Goal: Task Accomplishment & Management: Complete application form

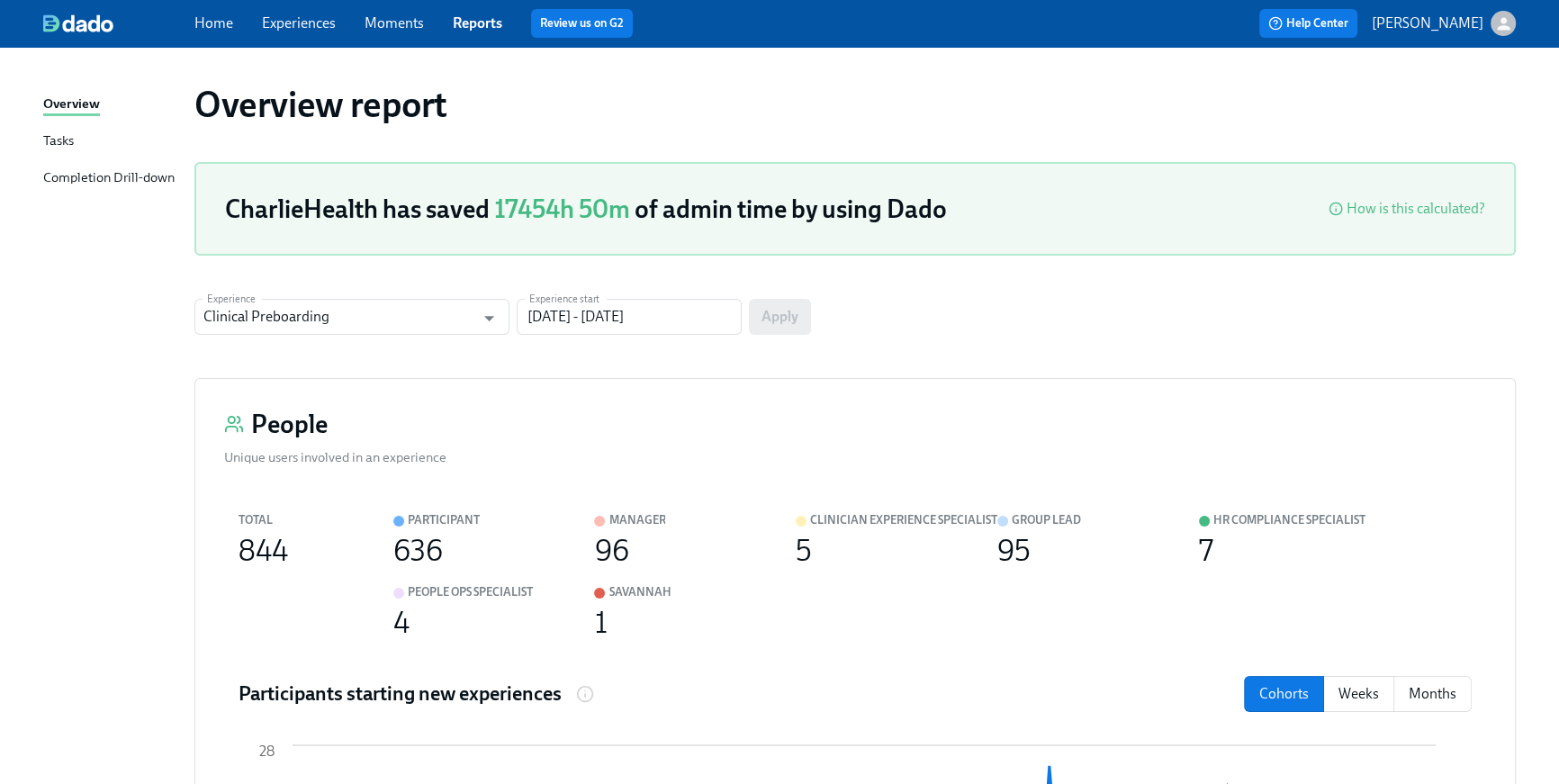
click at [237, 23] on div "Home Experiences Moments Reports Review us on G2" at bounding box center [524, 23] width 660 height 29
click at [228, 23] on link "Home" at bounding box center [213, 23] width 38 height 17
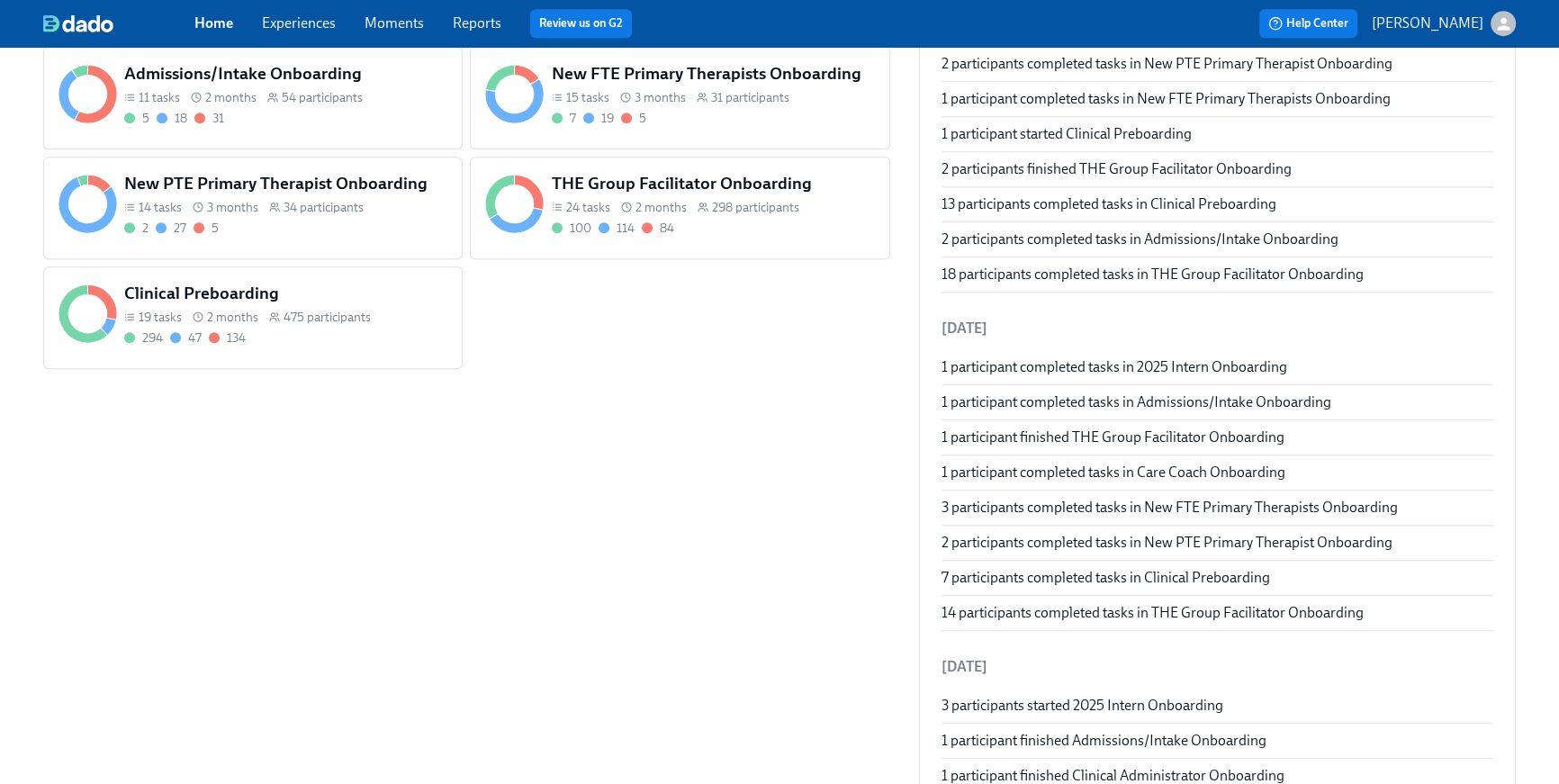
scroll to position [1090, 0]
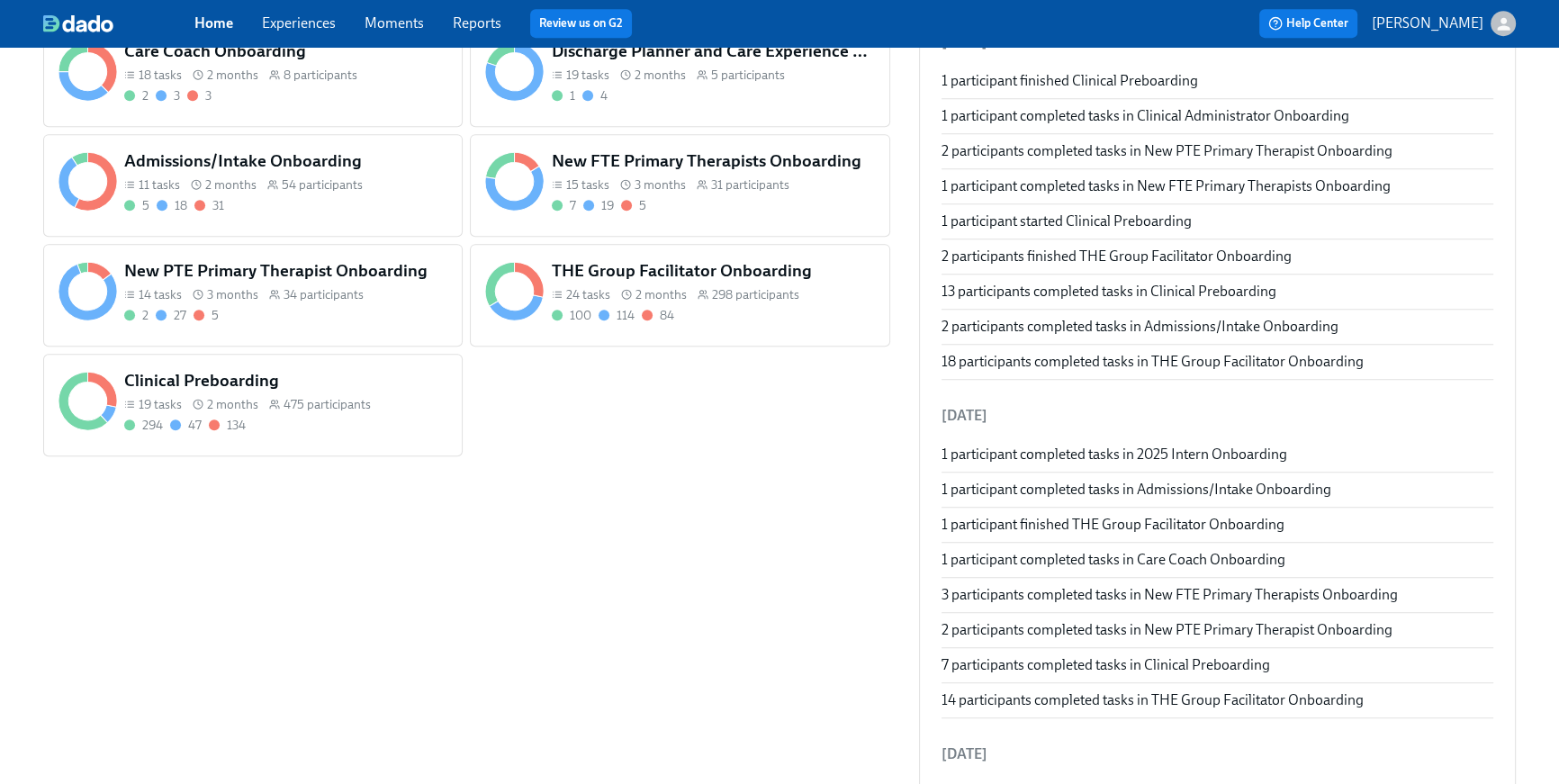
click at [598, 324] on div "THE Group Facilitator Onboarding 24 tasks 2 months 298 participants 100 114 84" at bounding box center [713, 292] width 330 height 72
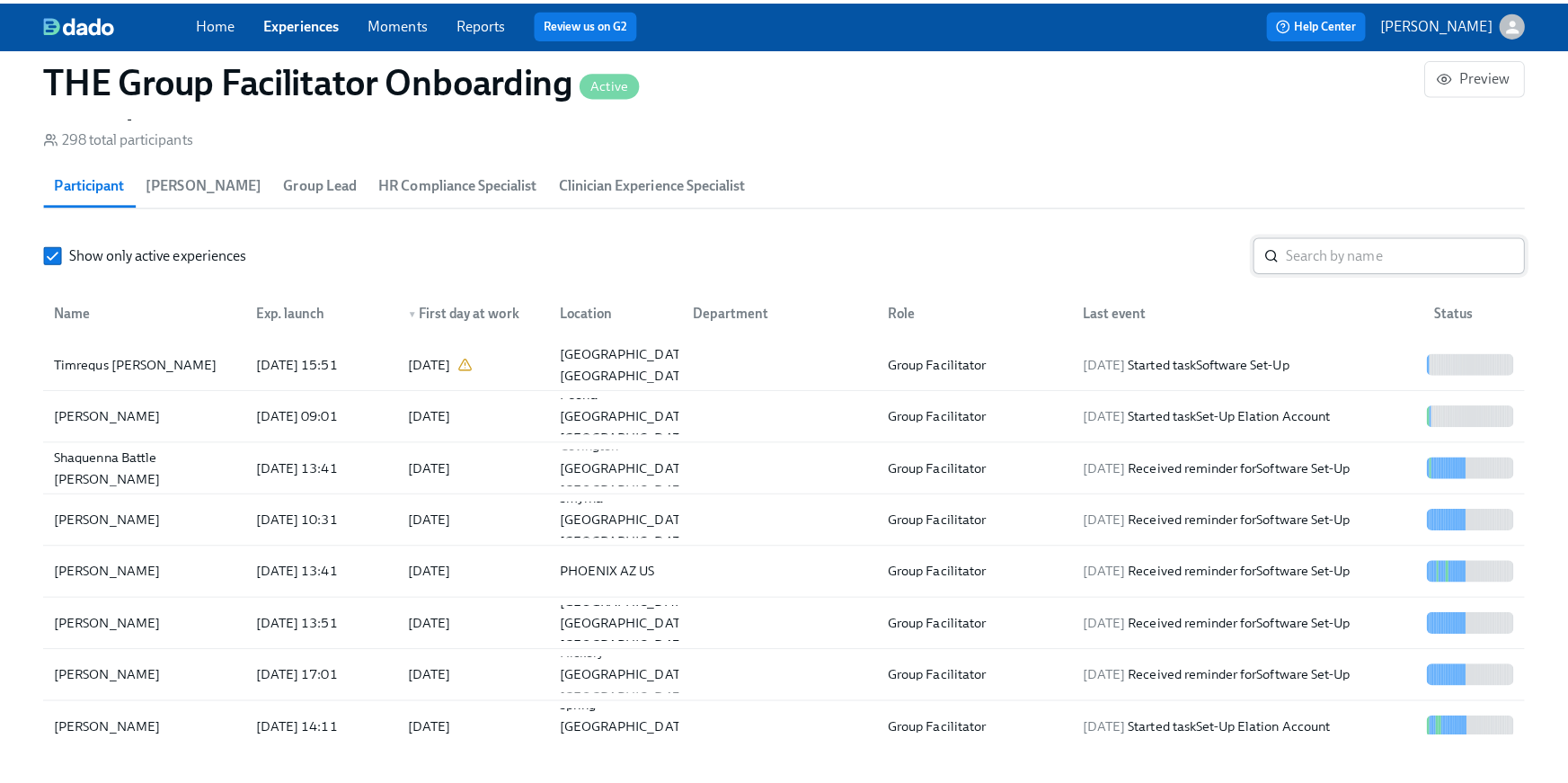
scroll to position [1451, 0]
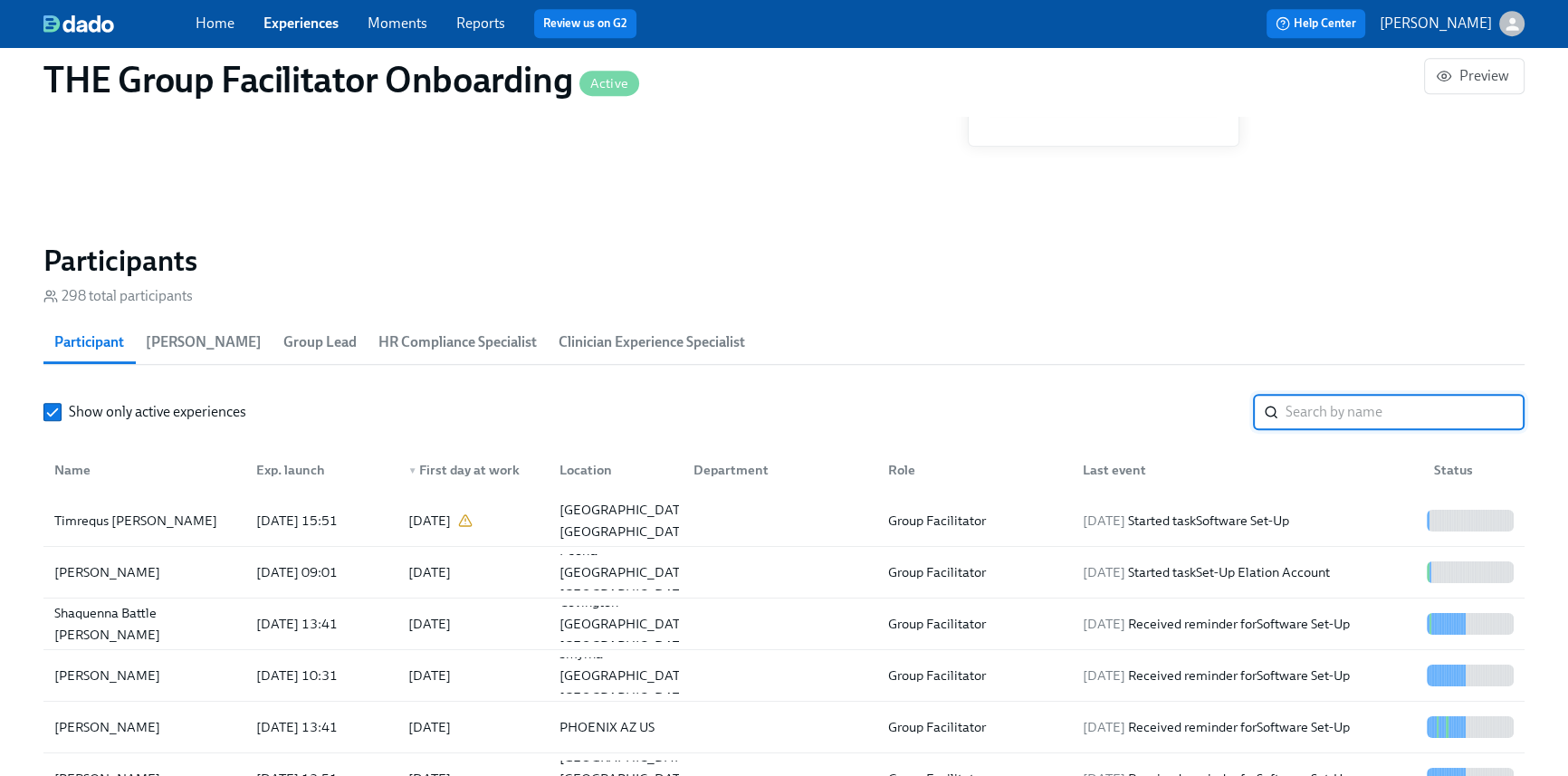
click at [1338, 417] on input "search" at bounding box center [1405, 412] width 239 height 36
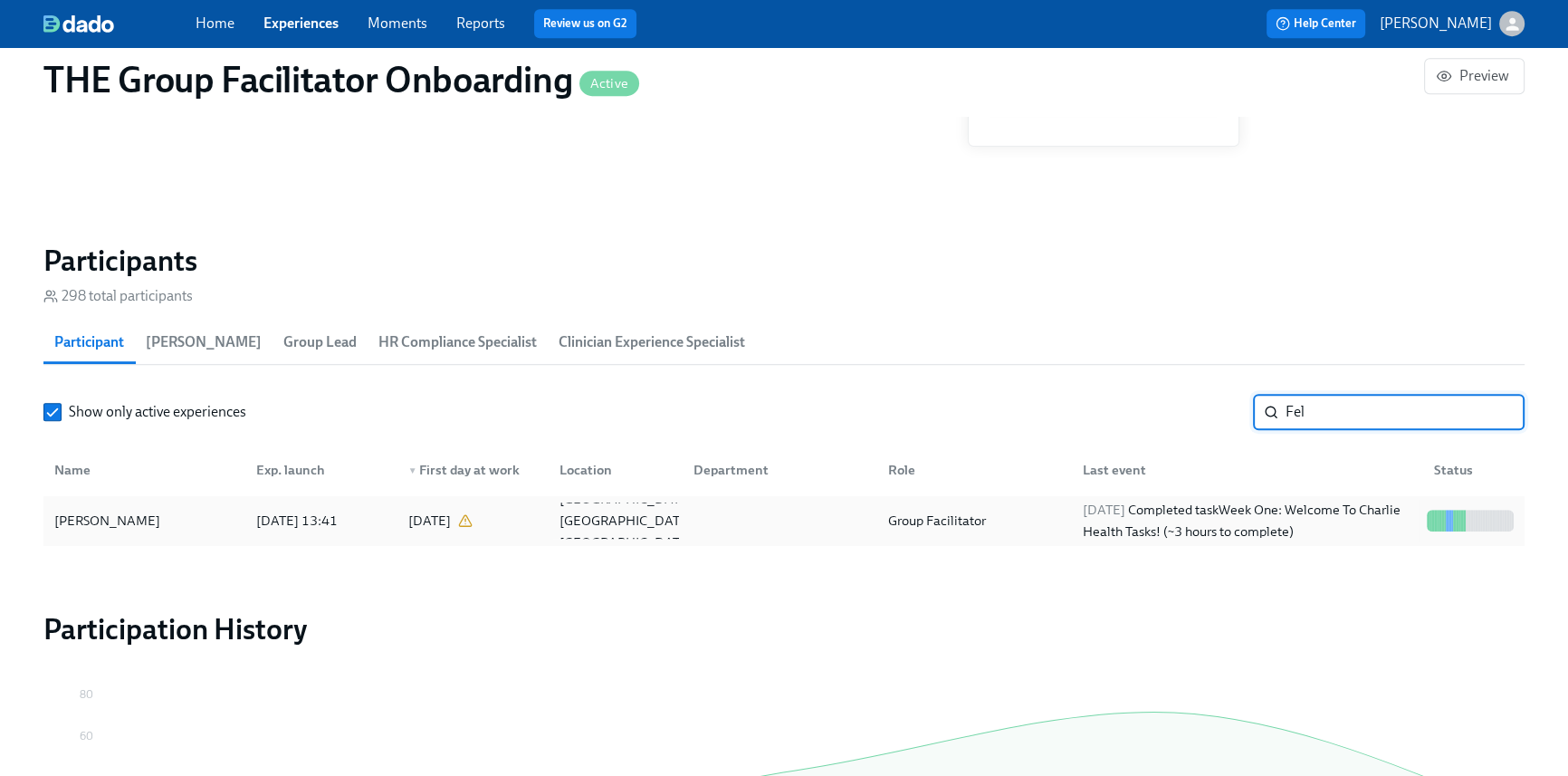
click at [1199, 515] on div "2025/09/15 Completed task Week One: Welcome To Charlie Health Tasks! (~3 hours …" at bounding box center [1247, 521] width 344 height 43
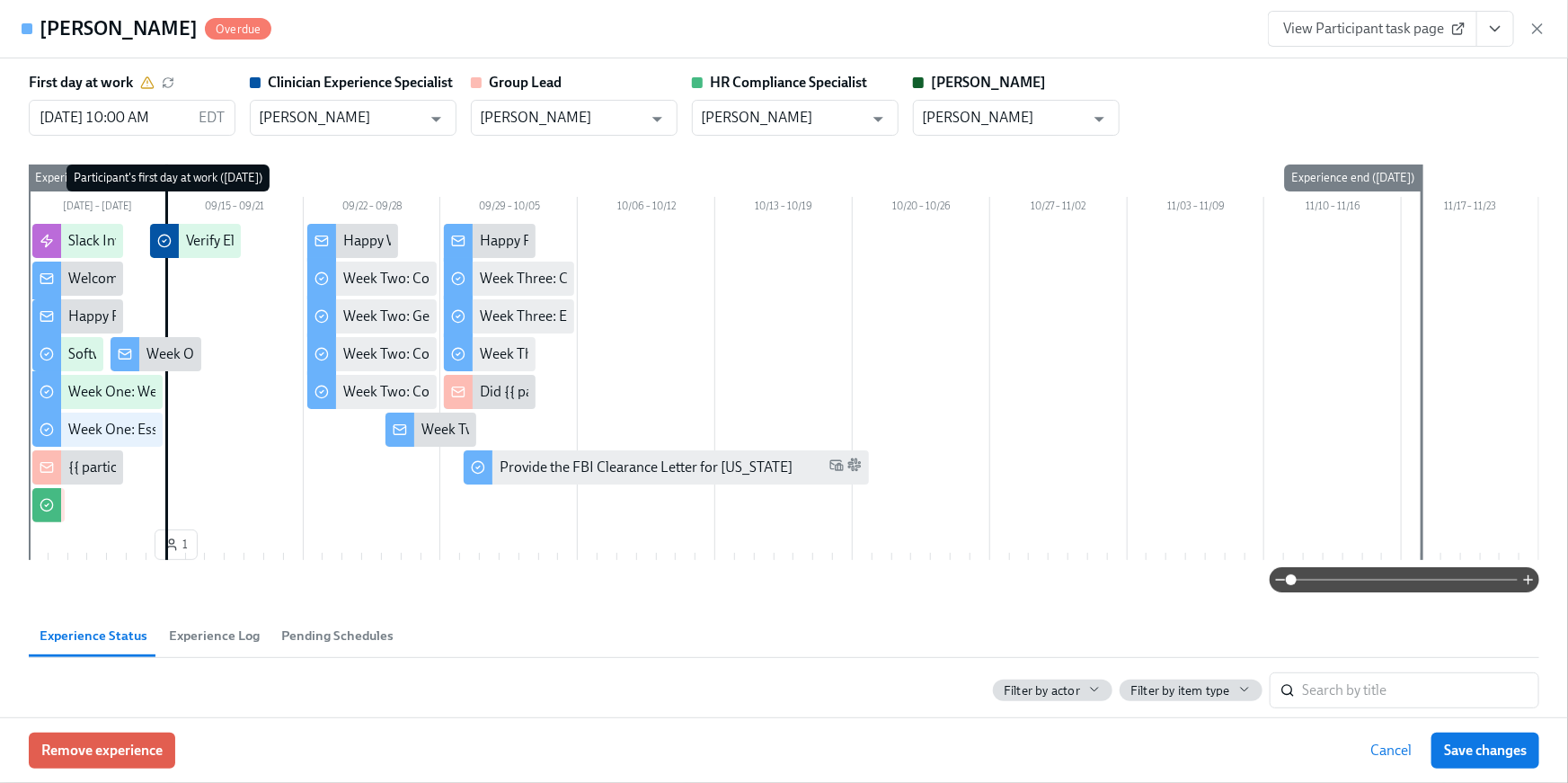
click at [1503, 37] on icon "View task page" at bounding box center [1495, 28] width 18 height 18
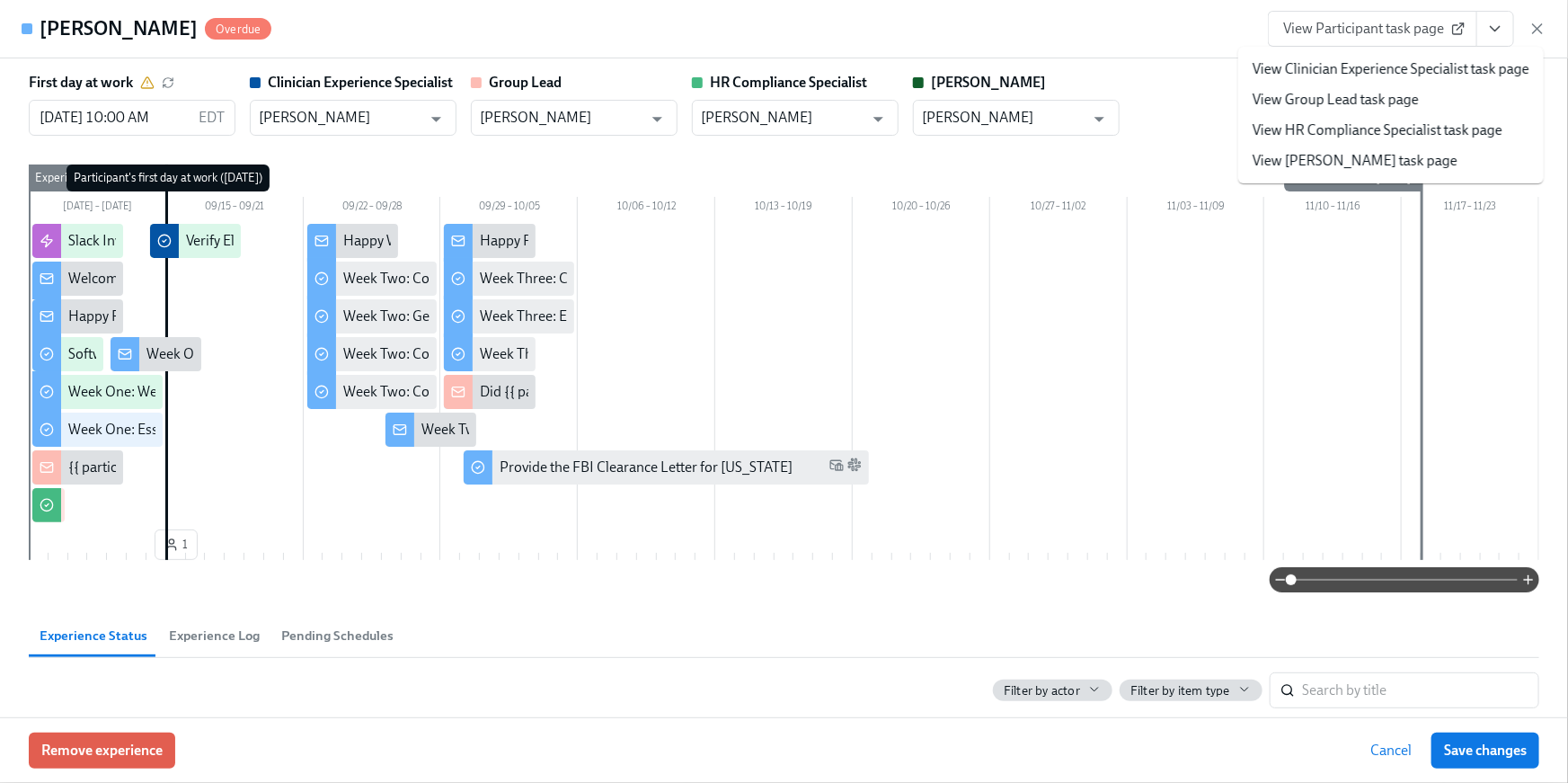
click at [1442, 119] on li "View HR Compliance Specialist task page" at bounding box center [1391, 130] width 305 height 31
click at [1368, 134] on link "View HR Compliance Specialist task page" at bounding box center [1378, 130] width 250 height 20
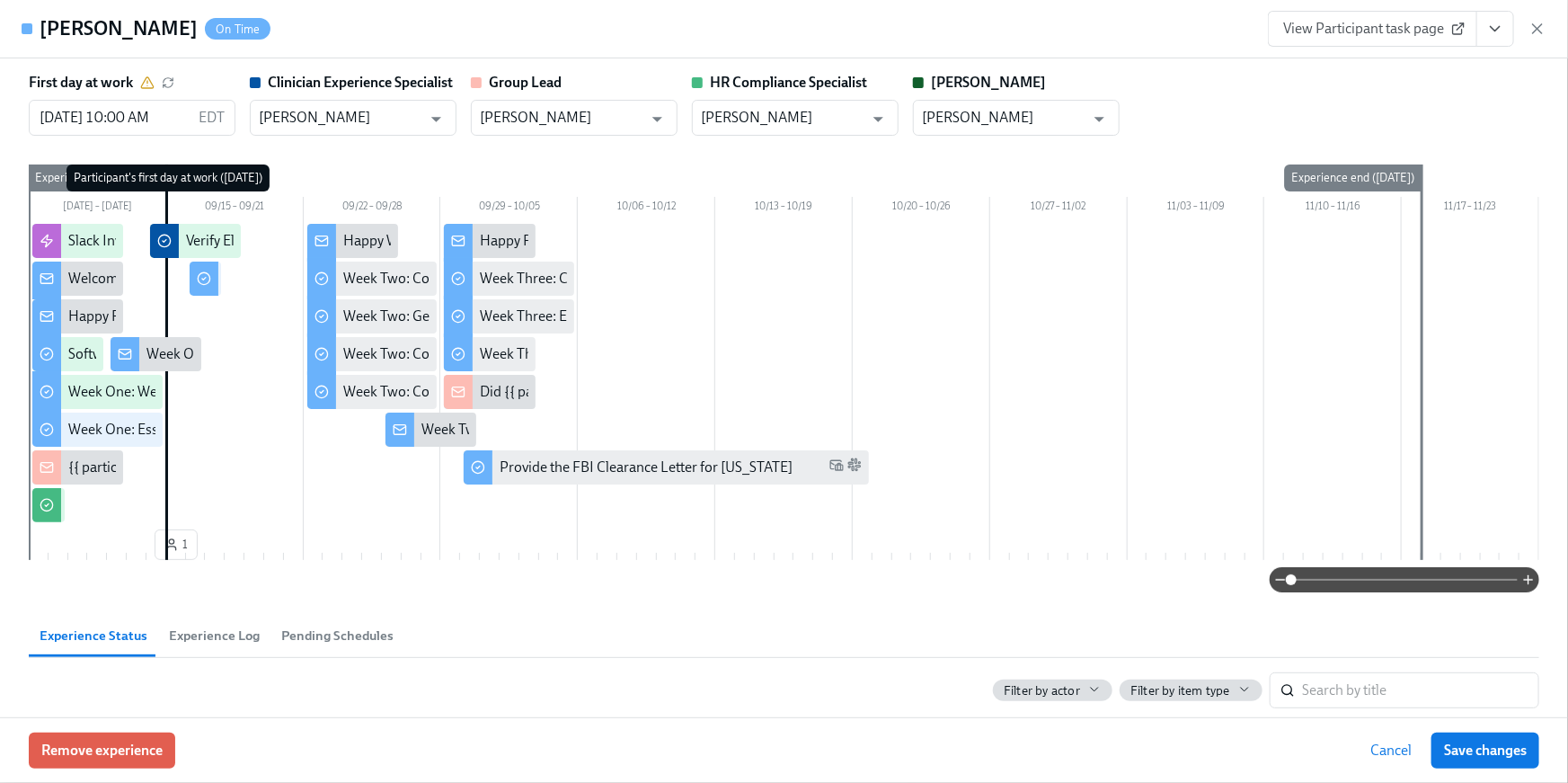
scroll to position [0, 25781]
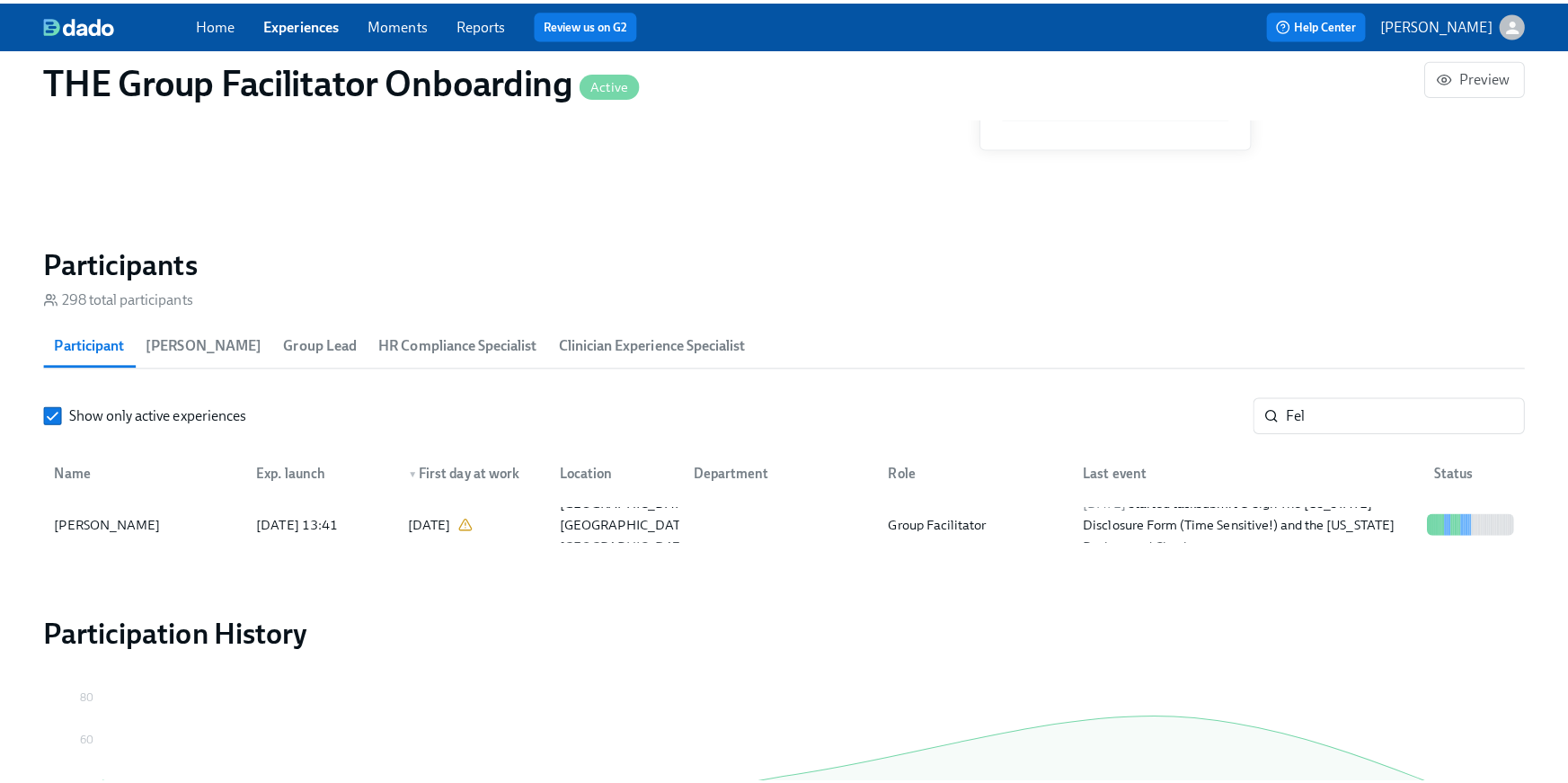
scroll to position [0, 25770]
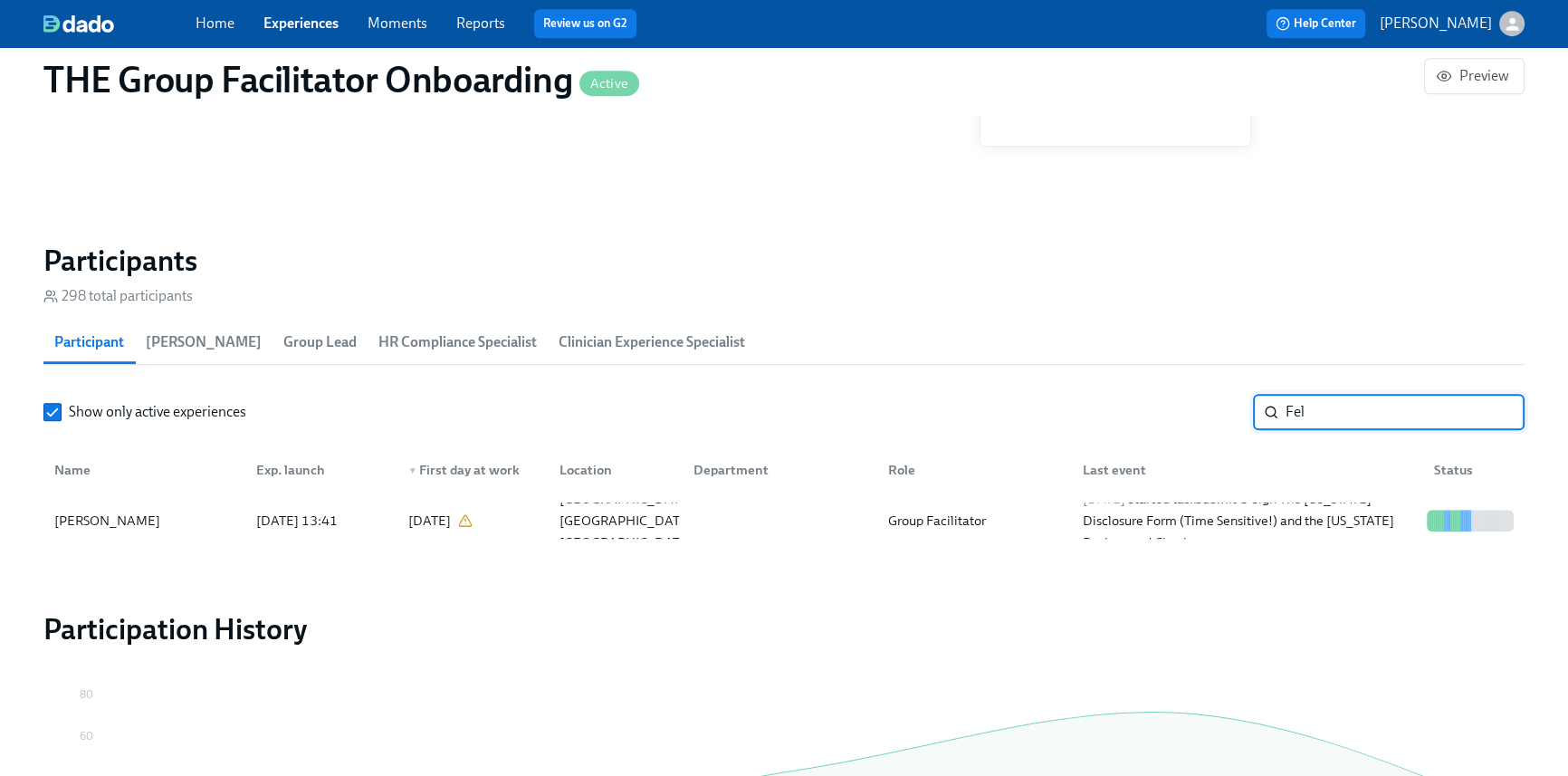
drag, startPoint x: 1289, startPoint y: 397, endPoint x: 1258, endPoint y: 391, distance: 31.6
click at [1258, 391] on section "Participants 298 total participants Participant Paige Eber Group Lead HR Compli…" at bounding box center [784, 397] width 1481 height 311
click at [1214, 520] on div "2025/09/15 Received reminder for Software Set-Up" at bounding box center [1216, 520] width 281 height 22
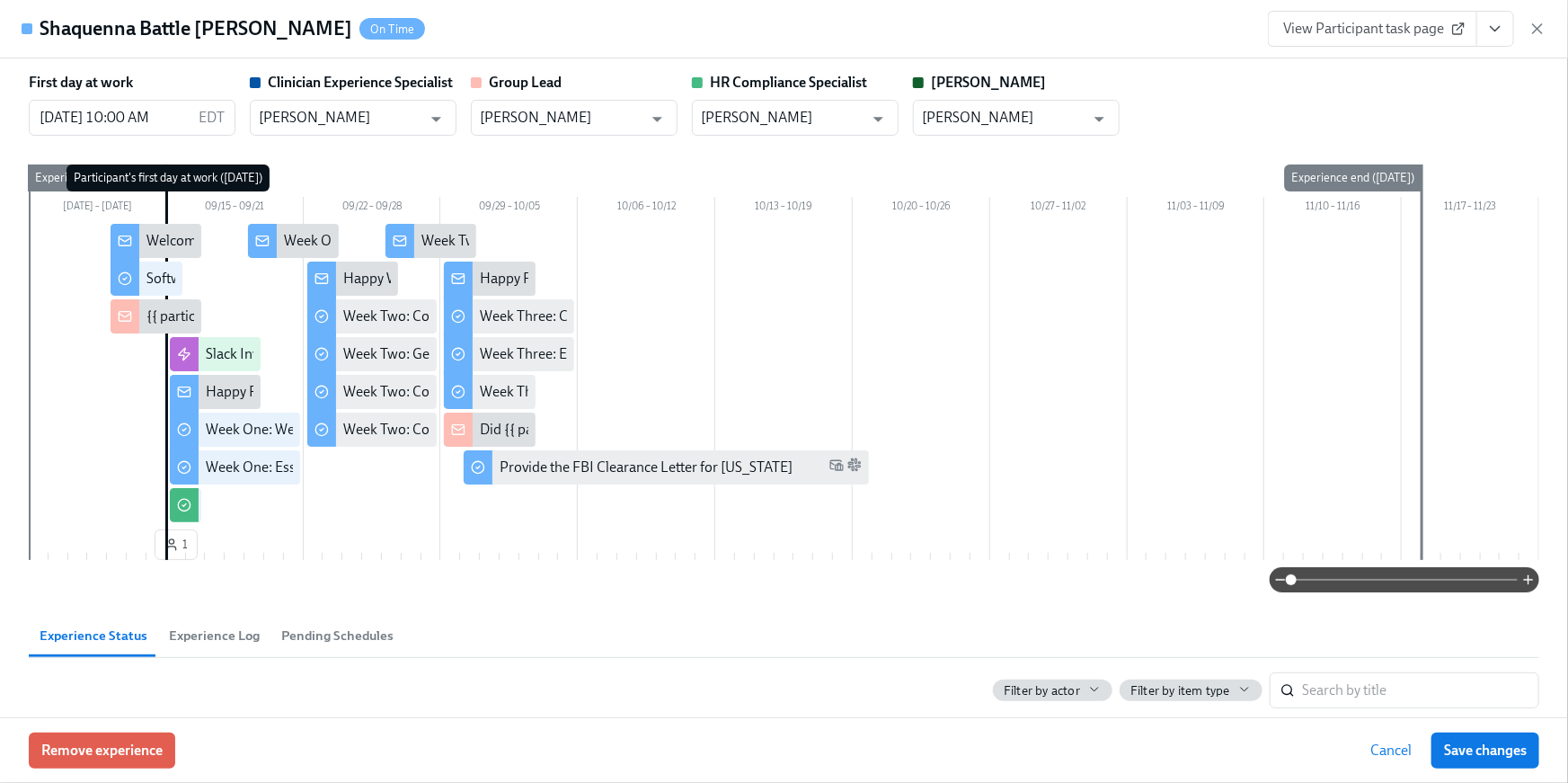
click at [1501, 34] on icon "View task page" at bounding box center [1495, 28] width 18 height 18
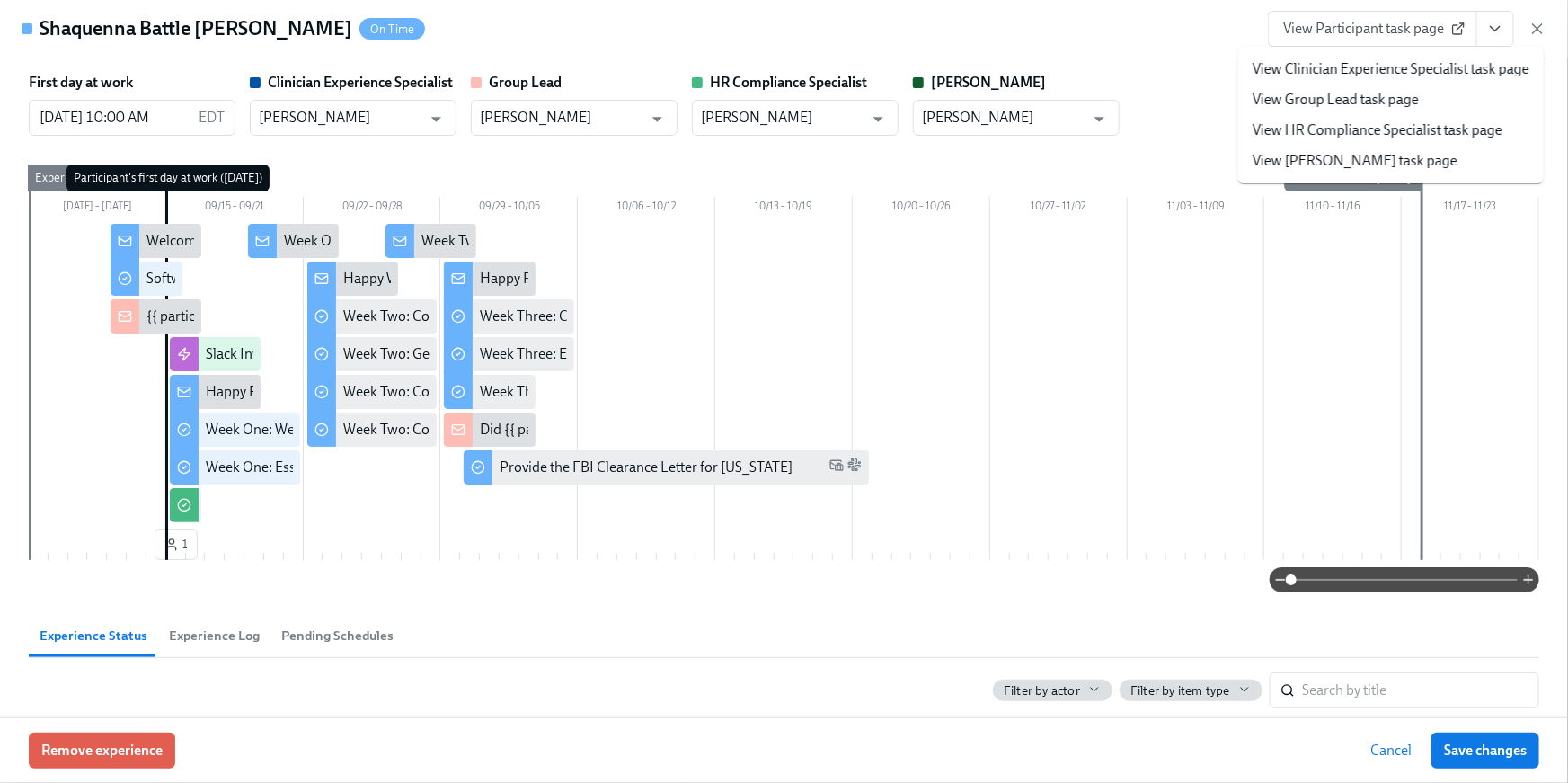
click at [1405, 134] on link "View HR Compliance Specialist task page" at bounding box center [1378, 130] width 250 height 20
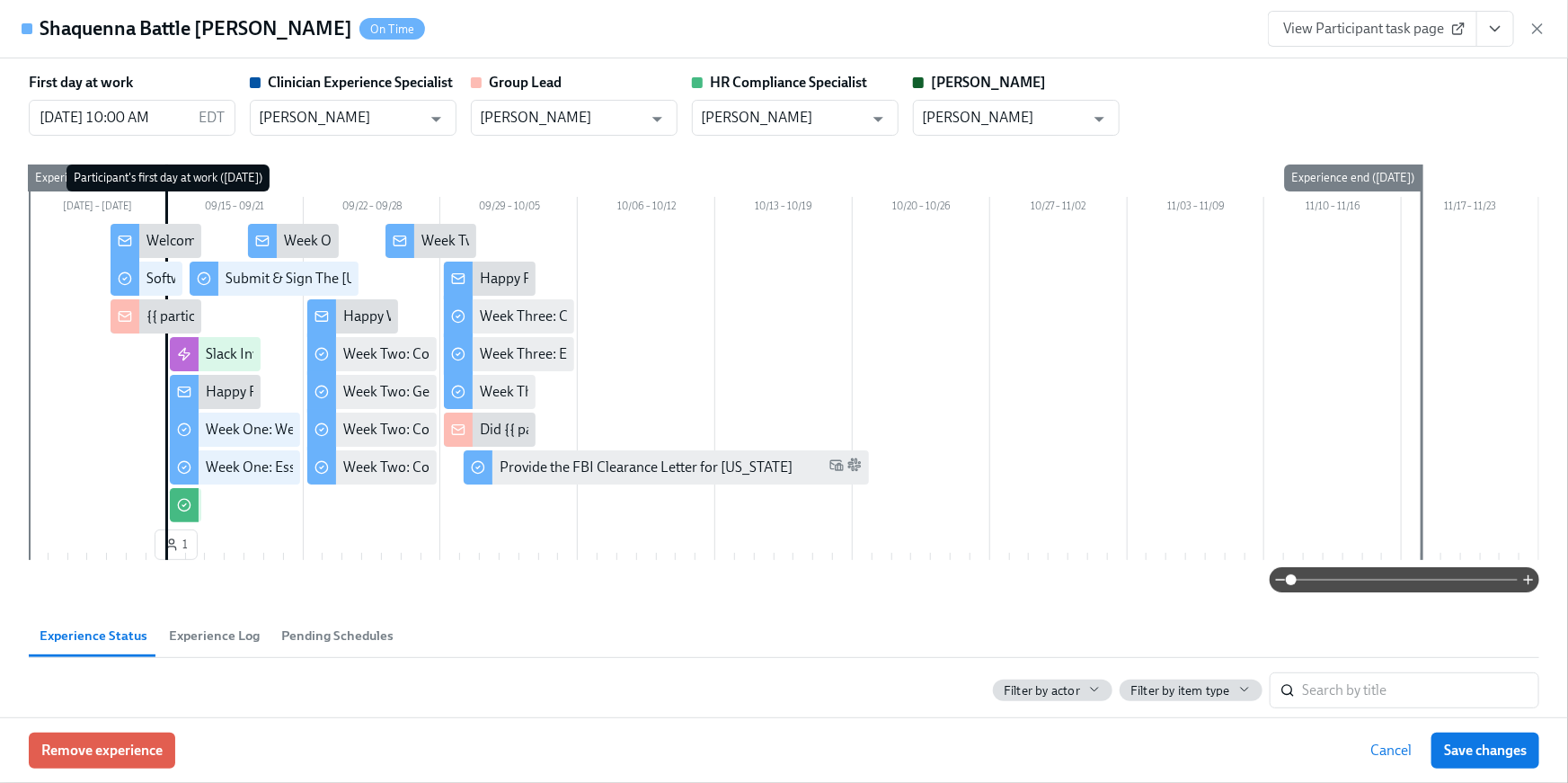
scroll to position [0, 25781]
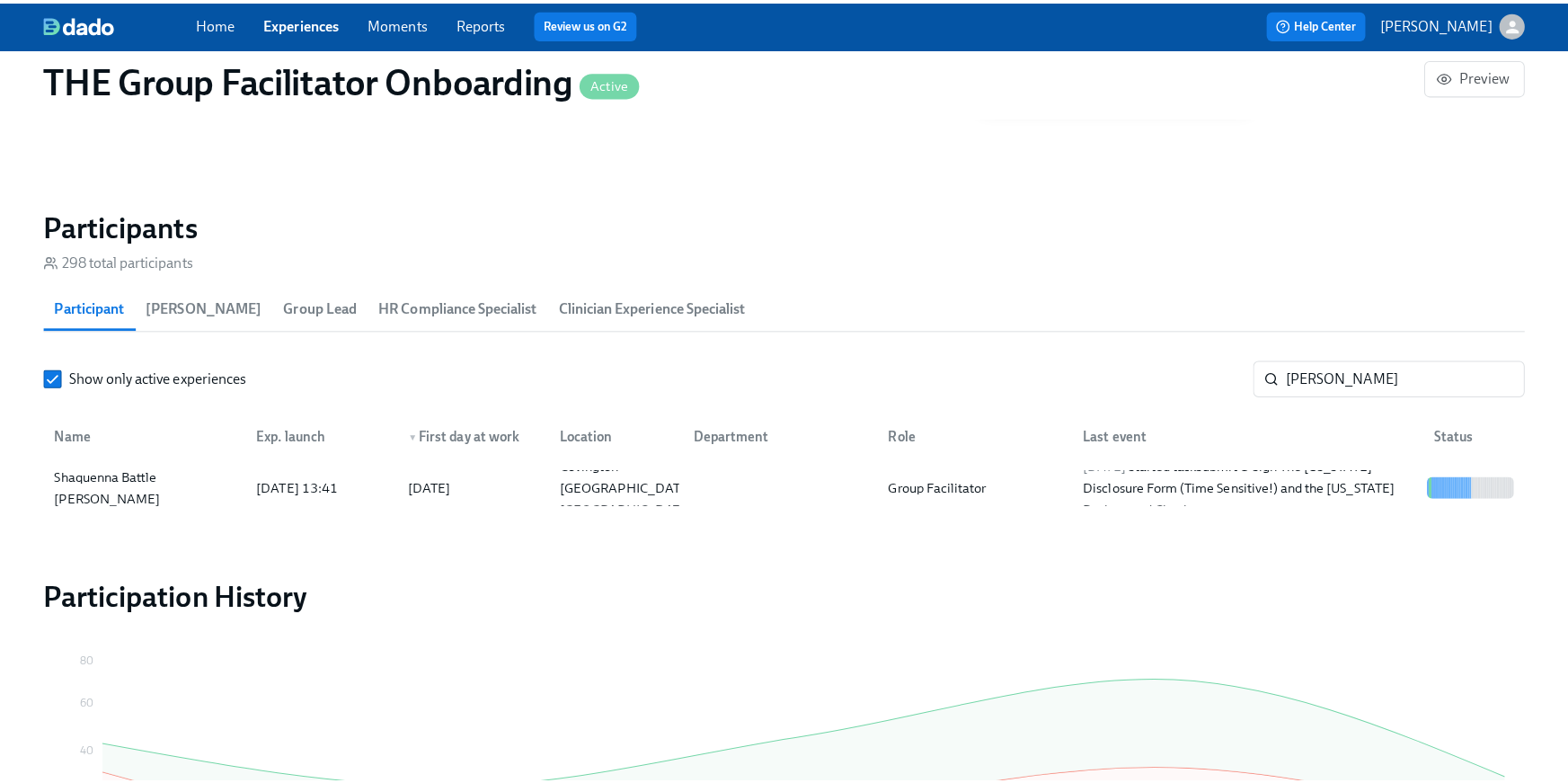
scroll to position [0, 25781]
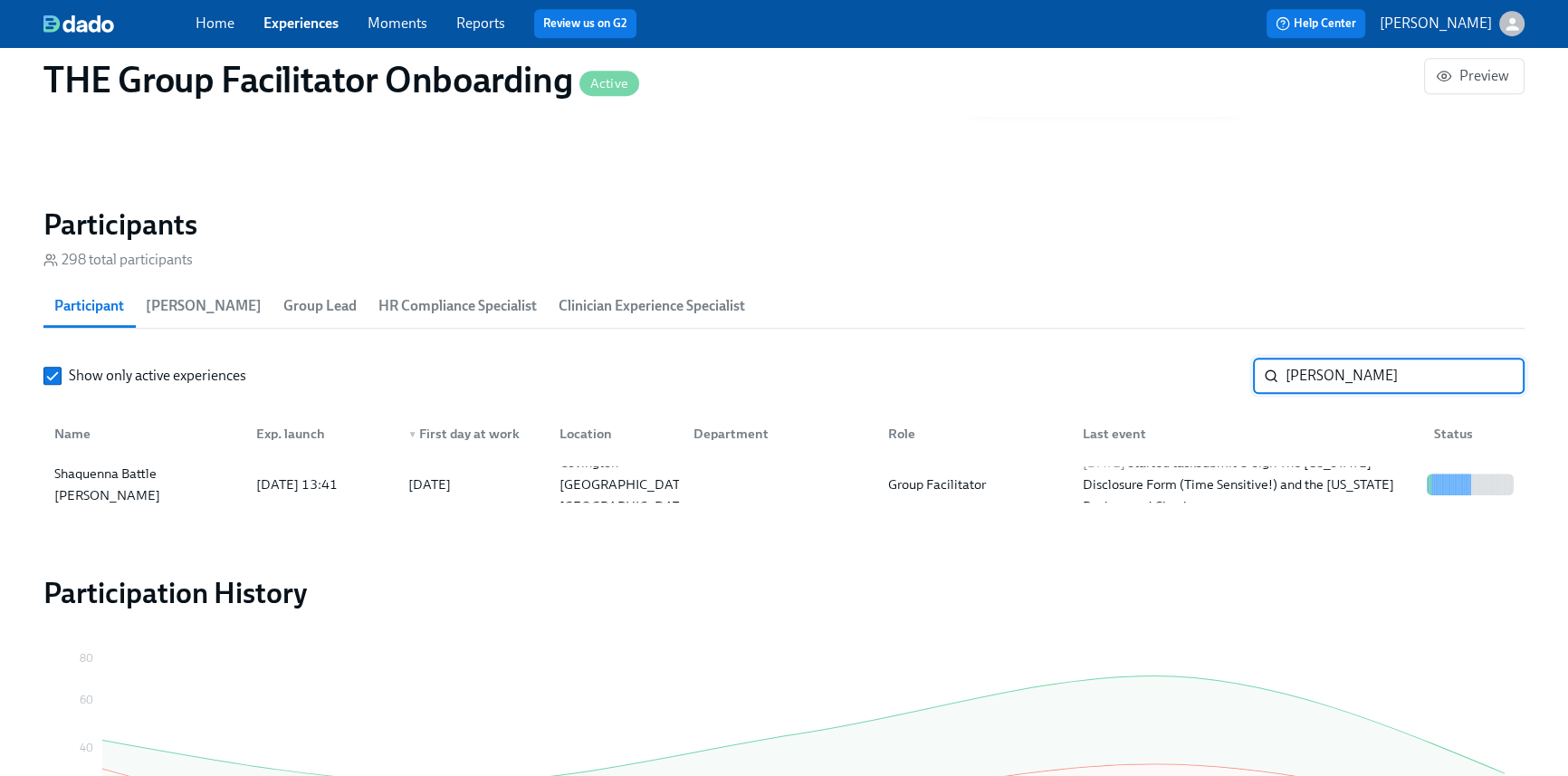
drag, startPoint x: 1341, startPoint y: 377, endPoint x: 1195, endPoint y: 355, distance: 147.6
click at [1197, 358] on div "Show only active experiences baker ​" at bounding box center [784, 376] width 1481 height 36
click at [1161, 485] on div "2025/09/15 Completed task Software Set-Up" at bounding box center [1197, 484] width 243 height 22
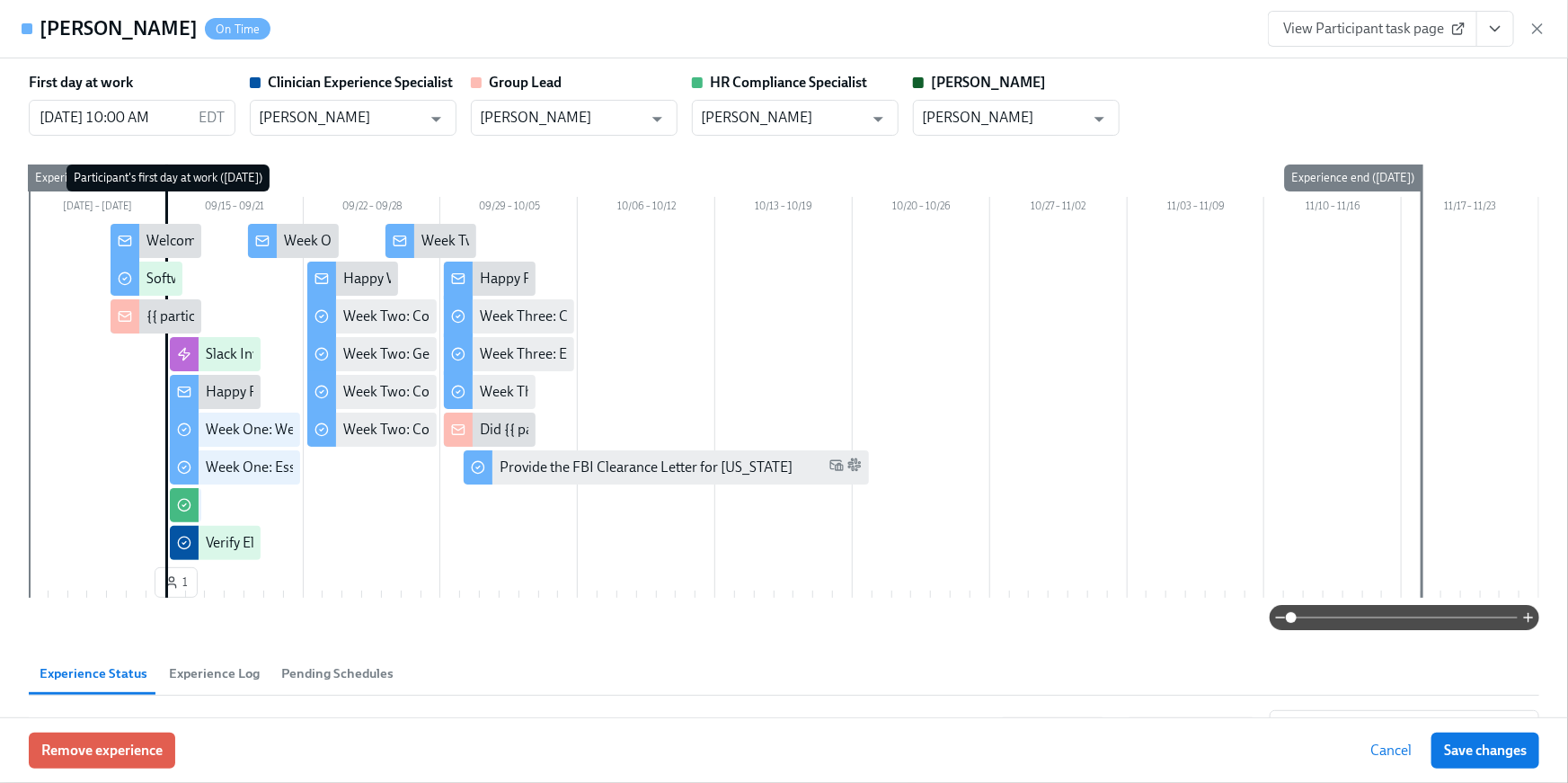
click at [1501, 36] on icon "View task page" at bounding box center [1495, 28] width 18 height 18
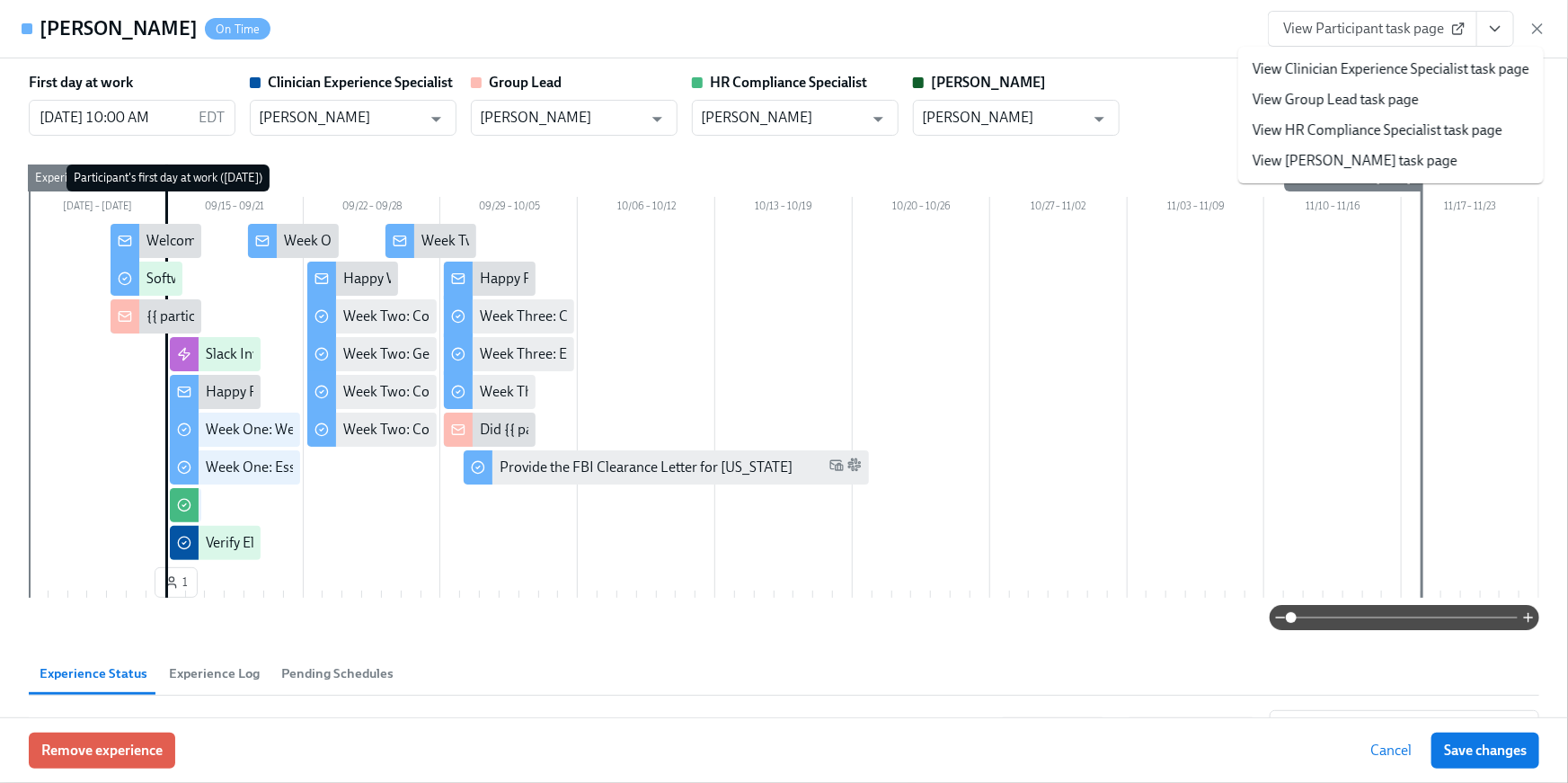
click at [1402, 129] on link "View HR Compliance Specialist task page" at bounding box center [1378, 130] width 250 height 20
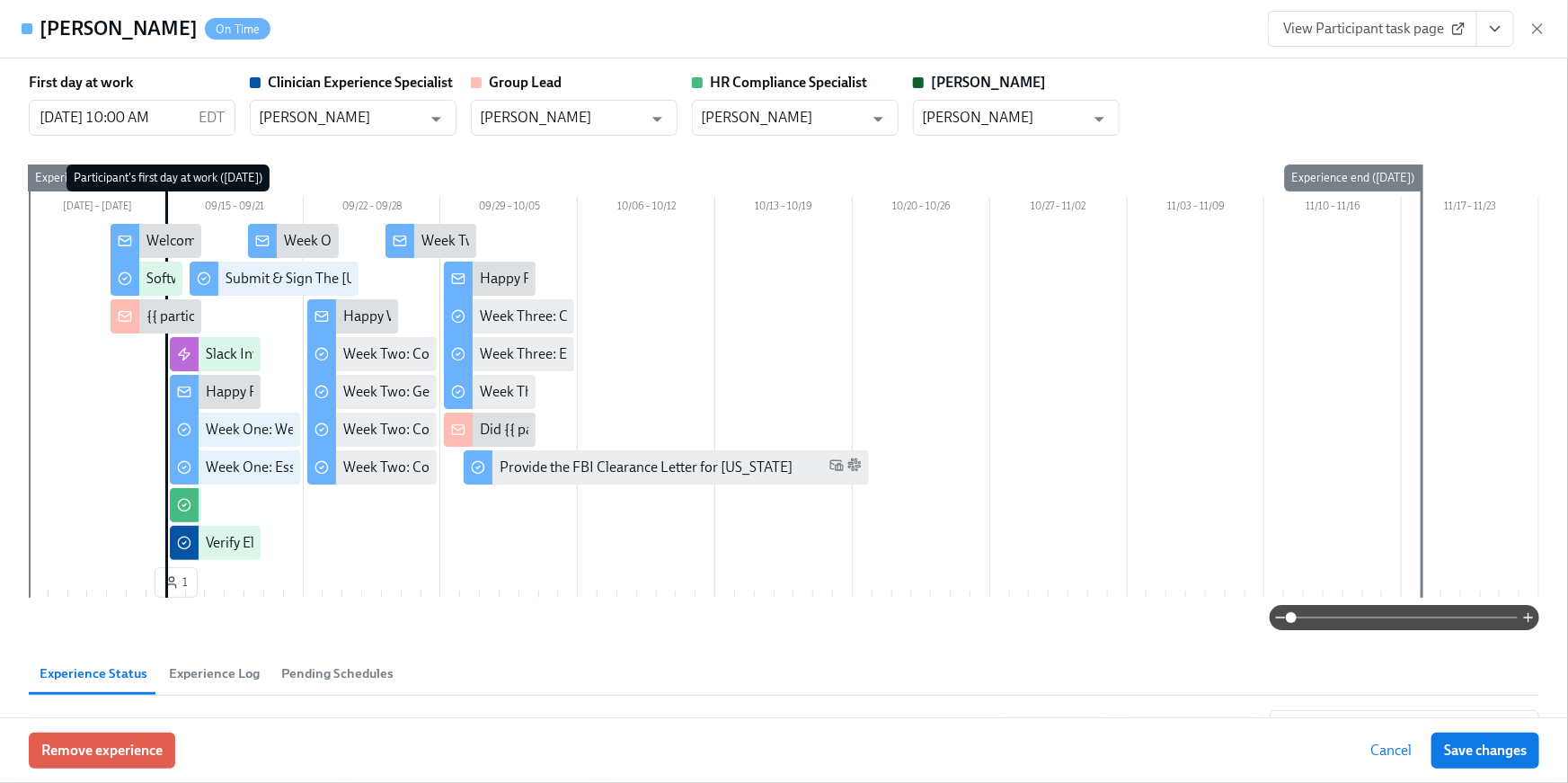
scroll to position [0, 25781]
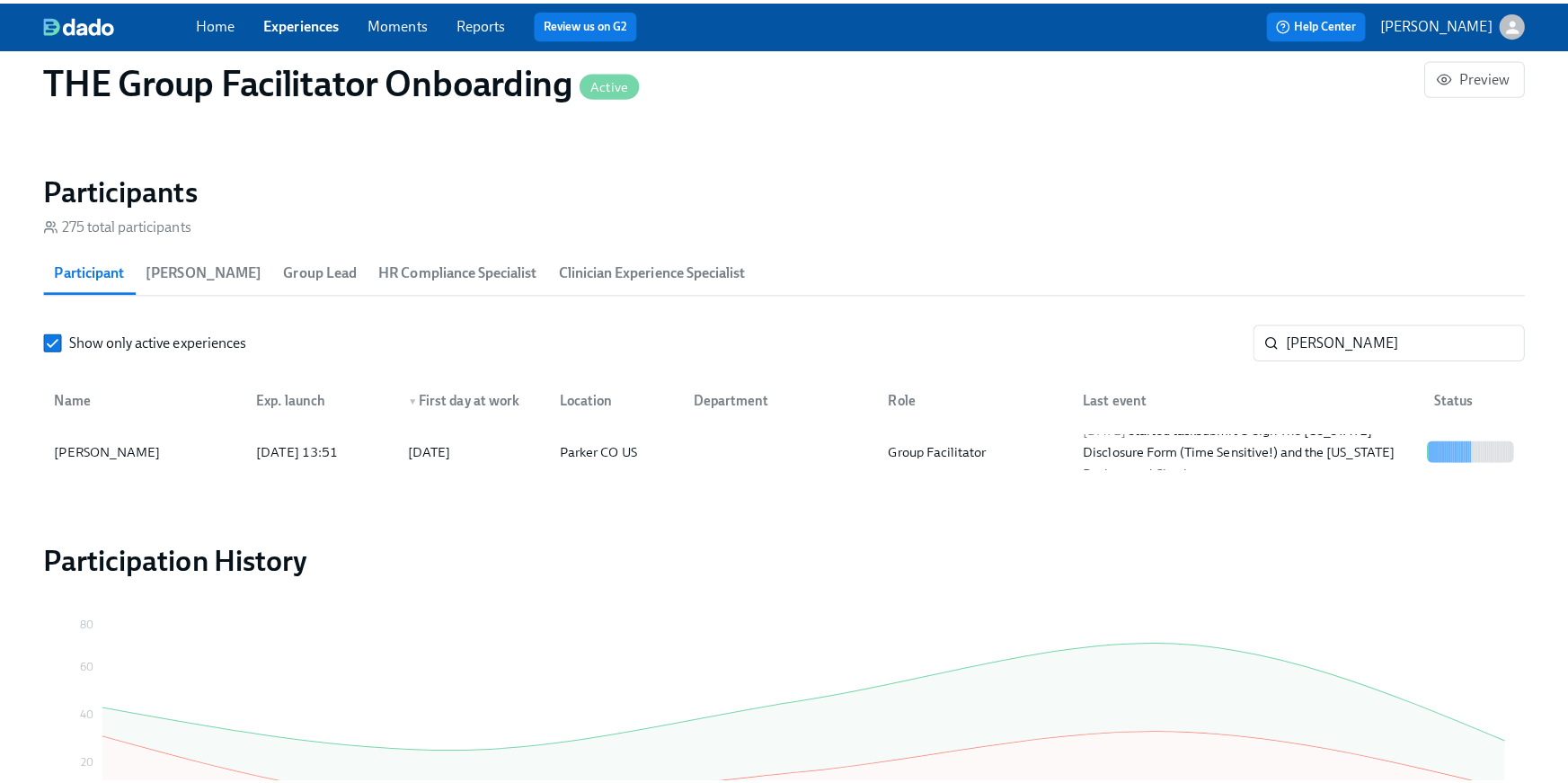
scroll to position [0, 25498]
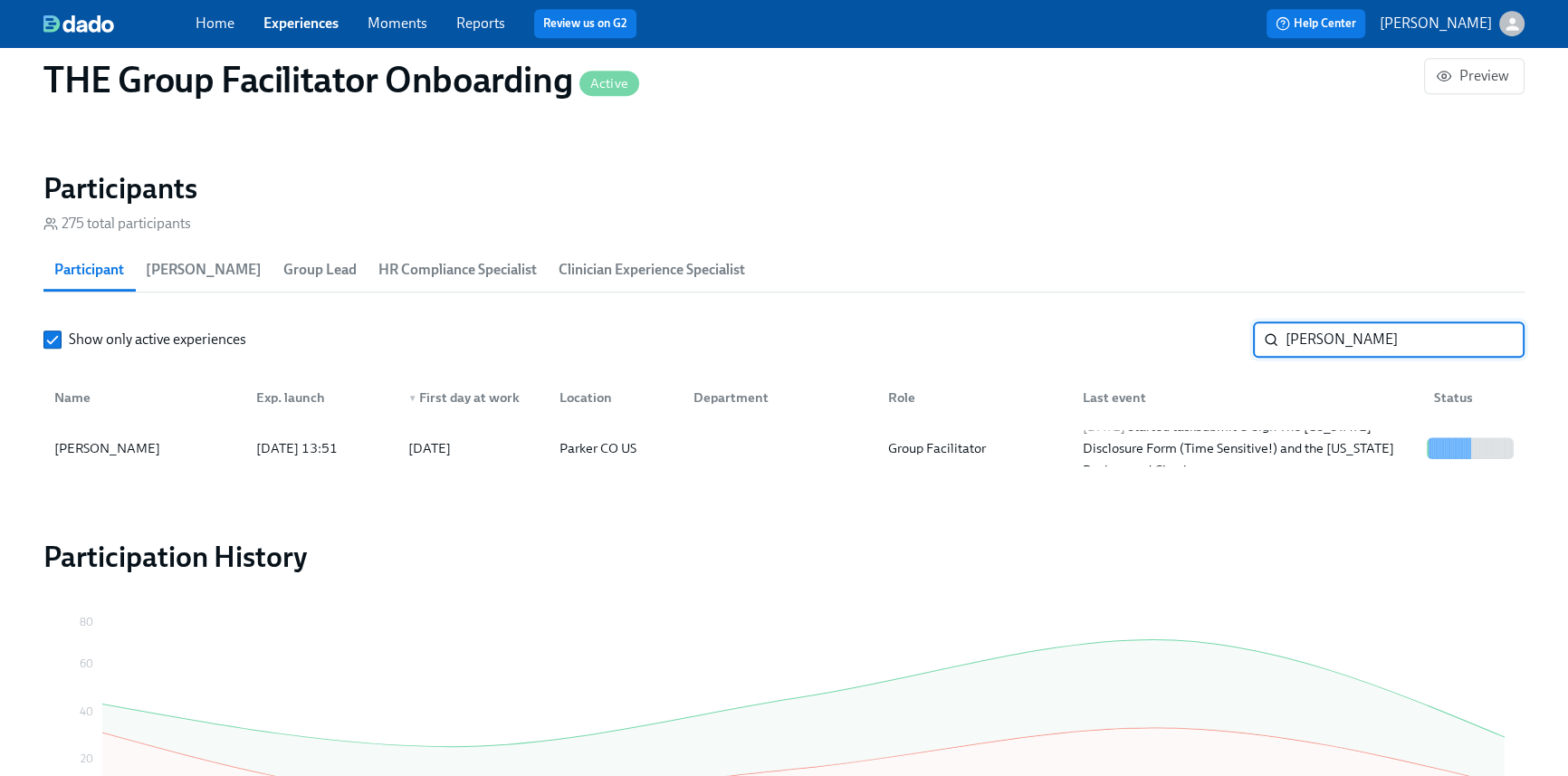
drag, startPoint x: 1306, startPoint y: 332, endPoint x: 1161, endPoint y: 325, distance: 145.2
click at [1161, 325] on div "Show only active experiences Morris ​" at bounding box center [784, 340] width 1481 height 36
click at [1088, 451] on div "2025/09/15 Completed task Week One: Welcome To Charlie Health Tasks! (~3 hours …" at bounding box center [1247, 448] width 344 height 43
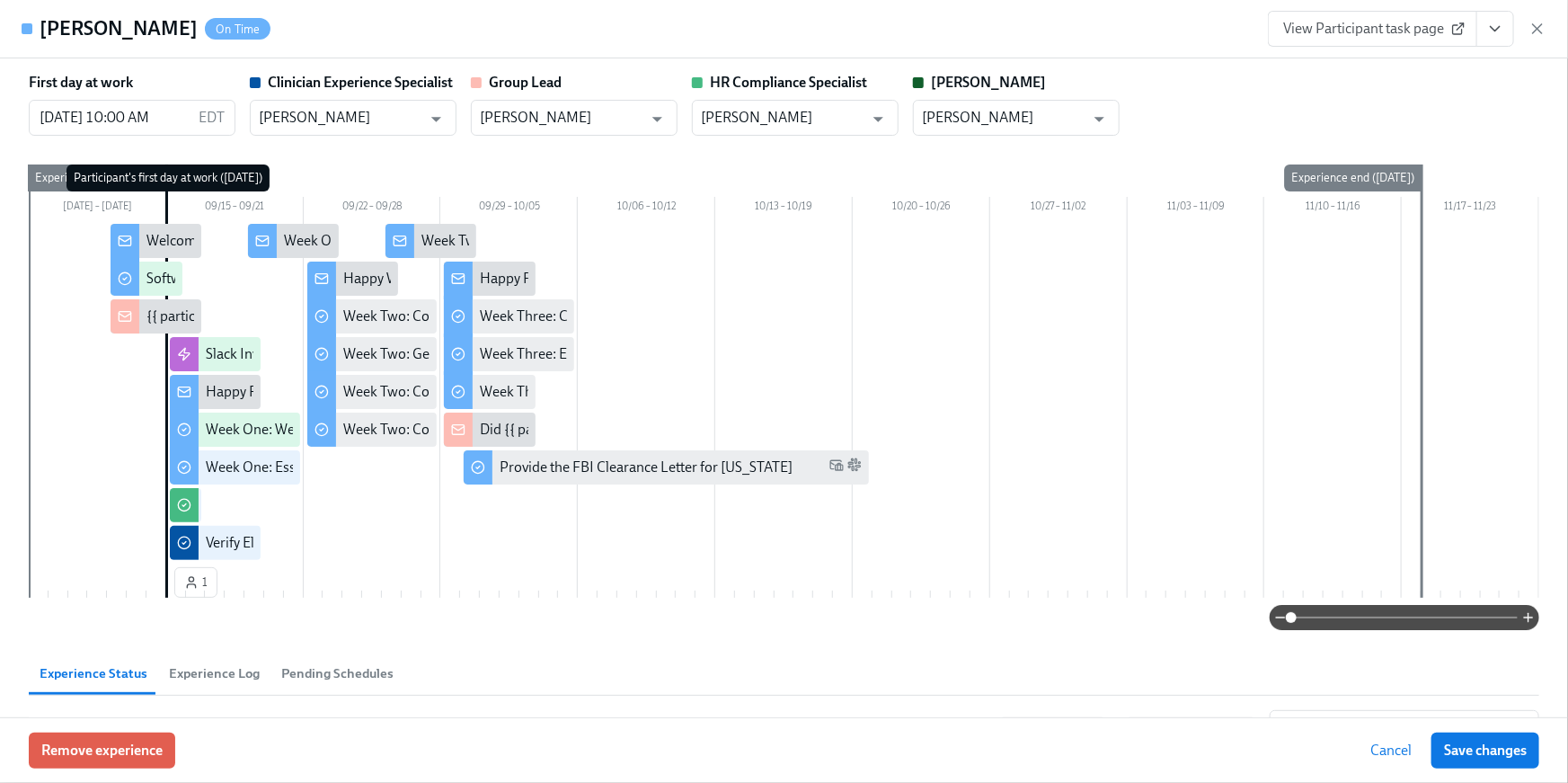
click at [1501, 43] on button "View task page" at bounding box center [1496, 29] width 37 height 36
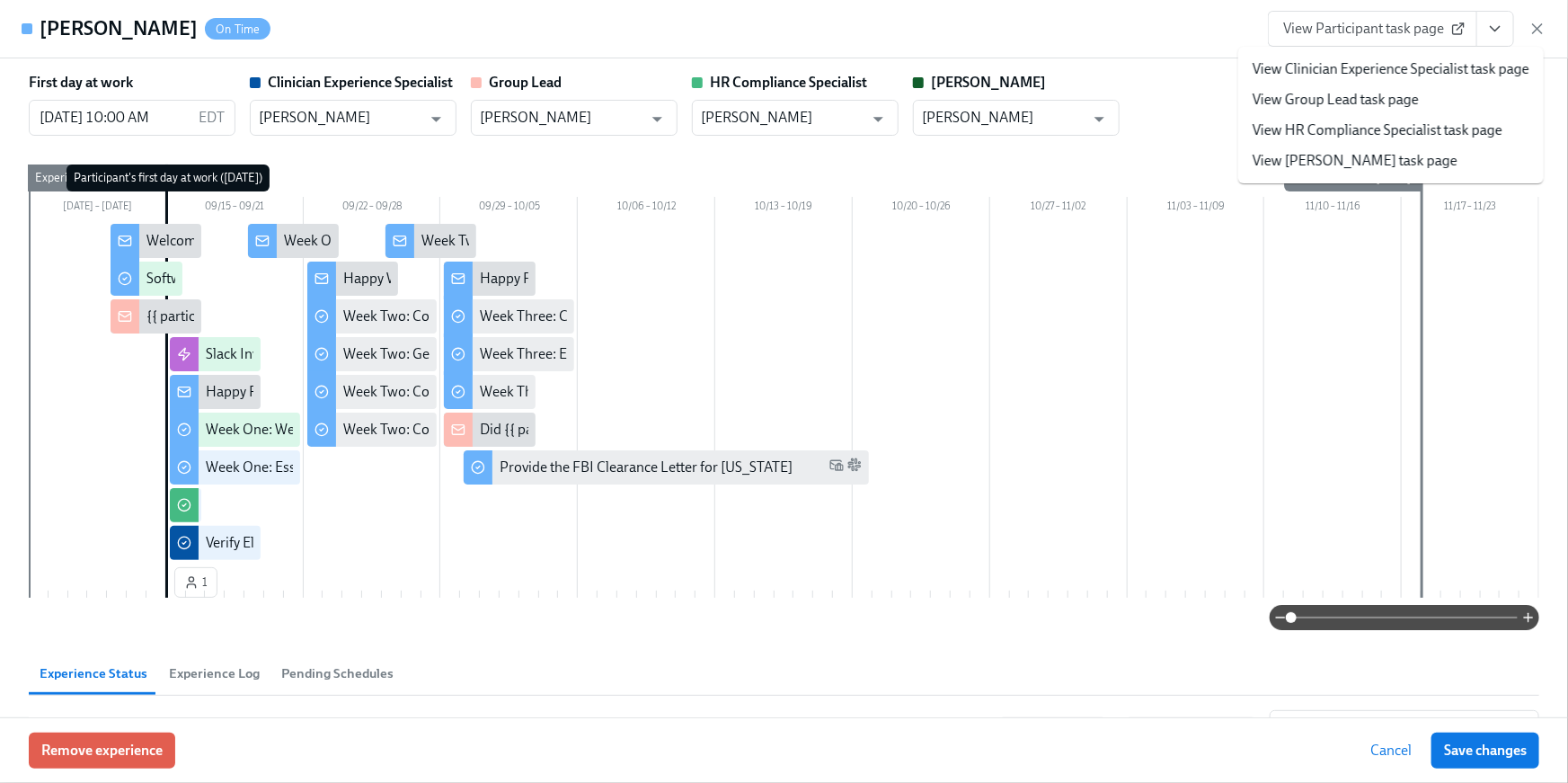
click at [1454, 129] on link "View HR Compliance Specialist task page" at bounding box center [1378, 130] width 250 height 20
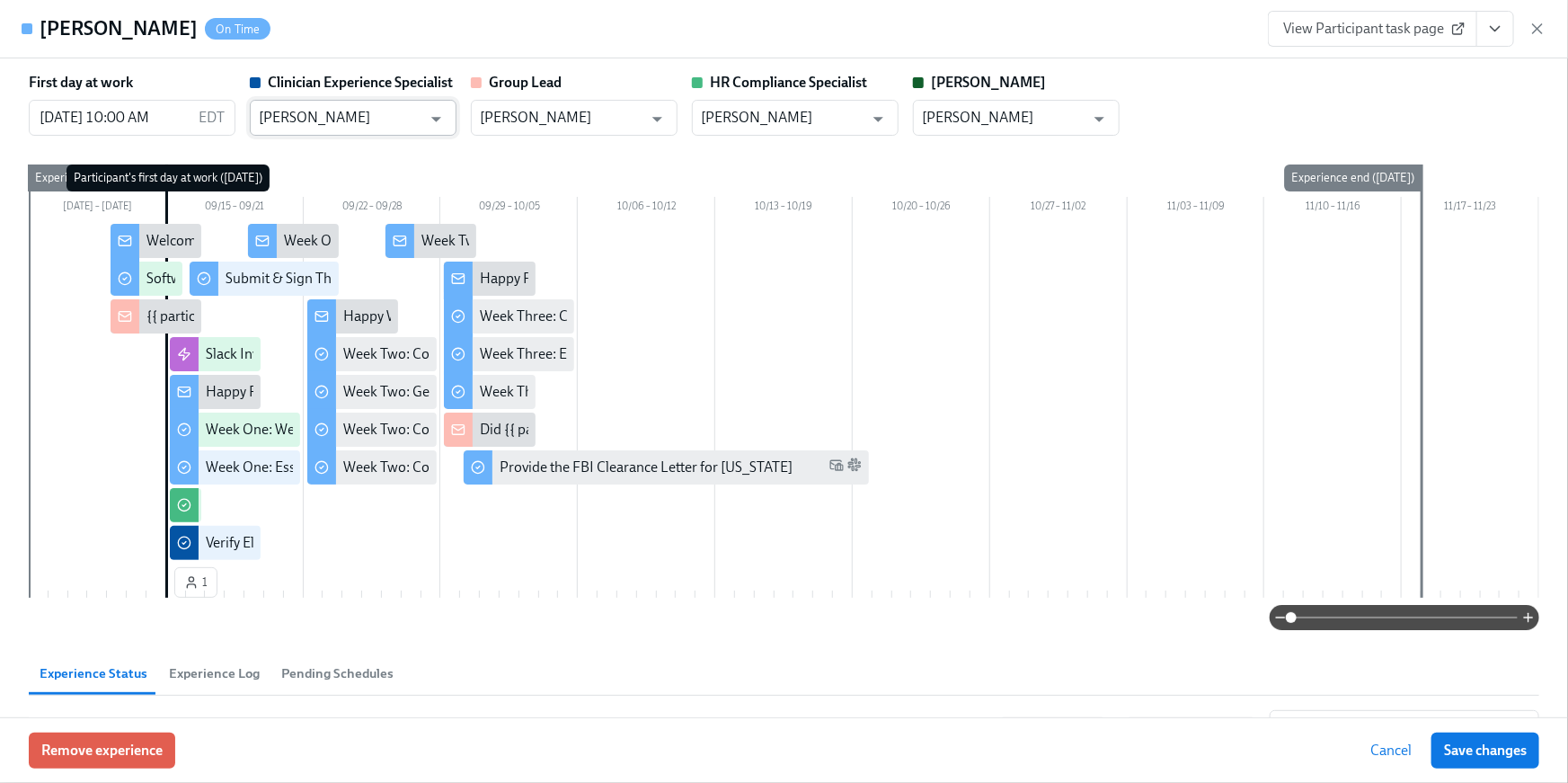
scroll to position [0, 25498]
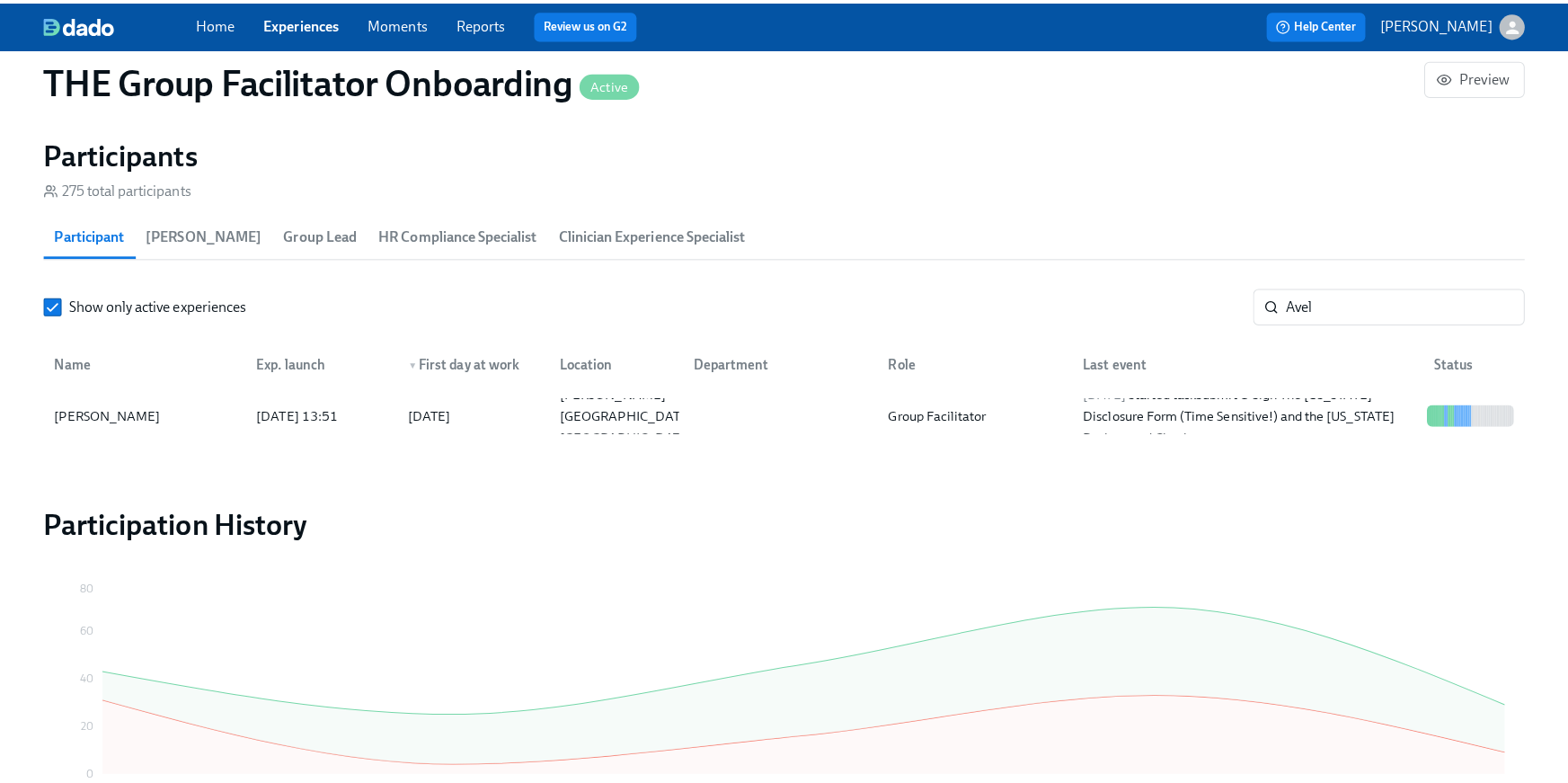
scroll to position [0, 25498]
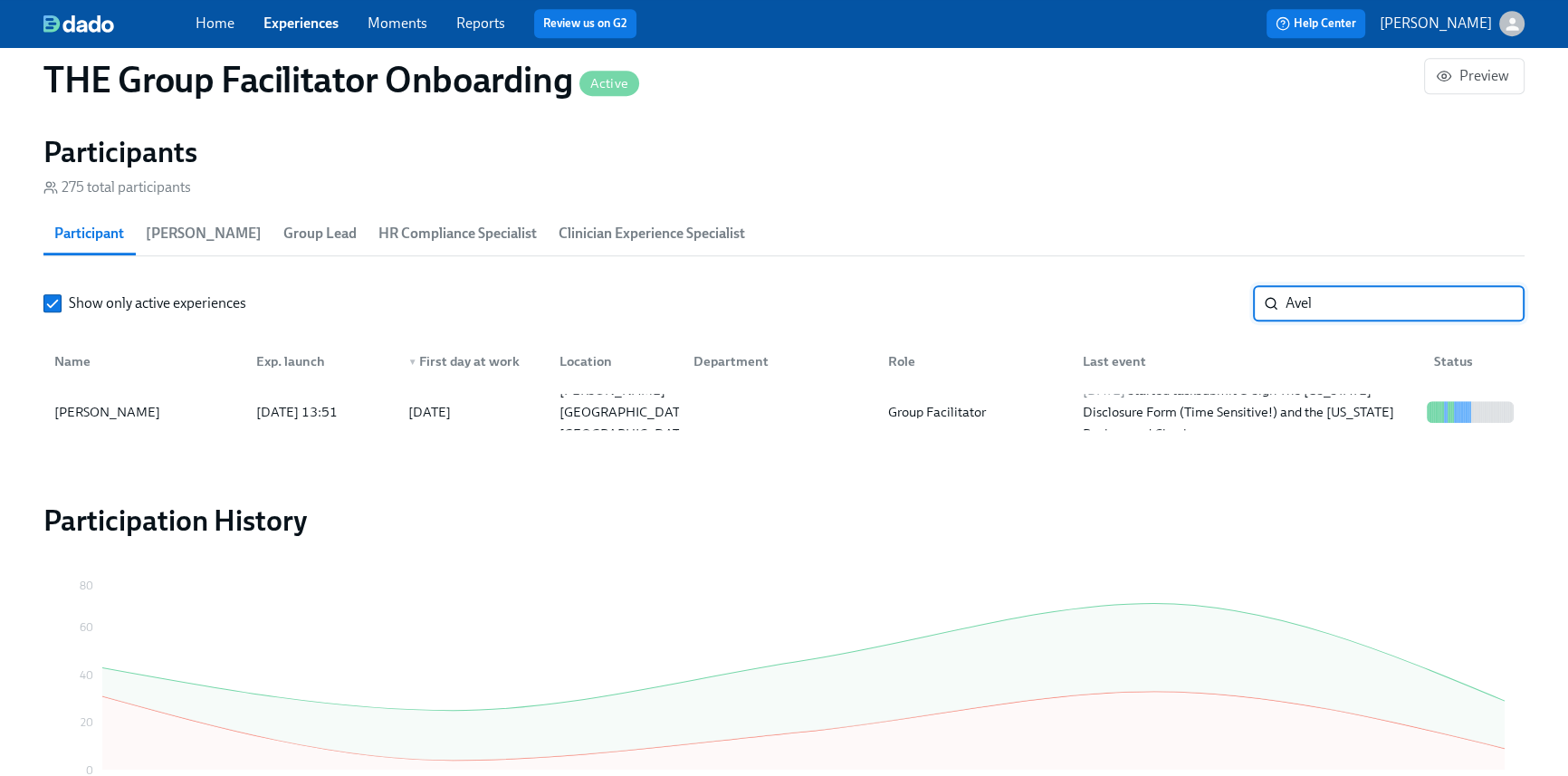
drag, startPoint x: 1330, startPoint y: 297, endPoint x: 1231, endPoint y: 295, distance: 99.0
click at [1231, 295] on div "Show only active experiences Avel ​" at bounding box center [784, 303] width 1481 height 36
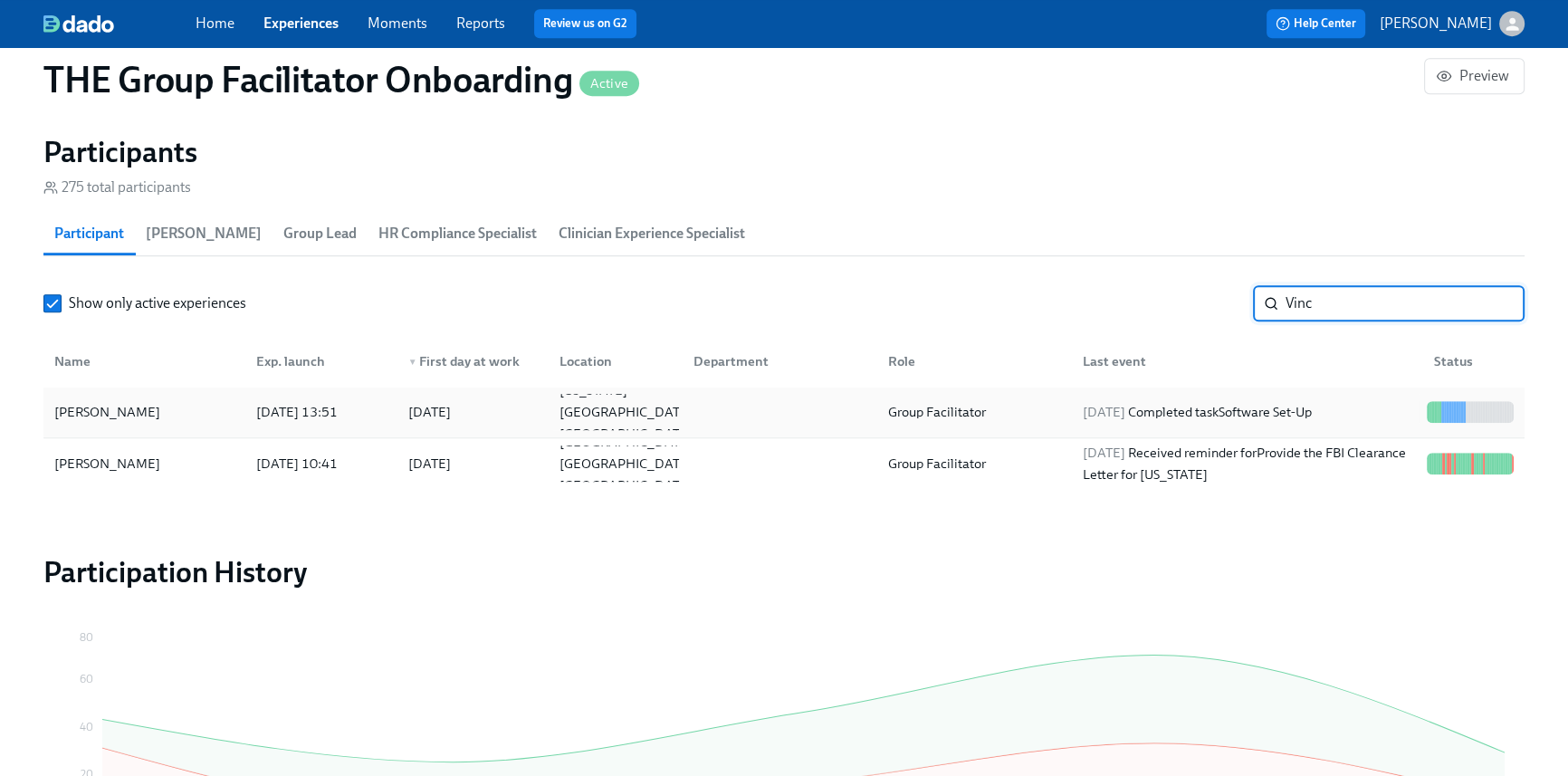
click at [1178, 418] on div "2025/09/15 Completed task Software Set-Up" at bounding box center [1197, 412] width 243 height 22
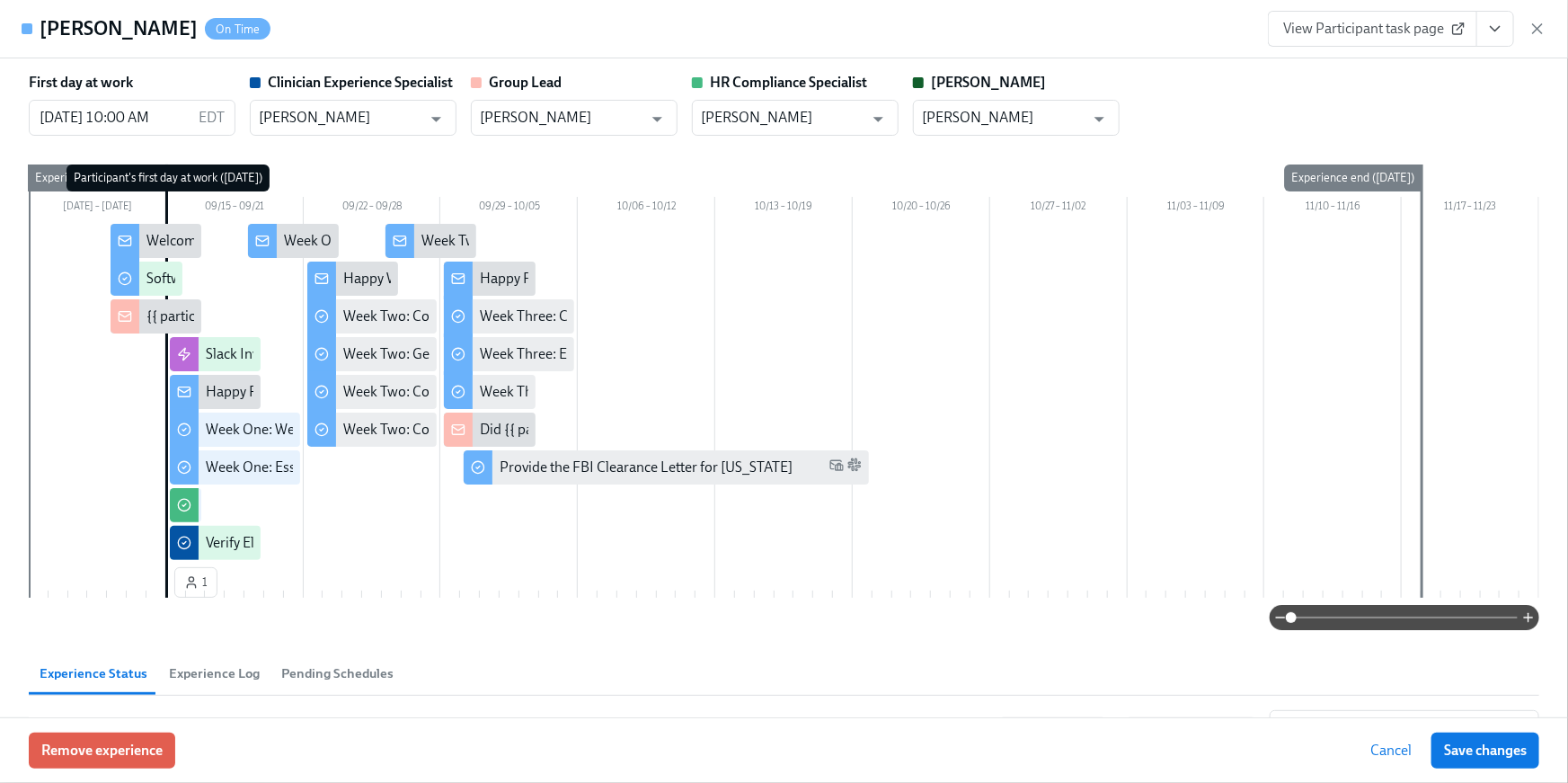
click at [1496, 36] on icon "View task page" at bounding box center [1495, 28] width 18 height 18
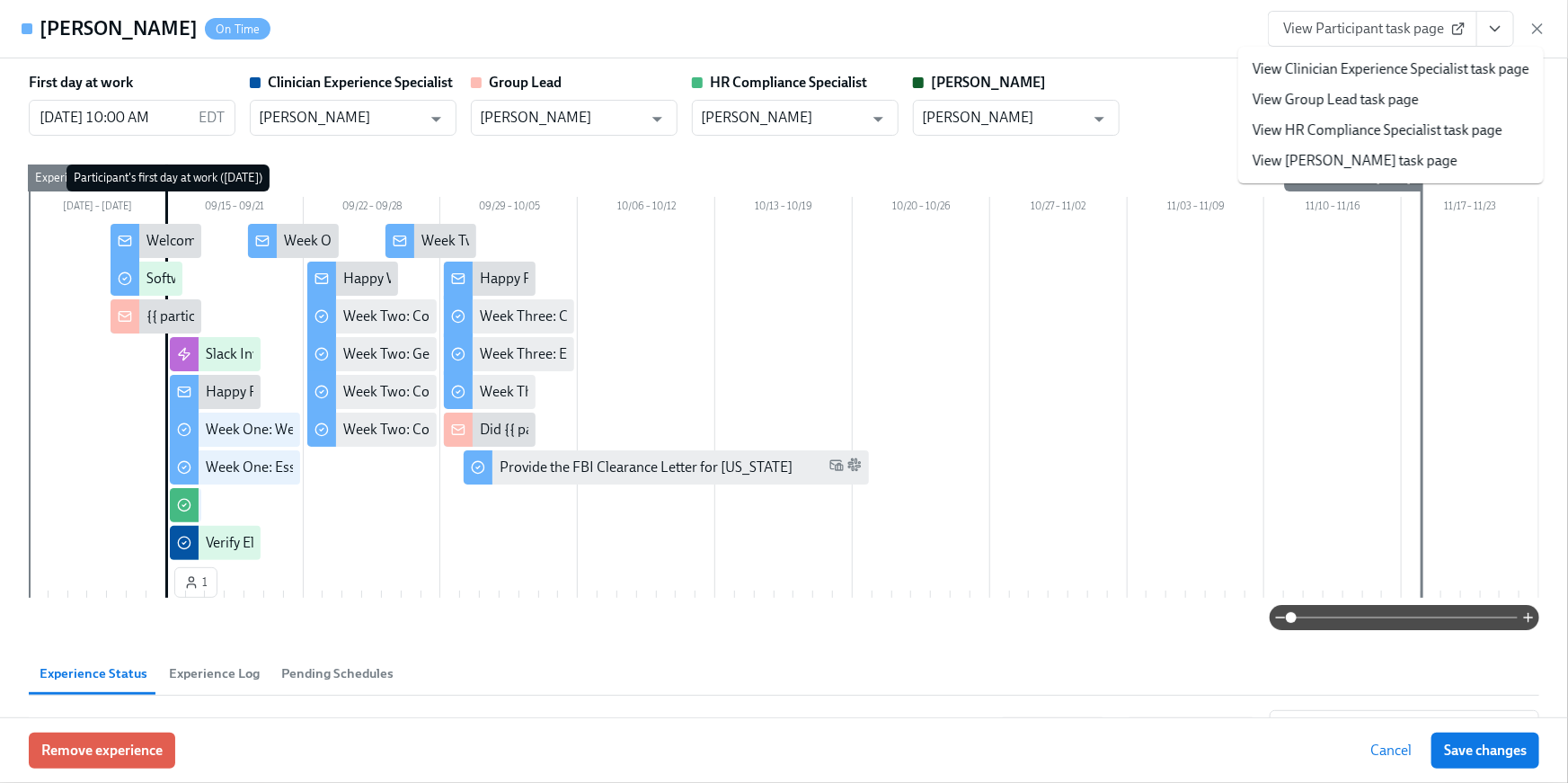
click at [1432, 124] on link "View HR Compliance Specialist task page" at bounding box center [1378, 130] width 250 height 20
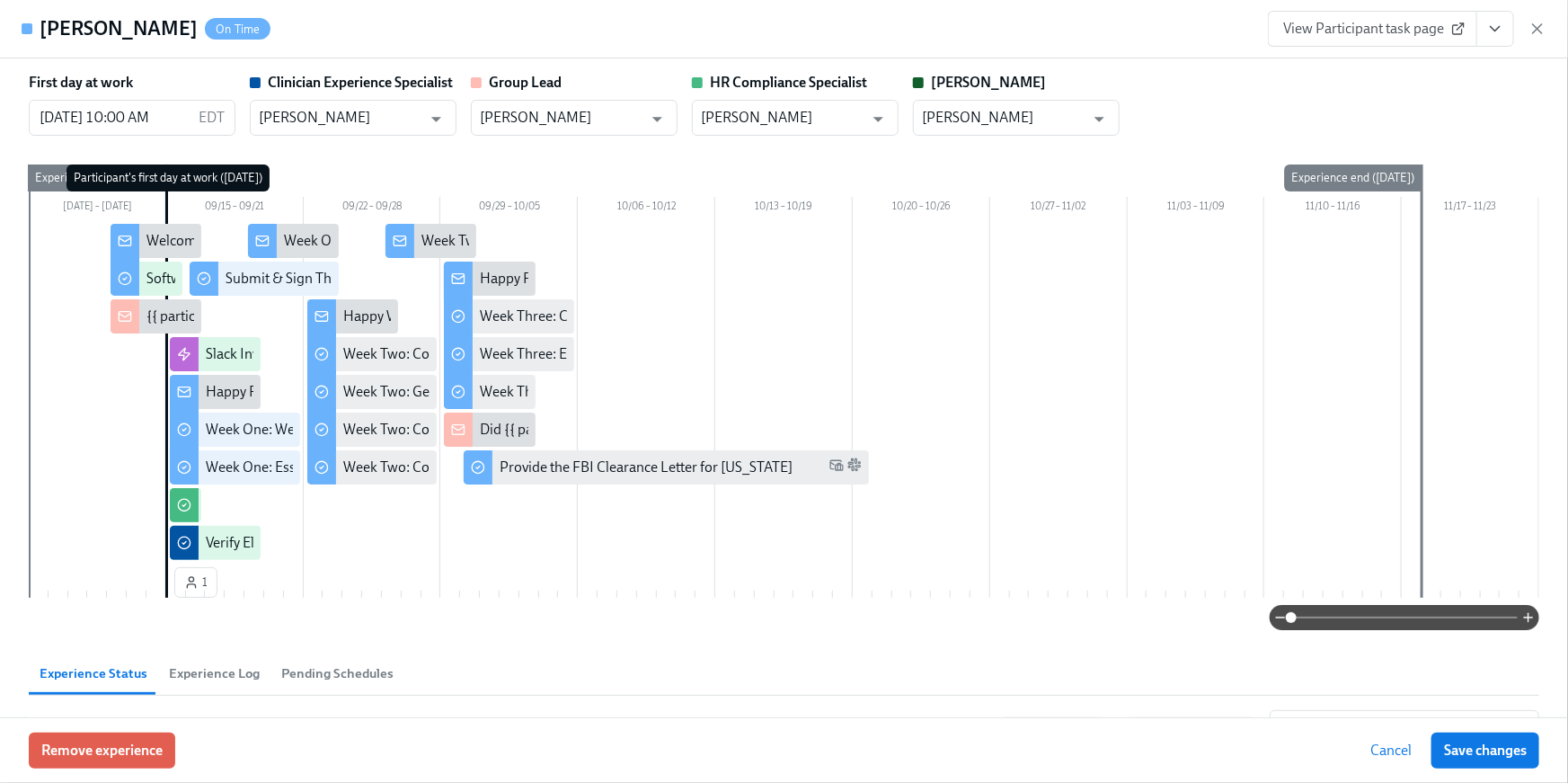
scroll to position [0, 25498]
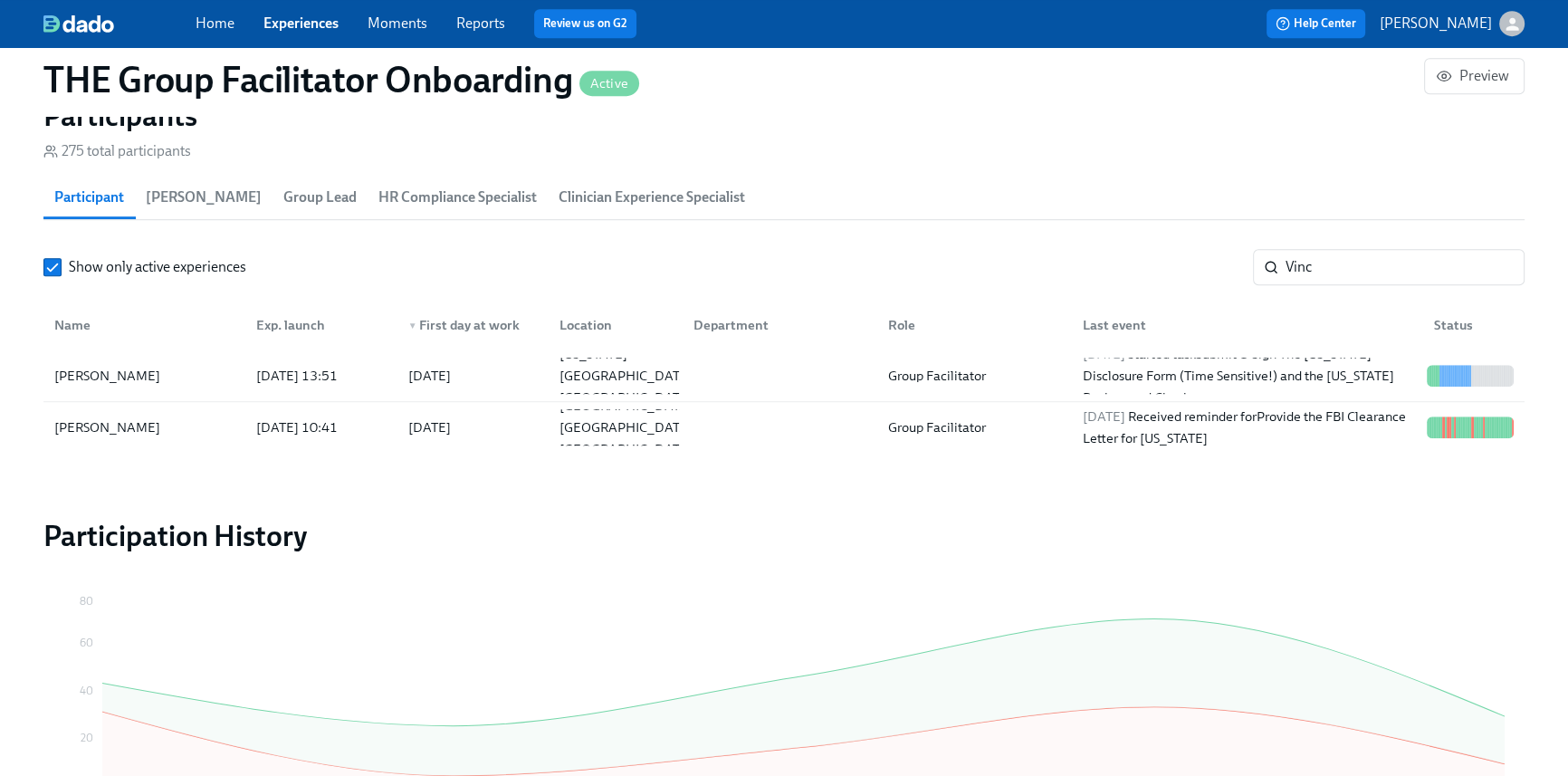
scroll to position [0, 25682]
click at [1220, 263] on div "Show only active experiences Vinc ​" at bounding box center [784, 267] width 1481 height 36
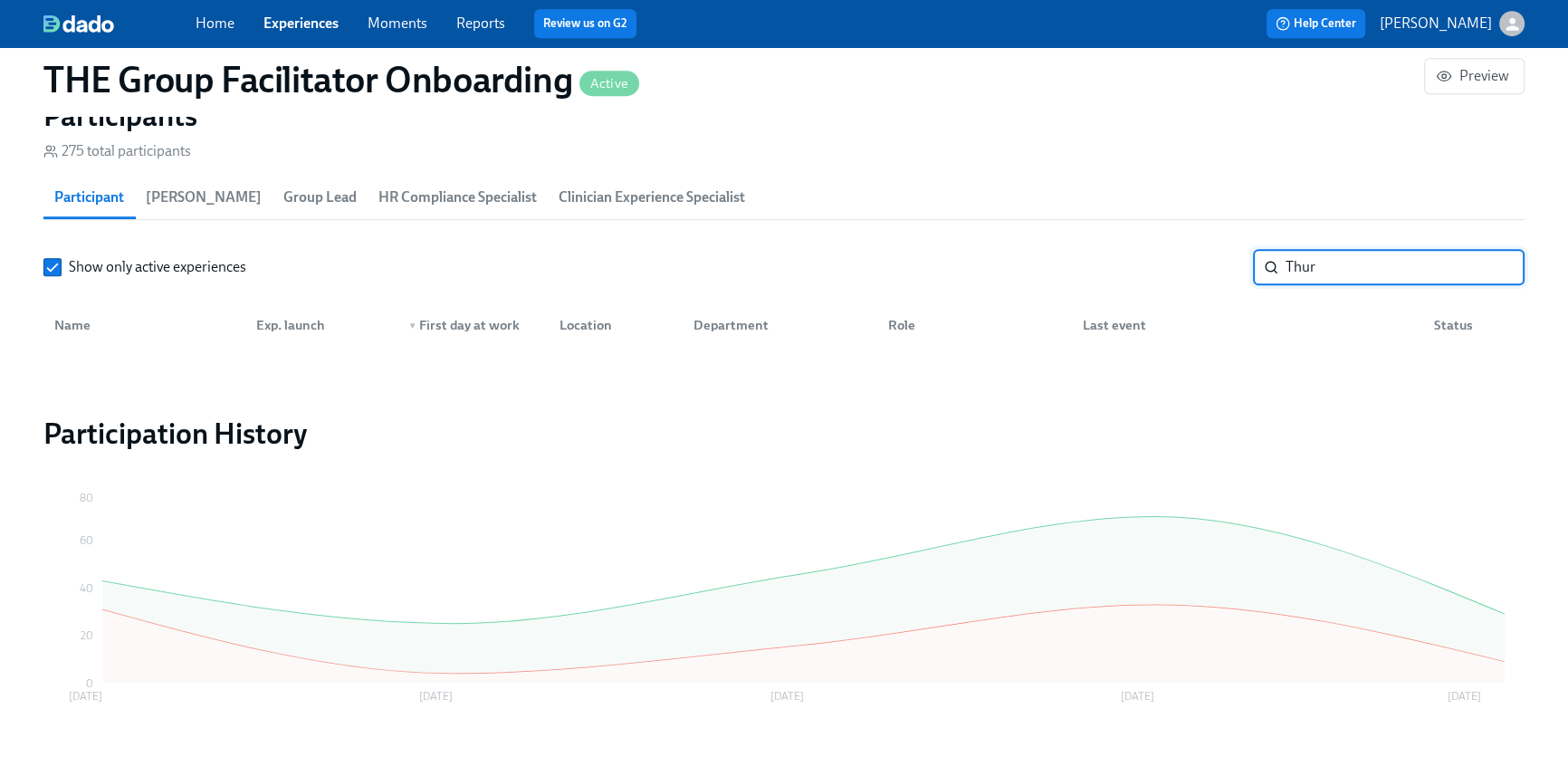
type input "Thur"
click at [203, 34] on div "Home Experiences Moments Reports Review us on G2" at bounding box center [527, 24] width 664 height 29
click at [202, 23] on link "Home" at bounding box center [214, 23] width 39 height 17
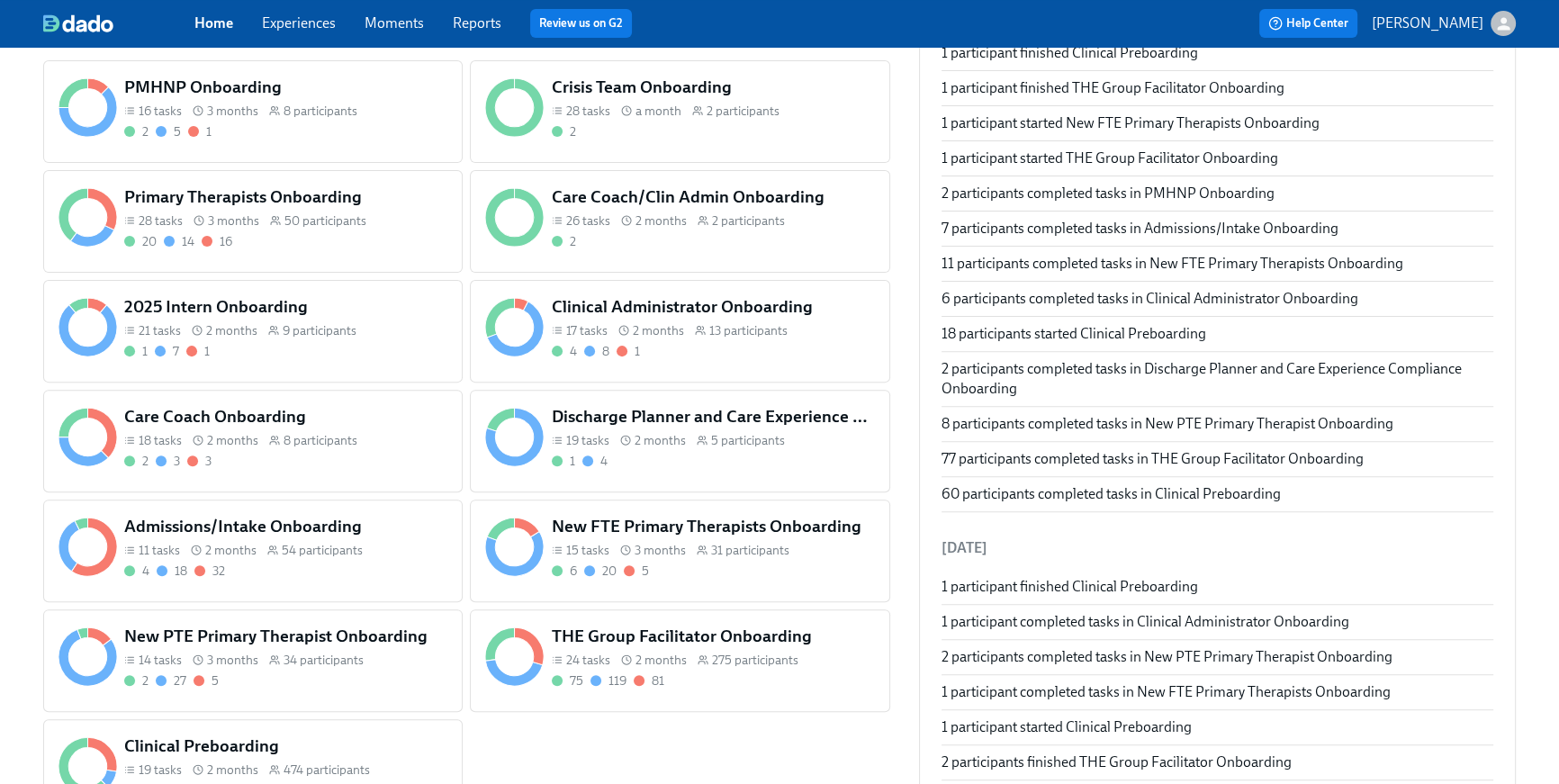
scroll to position [724, 0]
click at [372, 211] on div "Primary Therapists Onboarding 28 tasks 3 months 50 participants 20 14 16" at bounding box center [286, 219] width 330 height 72
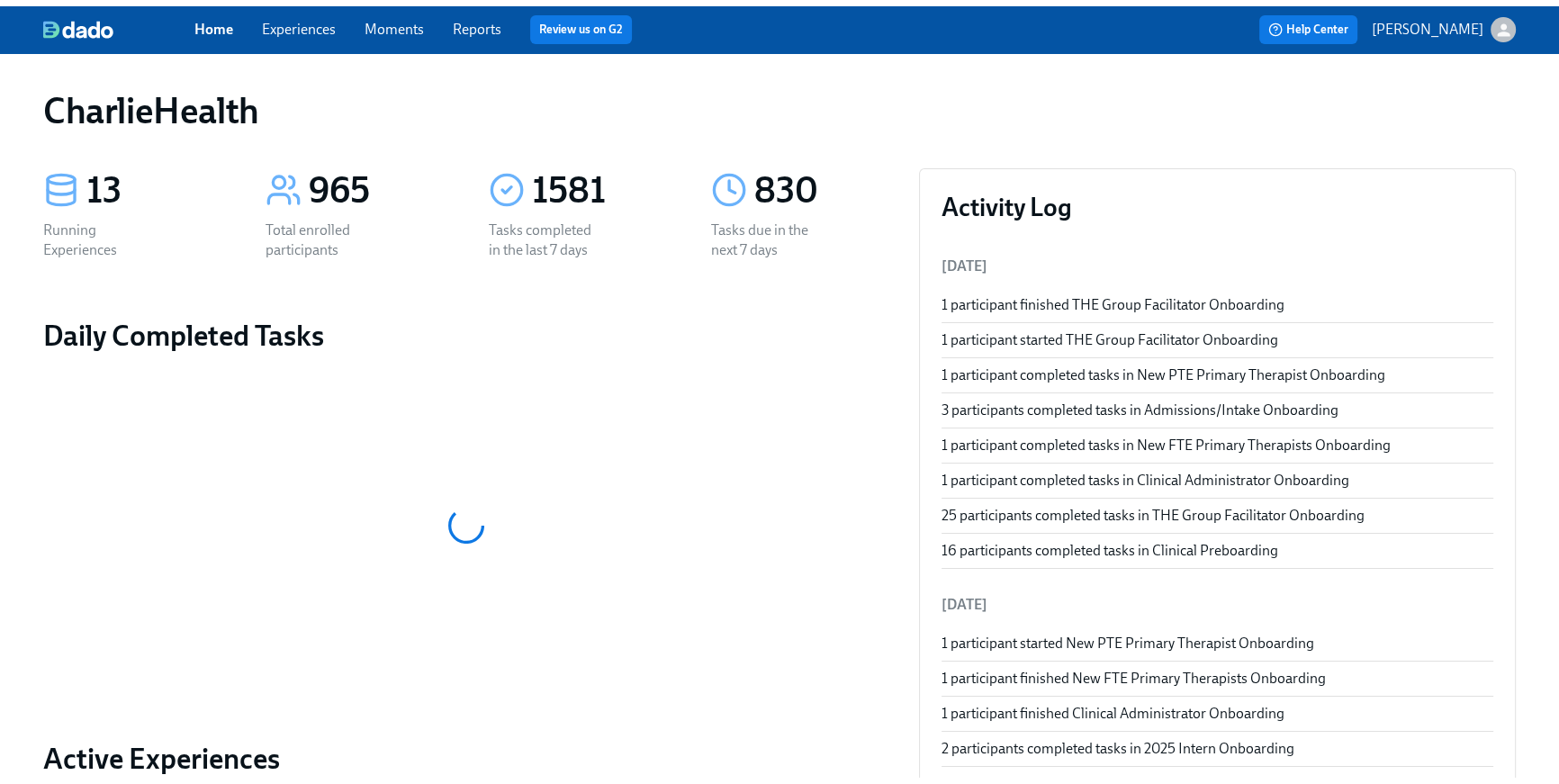
scroll to position [724, 0]
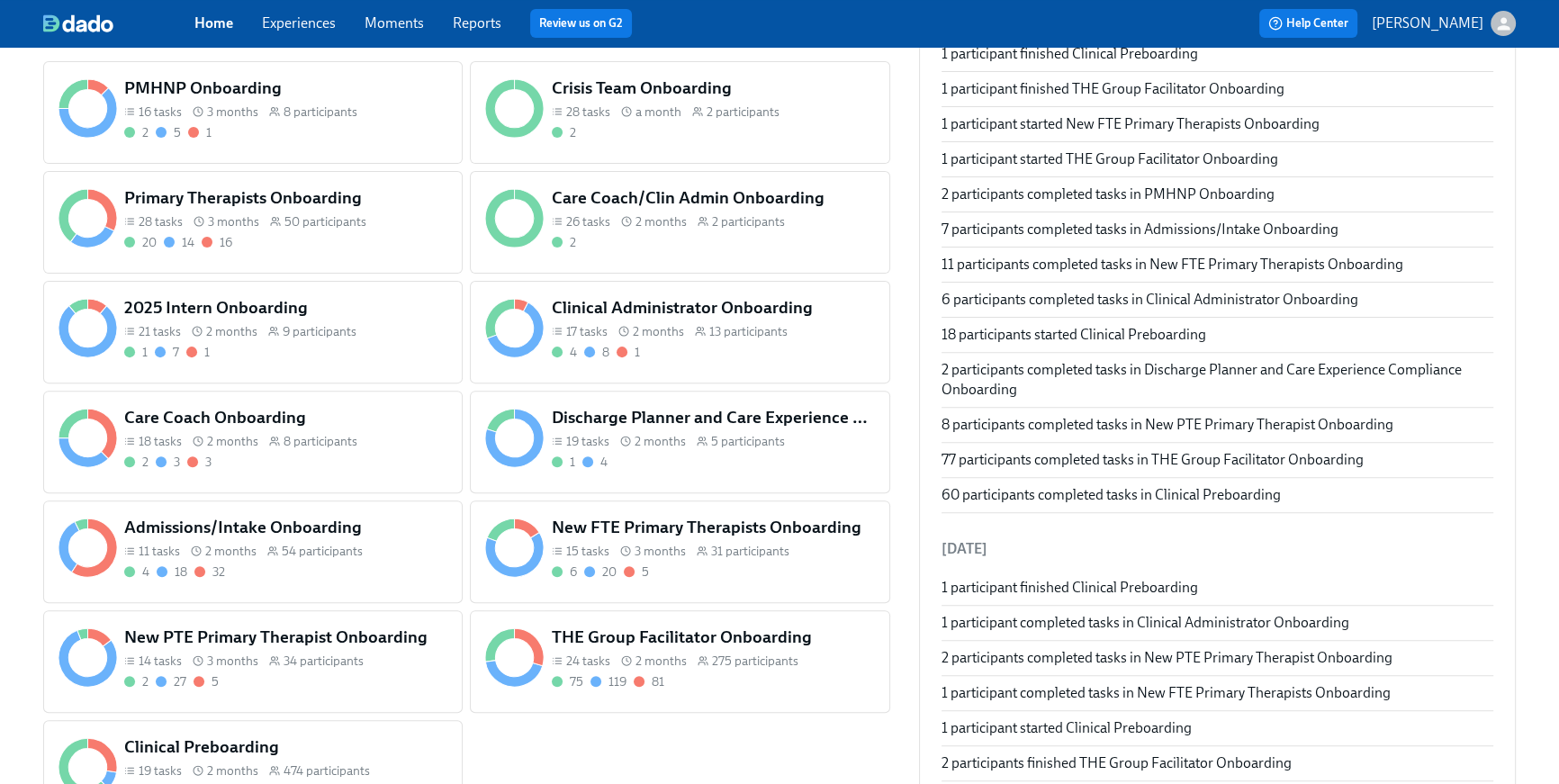
click at [796, 539] on div "New FTE Primary Therapists Onboarding 15 tasks 3 months 31 participants 6 20 5" at bounding box center [713, 548] width 330 height 72
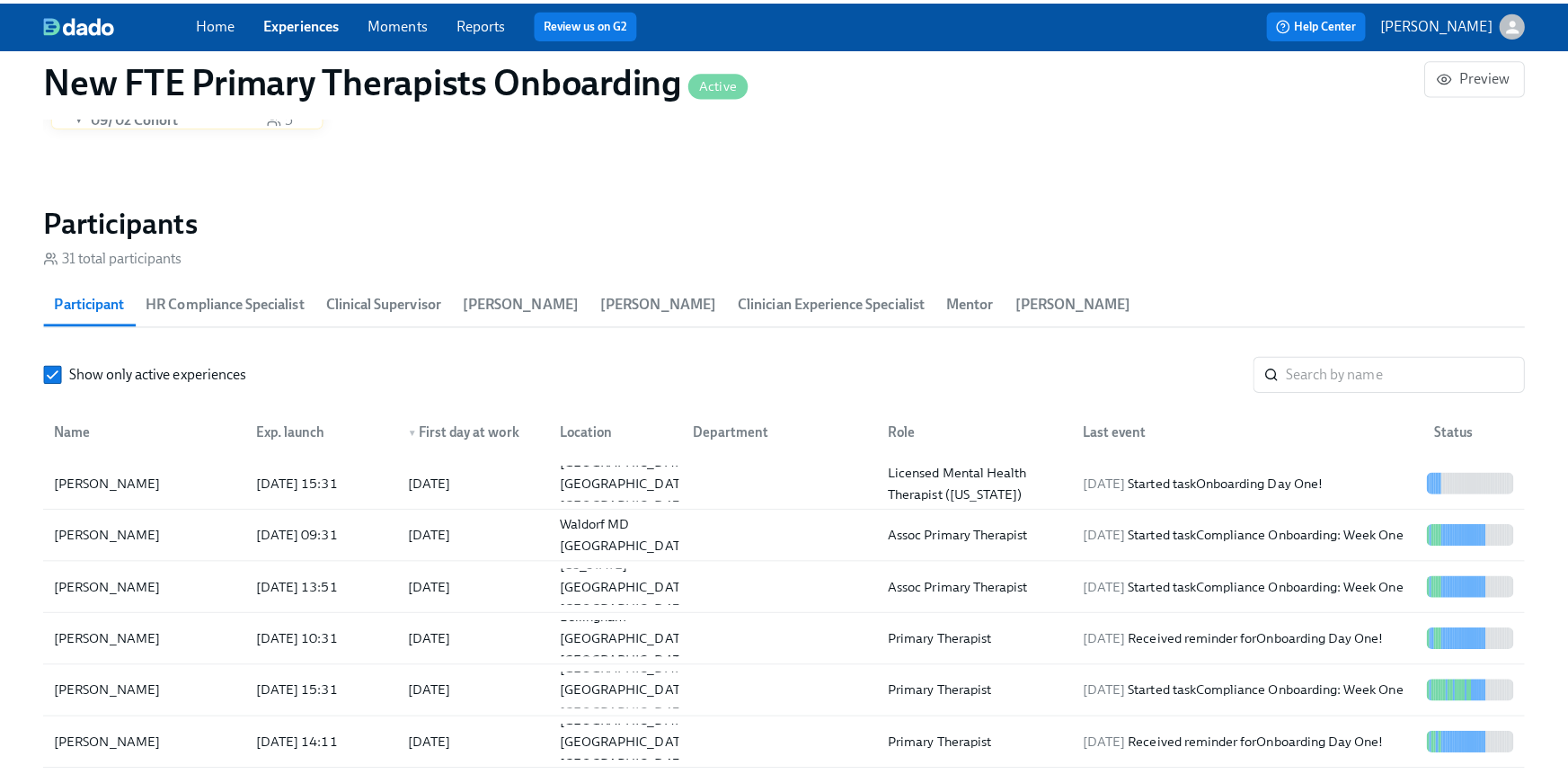
scroll to position [1459, 0]
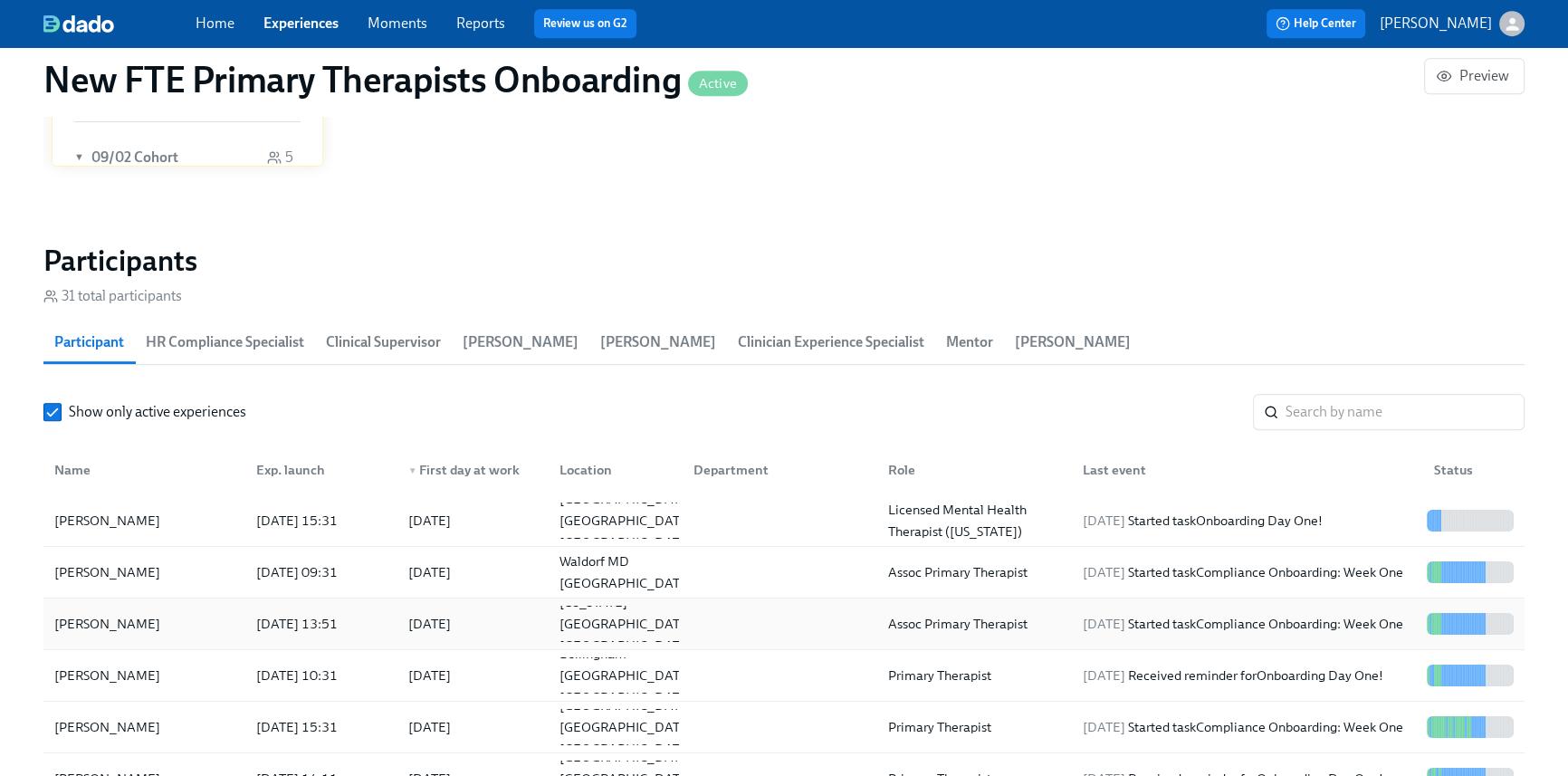
click at [401, 621] on div "2025/09/15" at bounding box center [429, 624] width 57 height 22
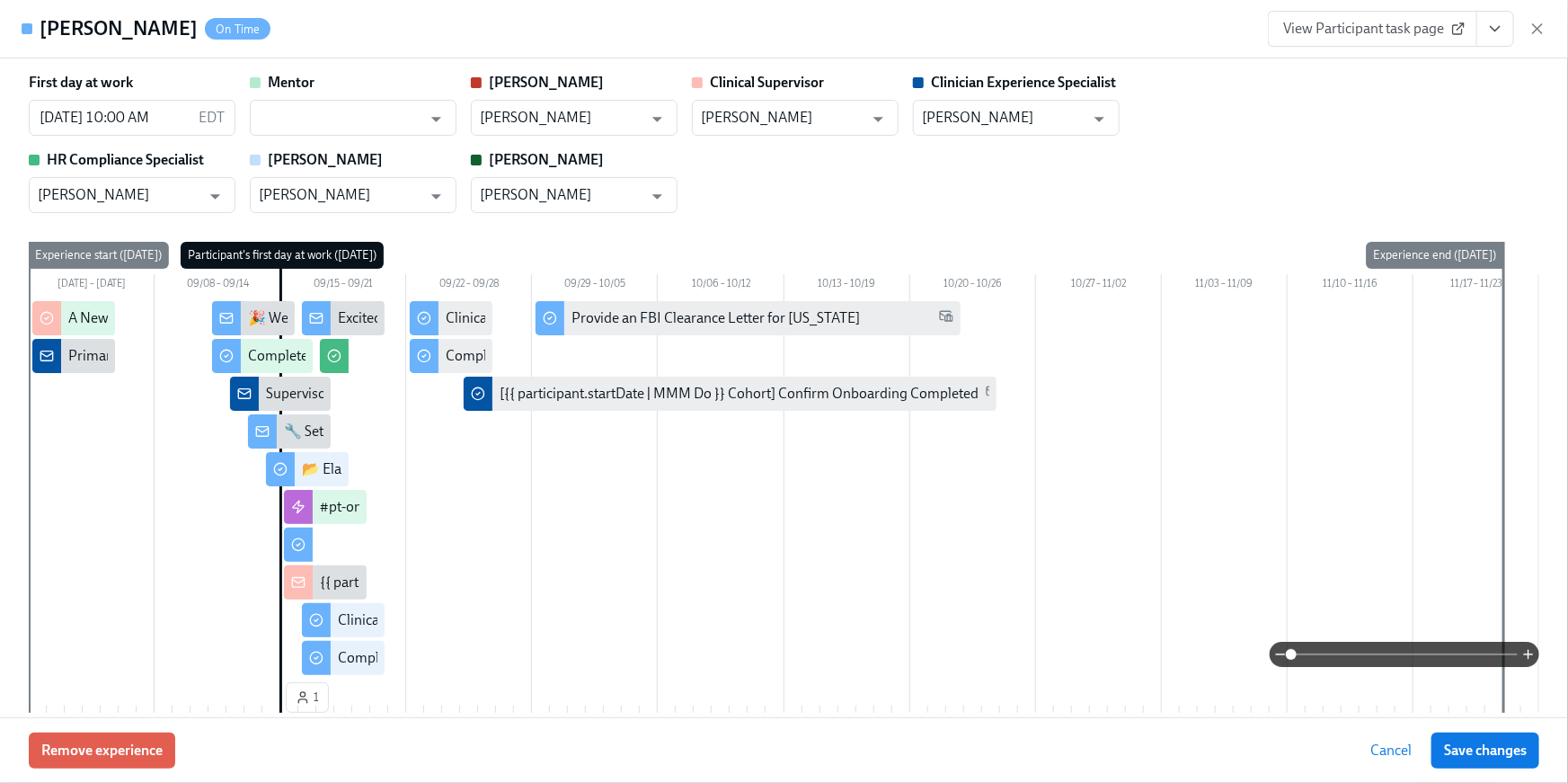
click at [1486, 37] on button "View task page" at bounding box center [1496, 29] width 37 height 36
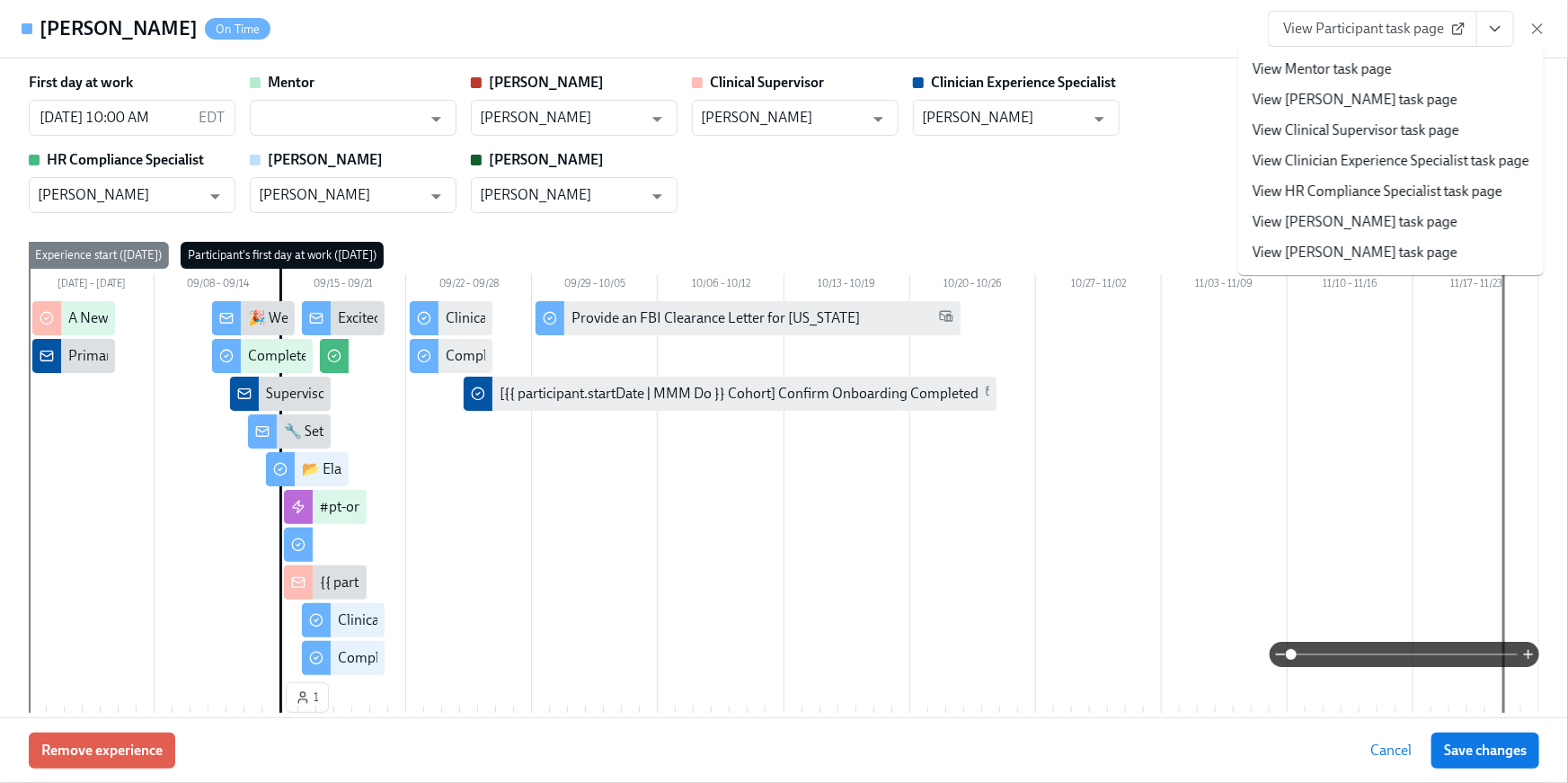
click at [1442, 188] on link "View HR Compliance Specialist task page" at bounding box center [1378, 191] width 250 height 20
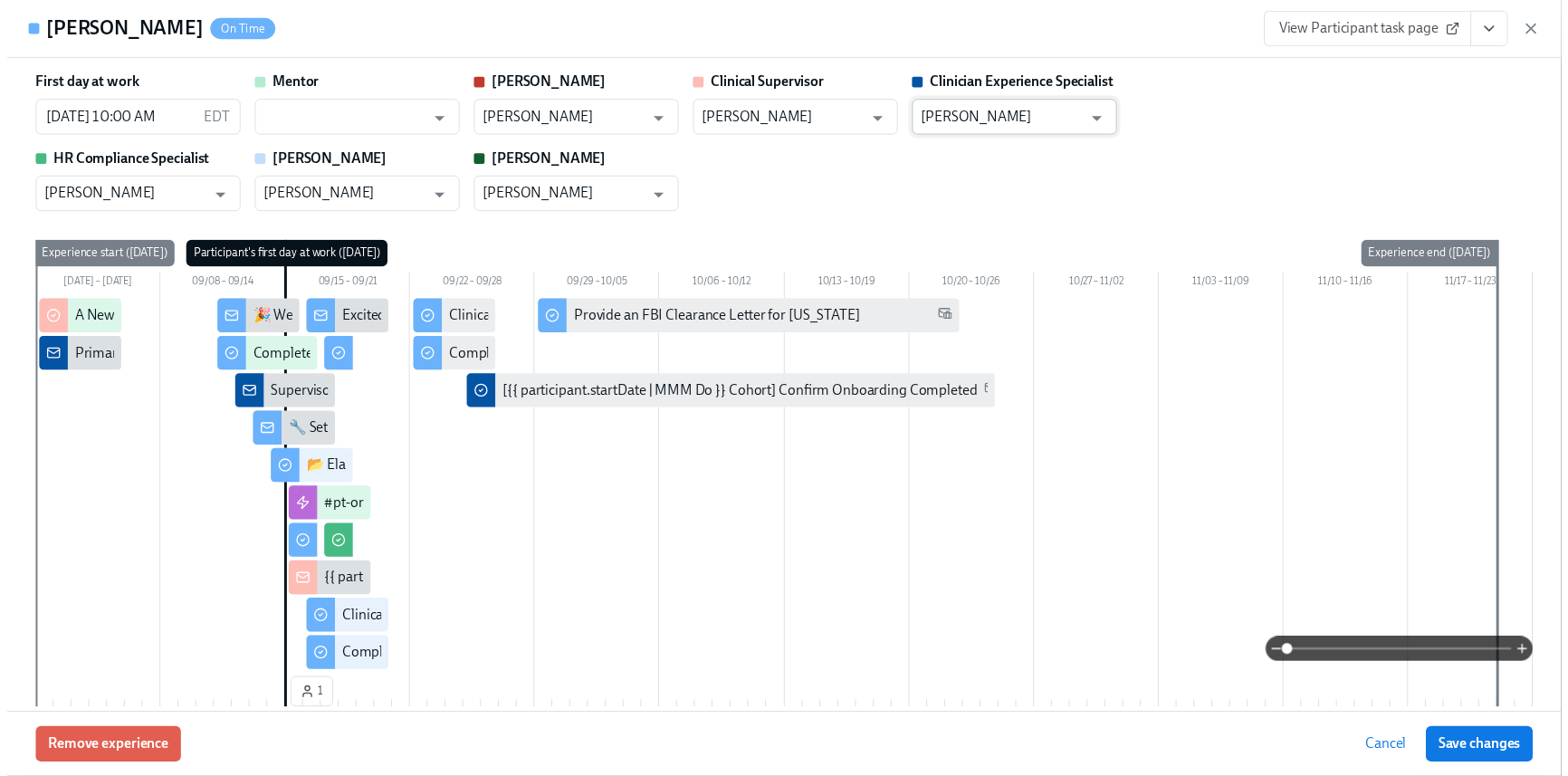
scroll to position [0, 10234]
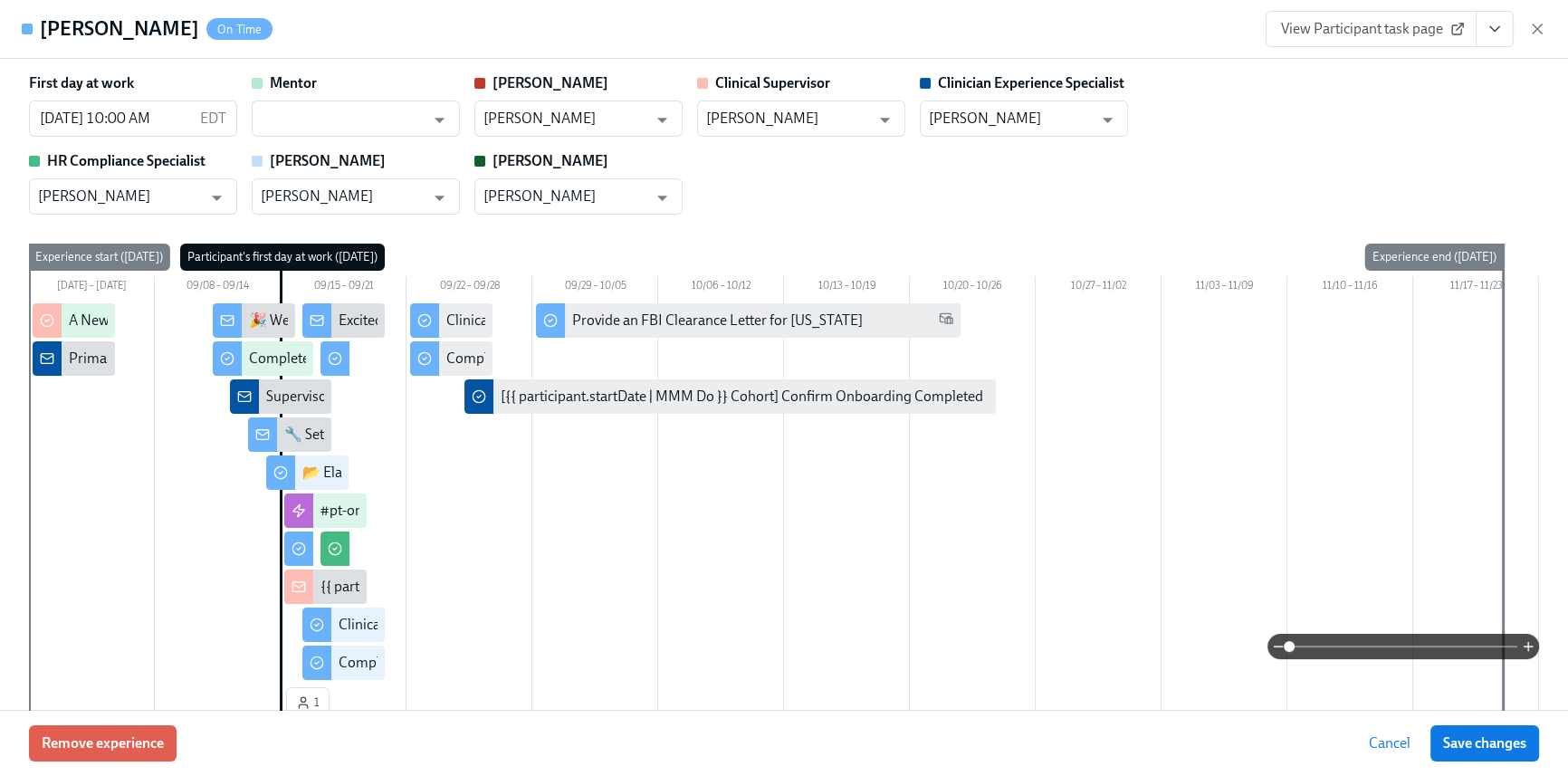
scroll to position [0, 10221]
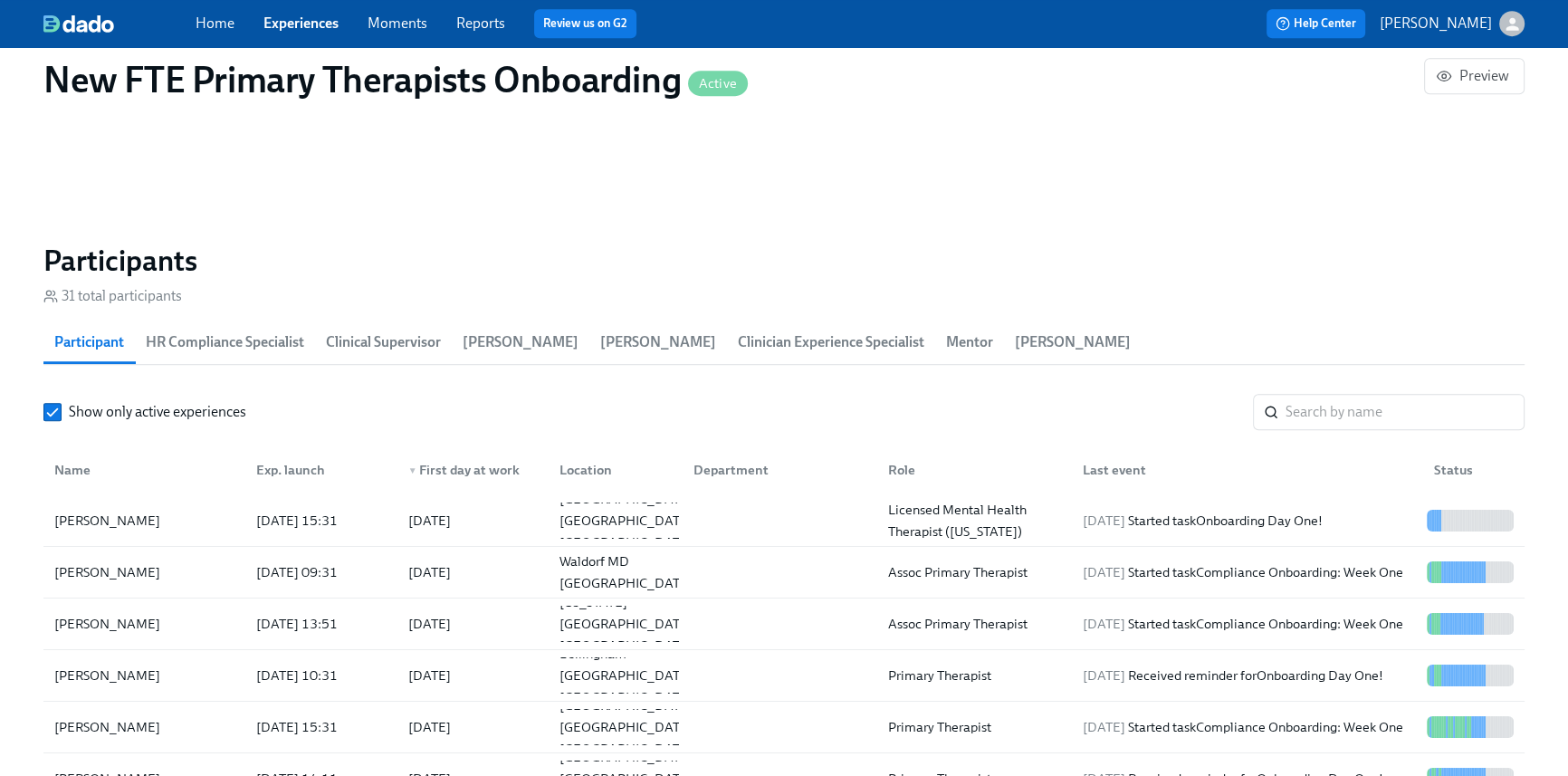
click at [208, 26] on link "Home" at bounding box center [214, 23] width 39 height 17
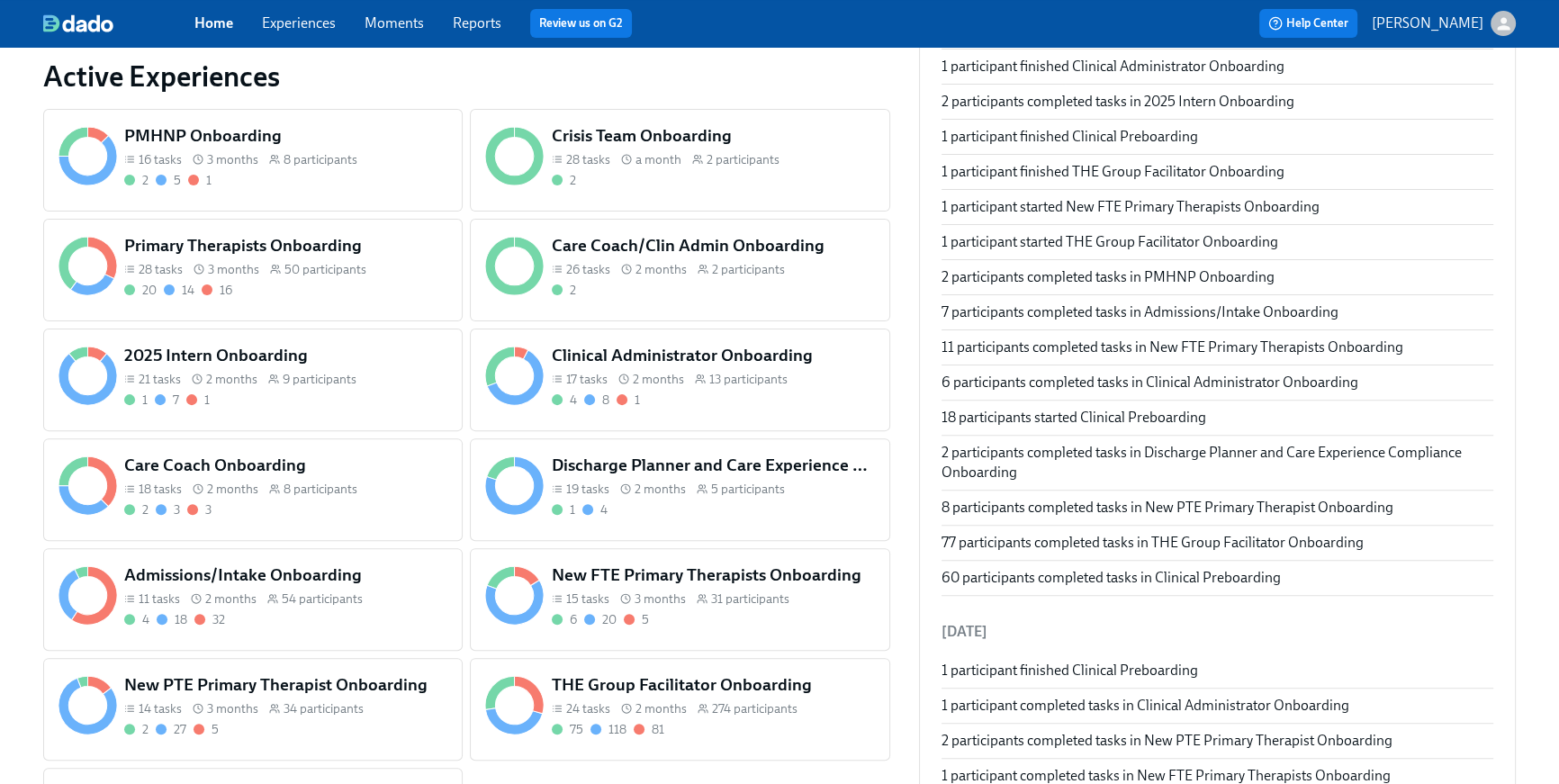
scroll to position [684, 0]
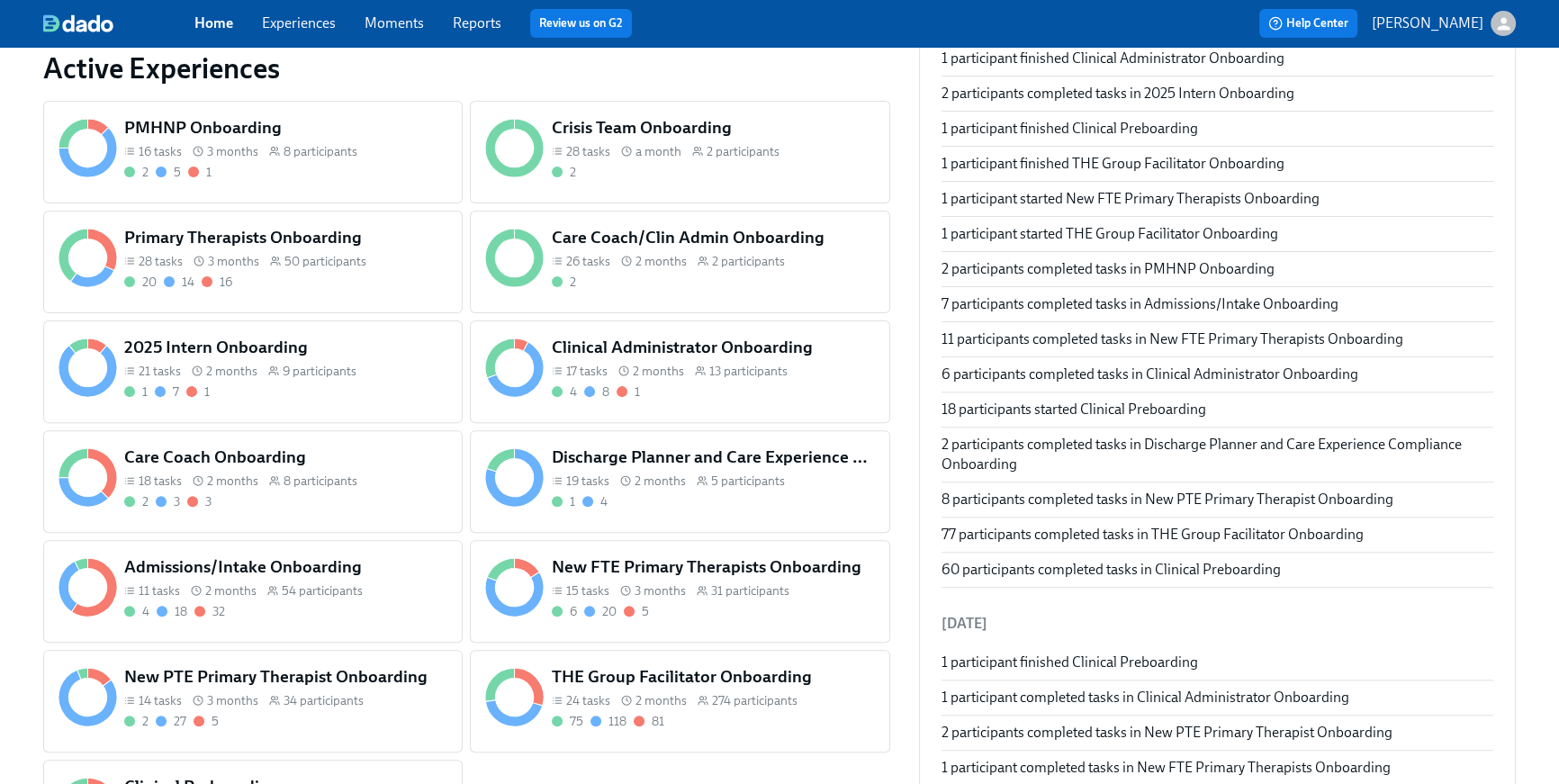
click at [742, 305] on div "Care Coach/Clin Admin Onboarding 26 tasks 2 months 2 participants 2" at bounding box center [679, 262] width 419 height 102
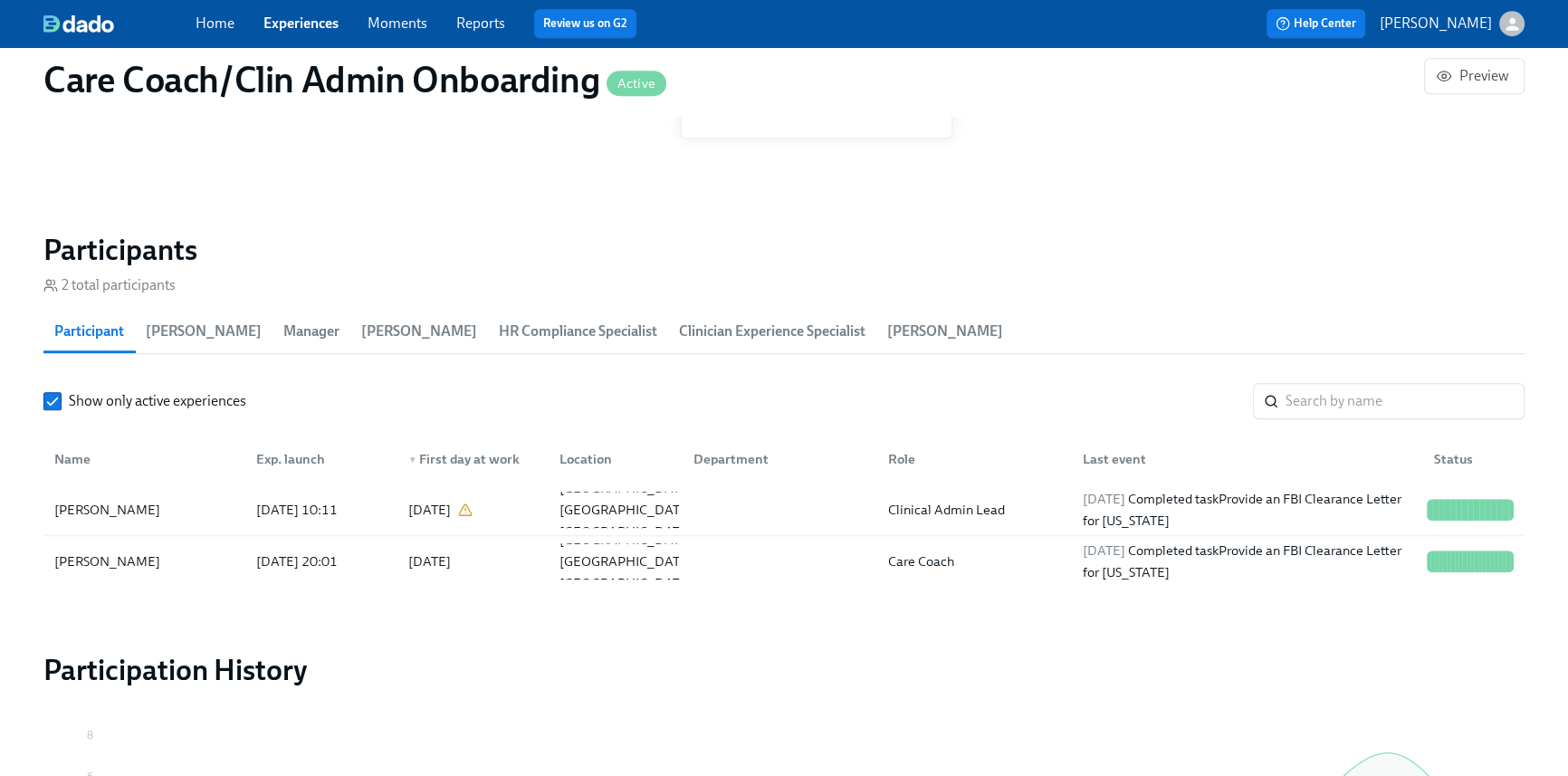
scroll to position [1576, 0]
click at [1313, 404] on input "search" at bounding box center [1405, 404] width 239 height 36
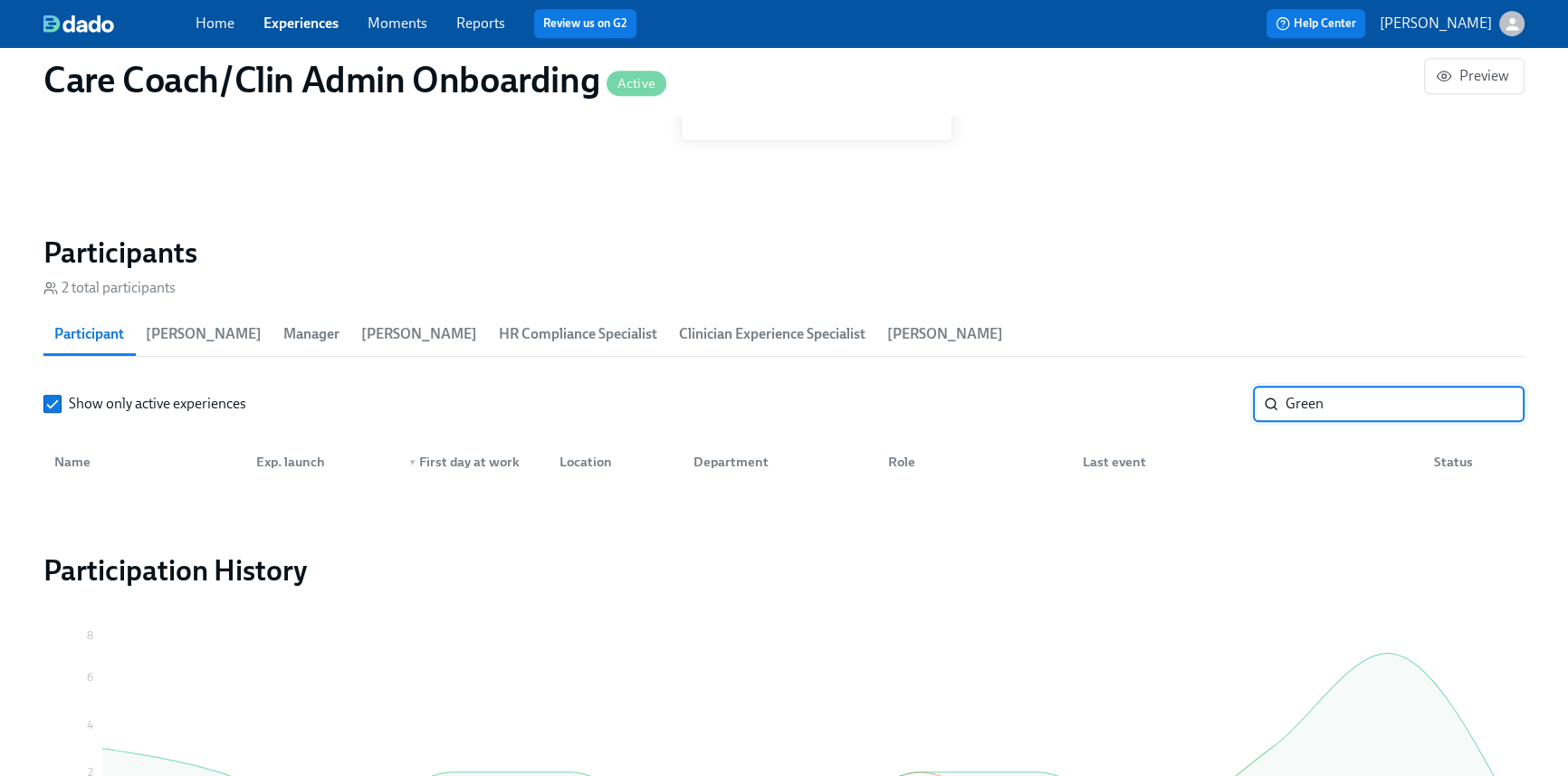
type input "Green"
drag, startPoint x: 1347, startPoint y: 405, endPoint x: 1225, endPoint y: 395, distance: 122.4
click at [1225, 395] on div "Show only active experiences Green ​" at bounding box center [784, 404] width 1481 height 36
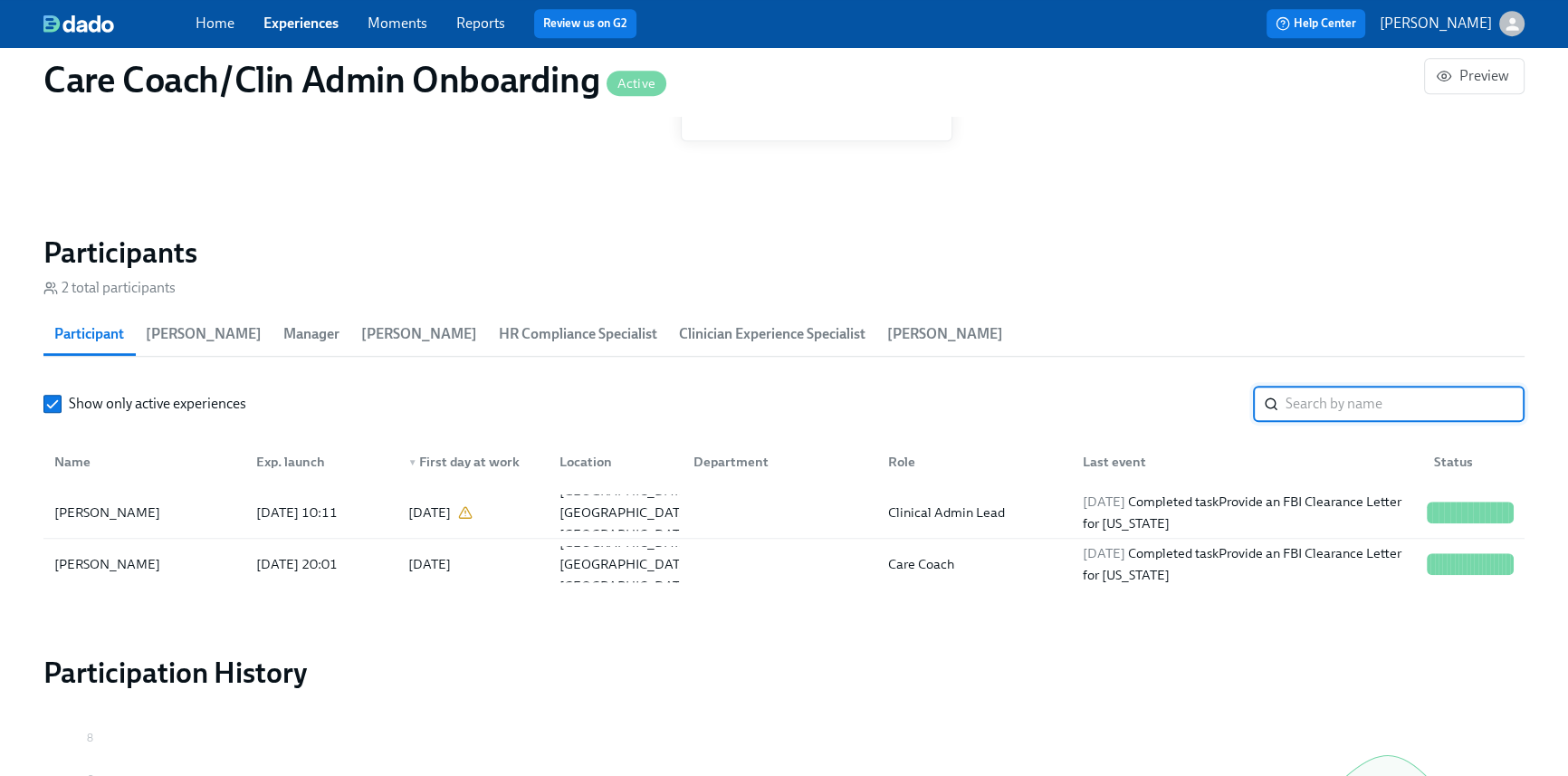
click at [204, 26] on link "Home" at bounding box center [214, 23] width 39 height 17
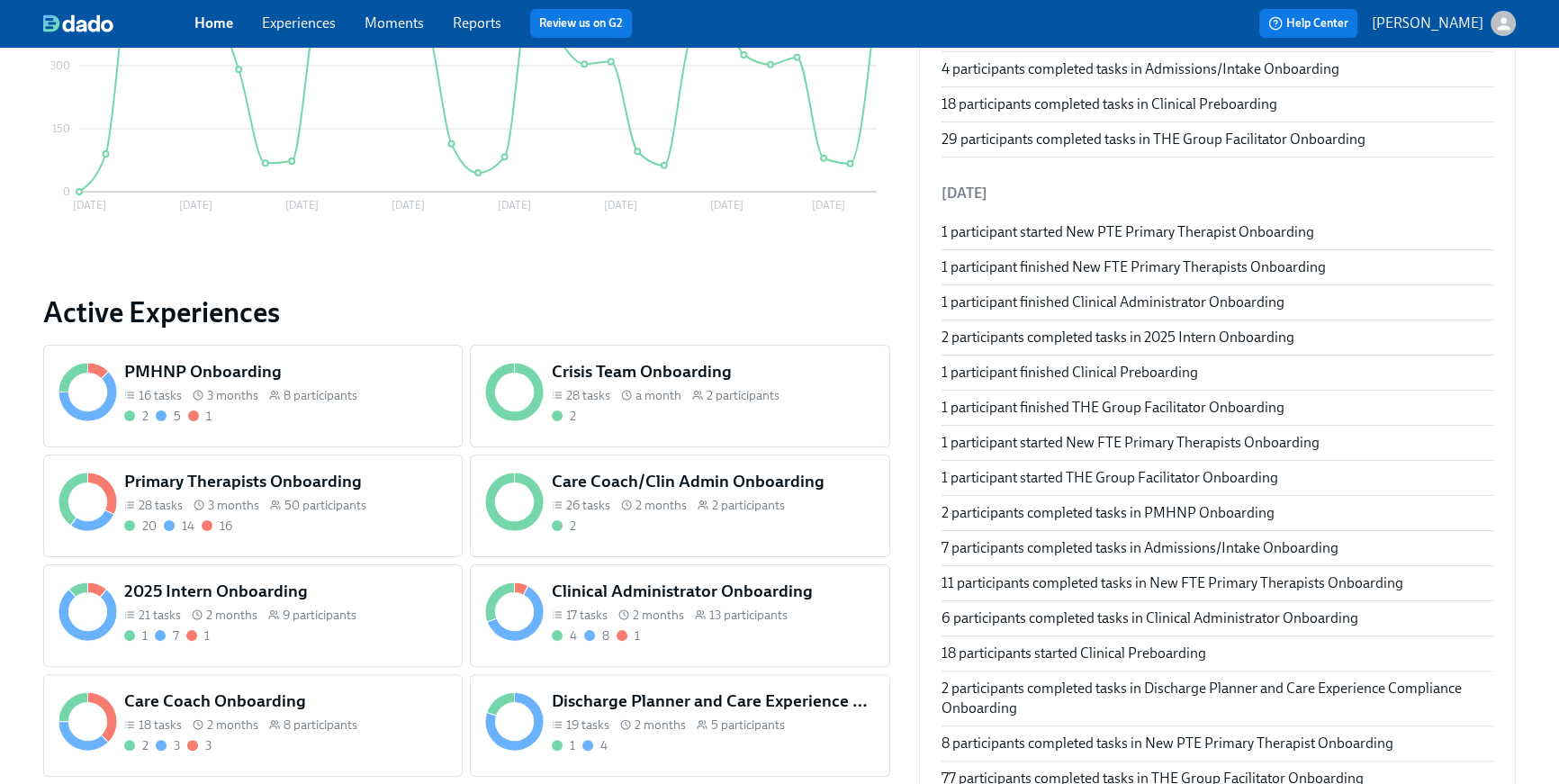
scroll to position [667, 0]
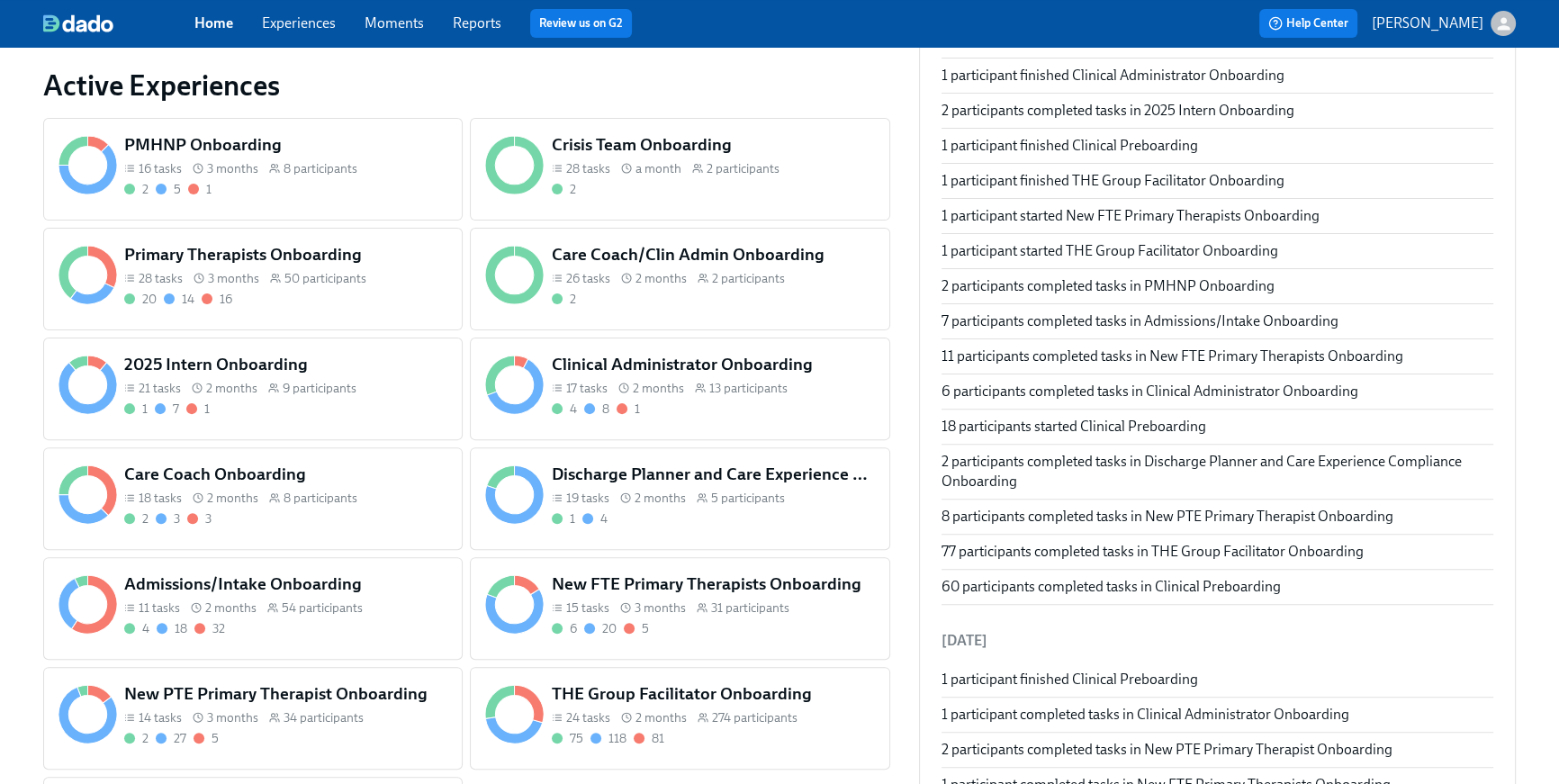
click at [352, 490] on span "8 participants" at bounding box center [320, 498] width 74 height 17
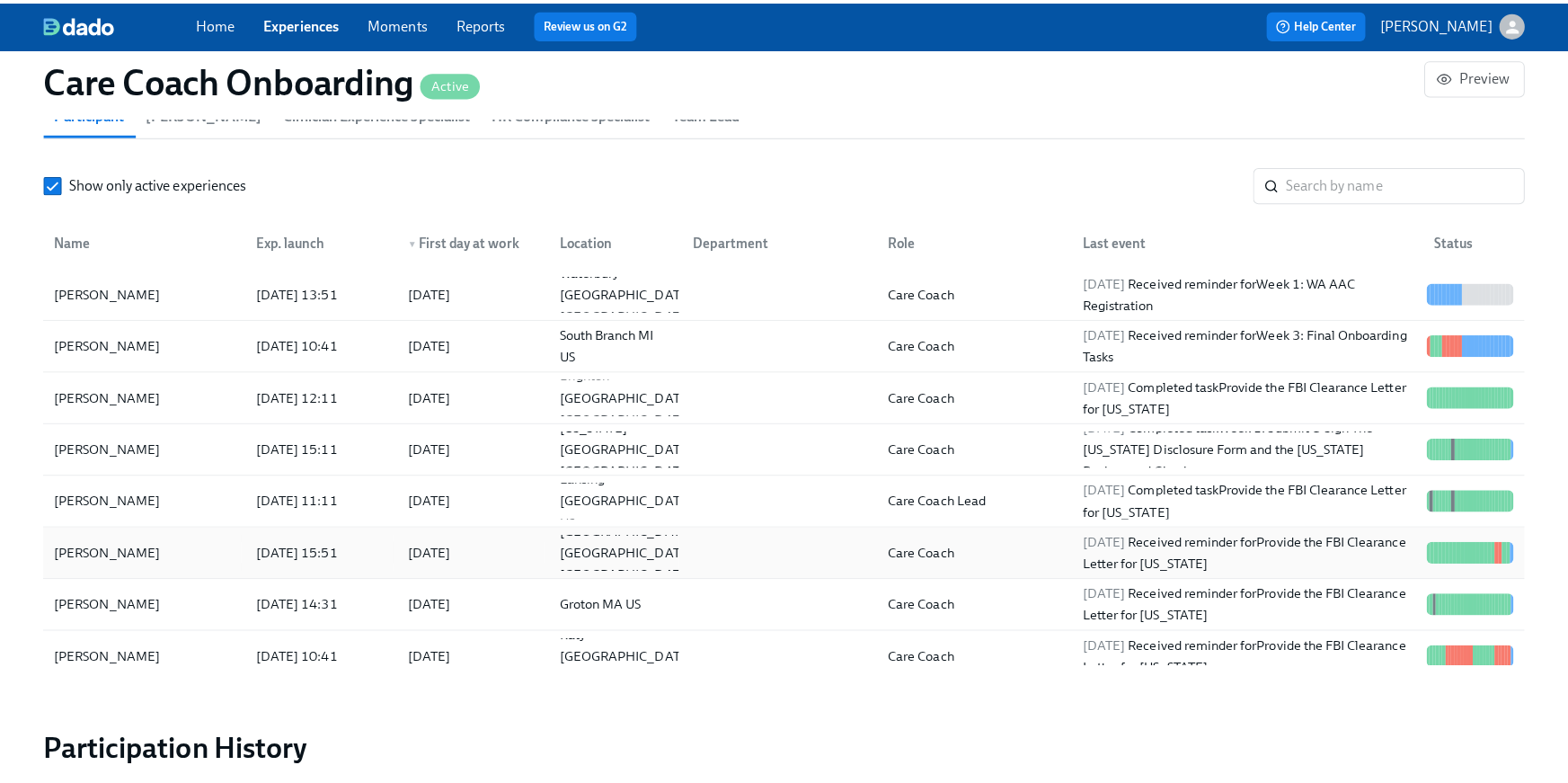
scroll to position [1571, 0]
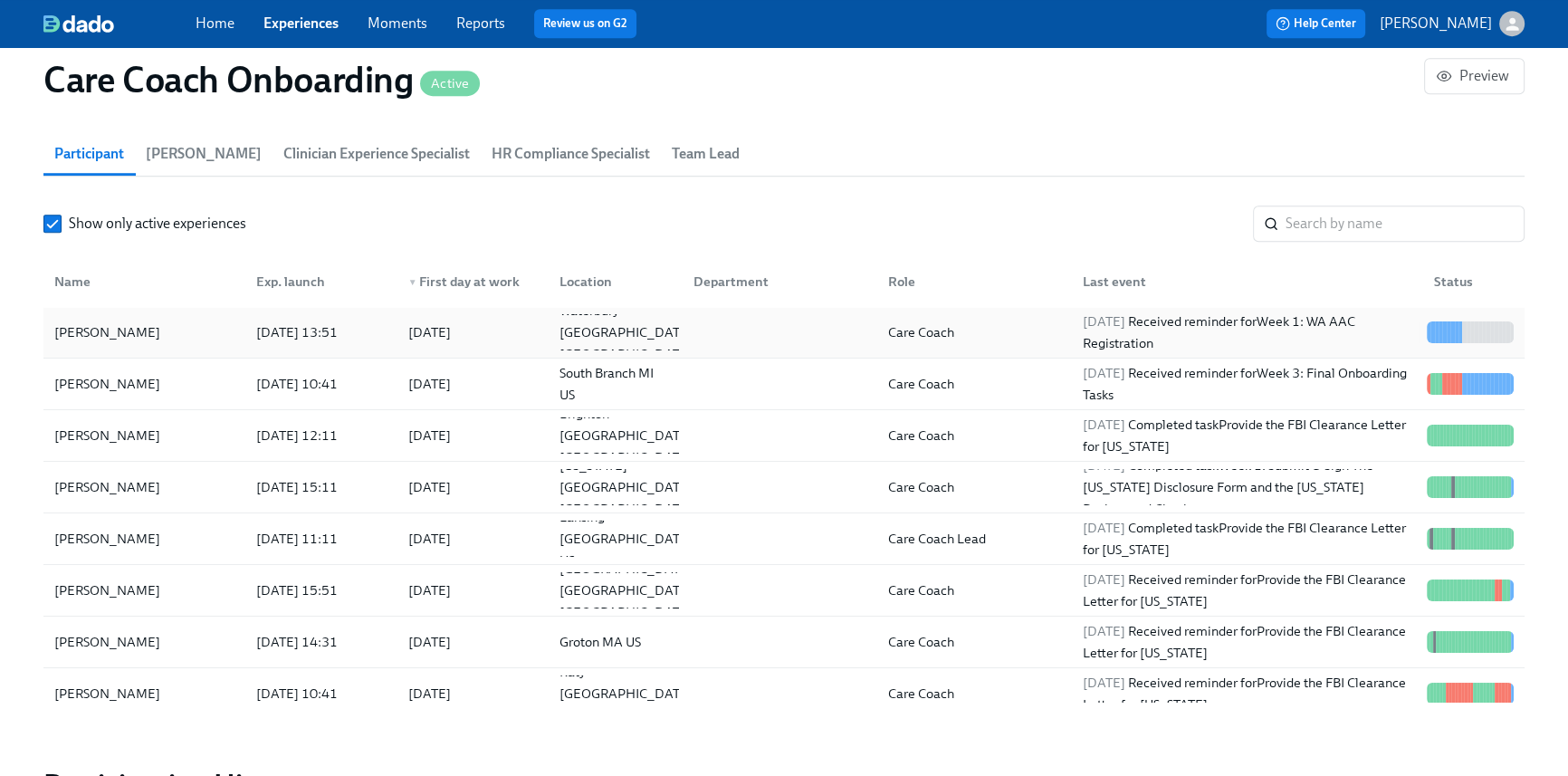
click at [455, 345] on div "2025/09/15" at bounding box center [469, 332] width 152 height 36
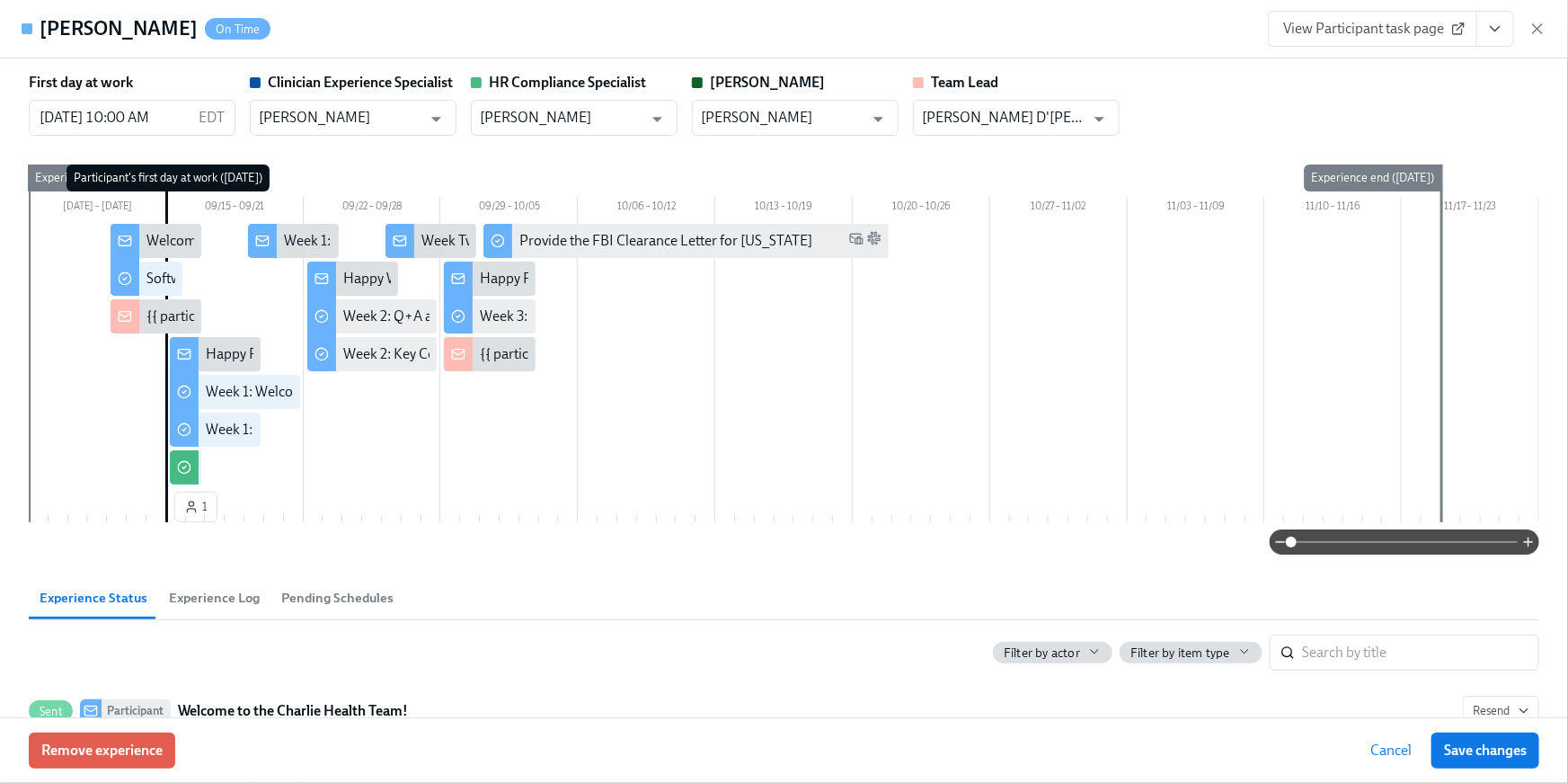
click at [1507, 30] on button "View task page" at bounding box center [1496, 29] width 37 height 36
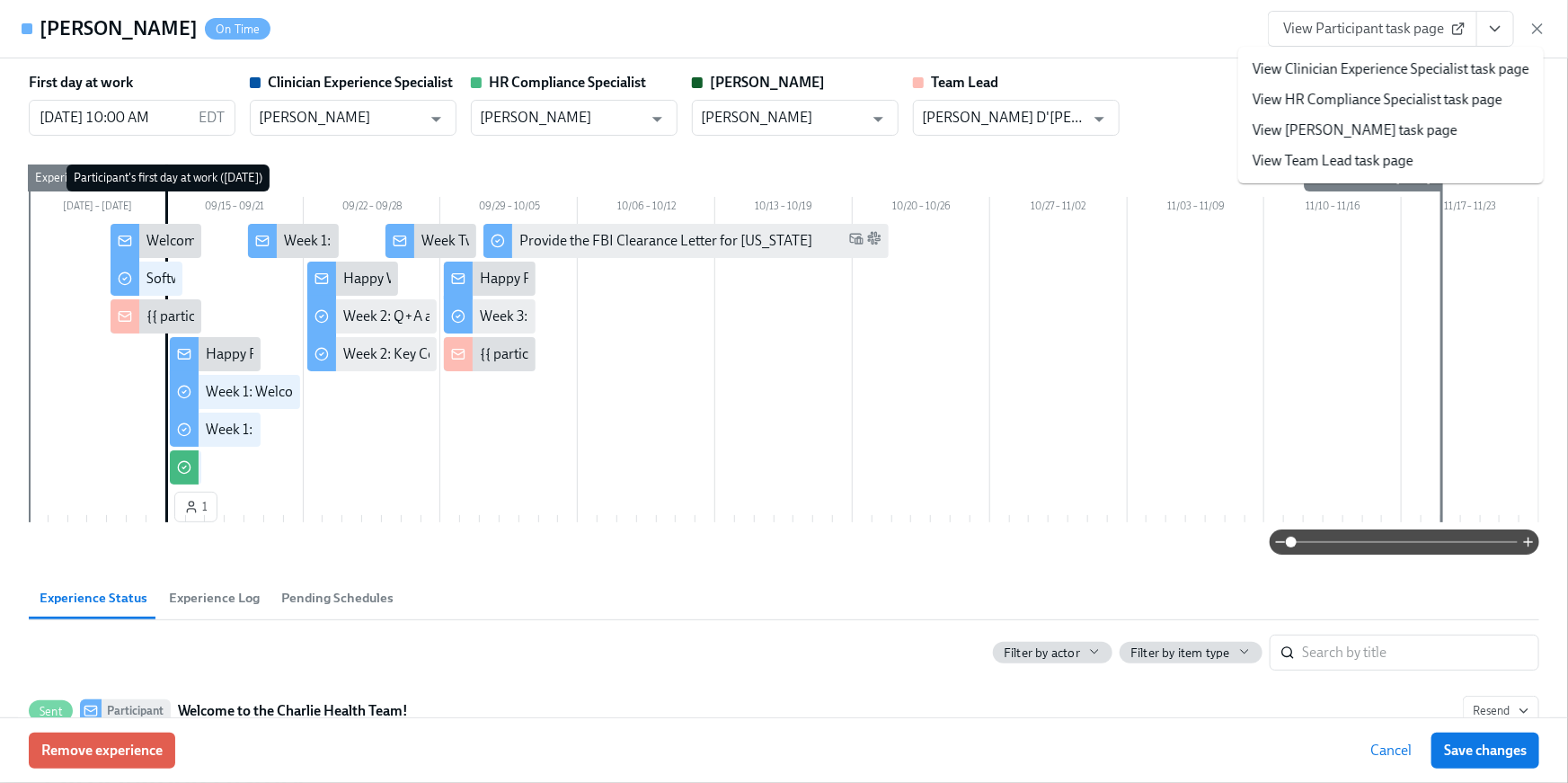
click at [1387, 109] on link "View HR Compliance Specialist task page" at bounding box center [1378, 99] width 250 height 20
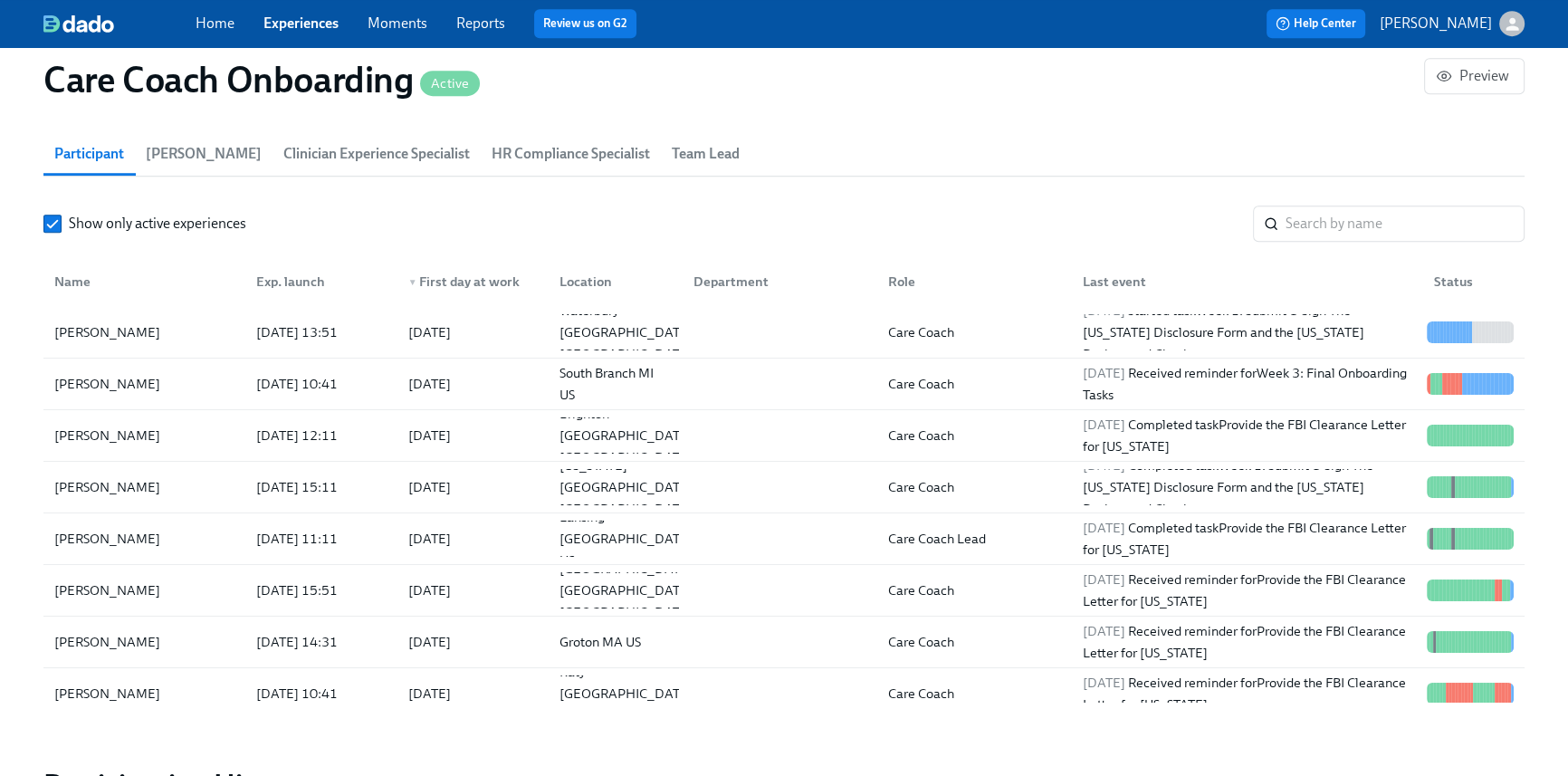
scroll to position [0, 7932]
click at [215, 34] on div "Home Experiences Moments Reports Review us on G2" at bounding box center [527, 24] width 664 height 29
click at [212, 30] on link "Home" at bounding box center [214, 23] width 39 height 17
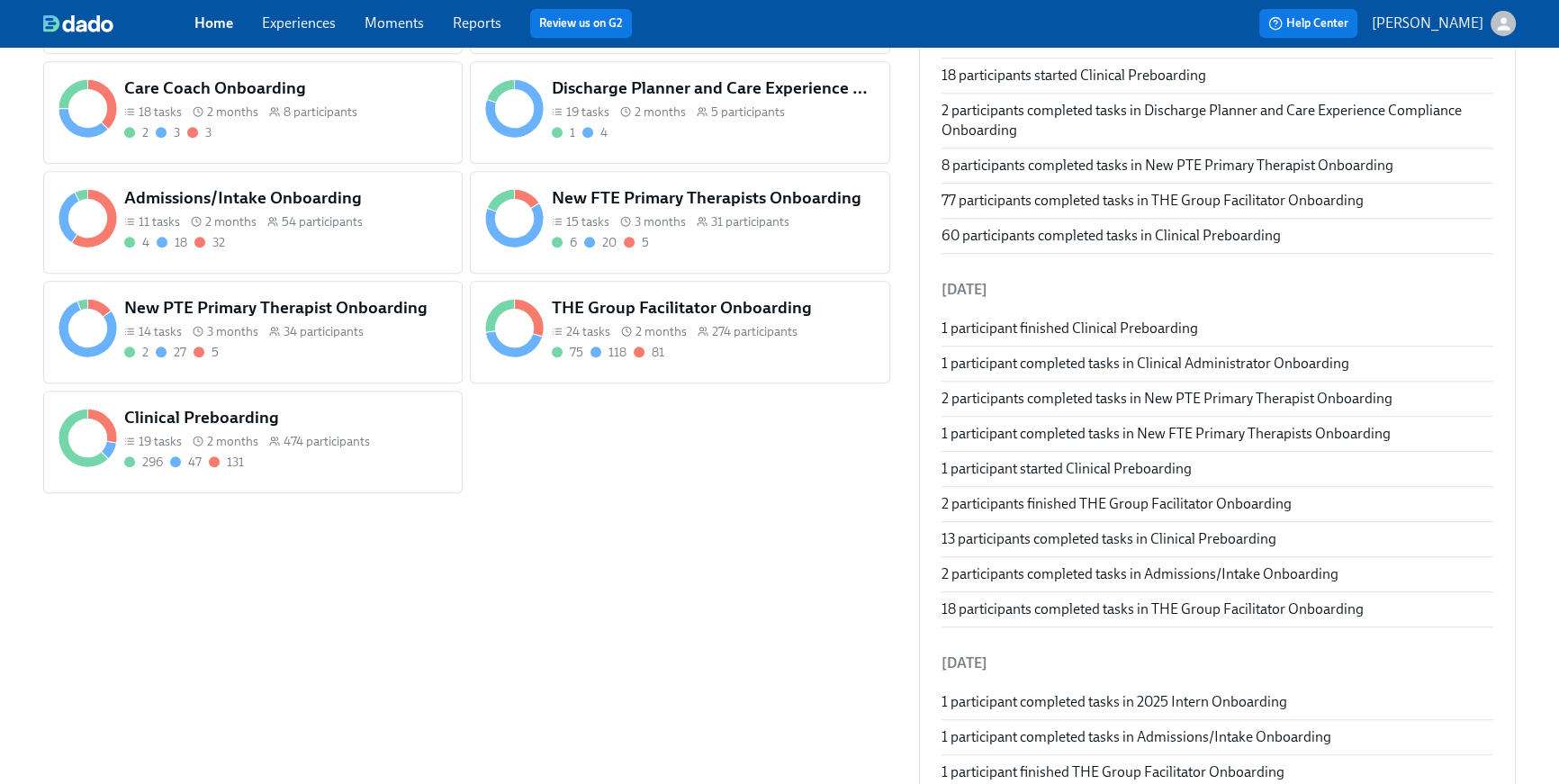
scroll to position [1098, 0]
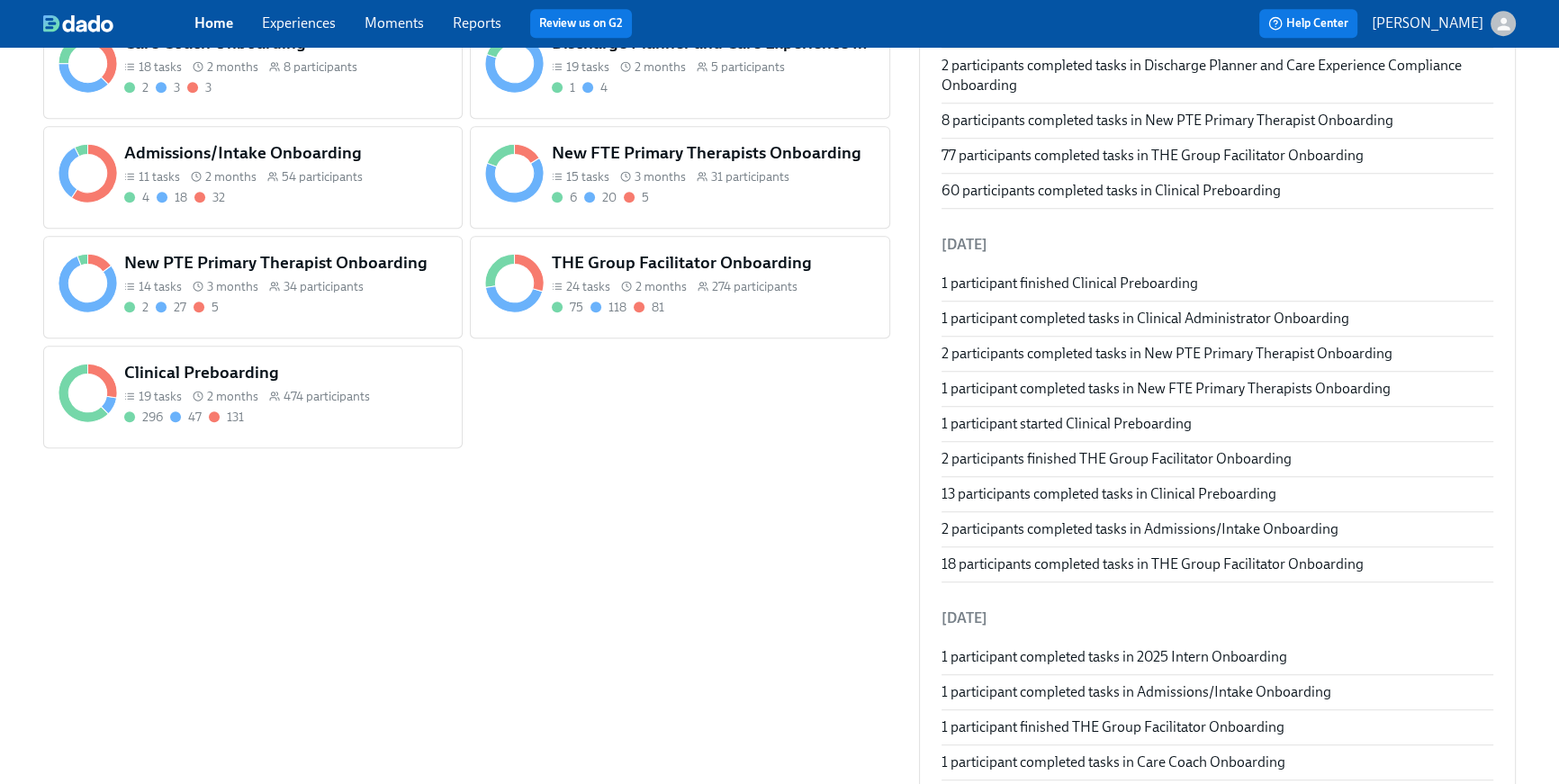
click at [730, 279] on span "274 participants" at bounding box center [754, 287] width 85 height 17
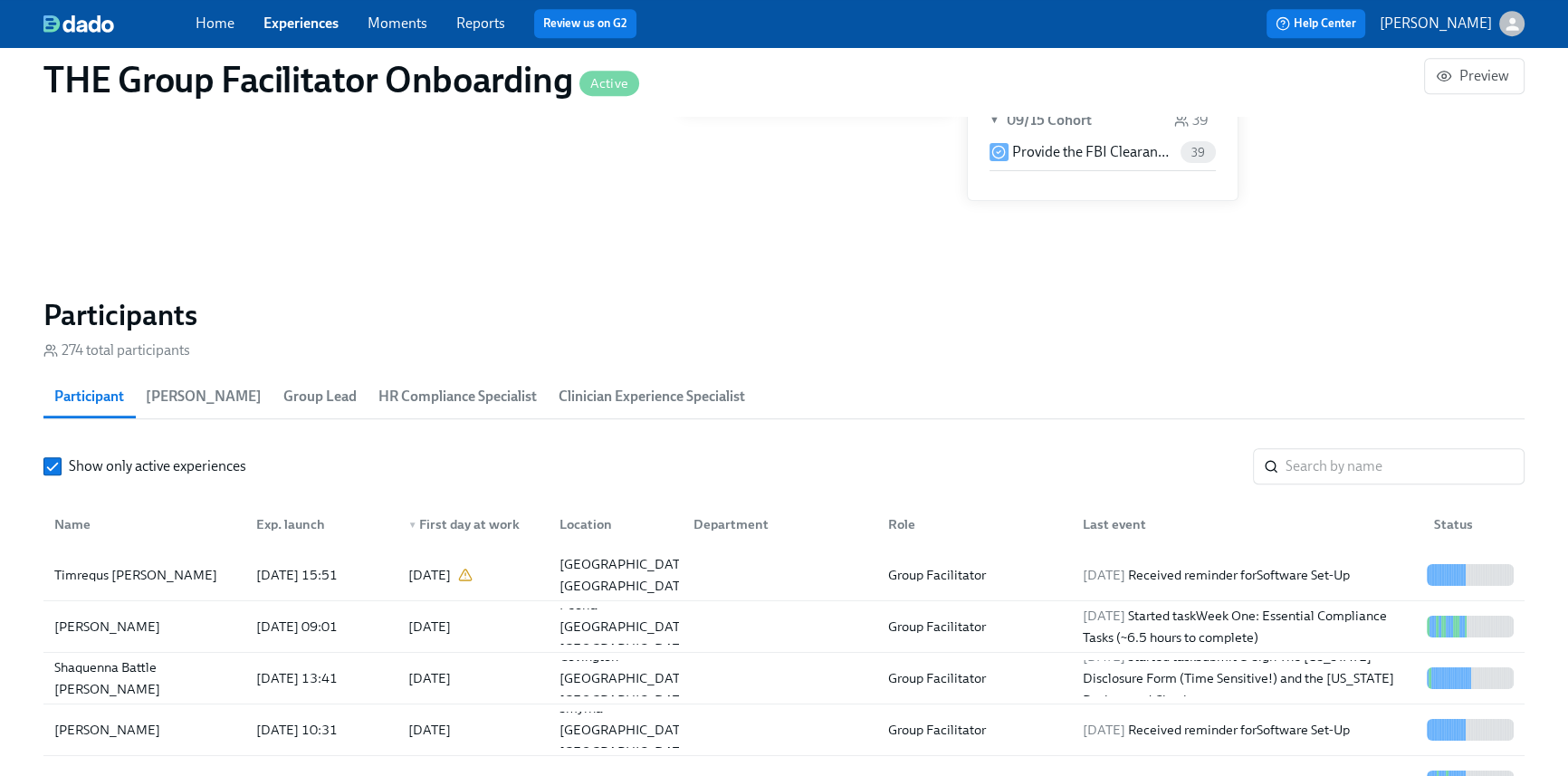
scroll to position [1412, 0]
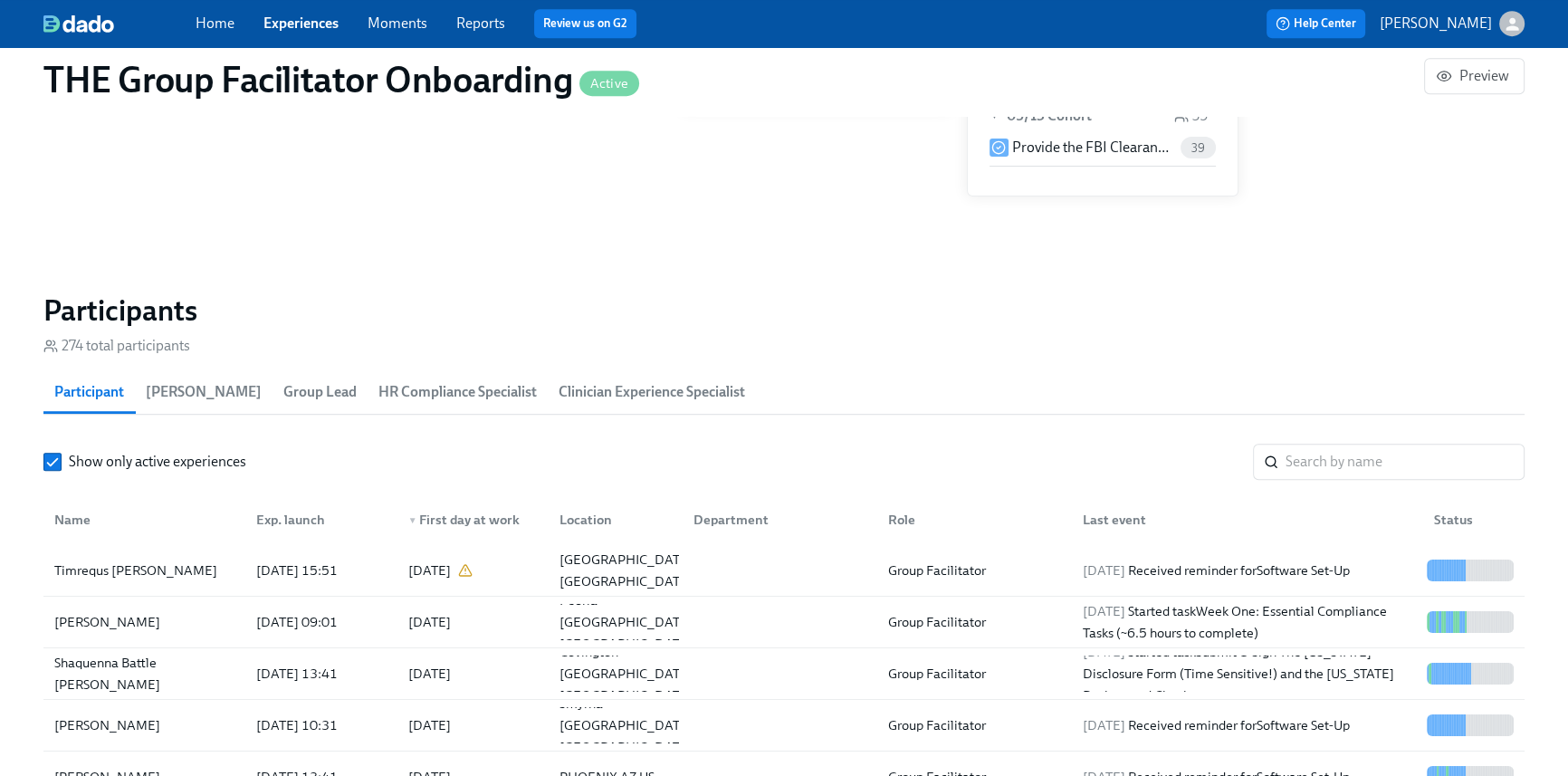
click at [1334, 437] on section "Participants 274 total participants Participant Paige Eber Group Lead HR Compli…" at bounding box center [784, 620] width 1481 height 655
click at [1325, 459] on input "search" at bounding box center [1405, 462] width 239 height 36
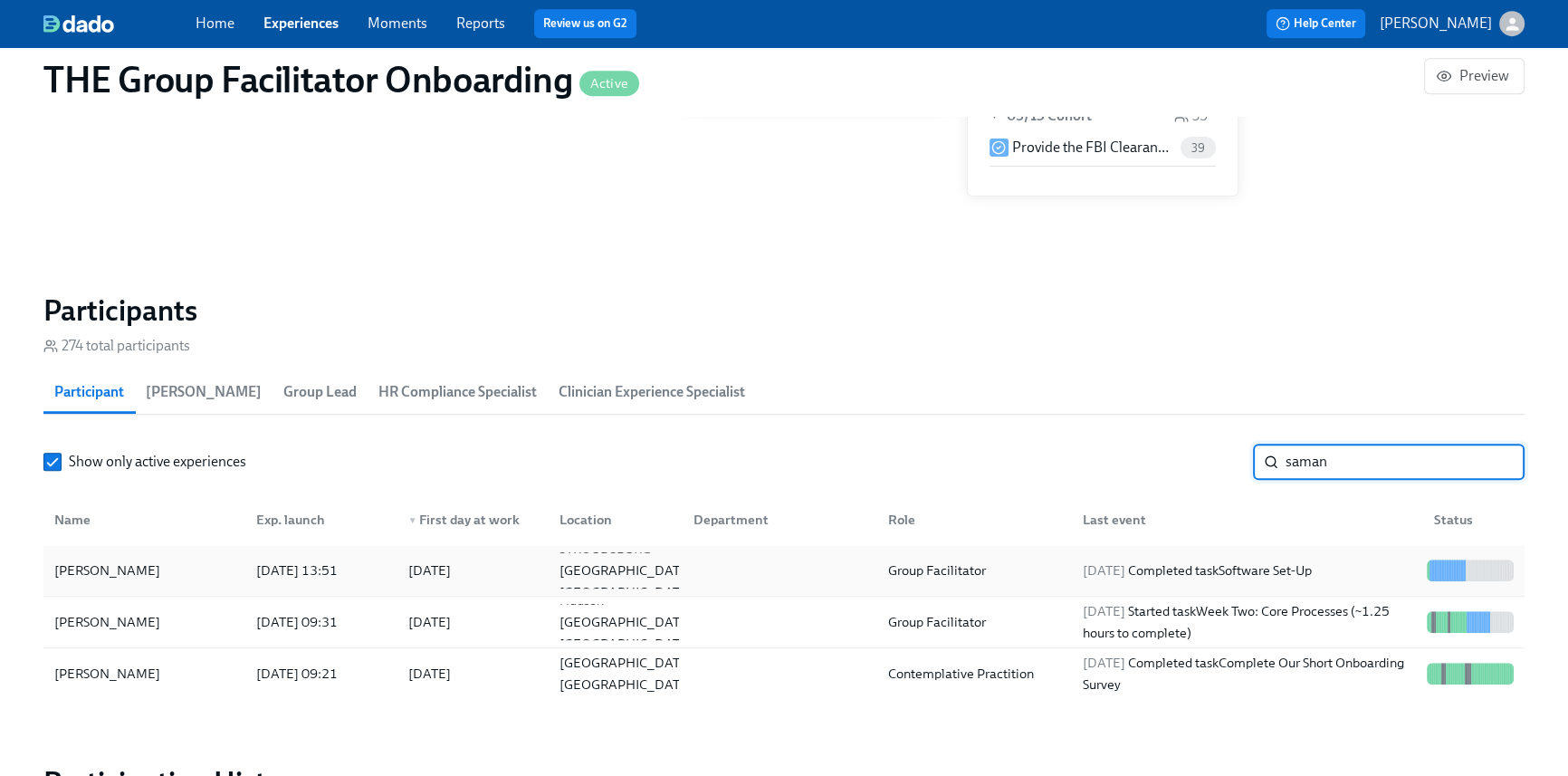
click at [1126, 563] on span "2025/09/15" at bounding box center [1104, 570] width 42 height 16
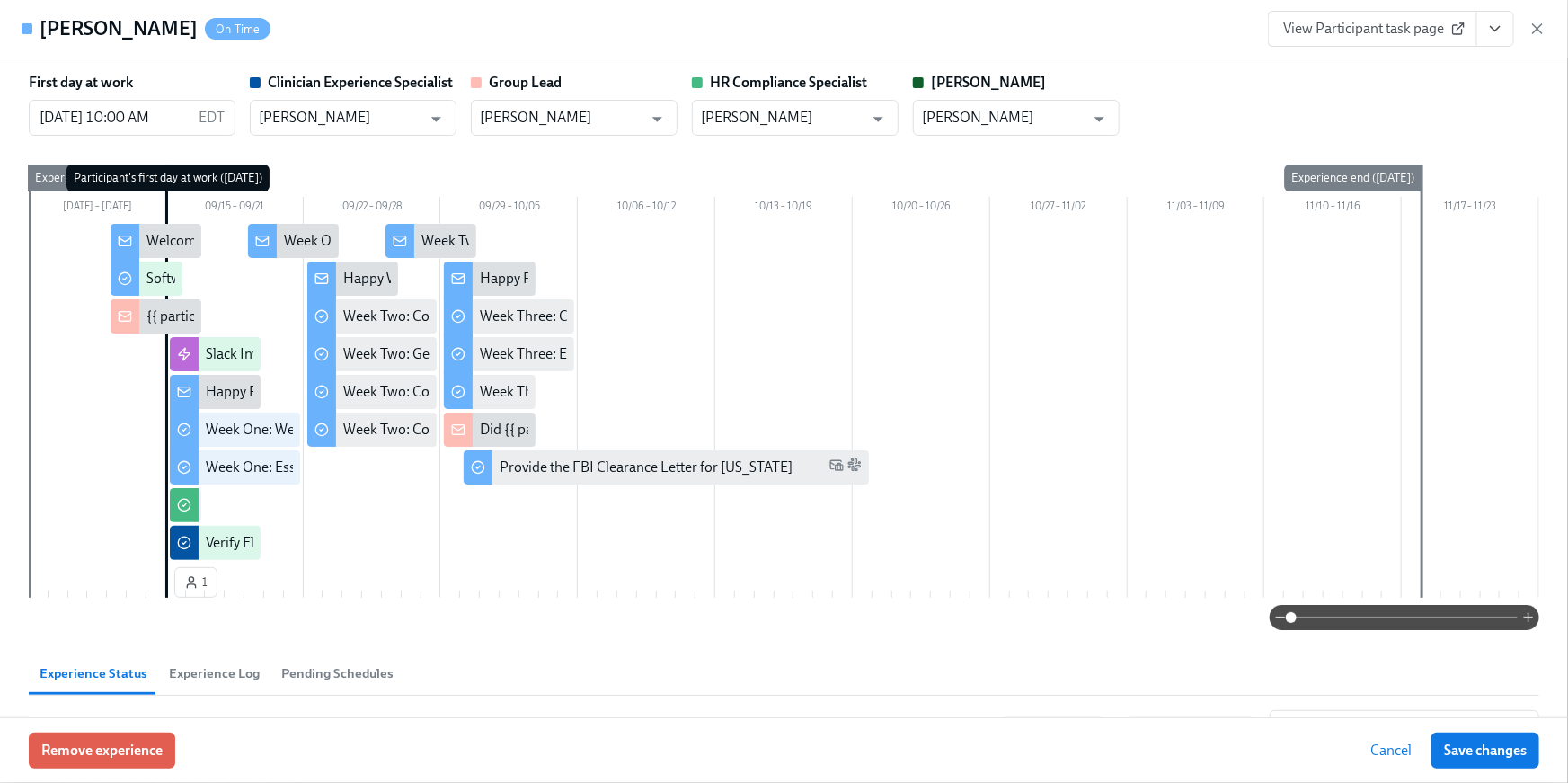
click at [1505, 17] on button "View task page" at bounding box center [1496, 29] width 37 height 36
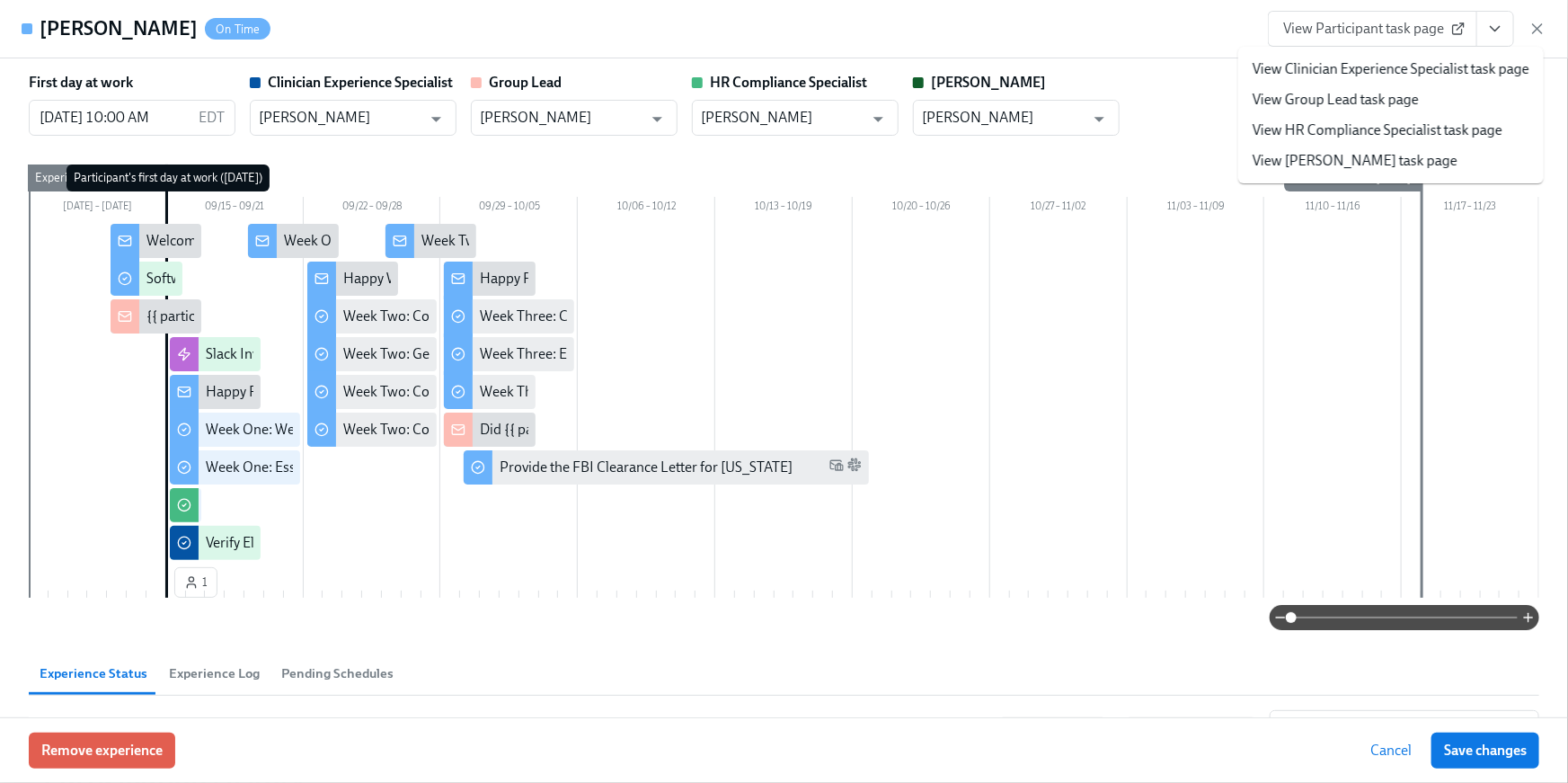
click at [1436, 125] on link "View HR Compliance Specialist task page" at bounding box center [1378, 130] width 250 height 20
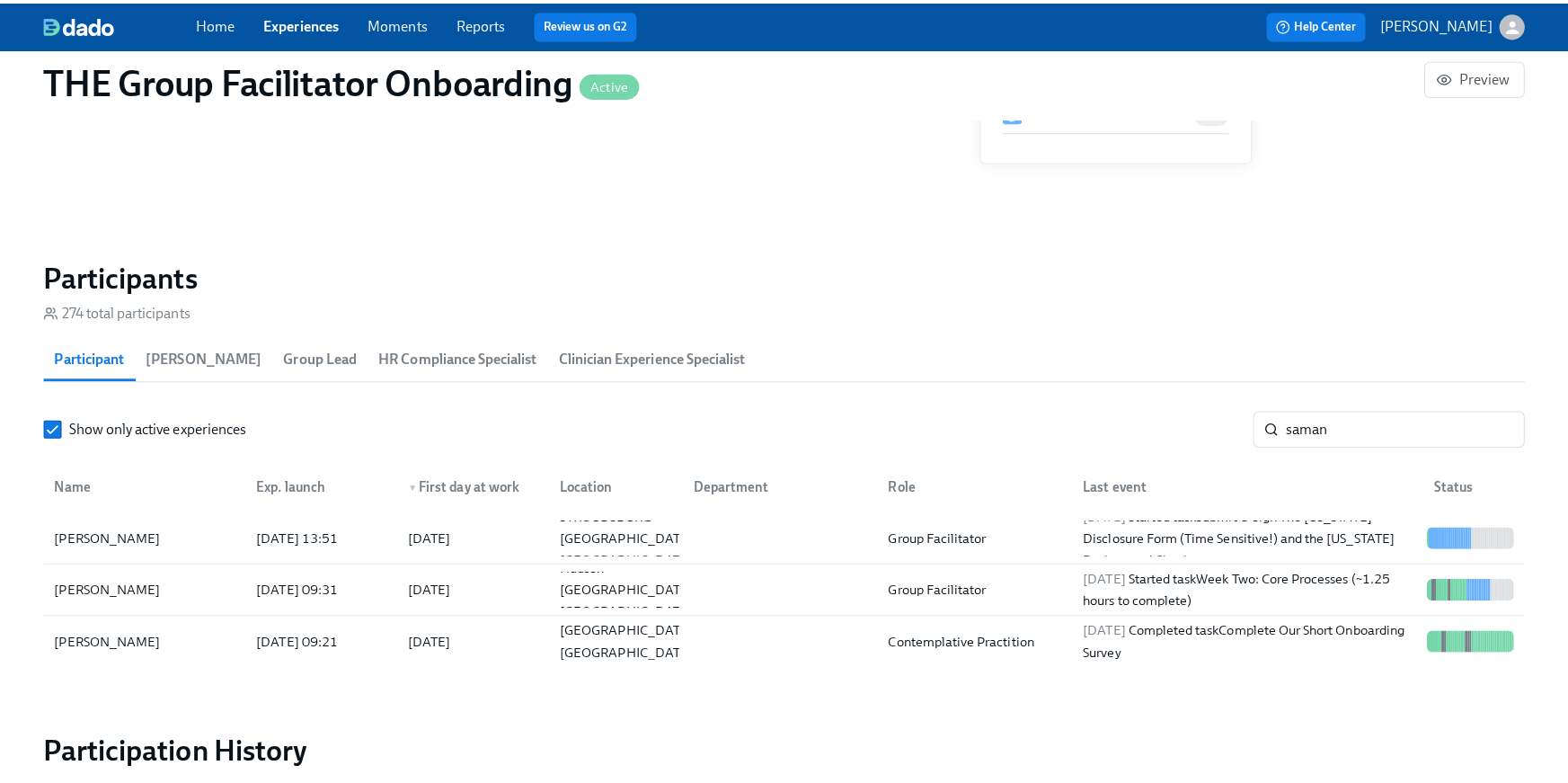
scroll to position [0, 25498]
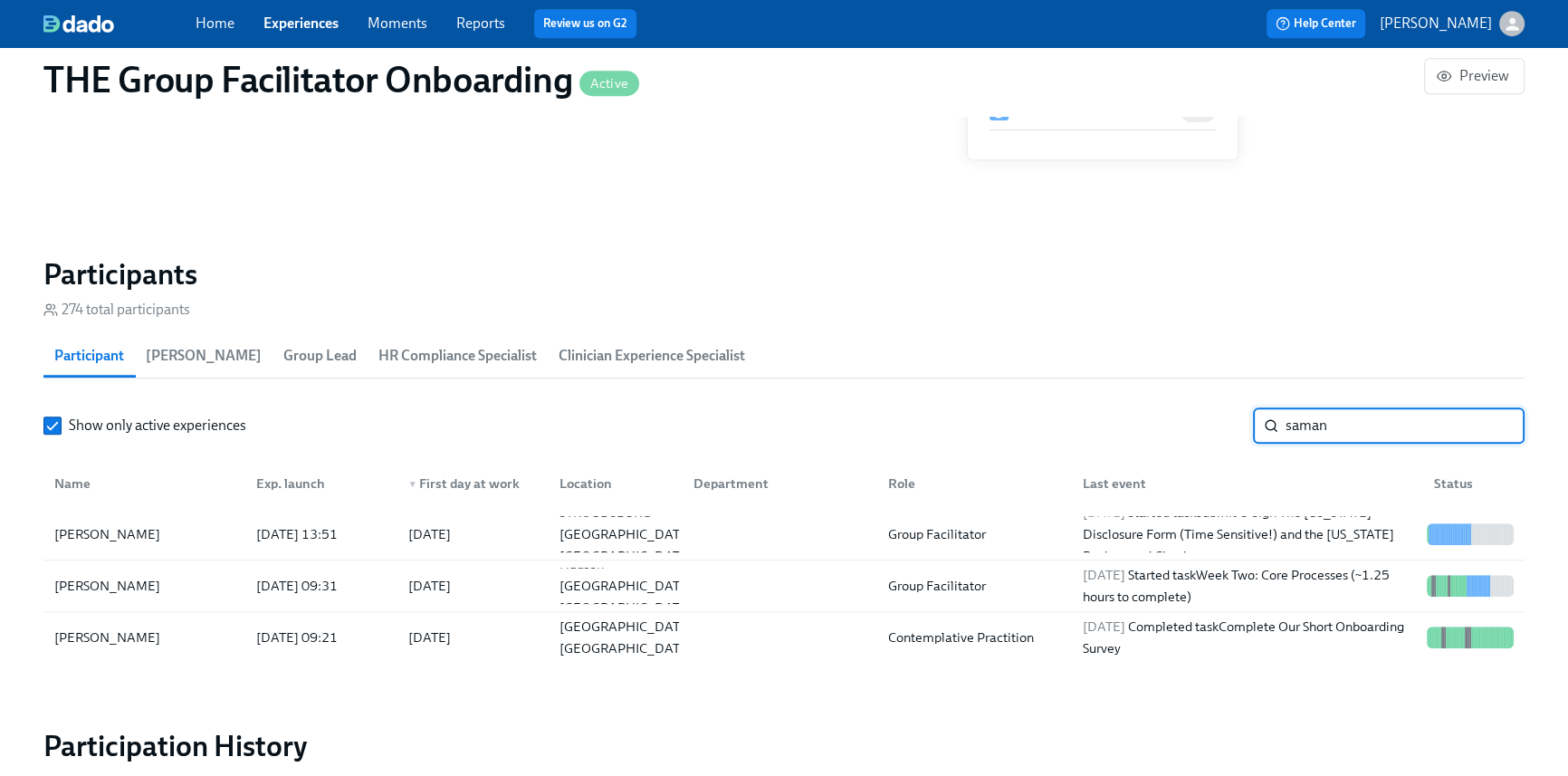
drag, startPoint x: 1342, startPoint y: 431, endPoint x: 1182, endPoint y: 346, distance: 181.2
click at [1208, 409] on div "Show only active experiences saman ​" at bounding box center [784, 426] width 1481 height 36
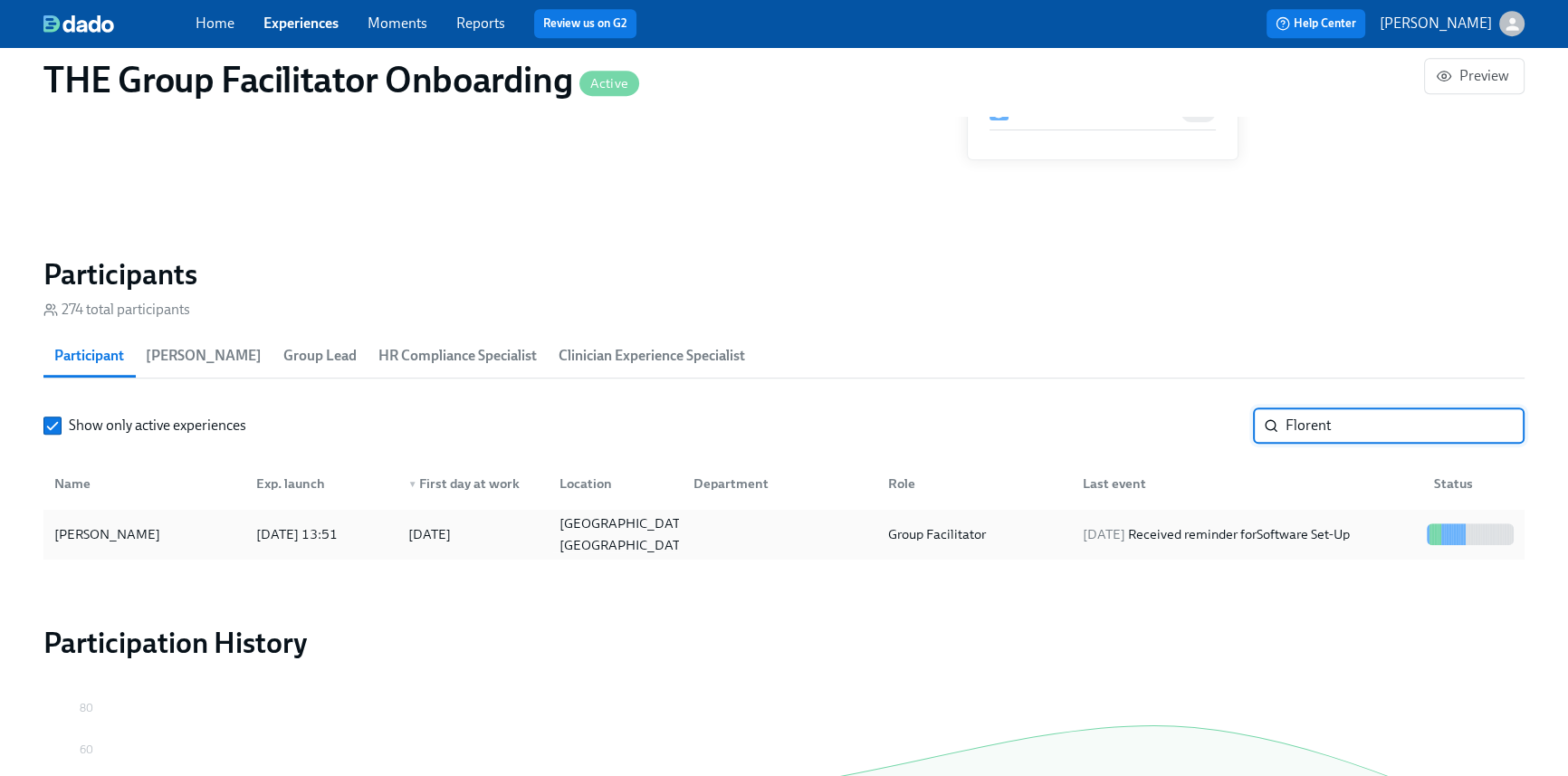
type input "Florent"
click at [1098, 524] on div "2025/09/15 Received reminder for Software Set-Up" at bounding box center [1216, 534] width 281 height 22
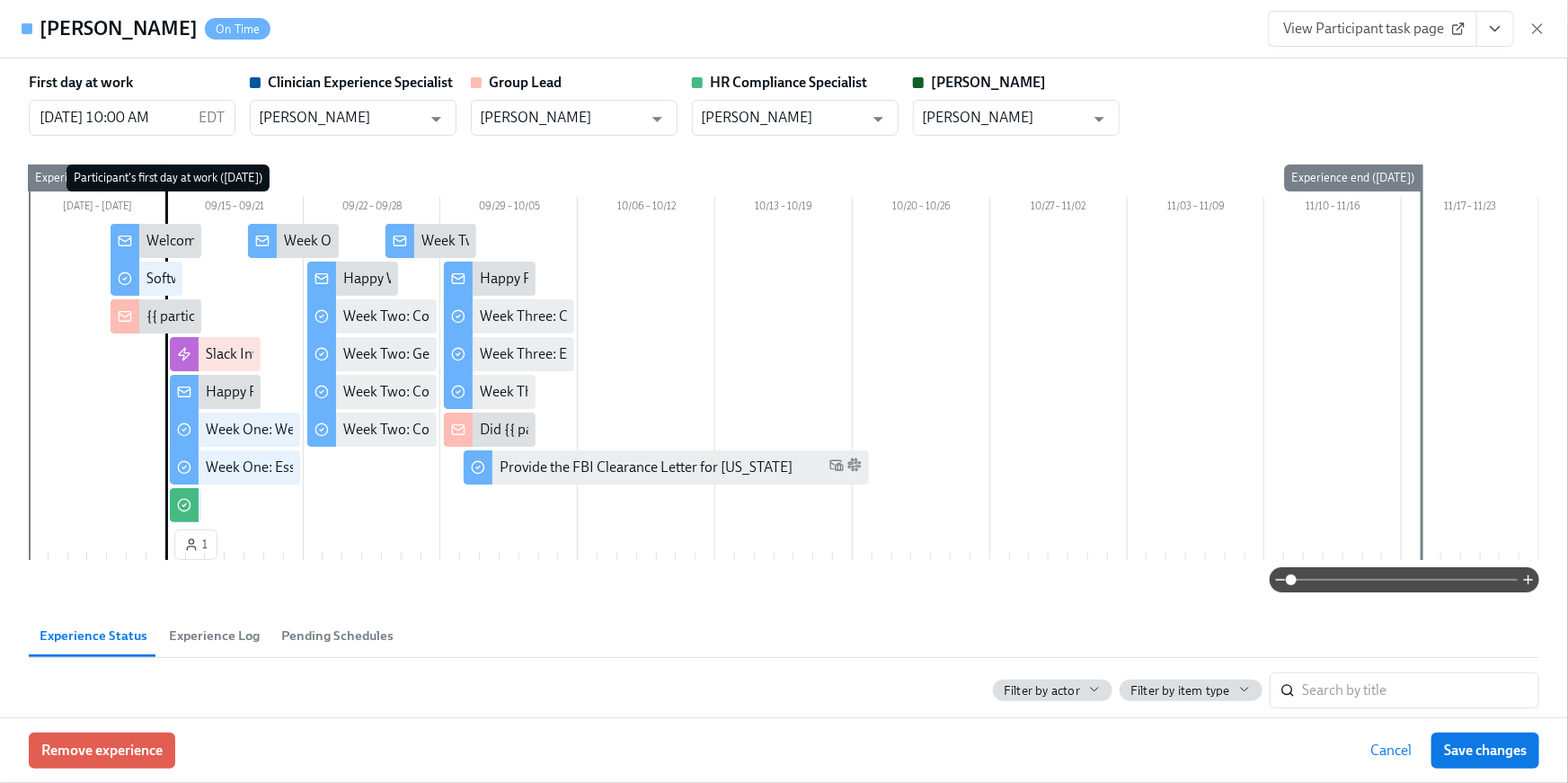
click at [1484, 41] on button "View task page" at bounding box center [1496, 29] width 37 height 36
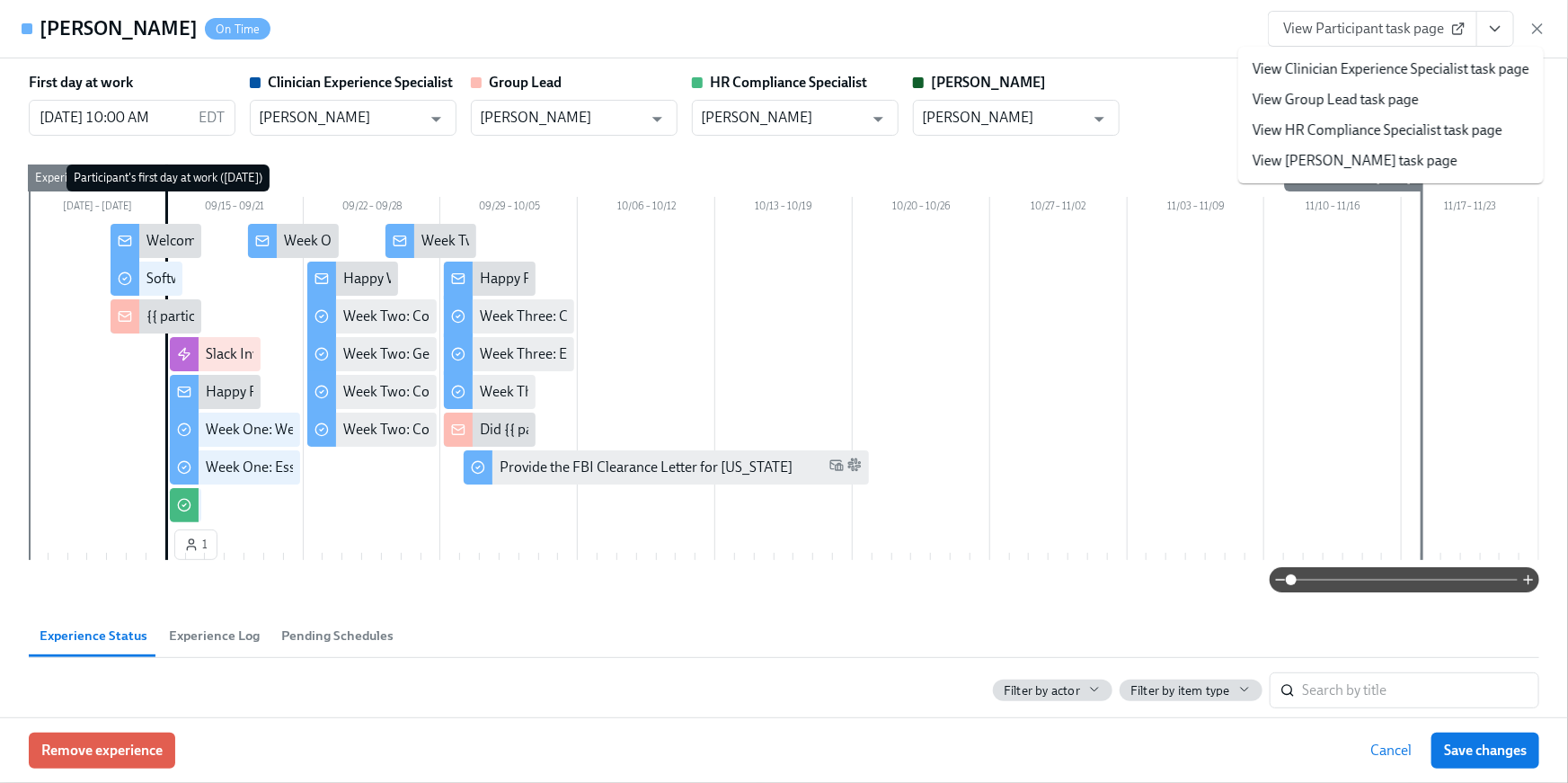
click at [1420, 131] on link "View HR Compliance Specialist task page" at bounding box center [1378, 130] width 250 height 20
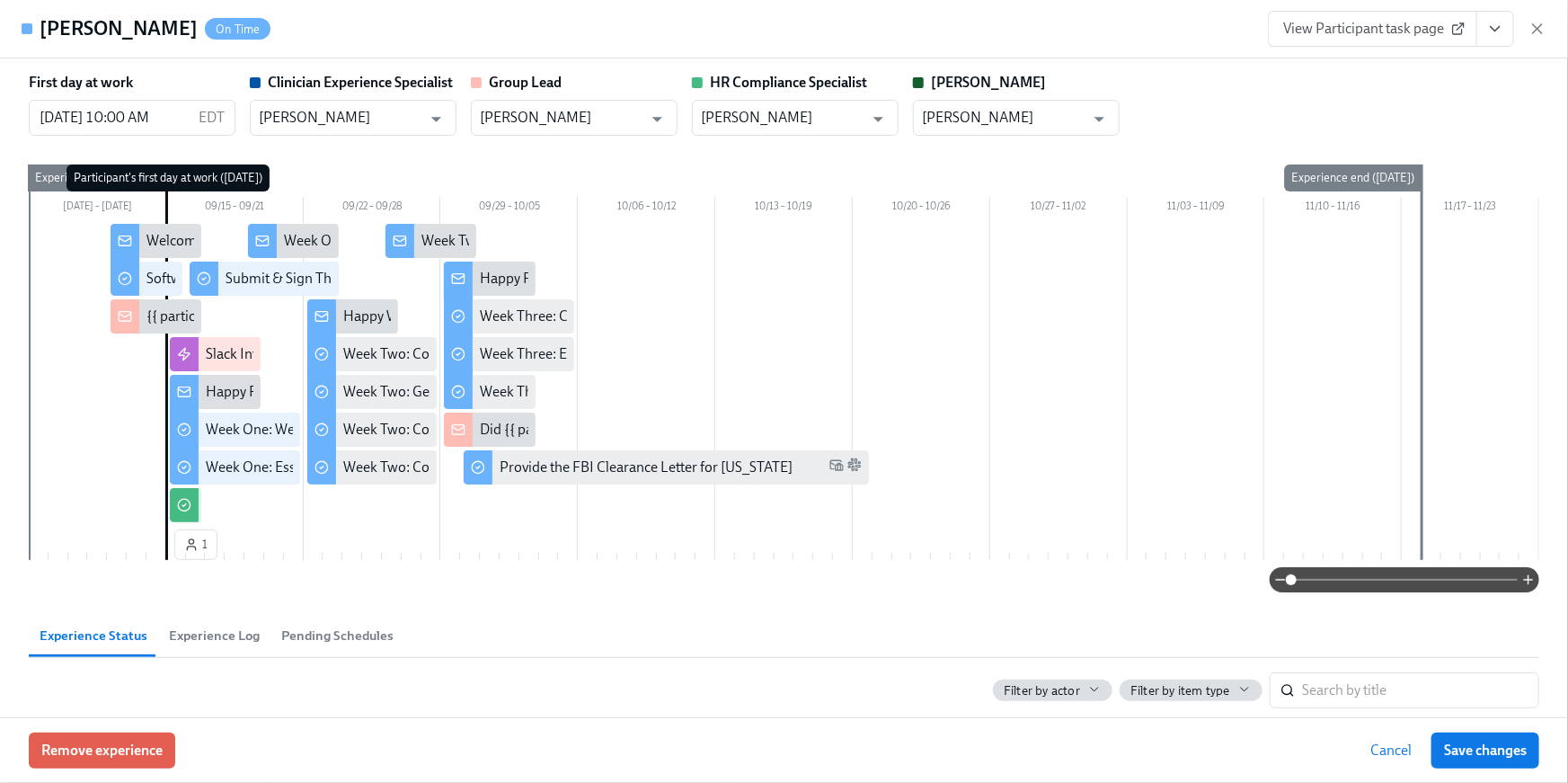
scroll to position [0, 25498]
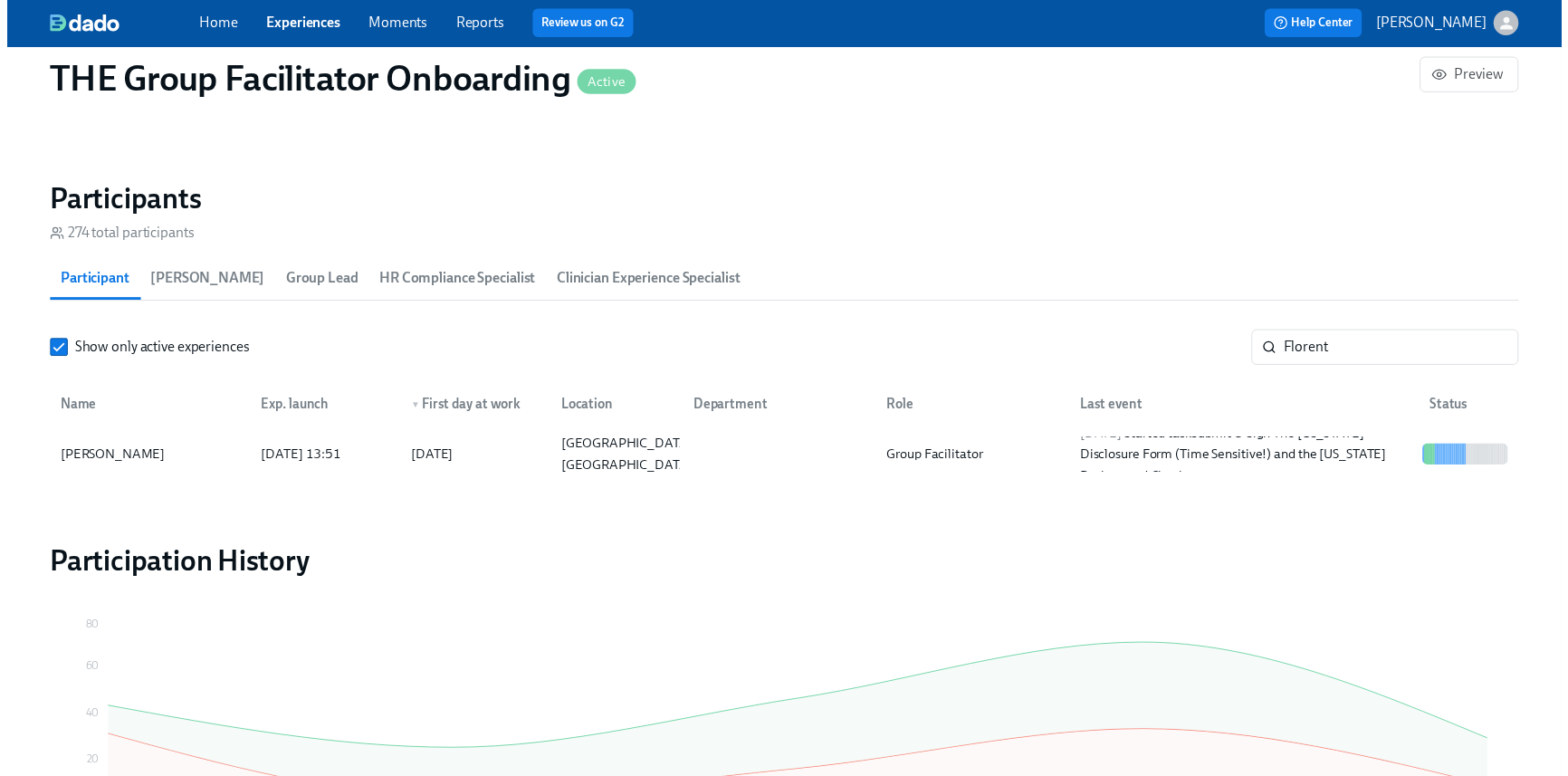
scroll to position [0, 25669]
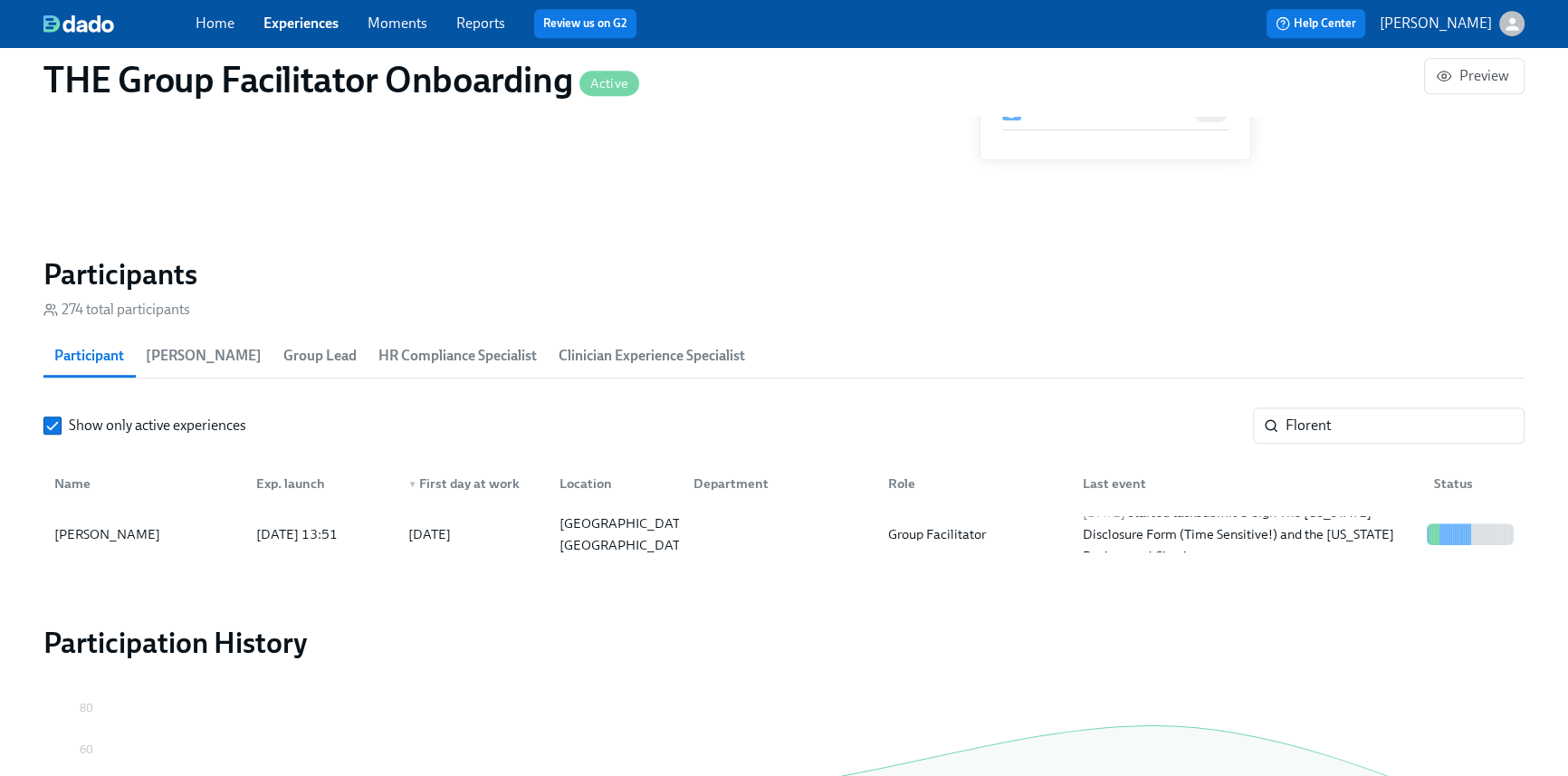
click at [234, 25] on div "Home Experiences Moments Reports Review us on G2" at bounding box center [527, 24] width 664 height 29
click at [225, 26] on link "Home" at bounding box center [214, 23] width 39 height 17
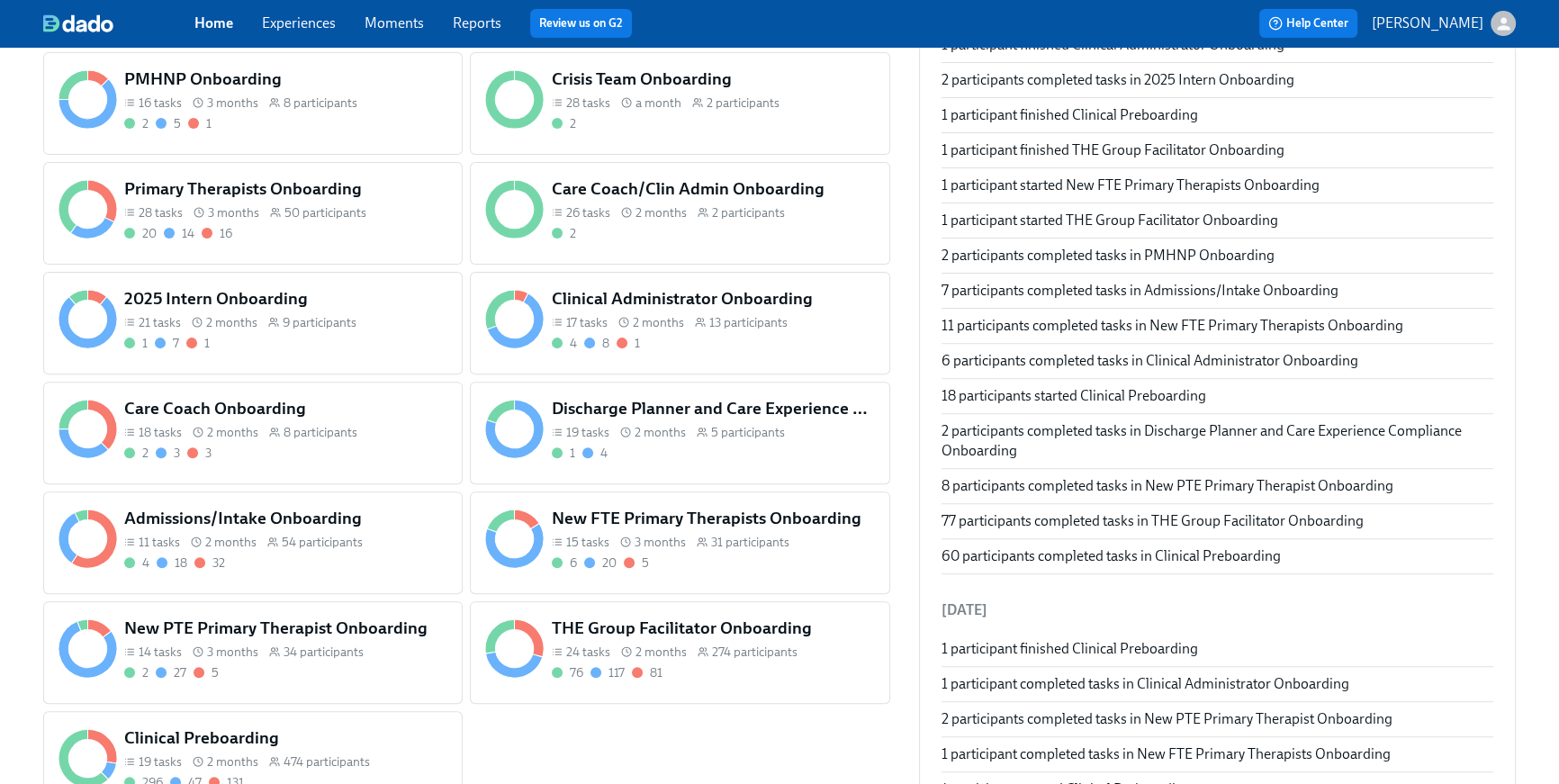
scroll to position [730, 0]
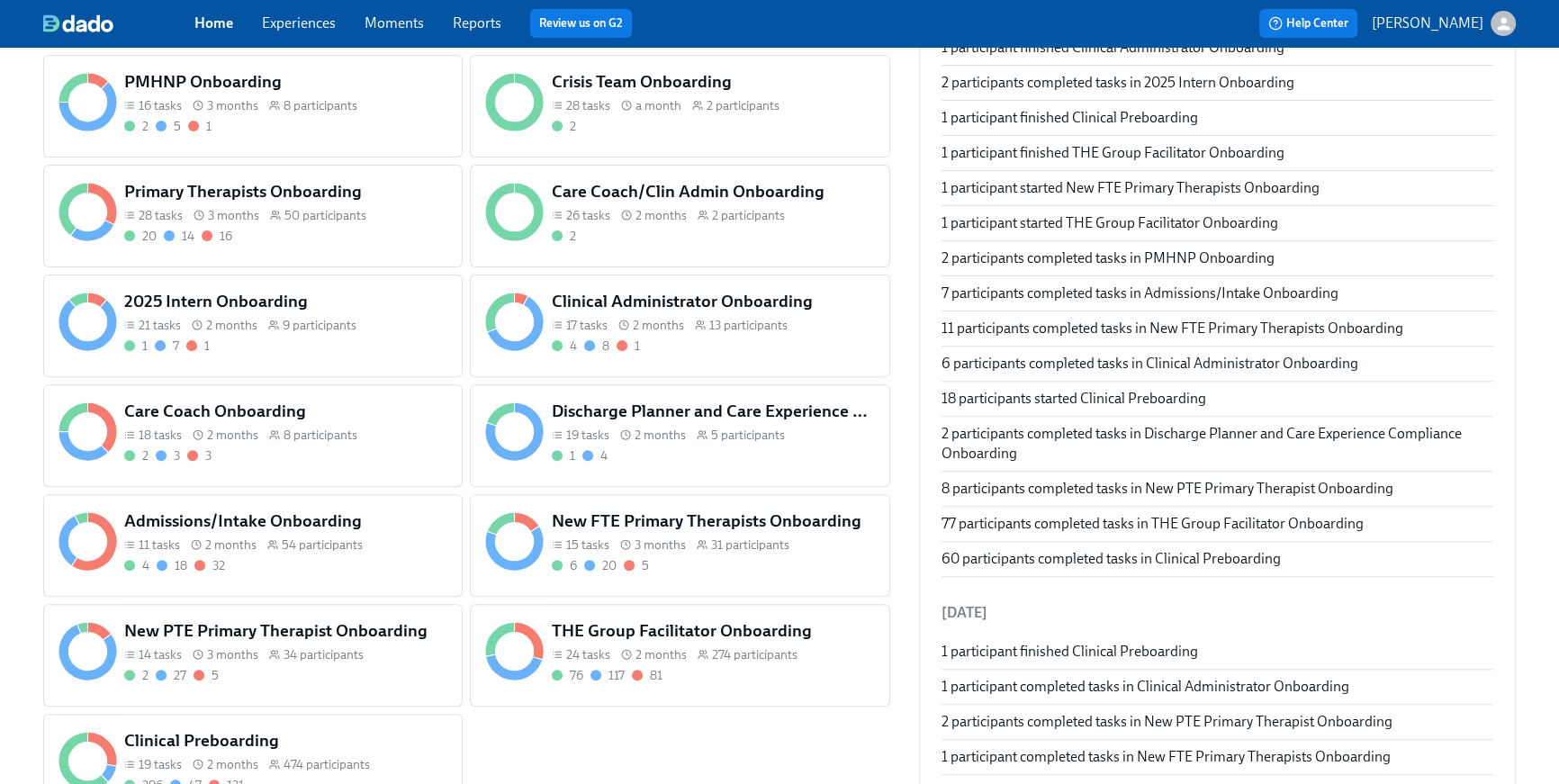
click at [763, 580] on div "New FTE Primary Therapists Onboarding 15 tasks 3 months 31 participants 6 20 5" at bounding box center [679, 545] width 419 height 102
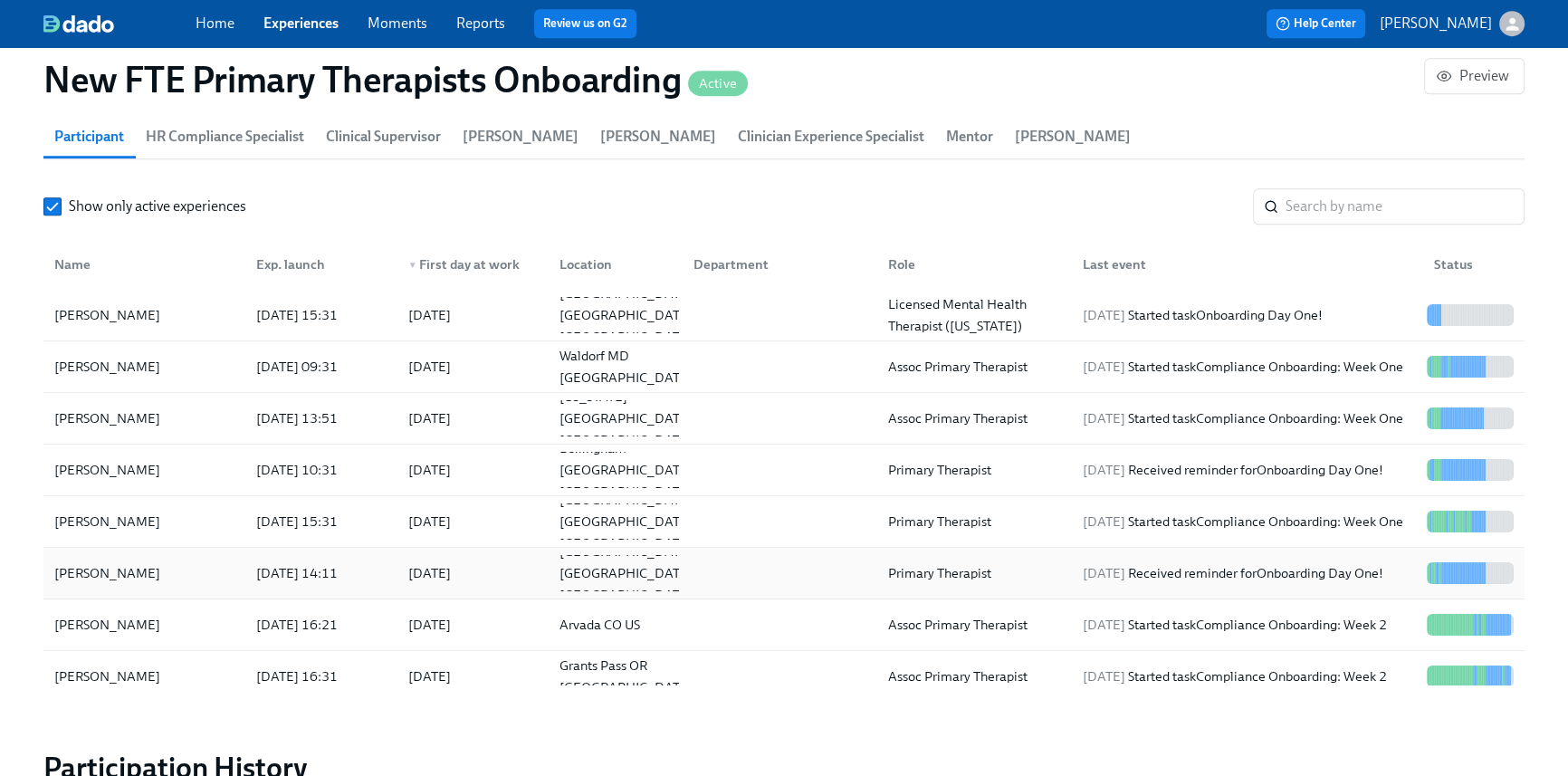
scroll to position [0, 9147]
click at [1397, 205] on input "search" at bounding box center [1405, 207] width 239 height 36
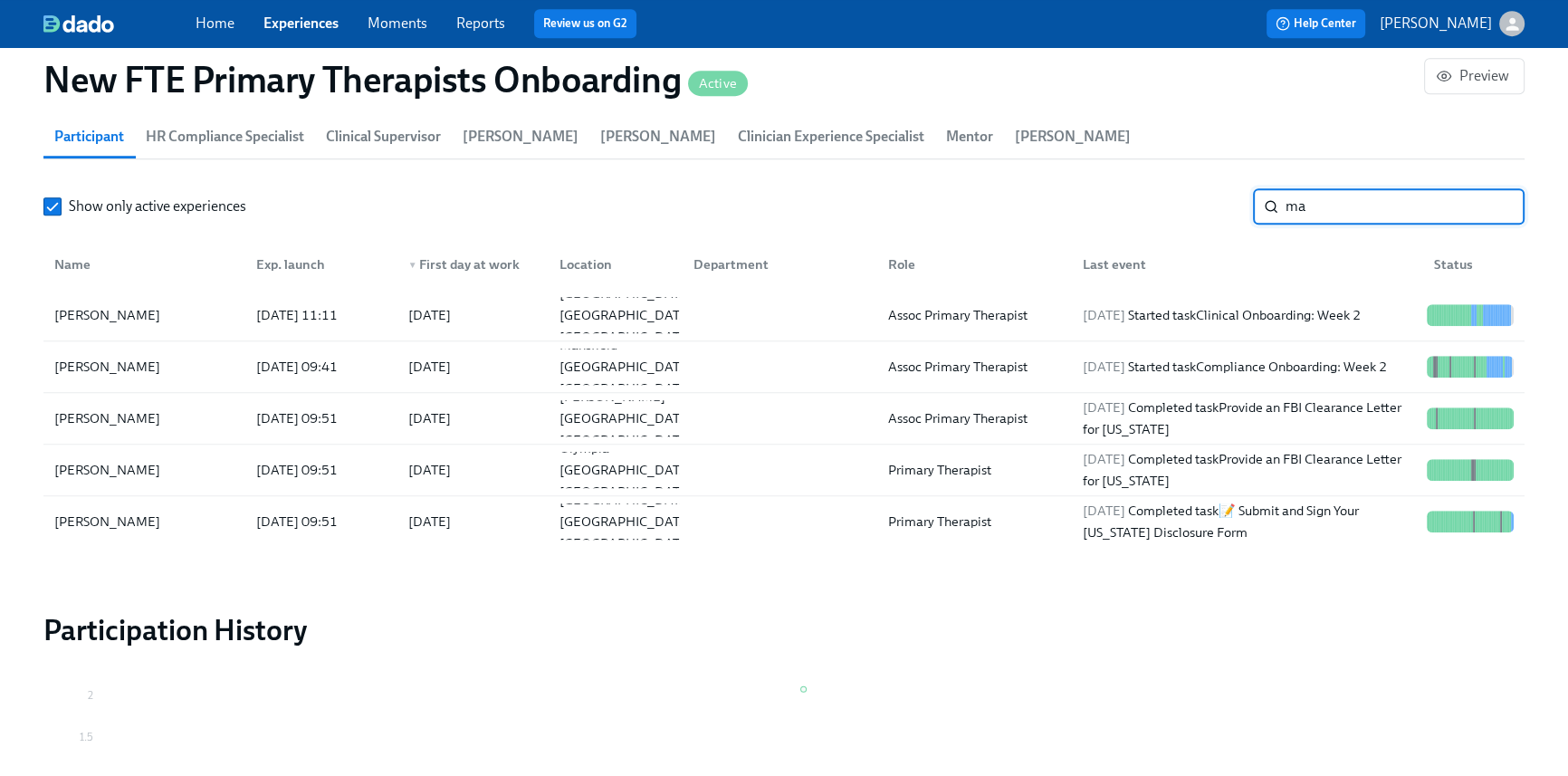
type input "ma"
click at [225, 40] on div "Home Experiences Moments Reports Review us on G2 Help Center Briana Holloway" at bounding box center [784, 24] width 1568 height 47
click at [217, 24] on link "Home" at bounding box center [214, 23] width 39 height 17
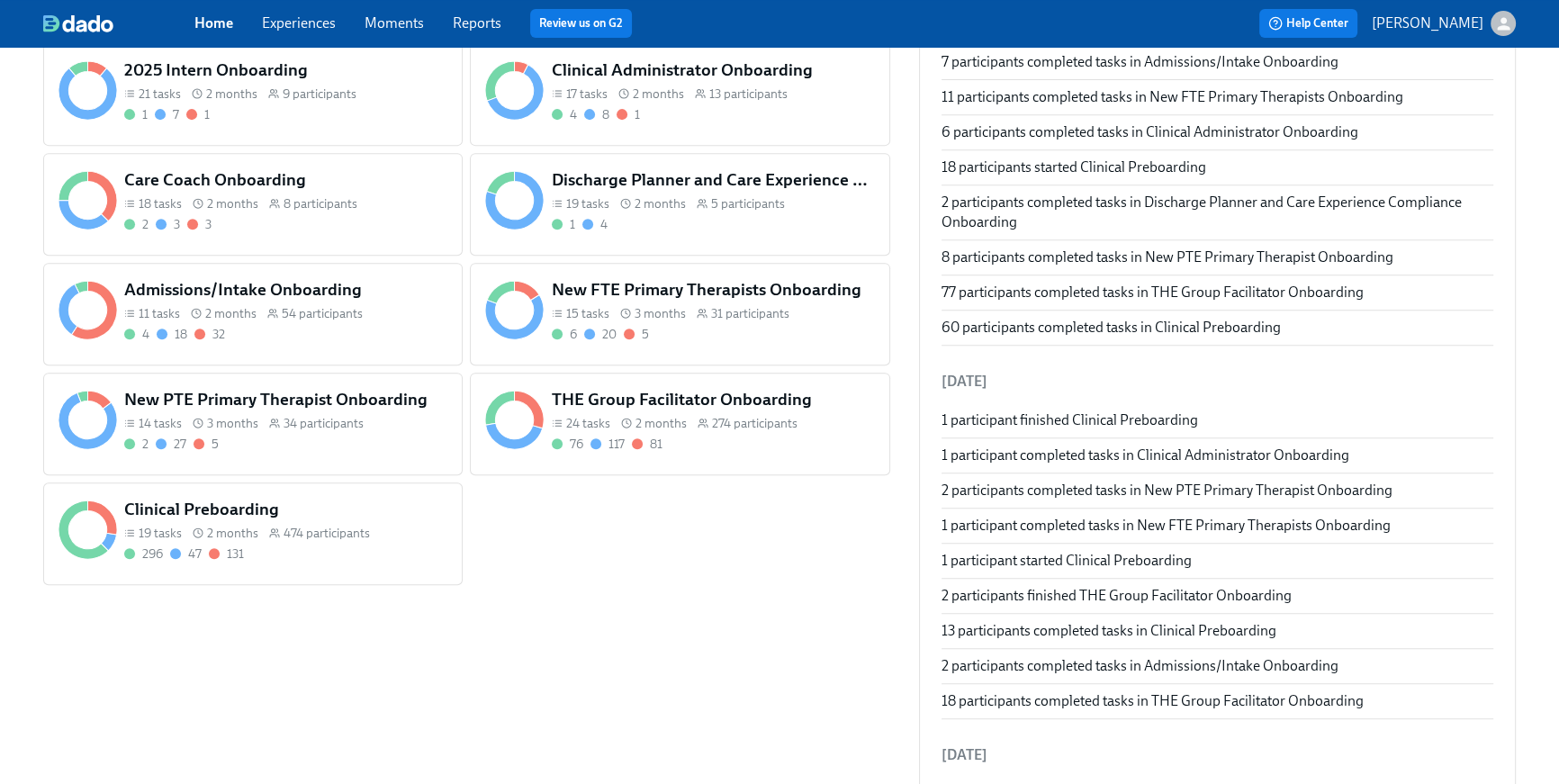
scroll to position [919, 0]
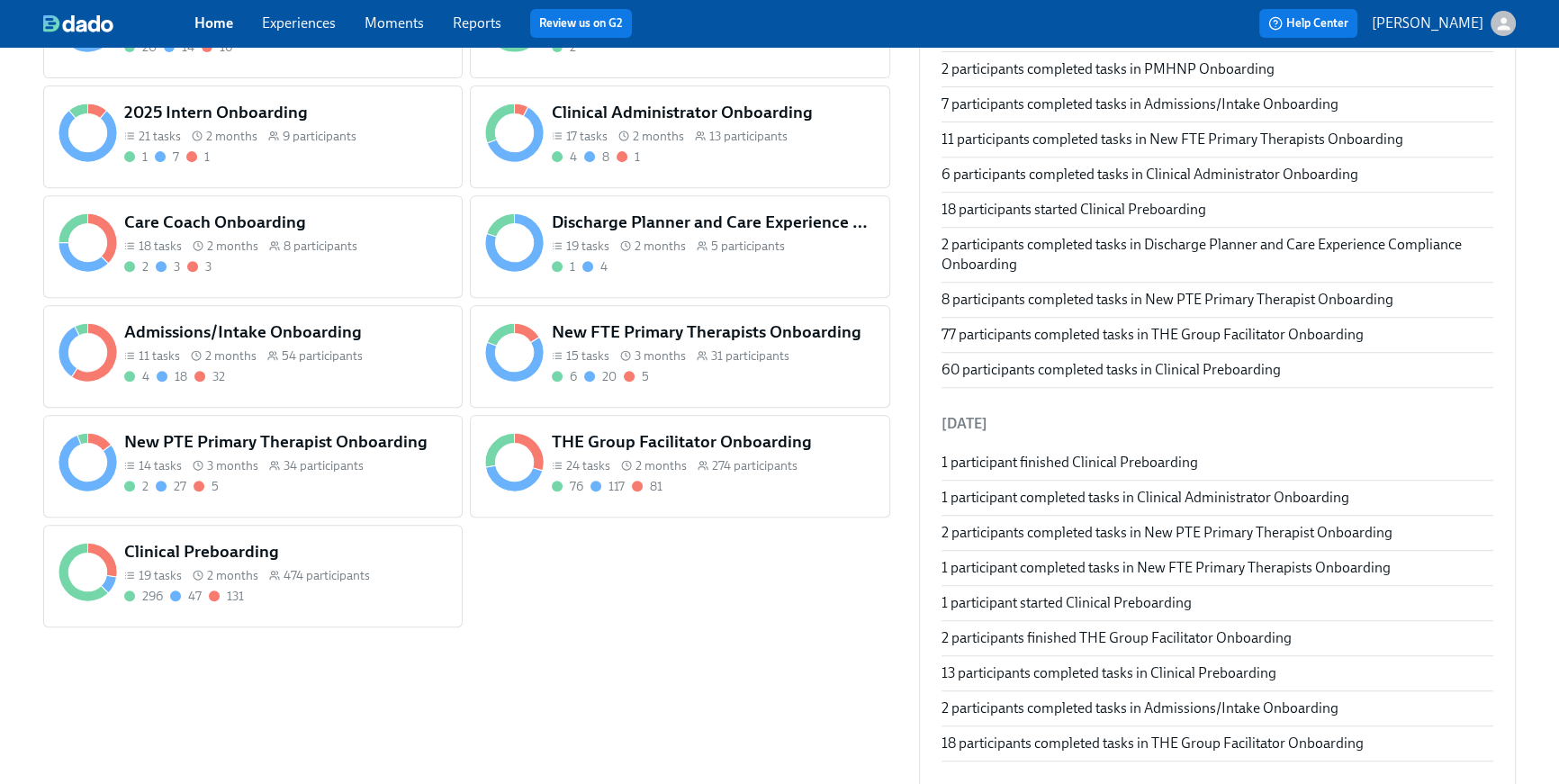
click at [696, 494] on div "THE Group Facilitator Onboarding 24 tasks 2 months 274 participants 76 117 81" at bounding box center [713, 462] width 330 height 72
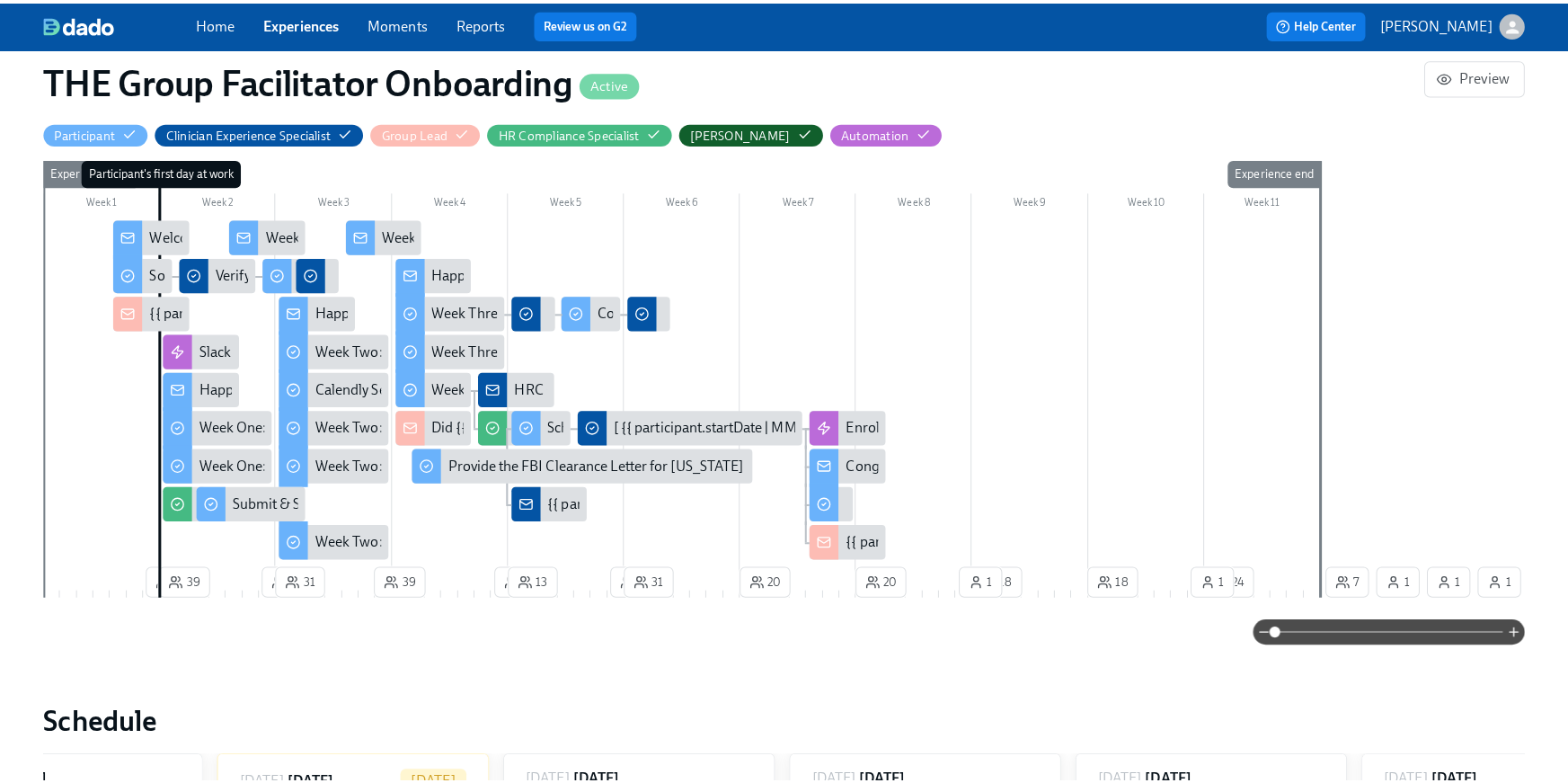
scroll to position [0, 23568]
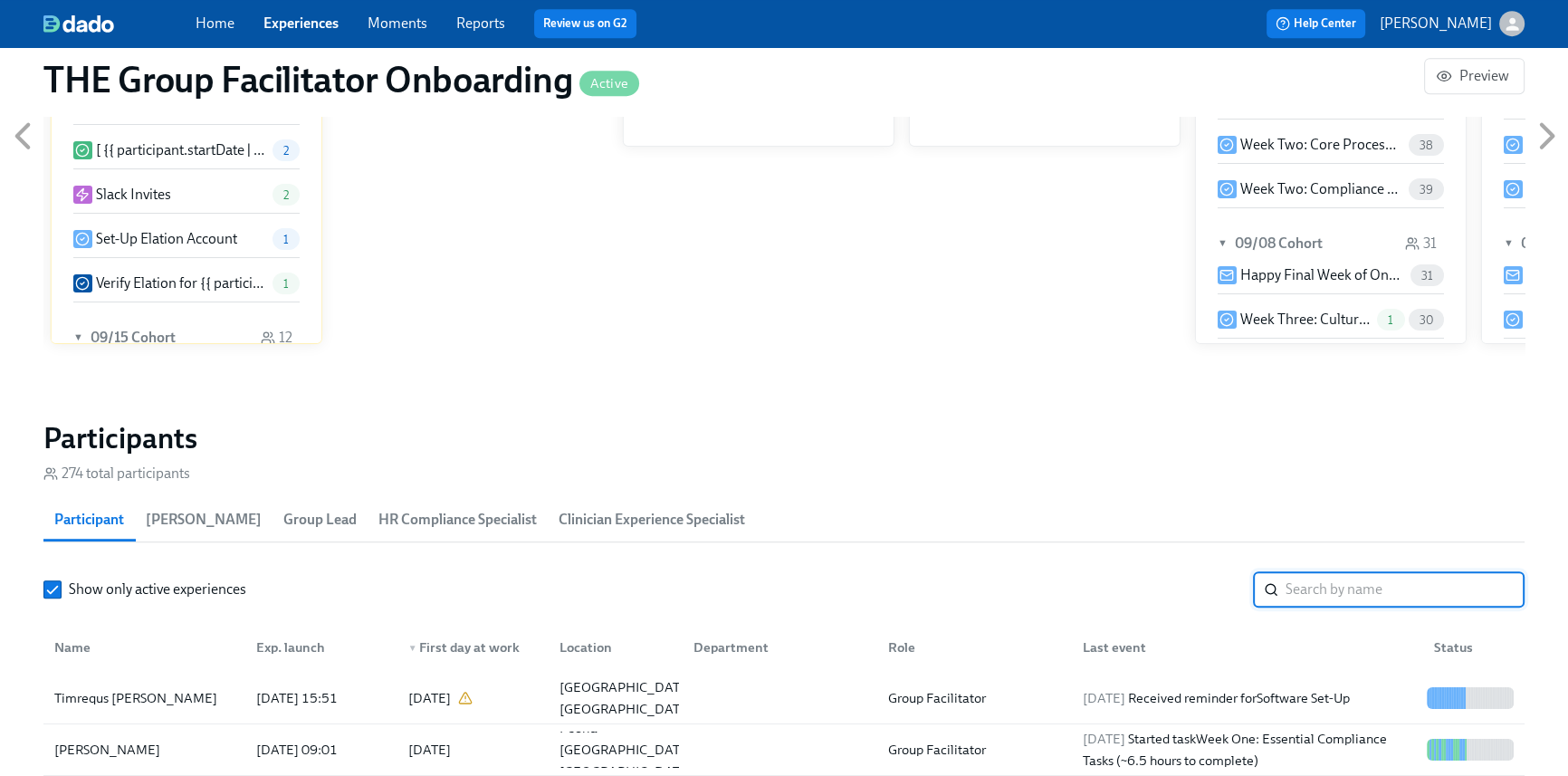
click at [1340, 603] on input "search" at bounding box center [1405, 590] width 239 height 36
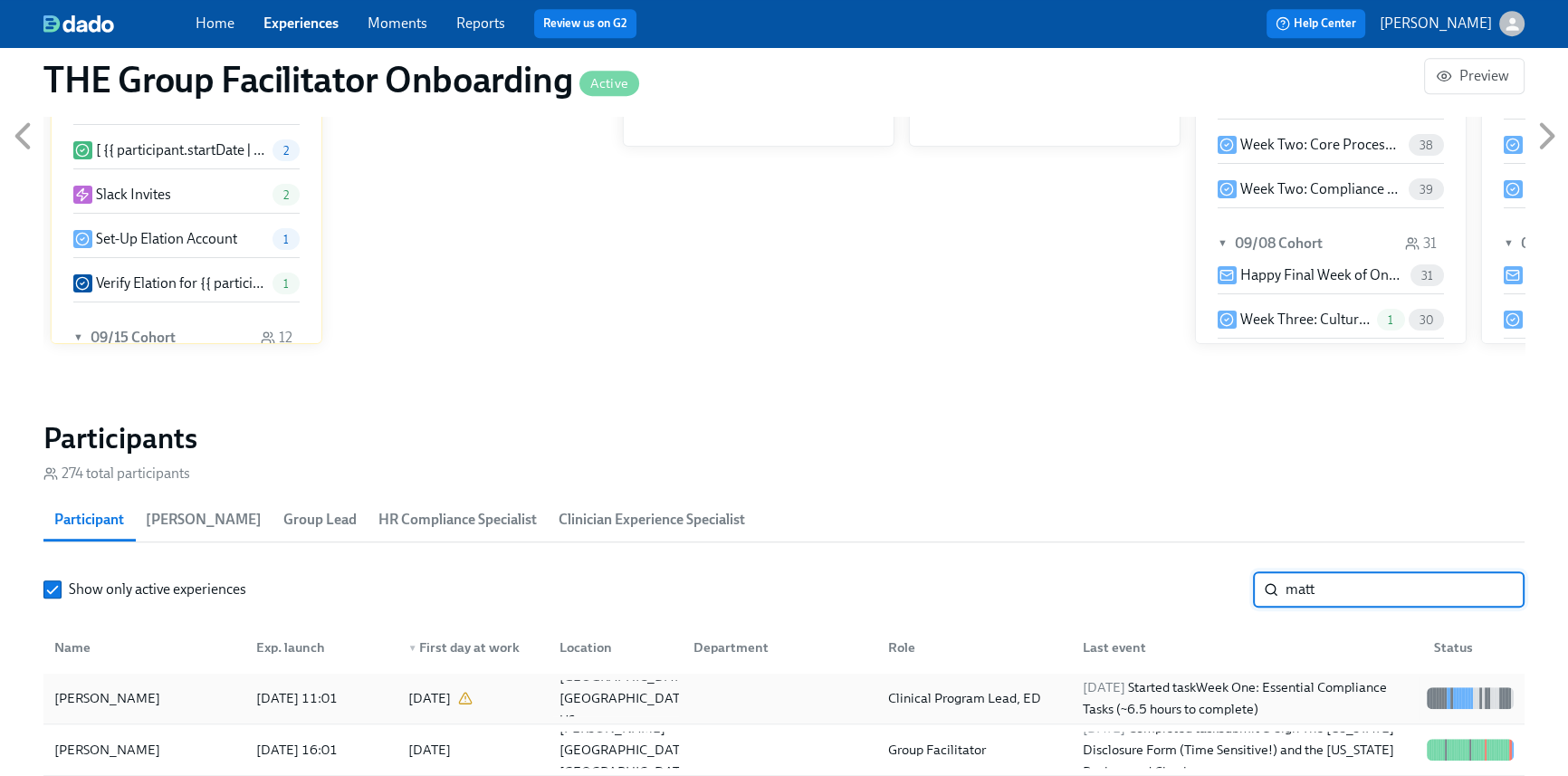
type input "matt"
click at [1306, 682] on div "2025/09/15 Started task Week One: Essential Compliance Tasks (~6.5 hours to com…" at bounding box center [1247, 699] width 344 height 43
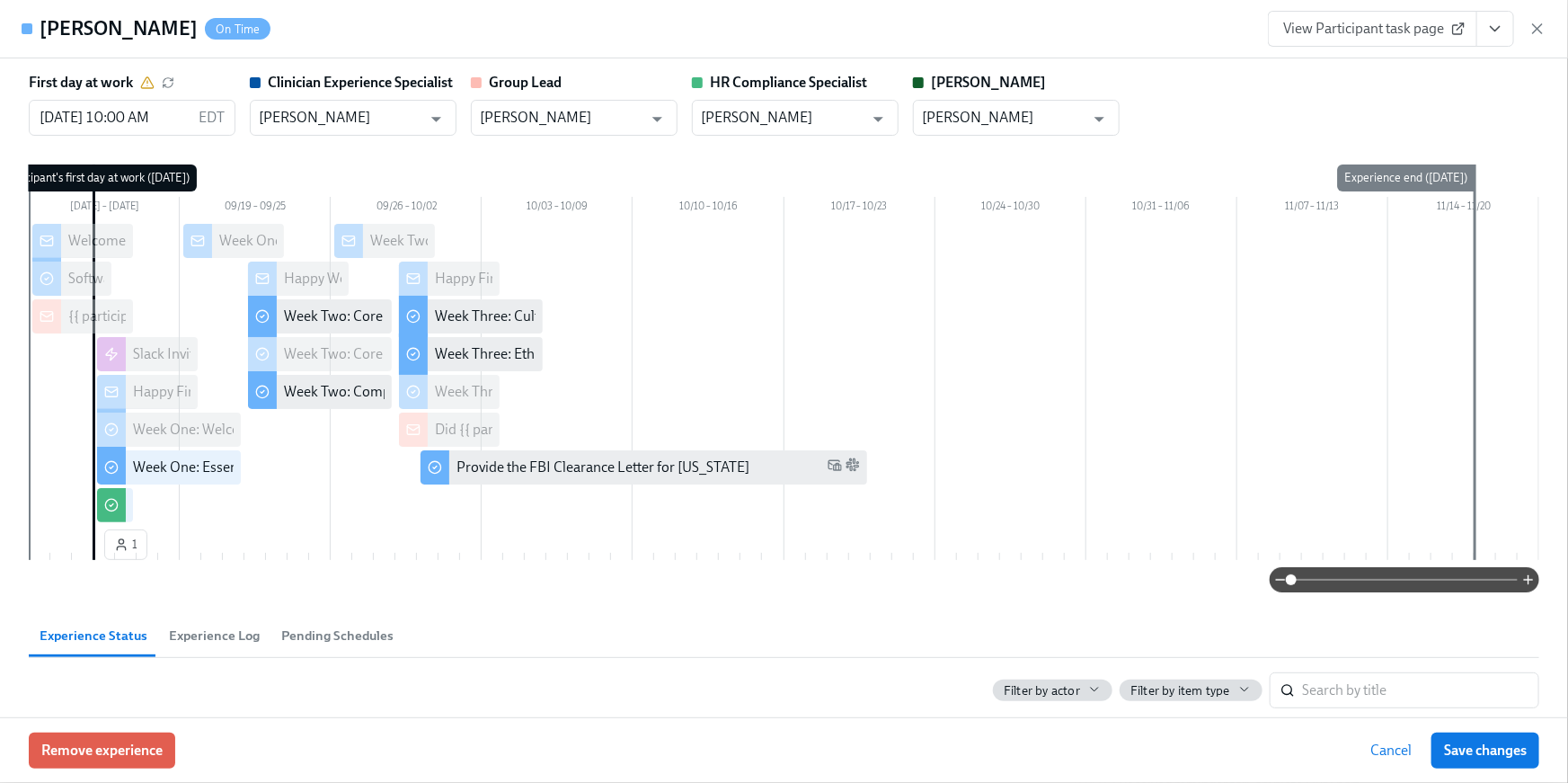
click at [1498, 30] on icon "View task page" at bounding box center [1495, 28] width 18 height 18
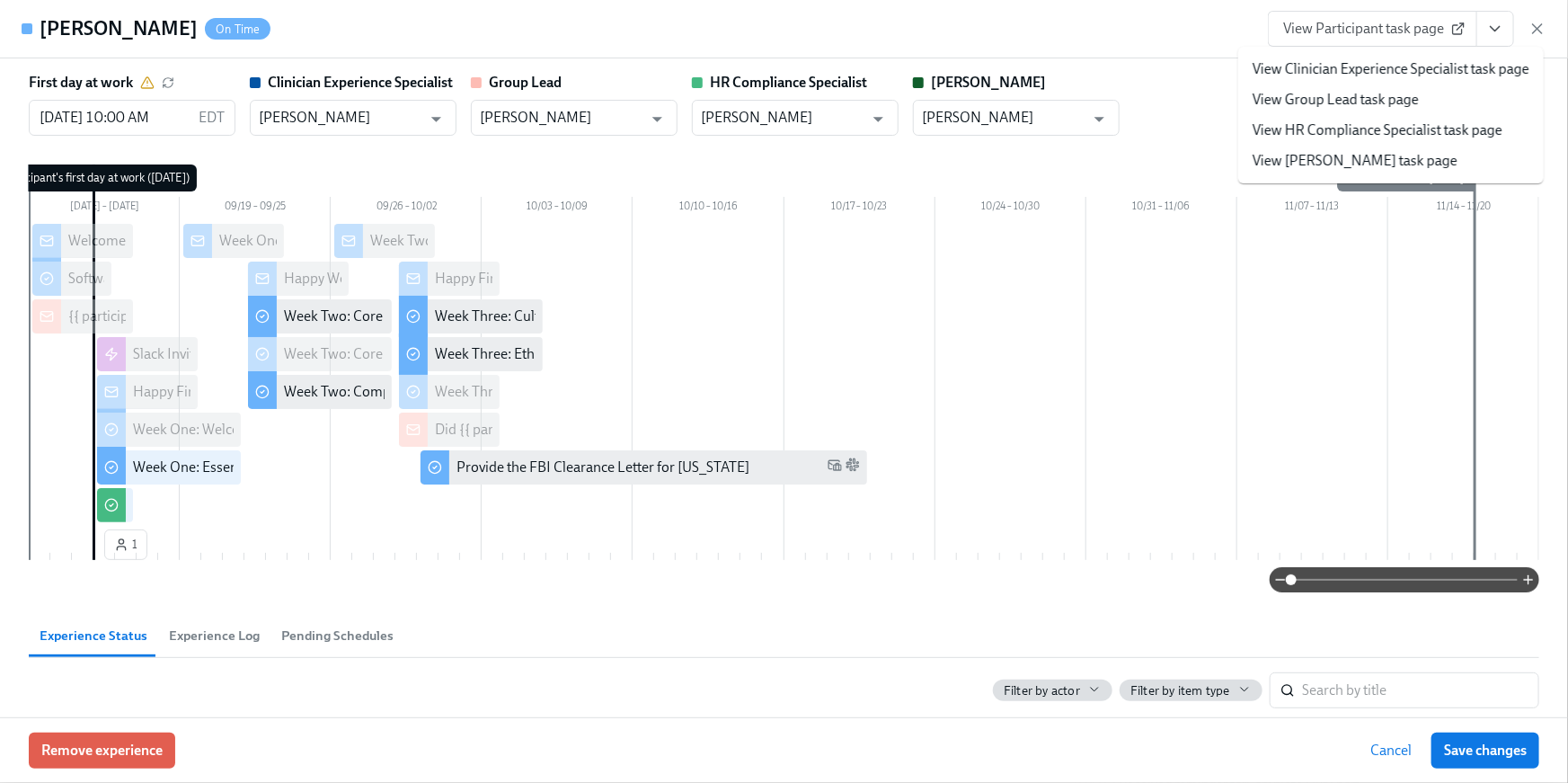
click at [1472, 132] on link "View HR Compliance Specialist task page" at bounding box center [1378, 130] width 250 height 20
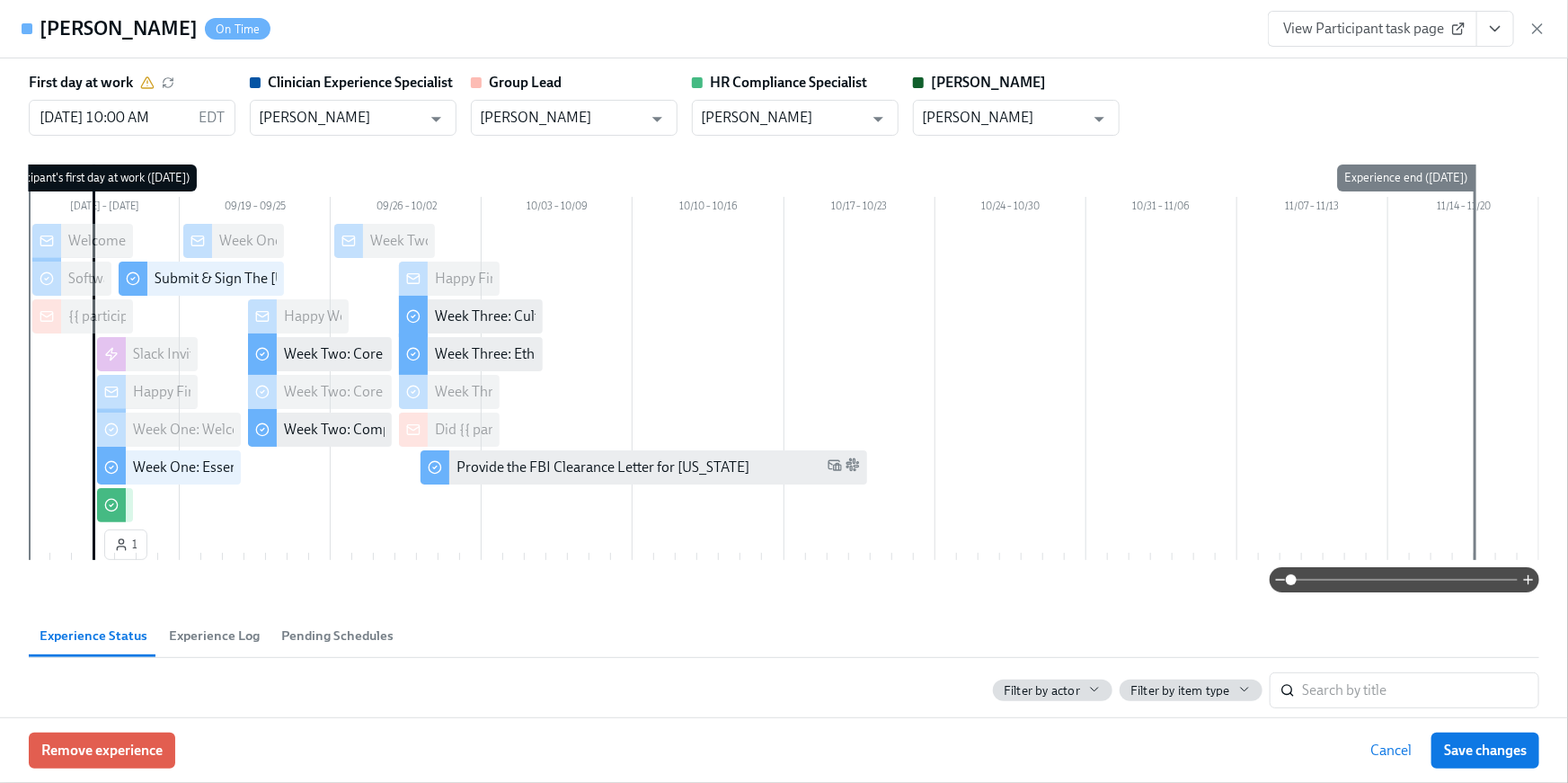
scroll to position [0, 25498]
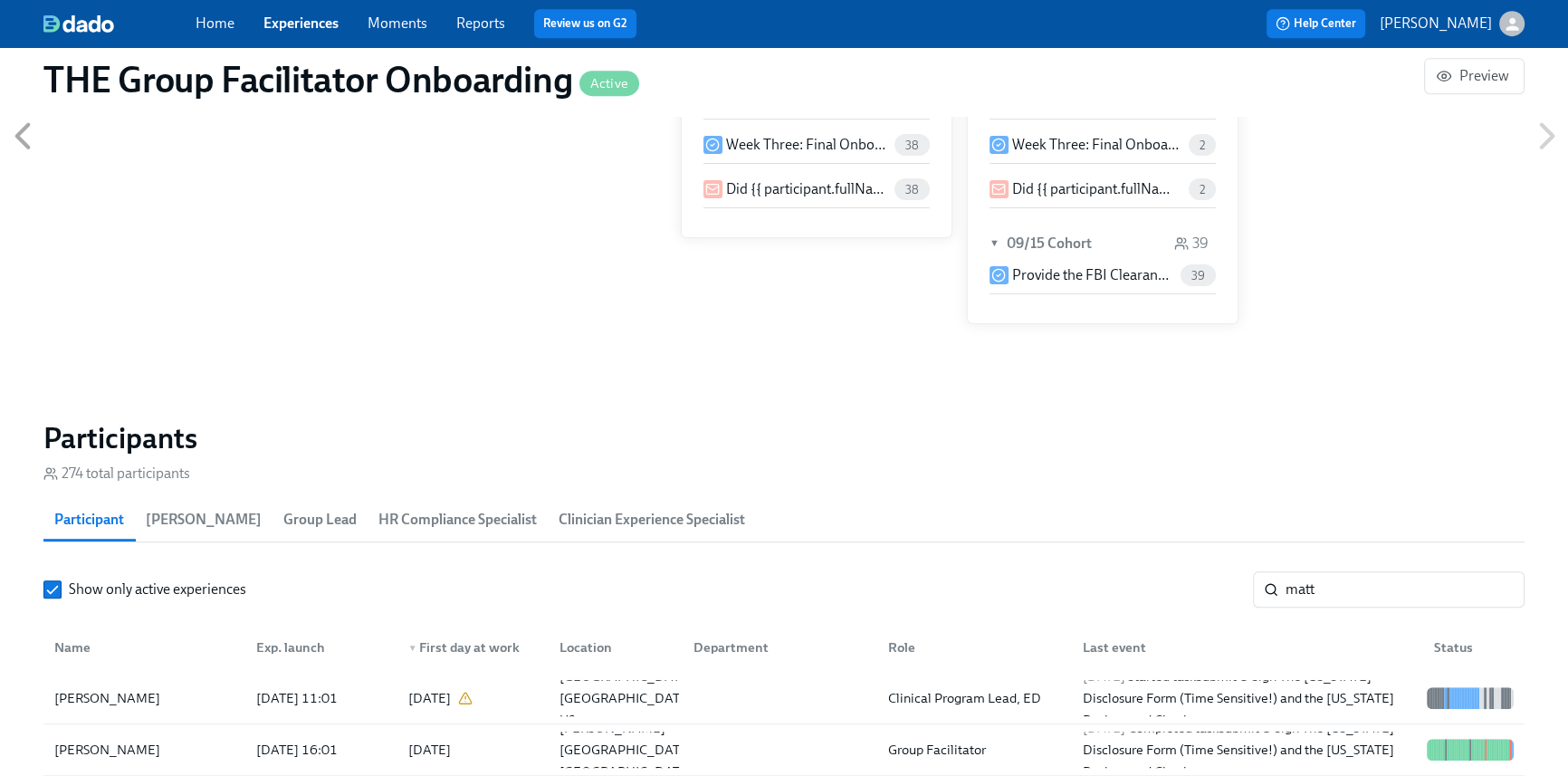
scroll to position [0, 25669]
click at [211, 29] on link "Home" at bounding box center [214, 23] width 39 height 17
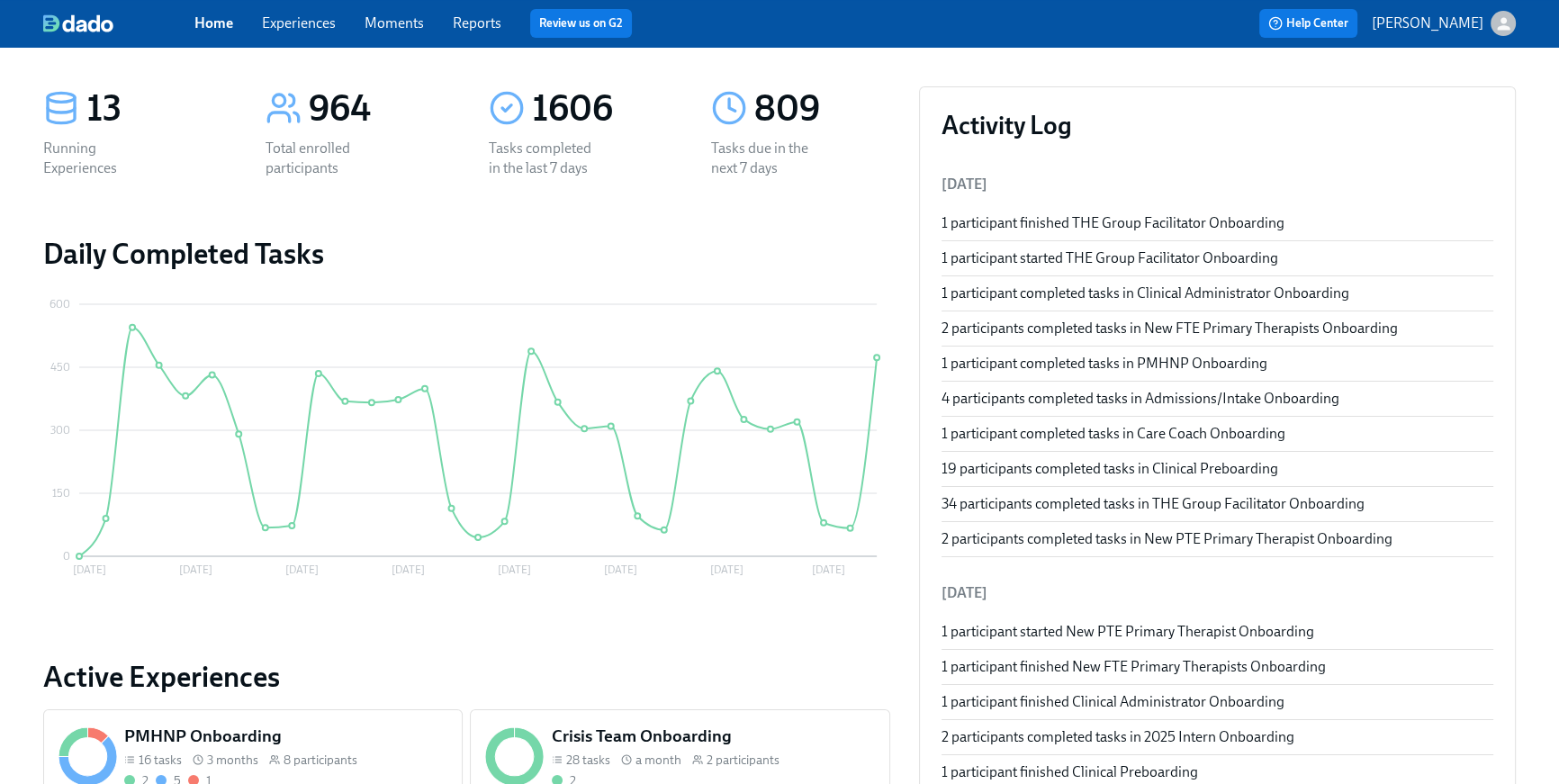
scroll to position [681, 0]
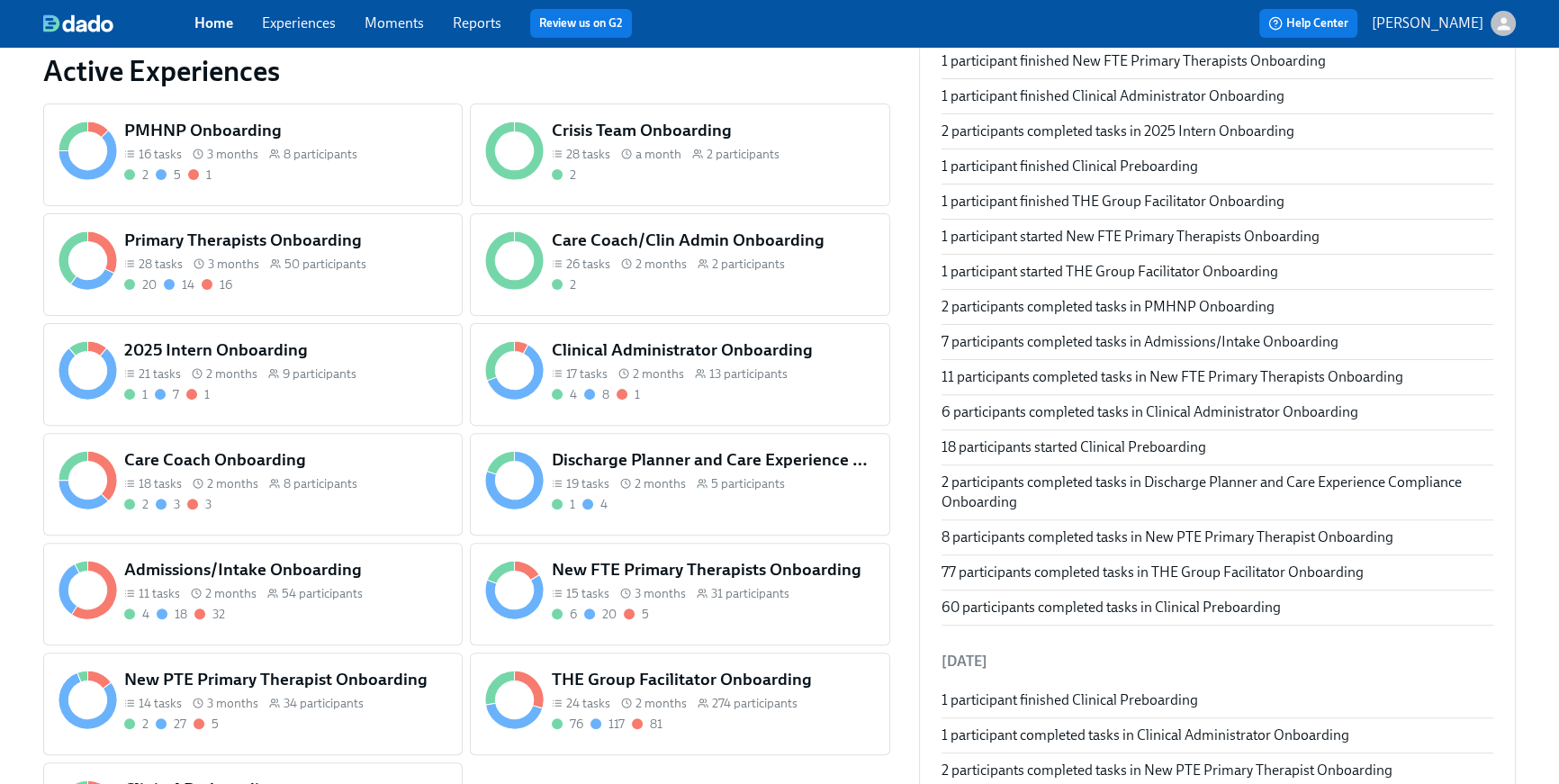
click at [360, 170] on div "2 5 1" at bounding box center [285, 175] width 323 height 17
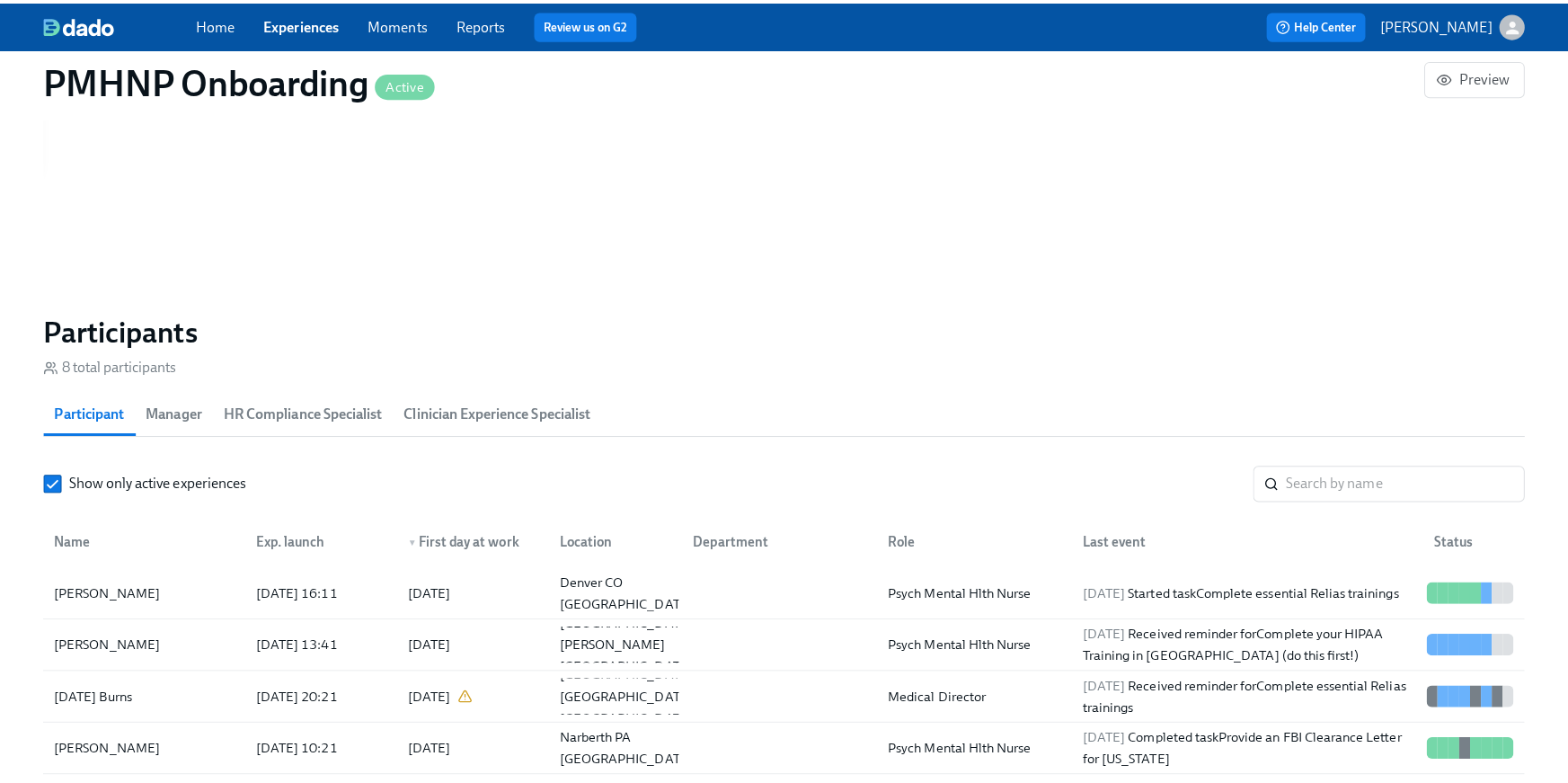
scroll to position [1480, 0]
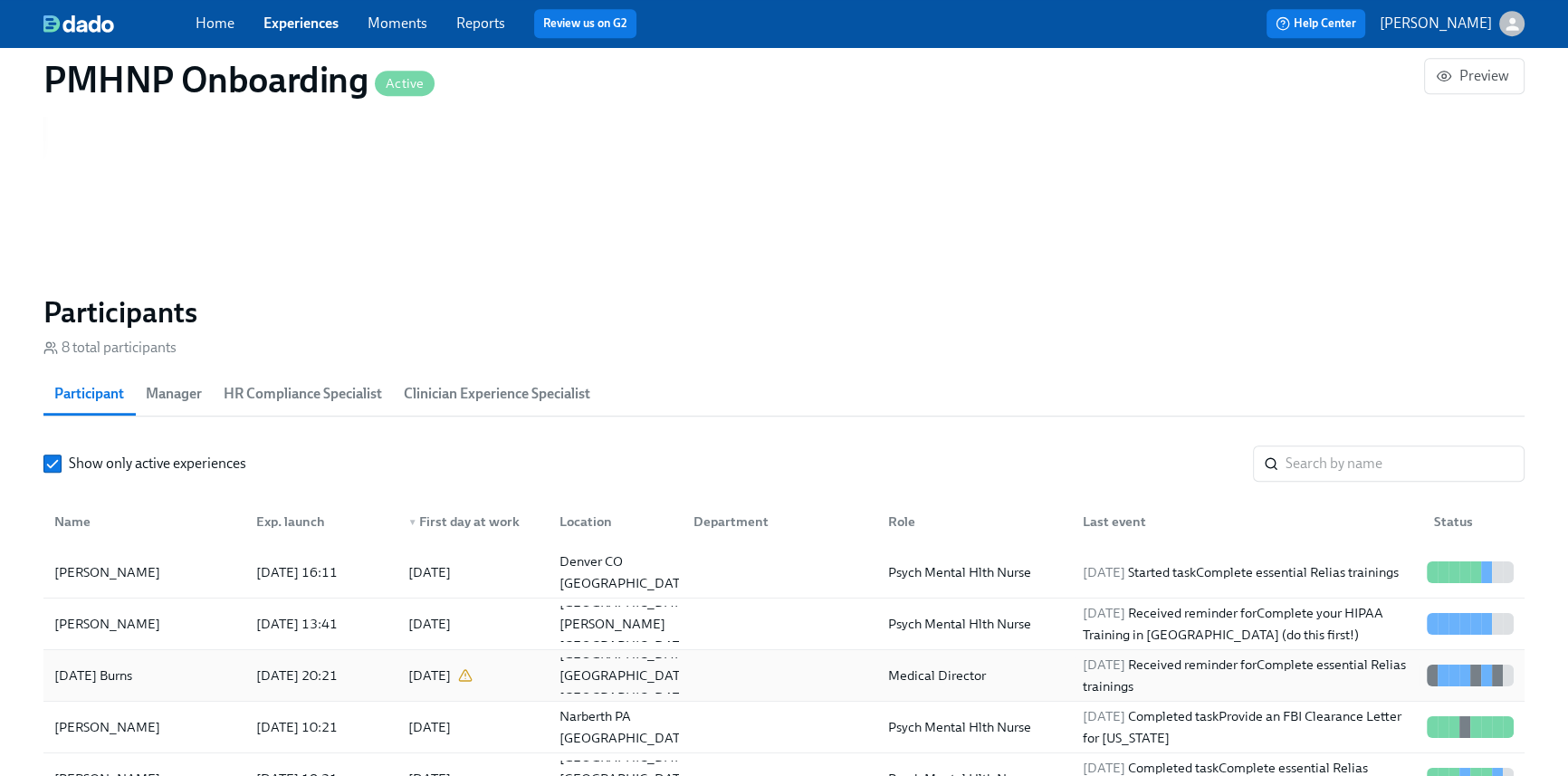
click at [874, 680] on div "Medical Director" at bounding box center [971, 676] width 194 height 36
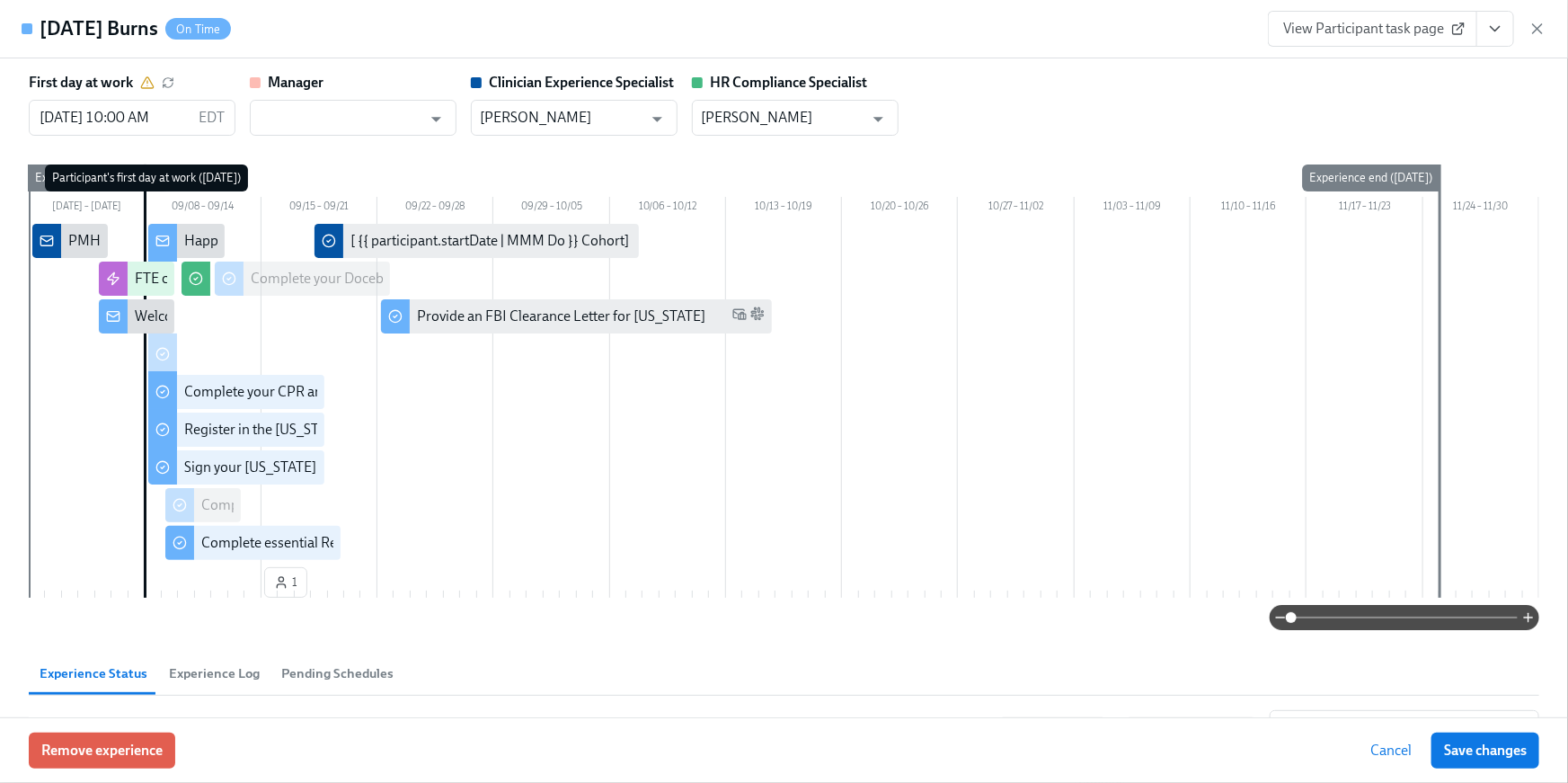
click at [1506, 23] on button "View task page" at bounding box center [1496, 29] width 37 height 36
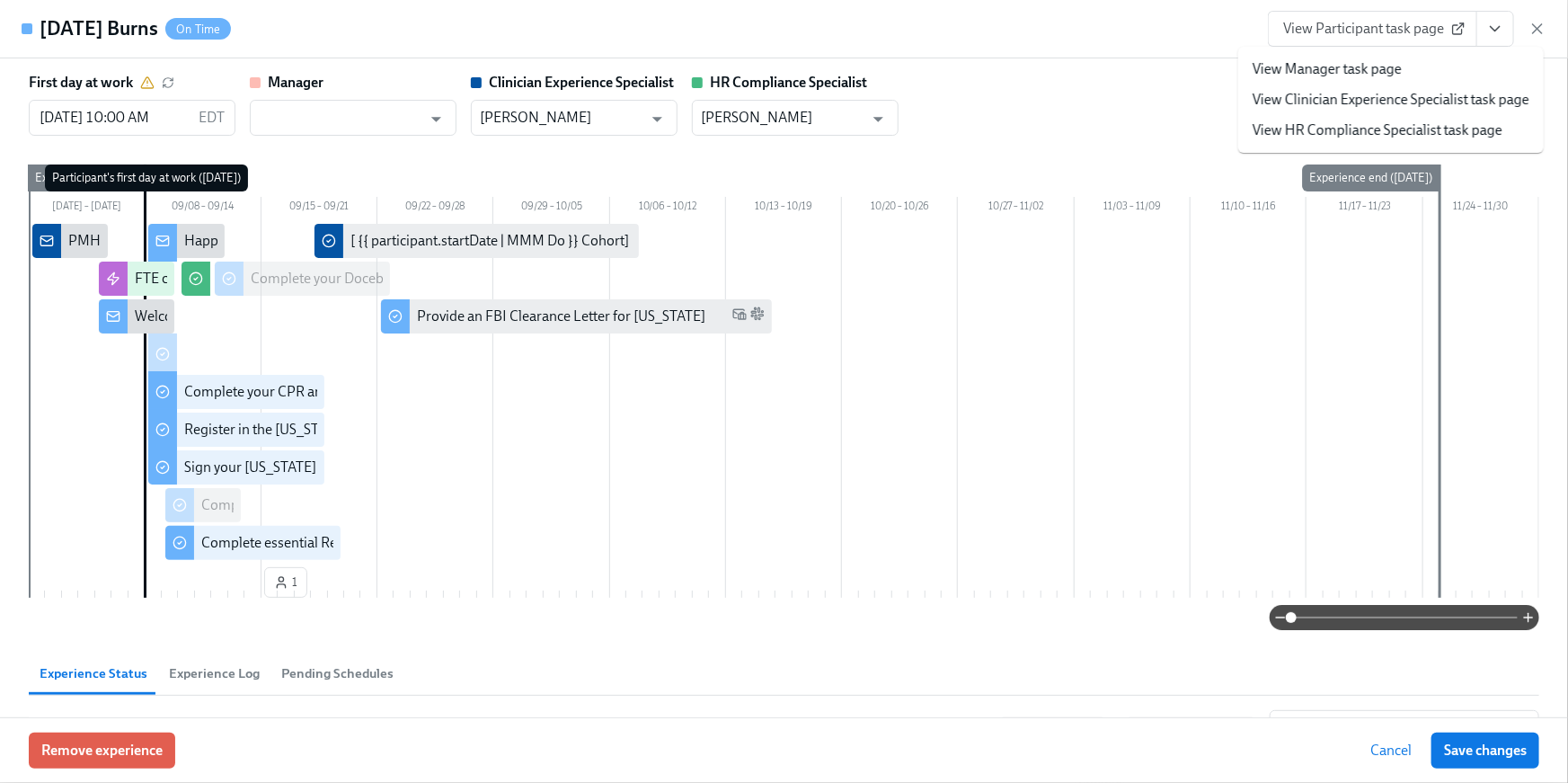
click at [1451, 121] on link "View HR Compliance Specialist task page" at bounding box center [1378, 130] width 250 height 20
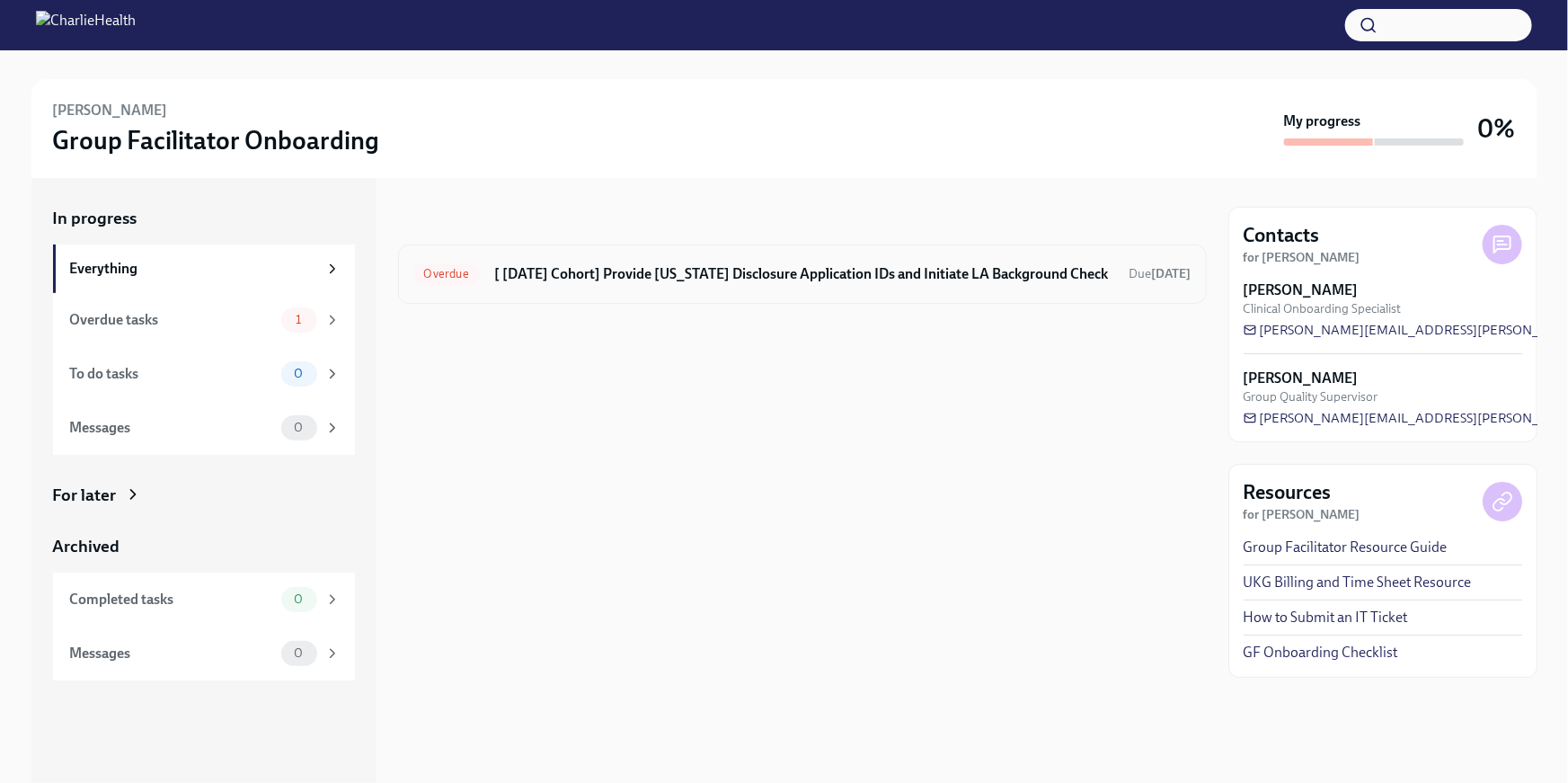
click at [504, 278] on h6 "[ [DATE] Cohort] Provide [US_STATE] Disclosure Application IDs and Initiate LA …" at bounding box center [805, 273] width 621 height 20
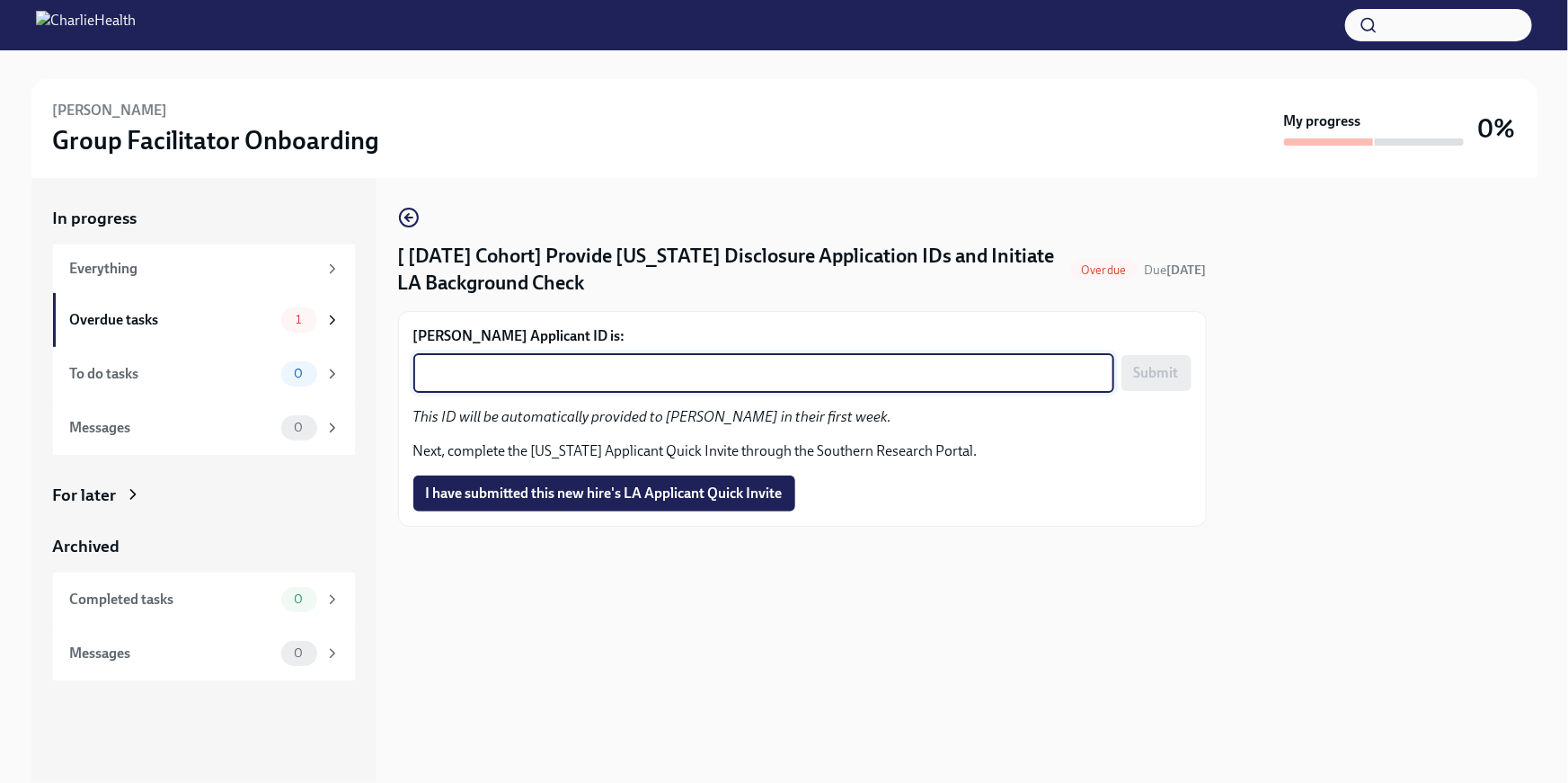
paste textarea "1250106"
type textarea "1250106"
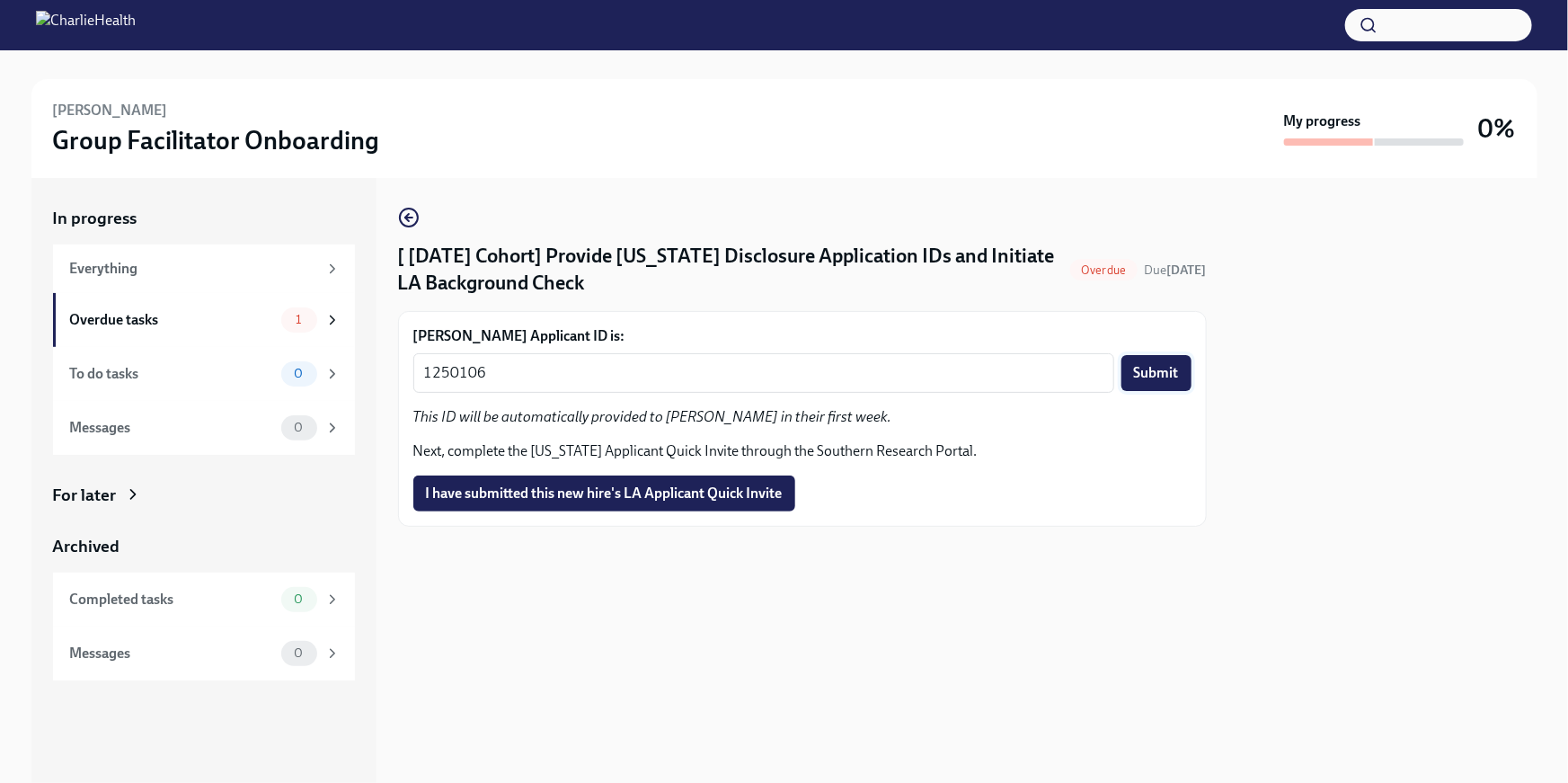
click at [1170, 377] on span "Submit" at bounding box center [1157, 373] width 45 height 18
click at [730, 490] on span "I have submitted this new hire's LA Applicant Quick Invite" at bounding box center [604, 493] width 357 height 18
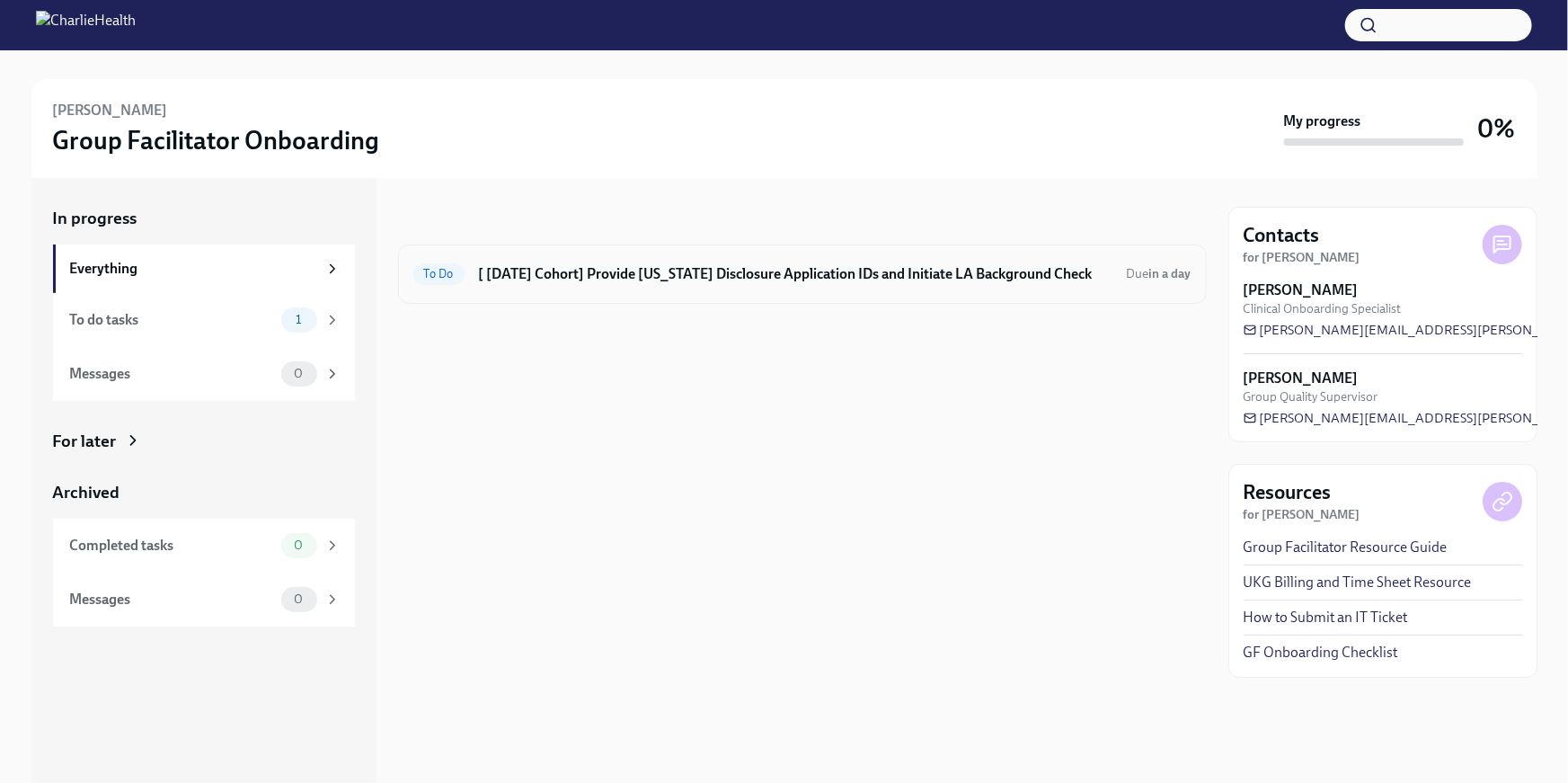
click at [638, 289] on div "To Do [ Sep 15th Cohort] Provide Utah Disclosure Application IDs and Initiate L…" at bounding box center [803, 273] width 809 height 59
click at [633, 264] on h6 "[ [DATE] Cohort] Provide [US_STATE] Disclosure Application IDs and Initiate LA …" at bounding box center [795, 273] width 634 height 20
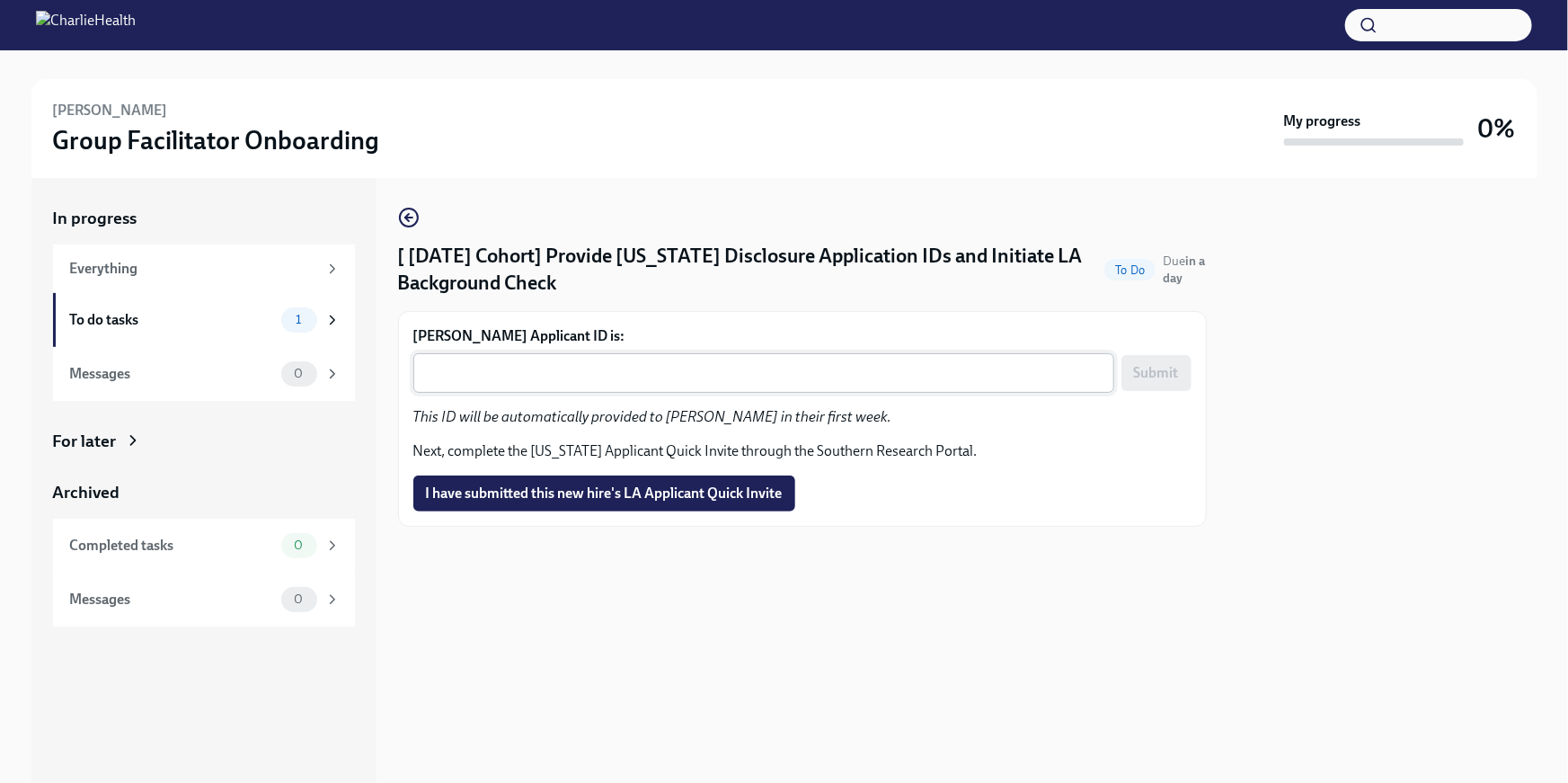
click at [577, 355] on div "x ​" at bounding box center [763, 373] width 701 height 39
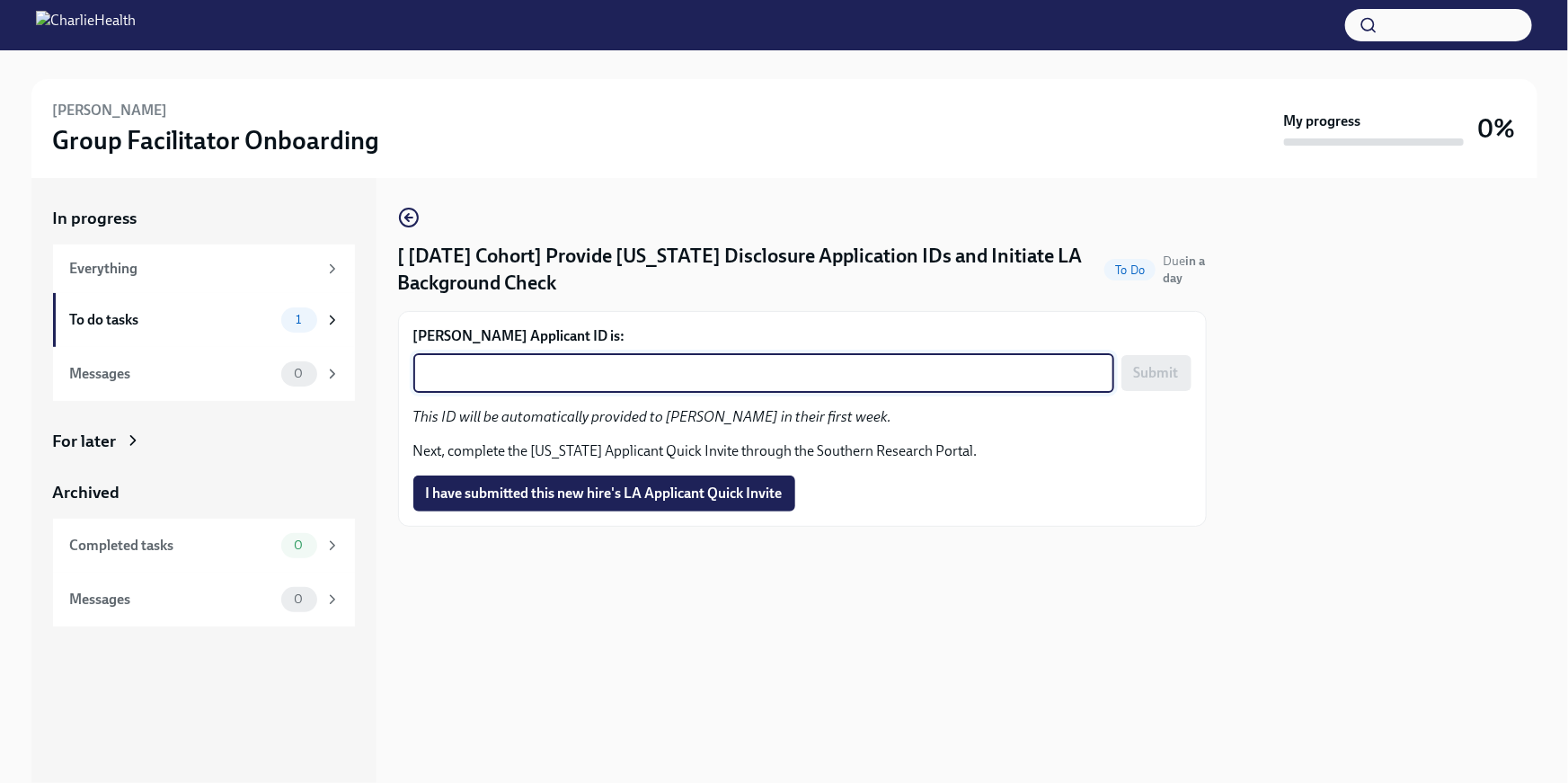
paste textarea "1250109"
type textarea "1250109"
click at [1160, 374] on span "Submit" at bounding box center [1157, 373] width 45 height 18
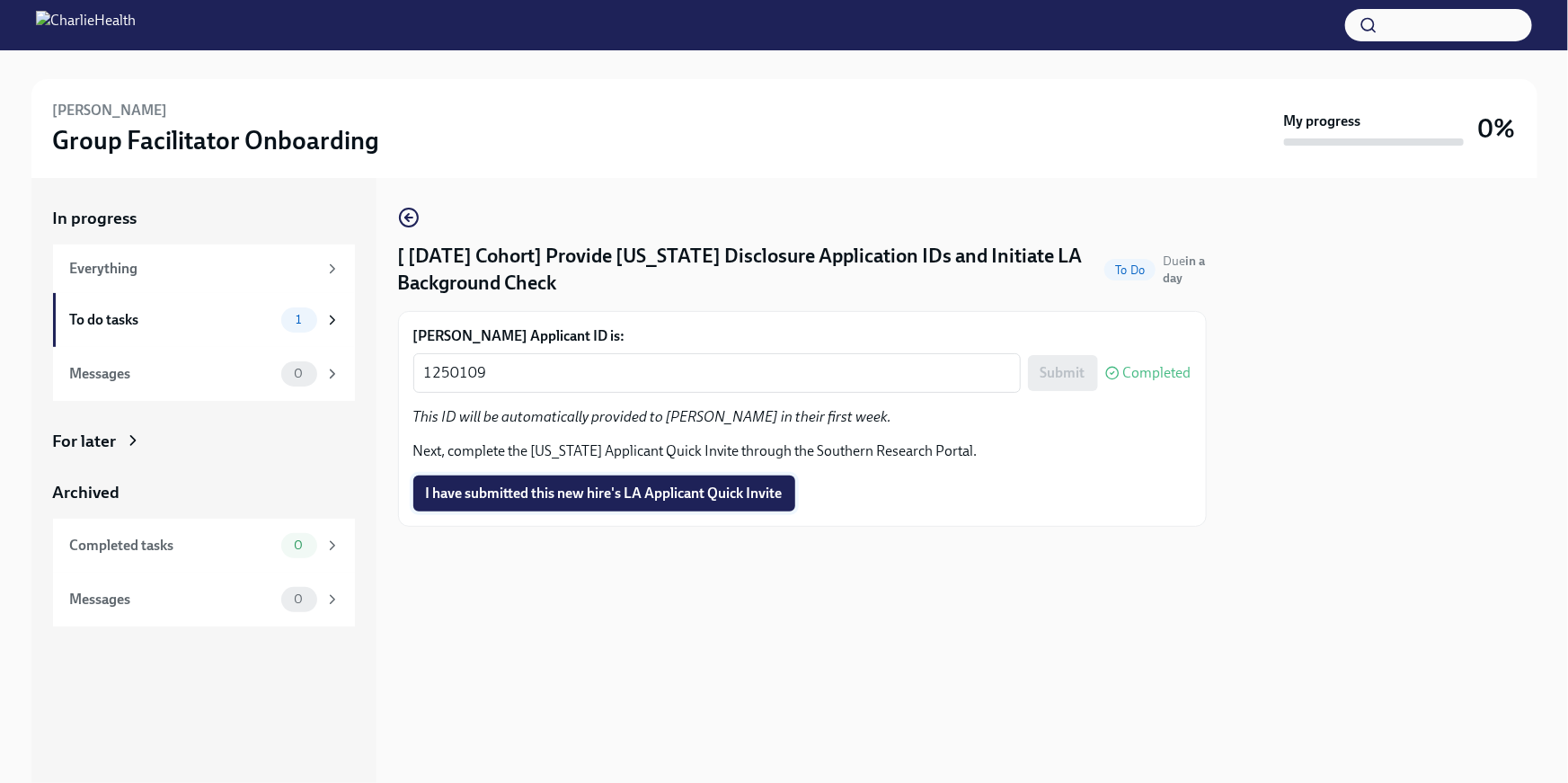
click at [717, 492] on span "I have submitted this new hire's LA Applicant Quick Invite" at bounding box center [604, 493] width 357 height 18
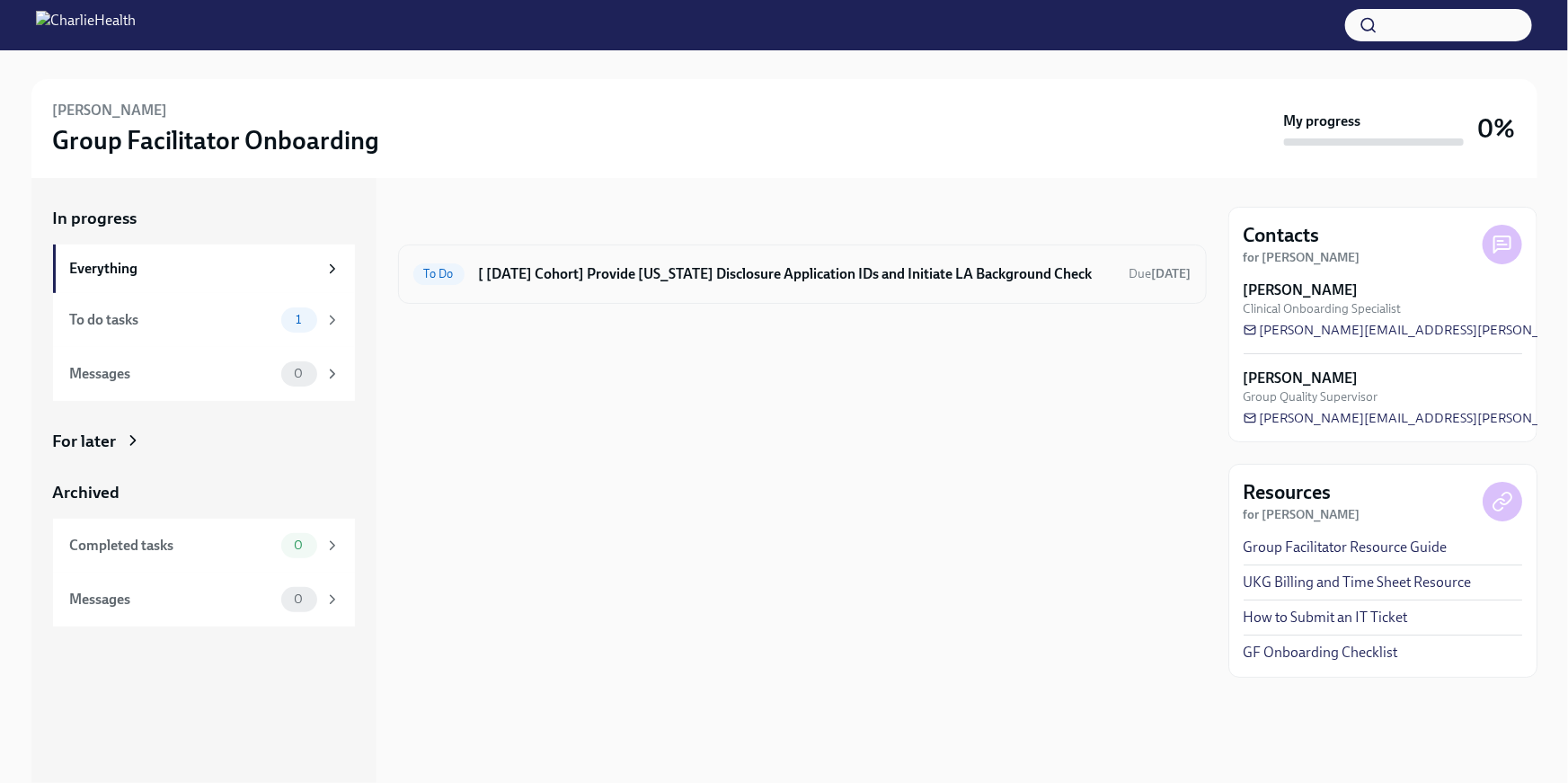
click at [684, 265] on h6 "[ [DATE] Cohort] Provide [US_STATE] Disclosure Application IDs and Initiate LA …" at bounding box center [796, 273] width 636 height 20
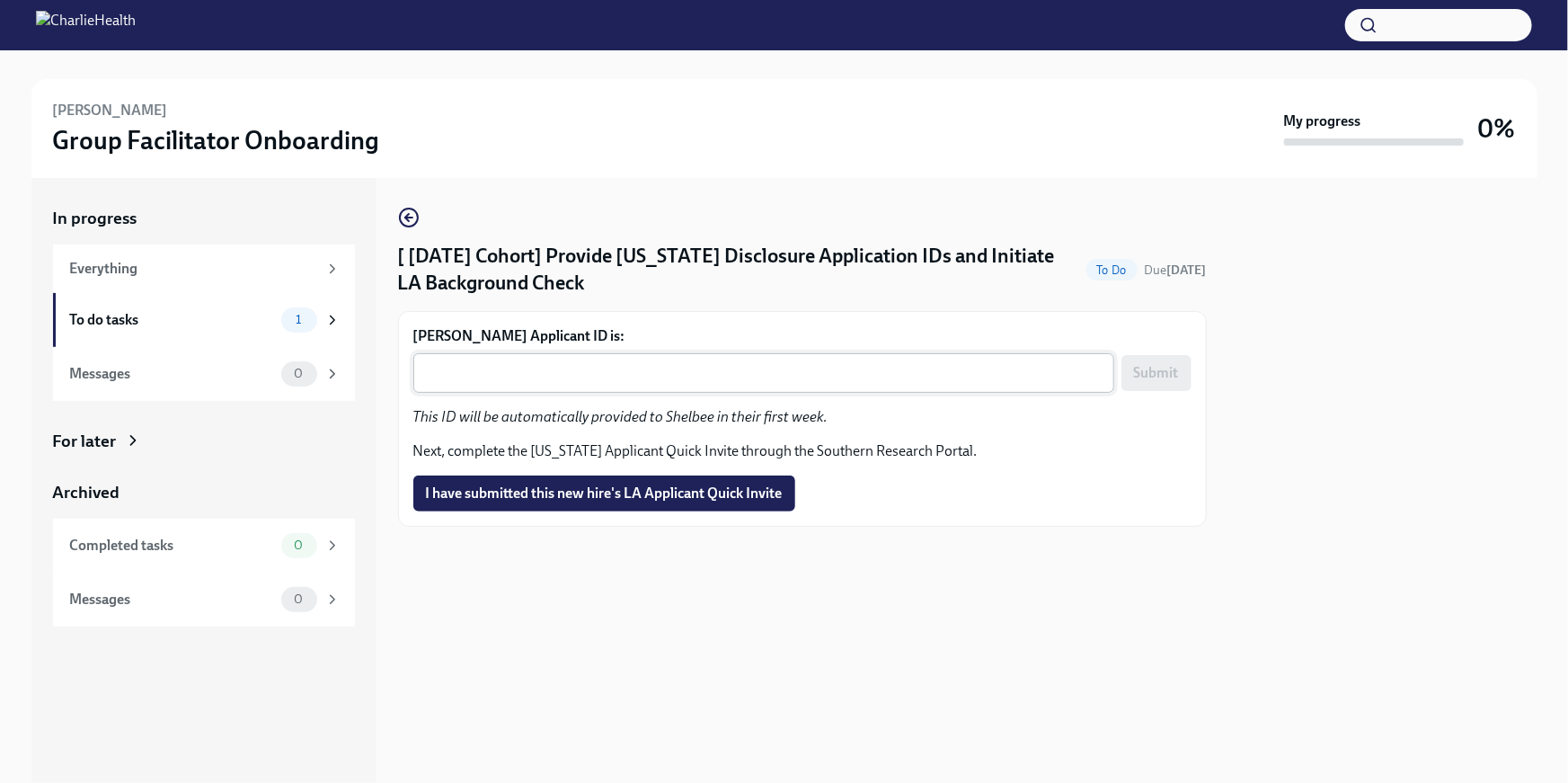
click at [486, 383] on div "x ​" at bounding box center [763, 373] width 701 height 39
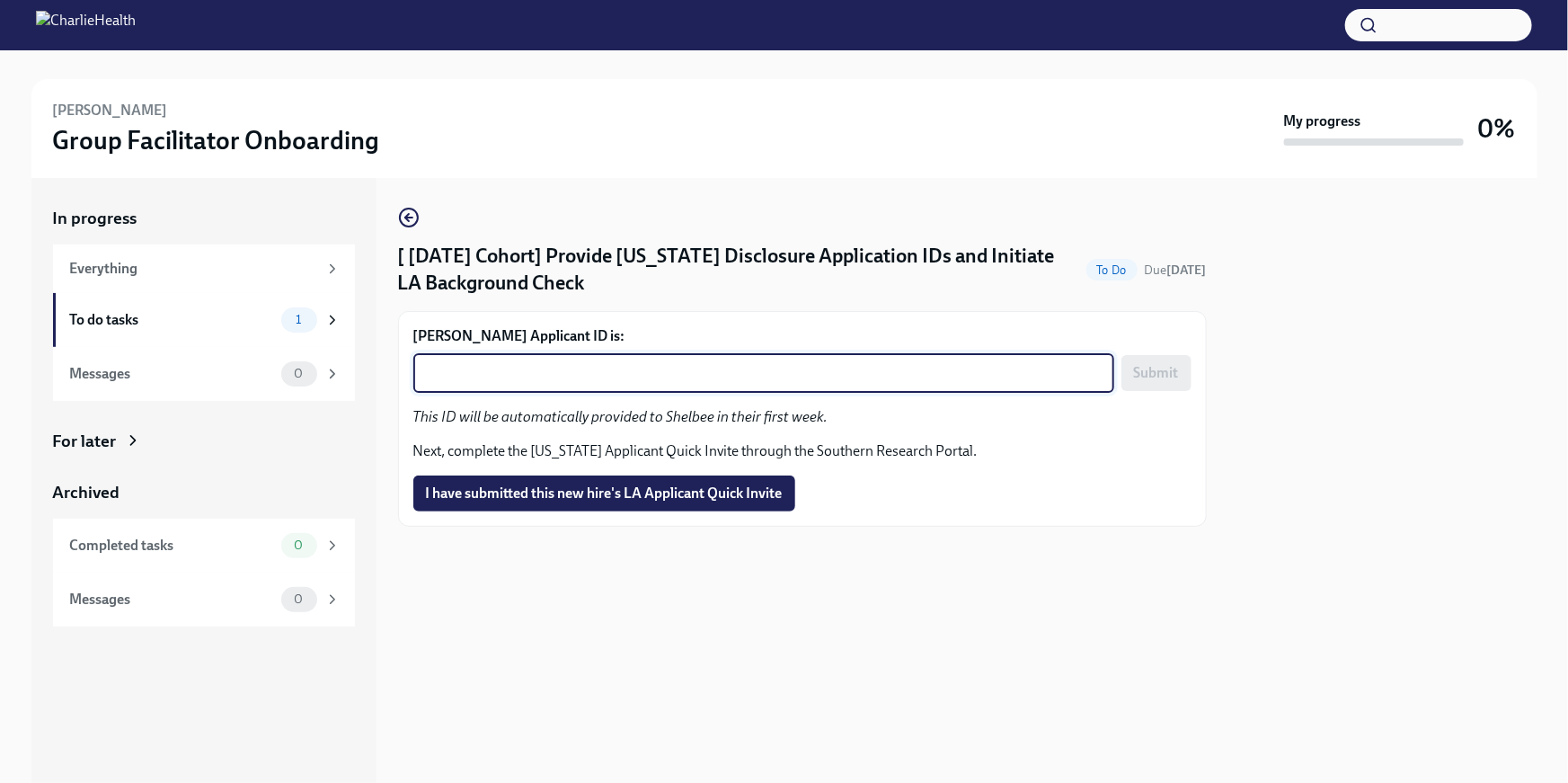
paste textarea "1250111"
type textarea "1250111"
click at [1166, 376] on span "Submit" at bounding box center [1157, 373] width 45 height 18
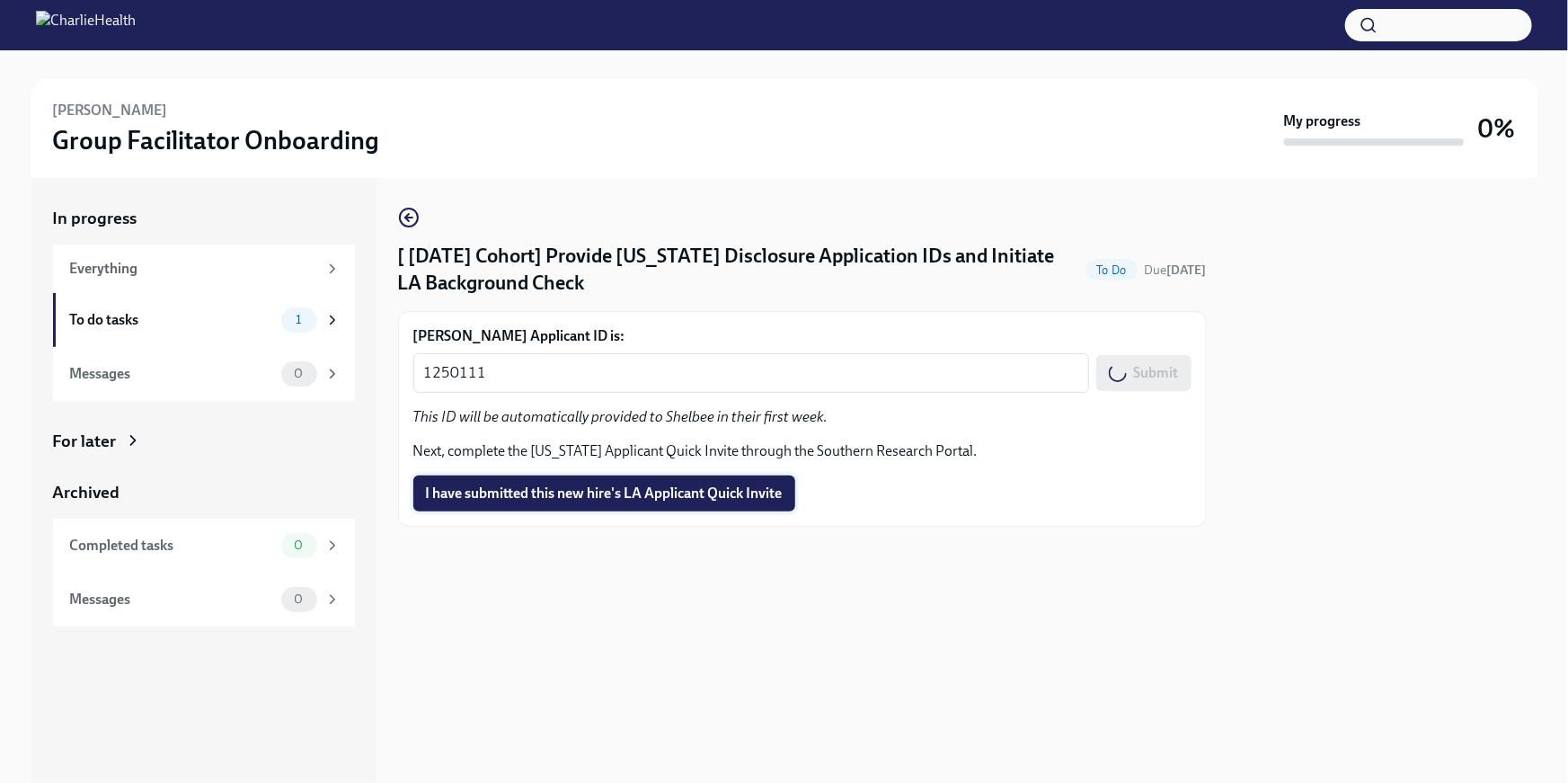
click at [726, 495] on span "I have submitted this new hire's LA Applicant Quick Invite" at bounding box center [604, 493] width 357 height 18
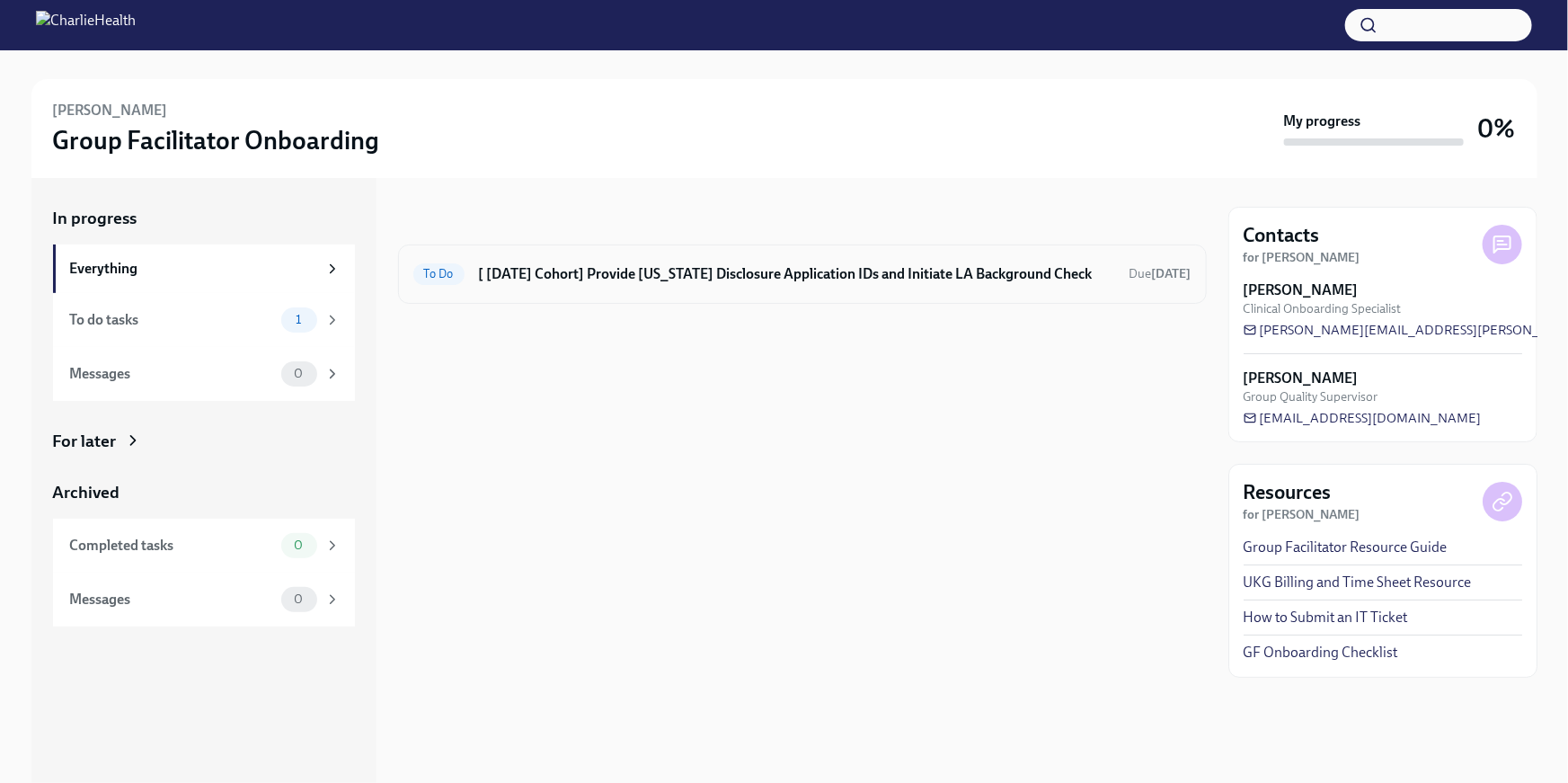
click at [858, 259] on div "To Do [ [DATE] Cohort] Provide [US_STATE] Disclosure Application IDs and Initia…" at bounding box center [802, 273] width 778 height 29
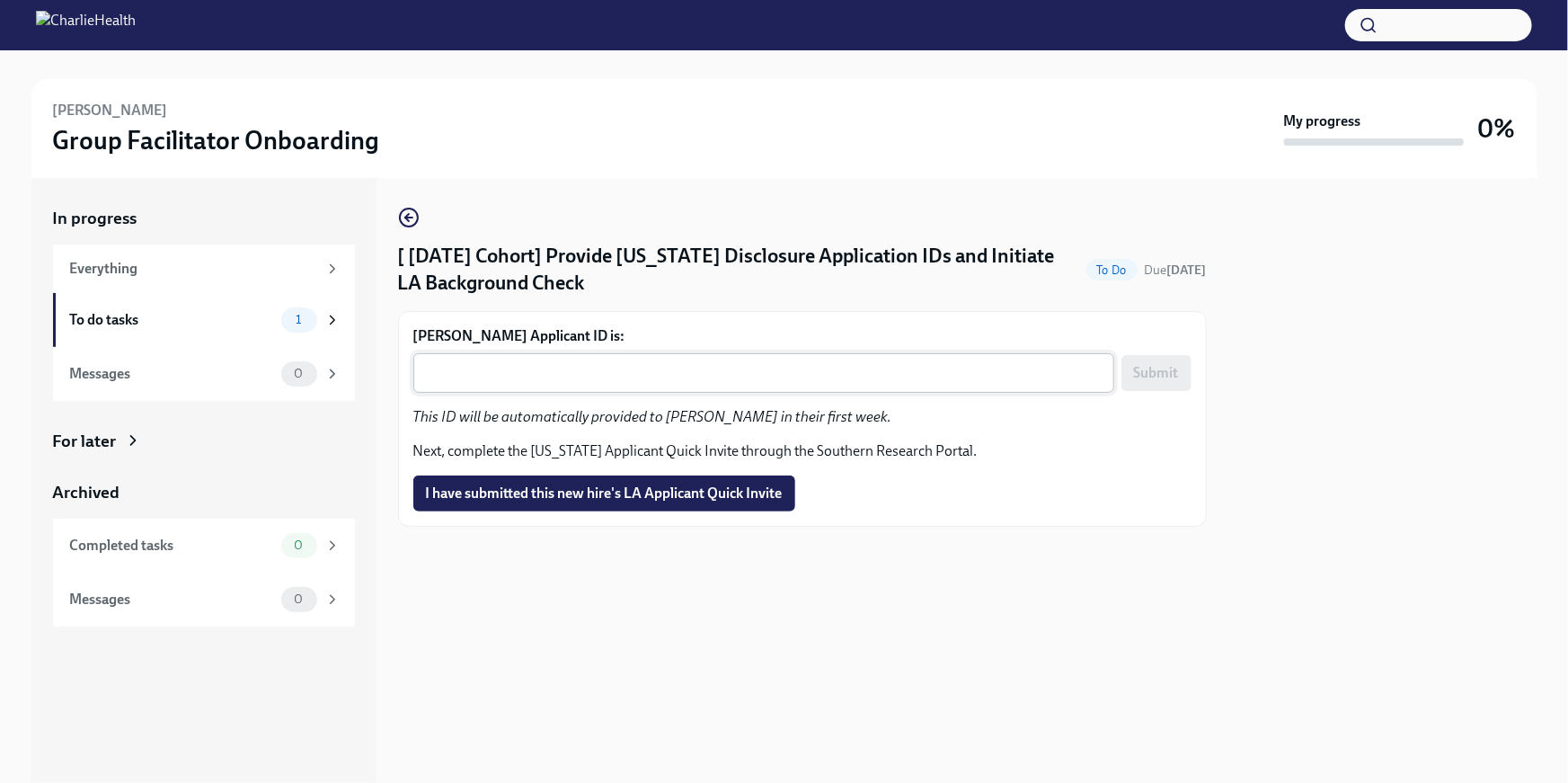
click at [612, 392] on div "x ​" at bounding box center [763, 373] width 701 height 39
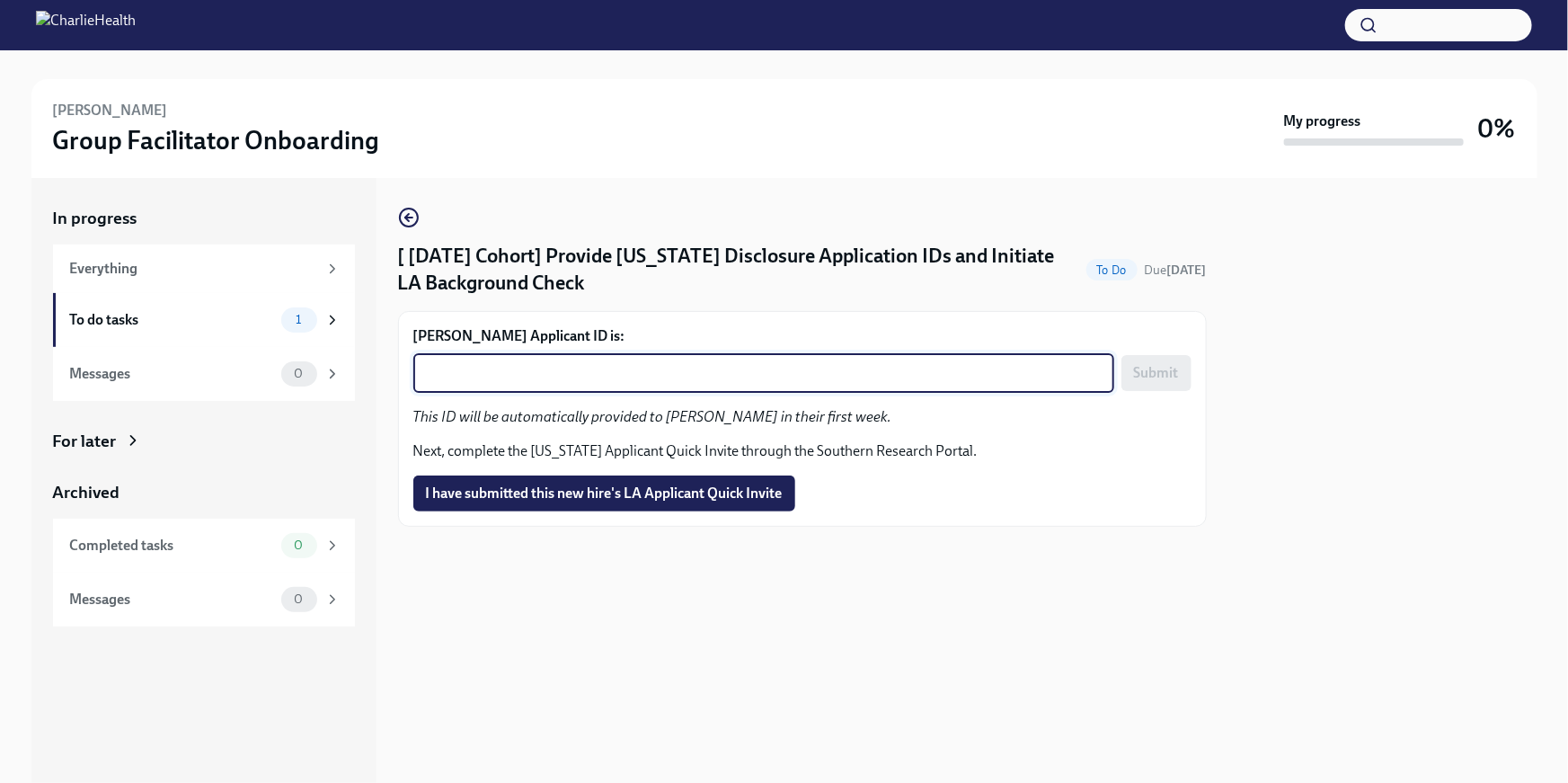
paste textarea "1250114"
type textarea "1250114"
click at [1158, 383] on button "Submit" at bounding box center [1157, 373] width 70 height 36
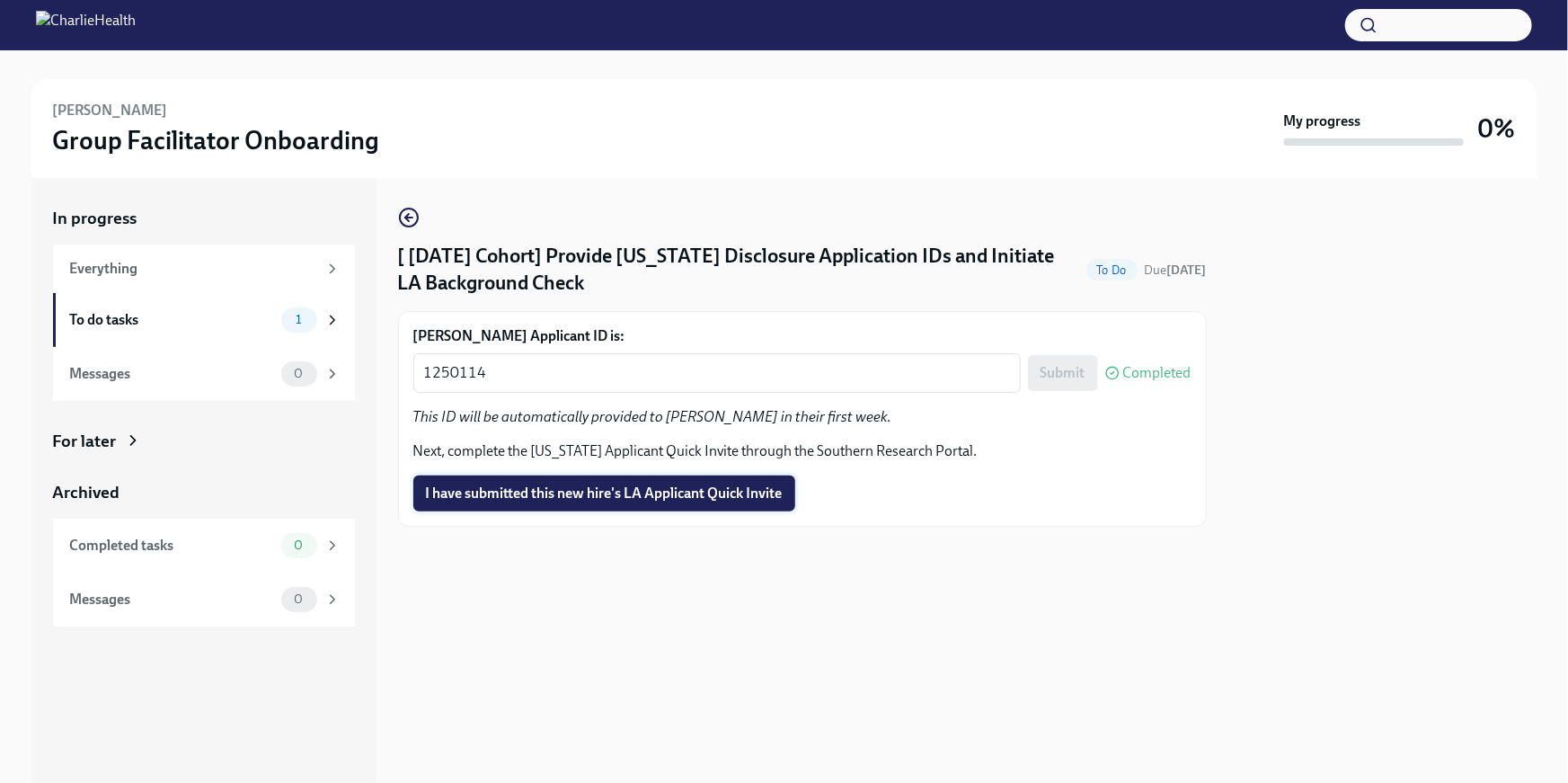
click at [699, 500] on span "I have submitted this new hire's LA Applicant Quick Invite" at bounding box center [604, 493] width 357 height 18
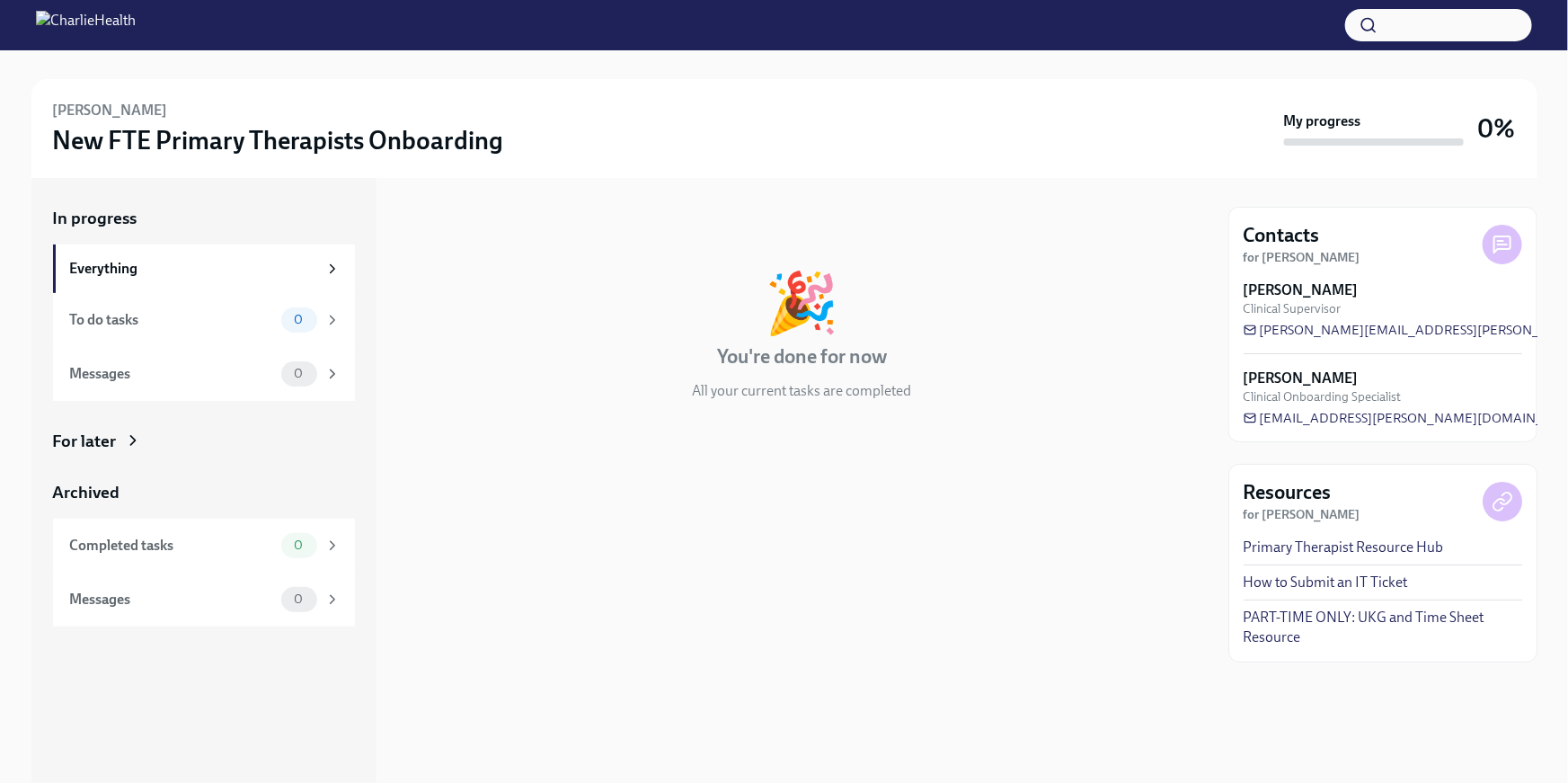
click at [101, 446] on div "For later" at bounding box center [85, 441] width 64 height 23
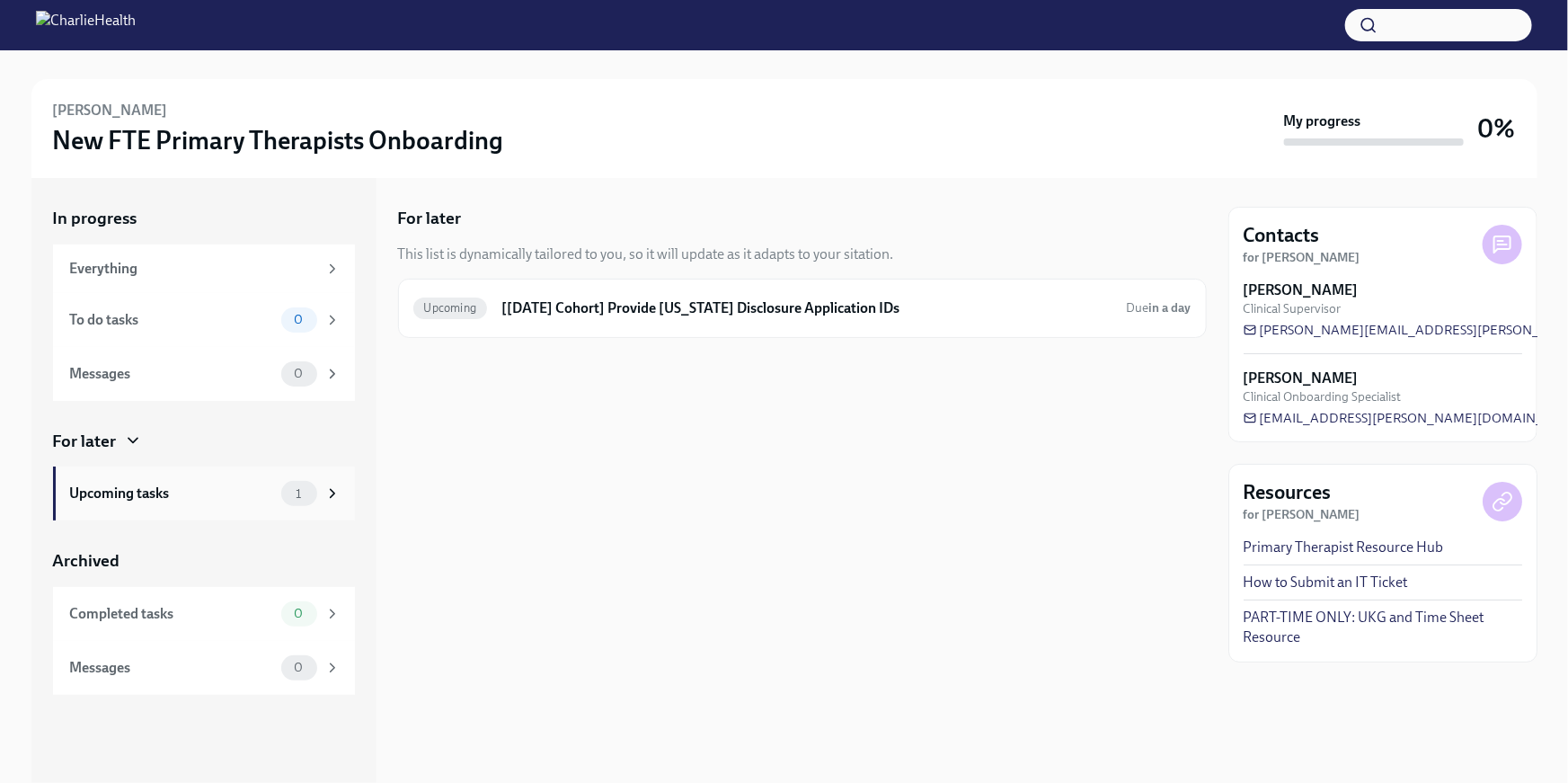
click at [189, 480] on div "Upcoming tasks 1" at bounding box center [205, 493] width 271 height 25
drag, startPoint x: 876, startPoint y: 278, endPoint x: 861, endPoint y: 289, distance: 18.6
click at [875, 278] on div "Upcoming [[DATE] Cohort] Provide [US_STATE] Disclosure Application IDs Due in a…" at bounding box center [803, 307] width 809 height 59
click at [808, 309] on h6 "[[DATE] Cohort] Provide [US_STATE] Disclosure Application IDs" at bounding box center [806, 308] width 611 height 20
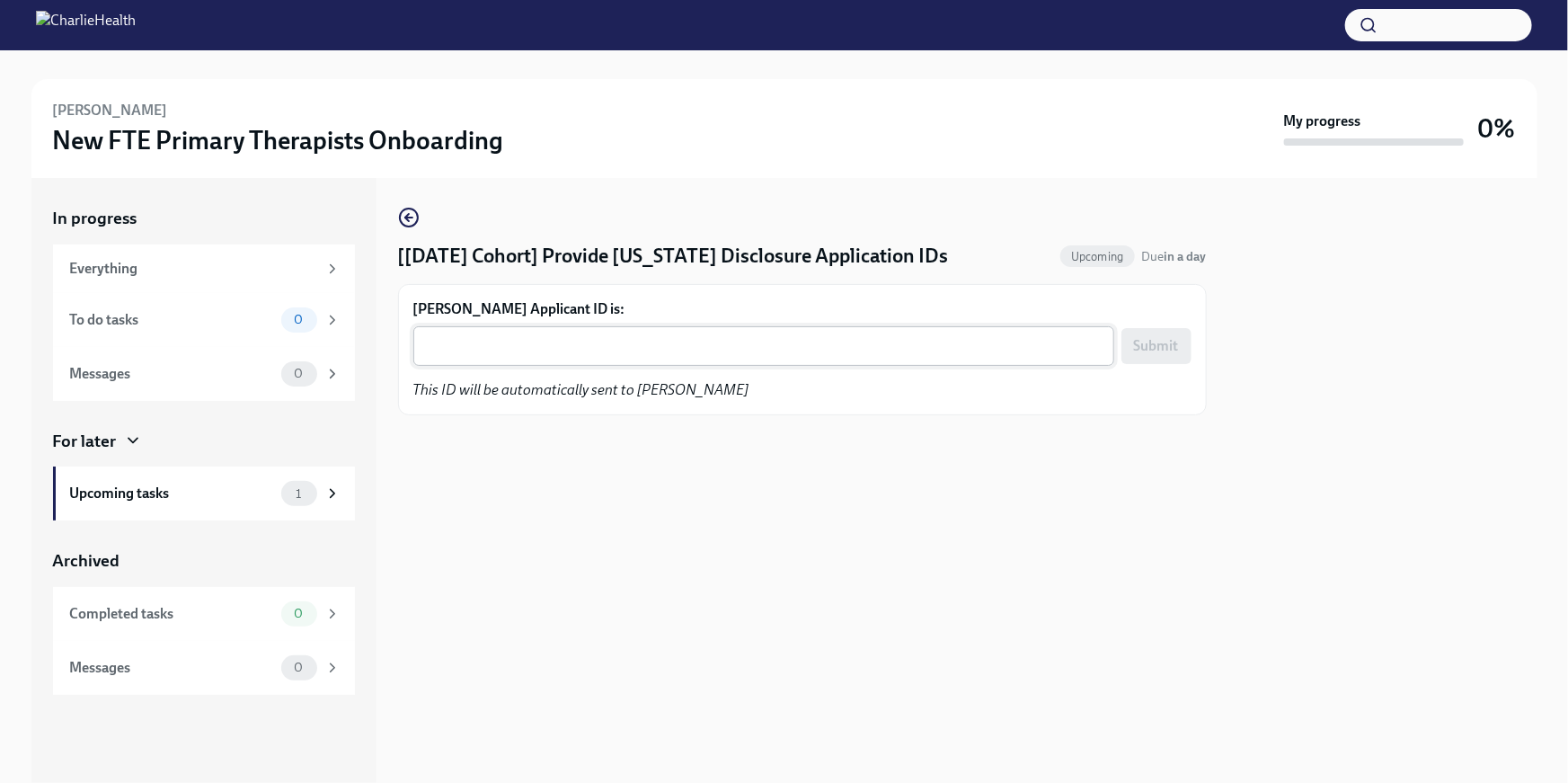
click at [629, 343] on textarea "[PERSON_NAME] Applicant ID is:" at bounding box center [763, 346] width 679 height 22
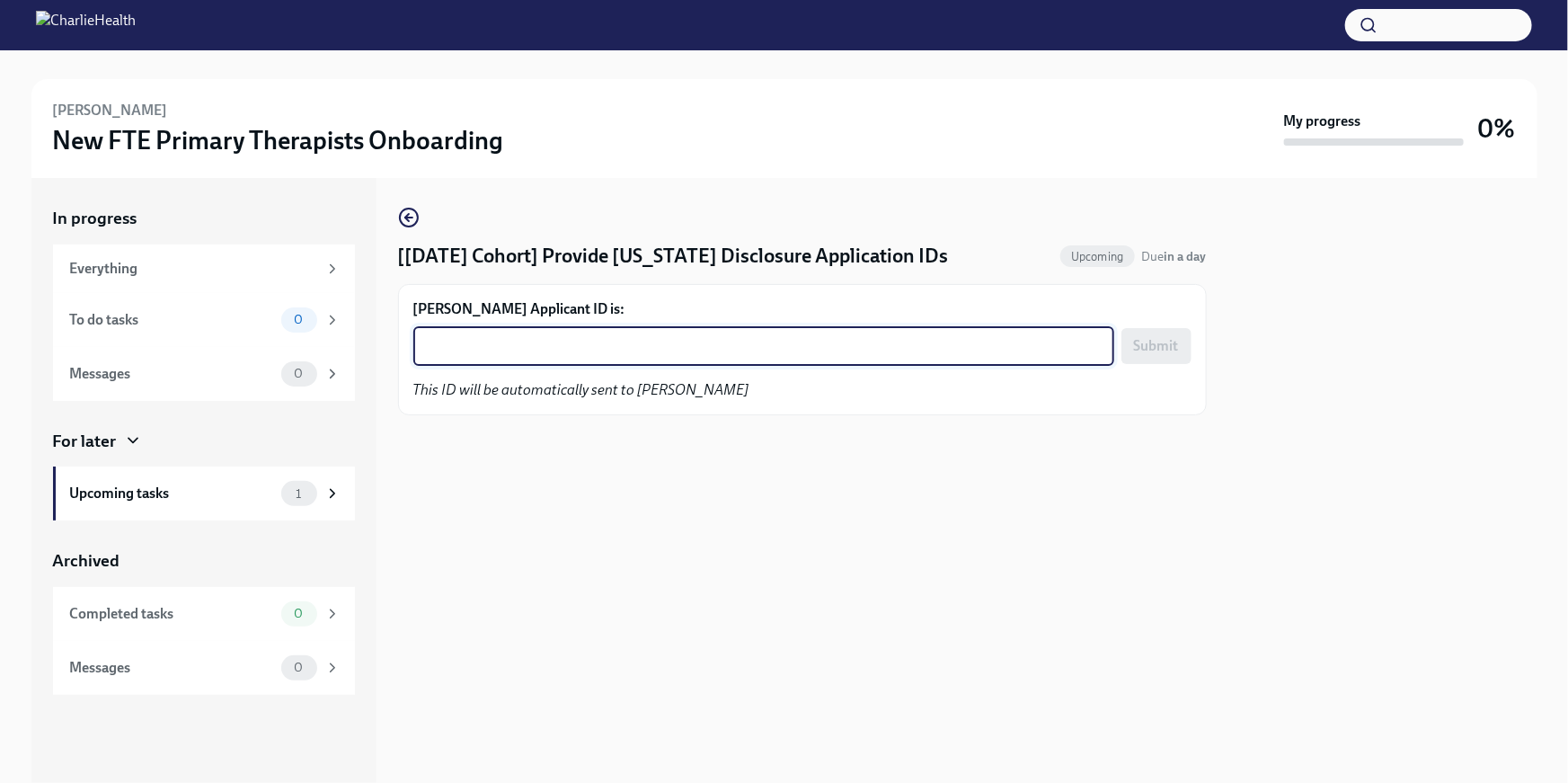
paste textarea "1250117"
type textarea "1250117"
click at [1152, 348] on span "Submit" at bounding box center [1157, 346] width 45 height 18
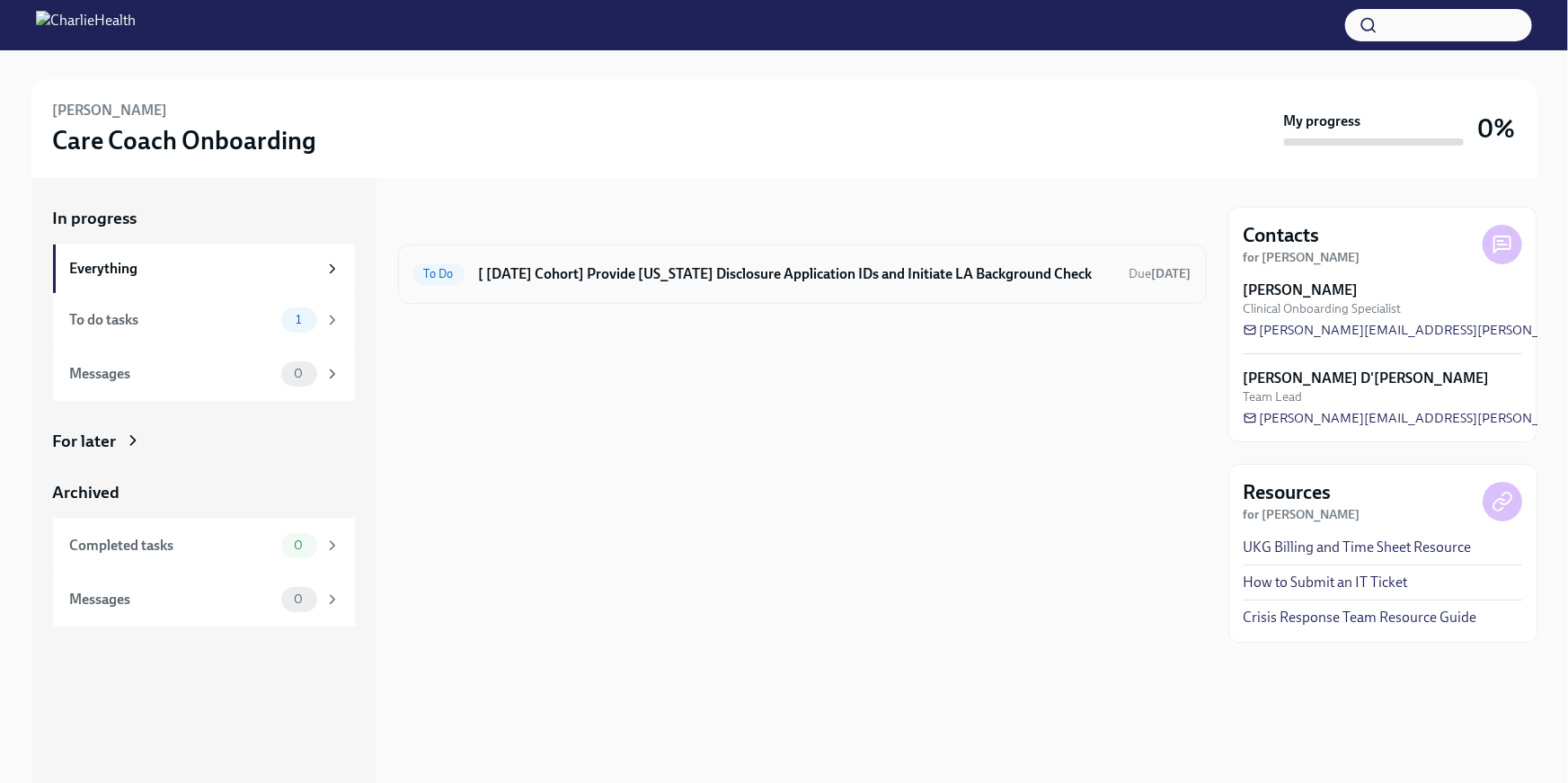
click at [910, 264] on h6 "[ [DATE] Cohort] Provide [US_STATE] Disclosure Application IDs and Initiate LA …" at bounding box center [796, 273] width 636 height 20
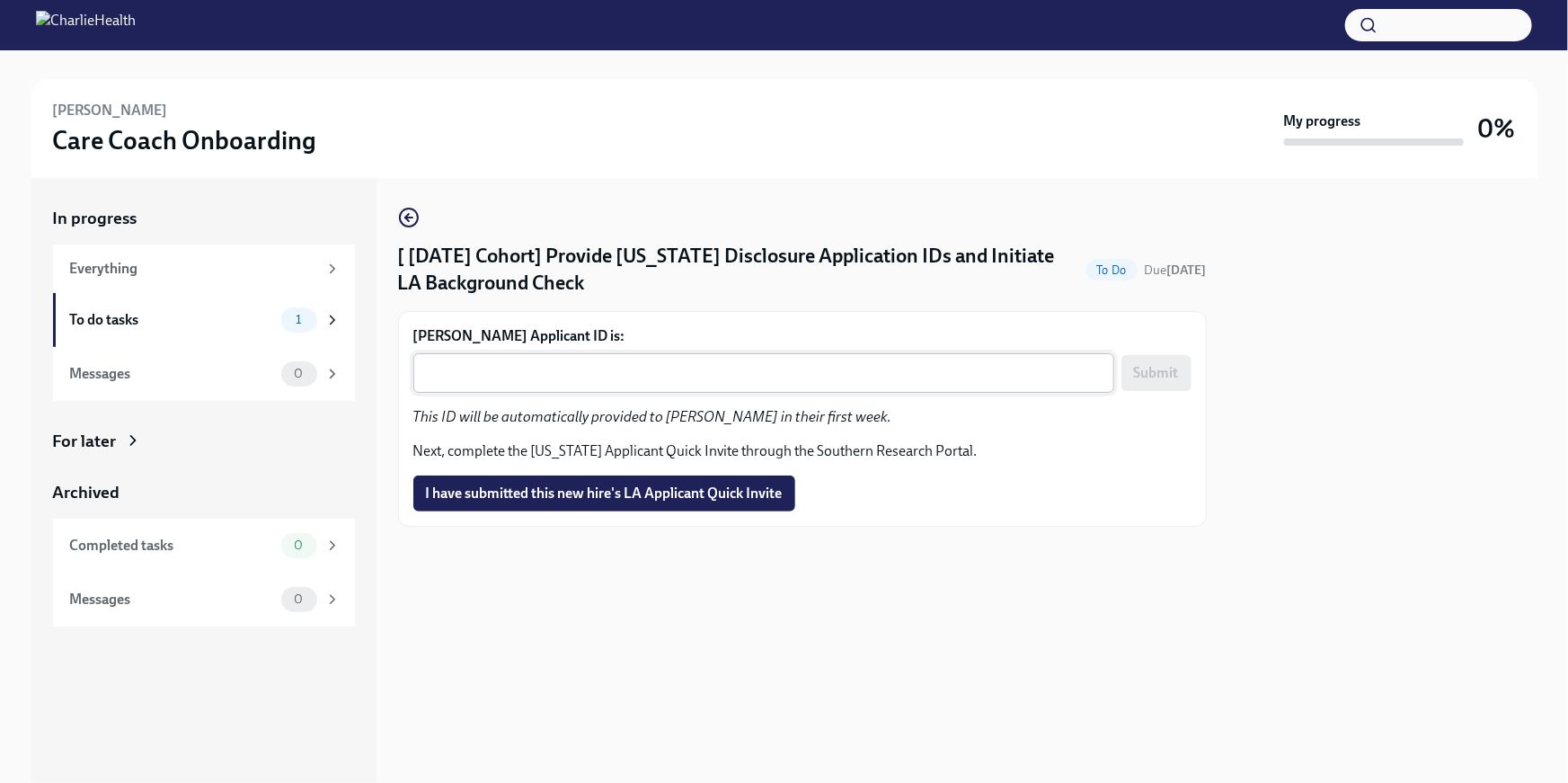
click at [544, 391] on div "x ​" at bounding box center [763, 373] width 701 height 39
click at [441, 373] on textarea "Kaitlyn Greenwood's Applicant ID is:" at bounding box center [763, 373] width 679 height 22
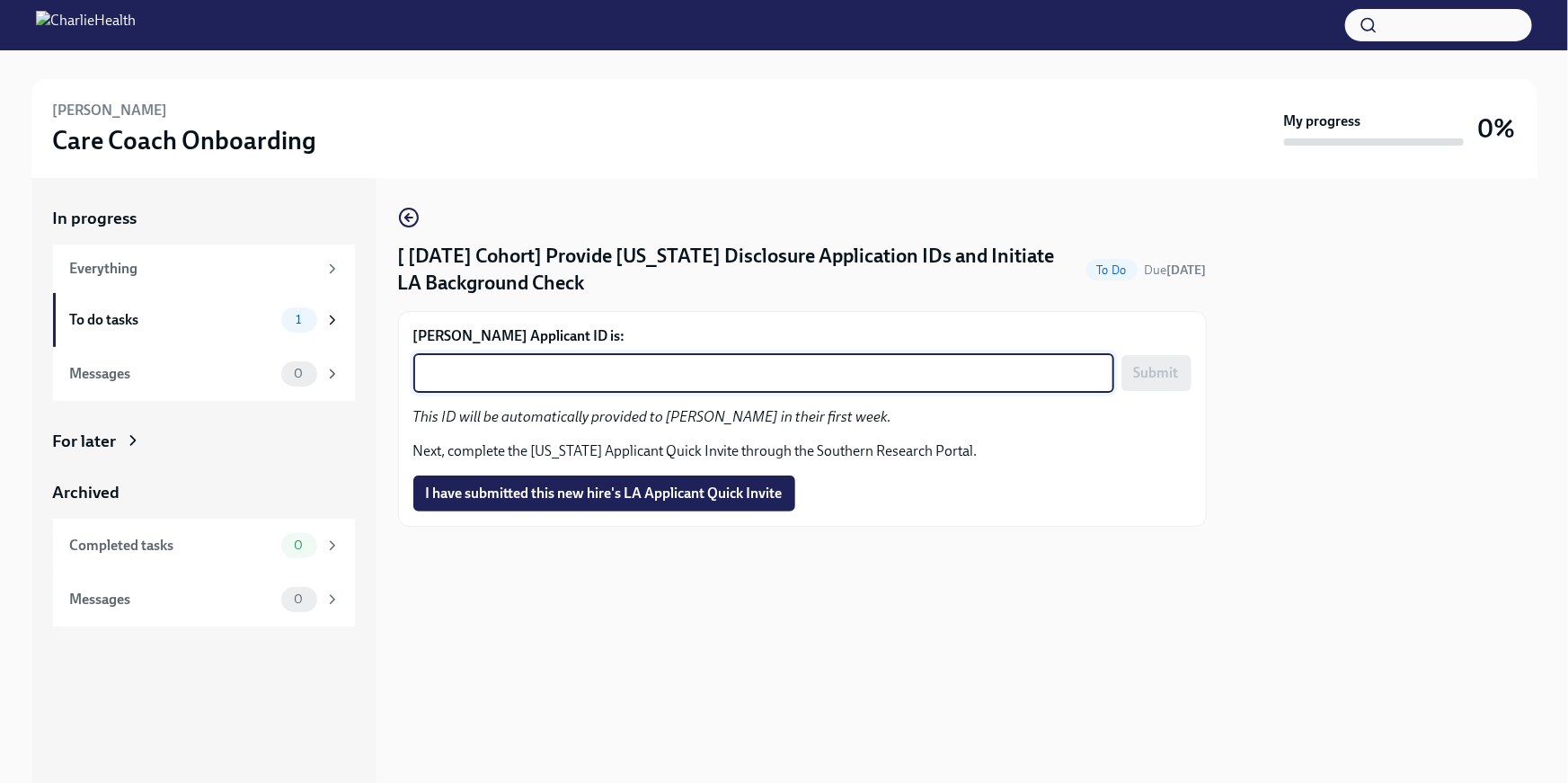
paste textarea "1250122"
type textarea "1250122"
click at [1171, 382] on span "Submit" at bounding box center [1157, 373] width 45 height 18
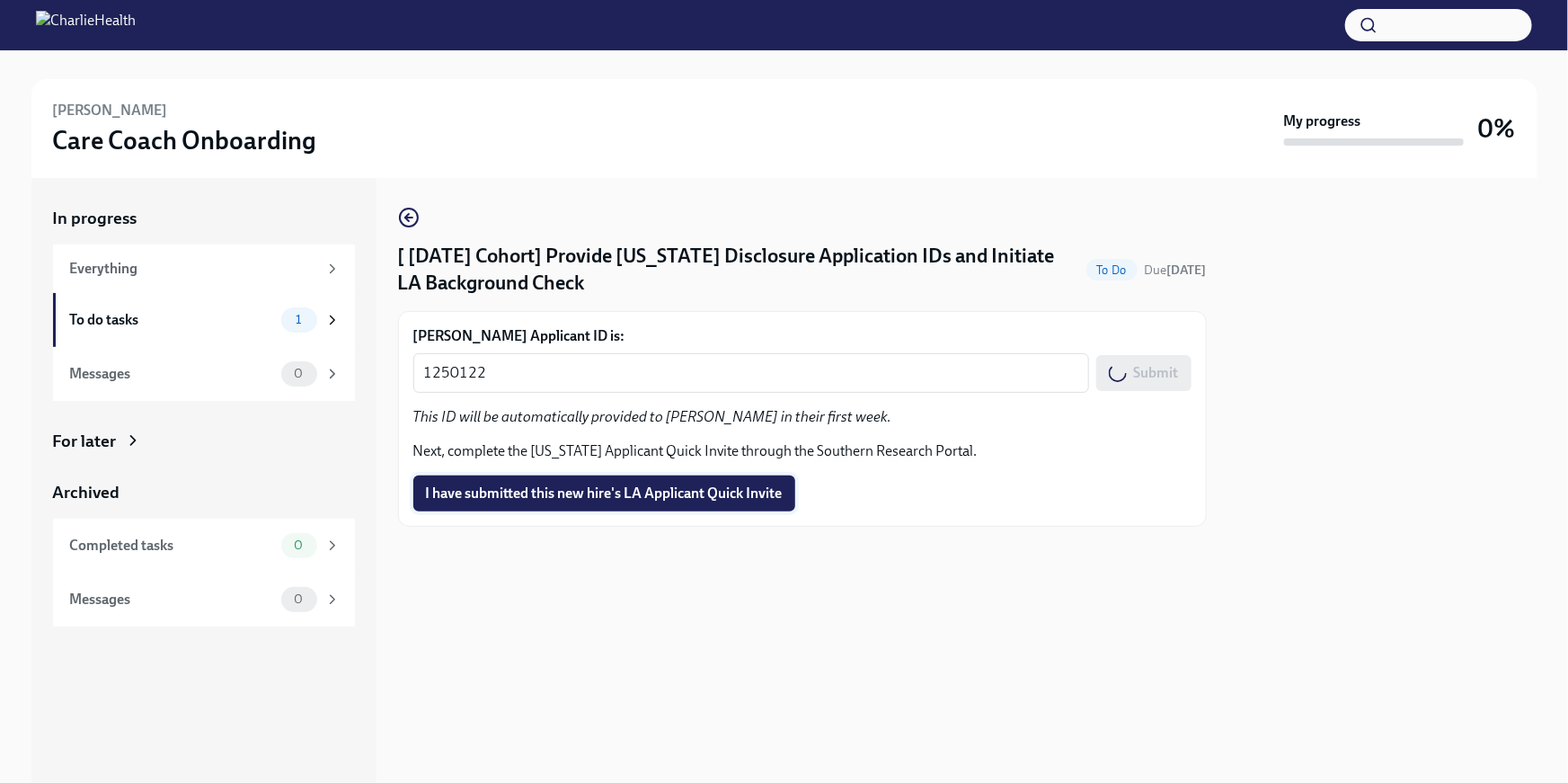
click at [691, 499] on span "I have submitted this new hire's LA Applicant Quick Invite" at bounding box center [604, 493] width 357 height 18
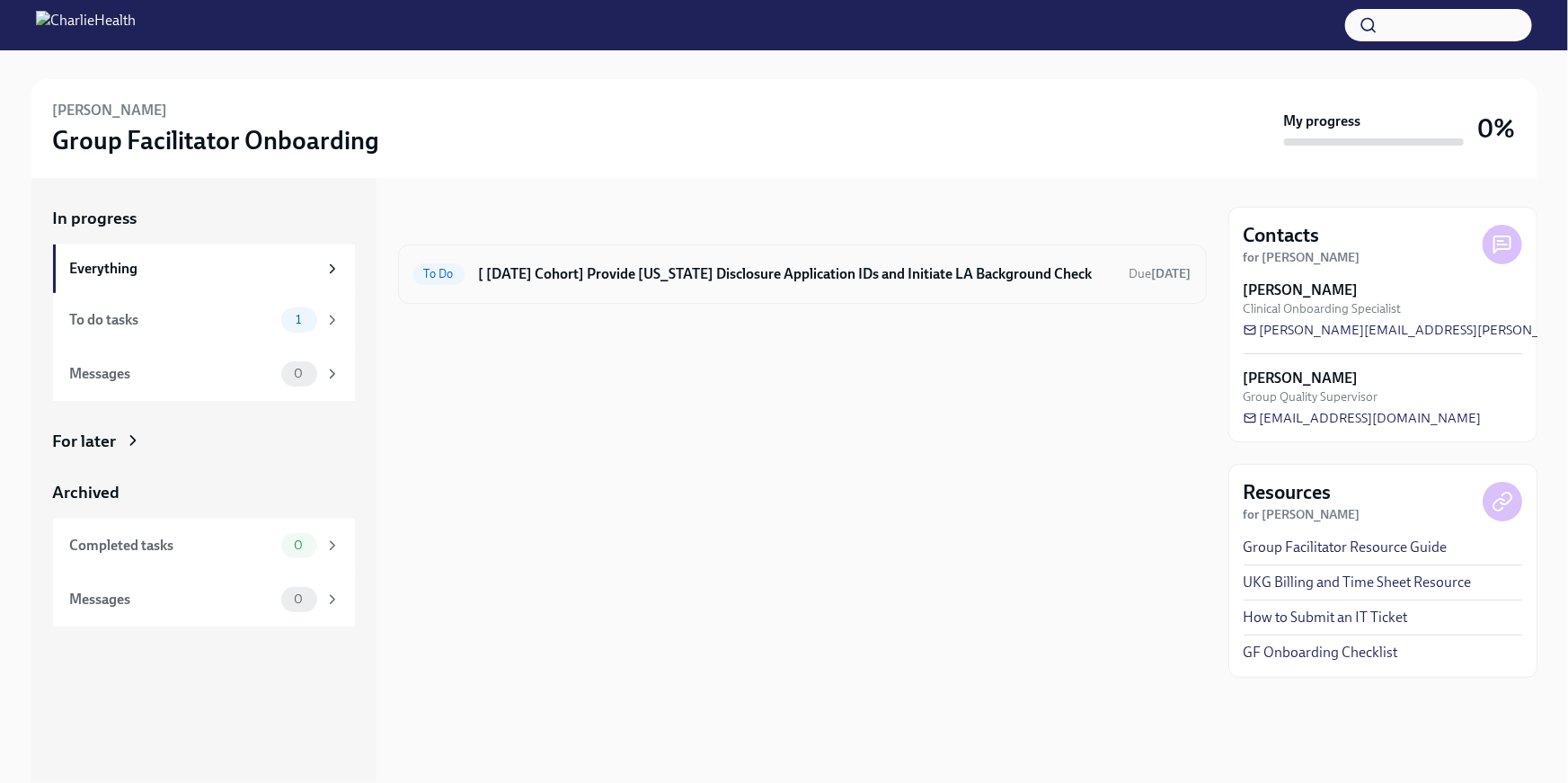
click at [634, 292] on div "To Do [ [DATE] Cohort] Provide [US_STATE] Disclosure Application IDs and Initia…" at bounding box center [803, 273] width 809 height 59
click at [676, 297] on div "To Do [ [DATE] Cohort] Provide [US_STATE] Disclosure Application IDs and Initia…" at bounding box center [803, 273] width 809 height 59
click at [673, 274] on h6 "[ [DATE] Cohort] Provide [US_STATE] Disclosure Application IDs and Initiate LA …" at bounding box center [796, 273] width 636 height 20
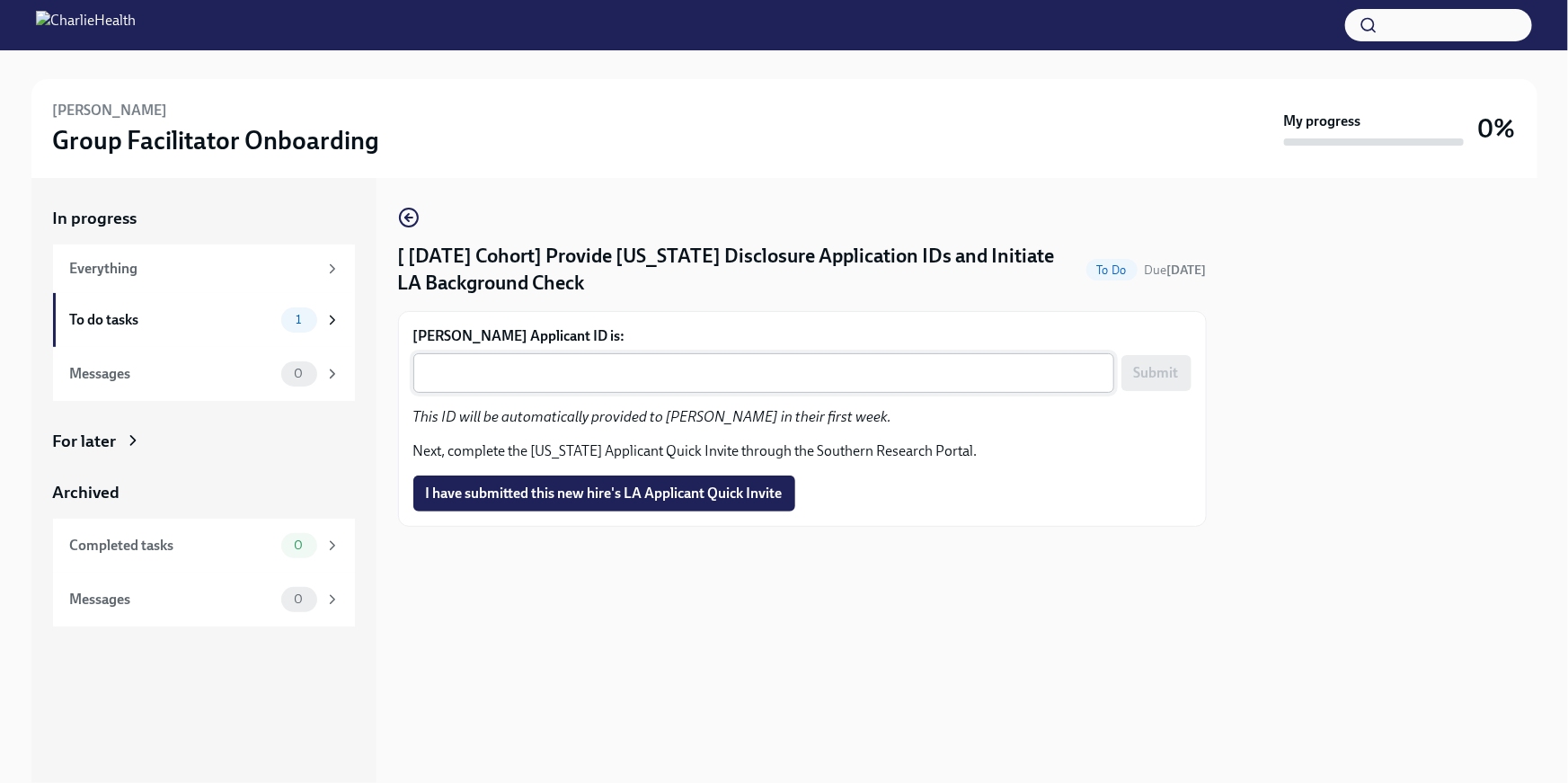
click at [599, 373] on textarea "[PERSON_NAME] Applicant ID is:" at bounding box center [763, 373] width 679 height 22
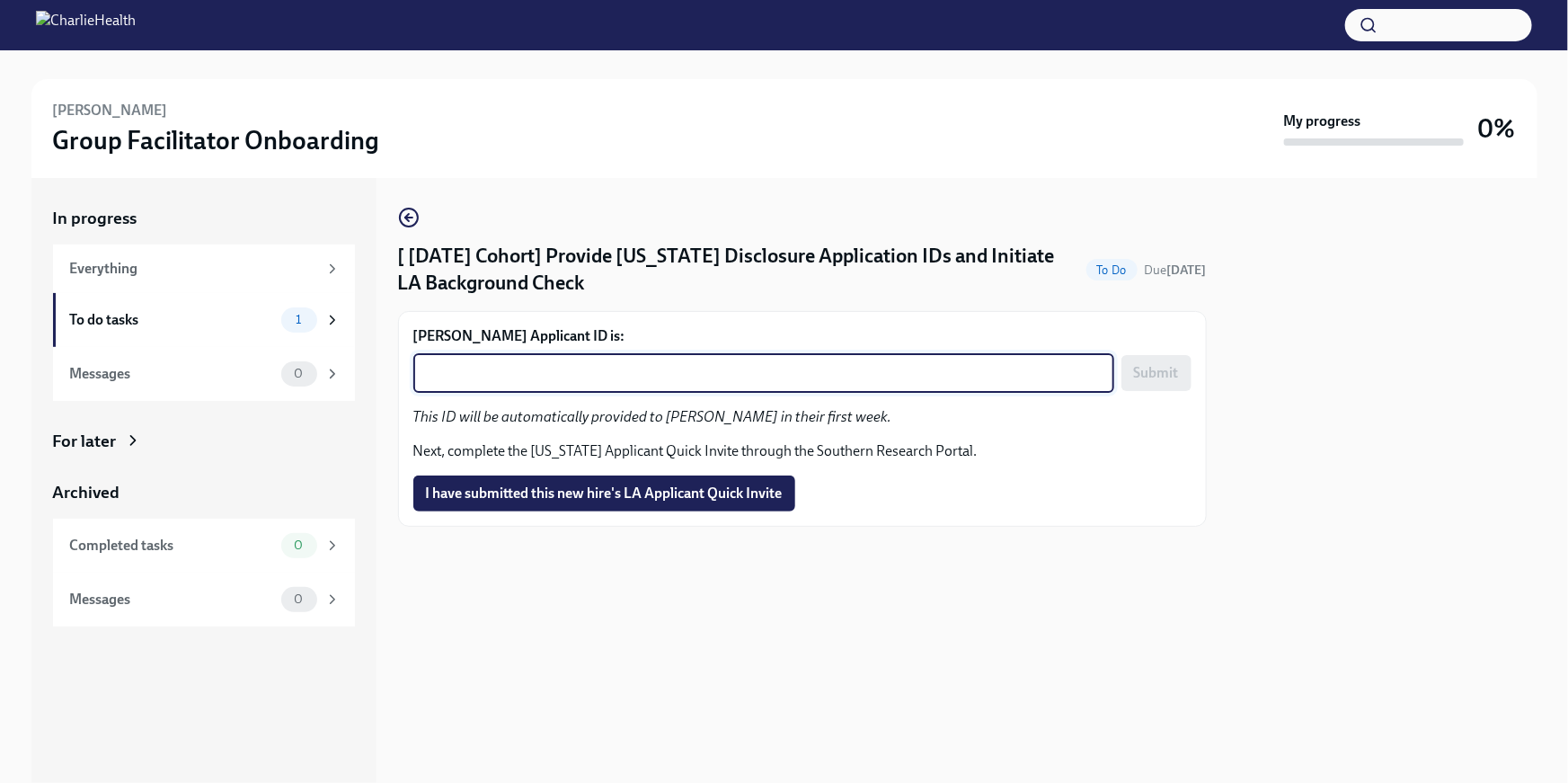
paste textarea "1250128"
type textarea "1250128"
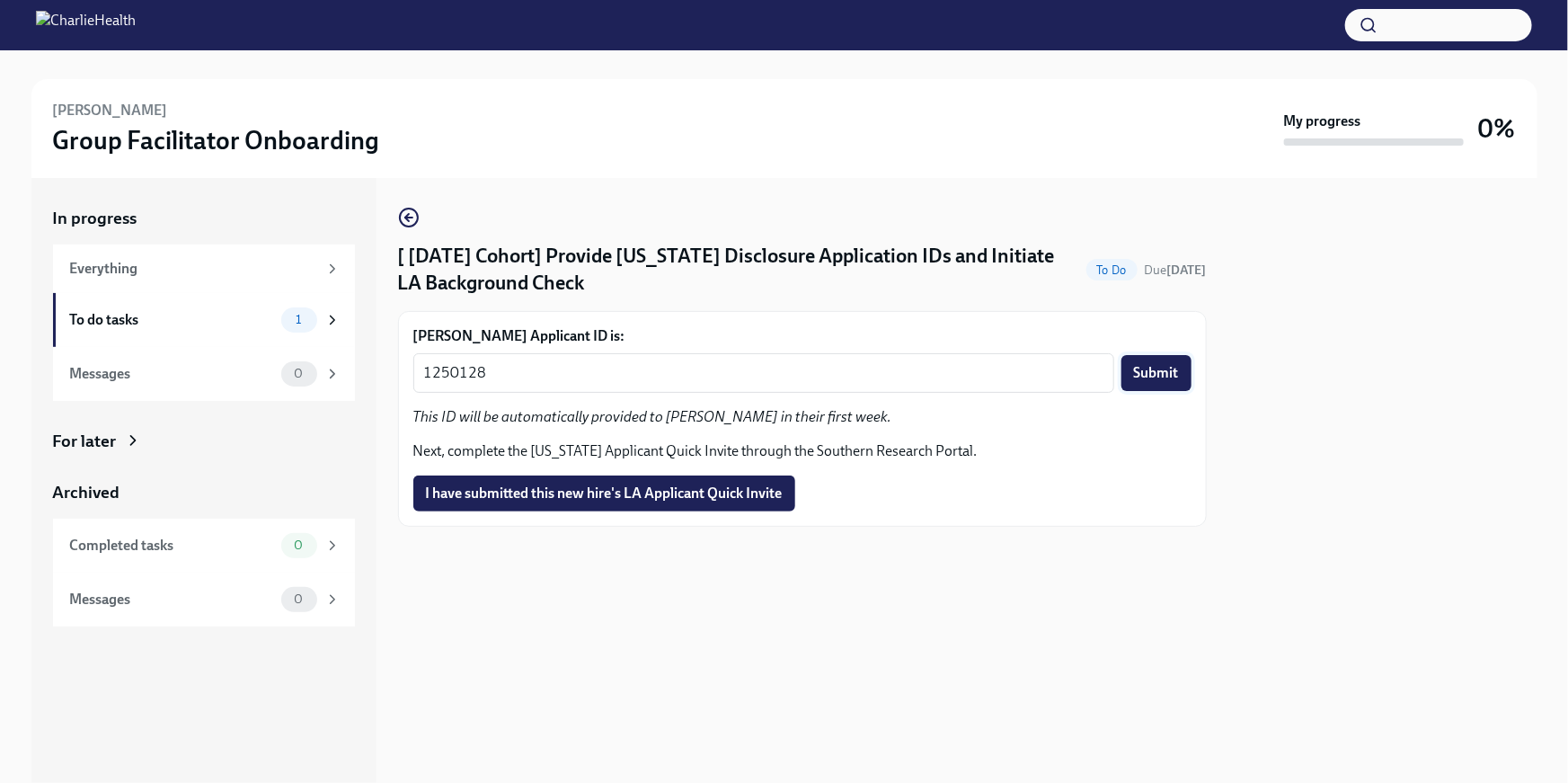
click at [1141, 375] on span "Submit" at bounding box center [1157, 373] width 45 height 18
click at [641, 496] on span "I have submitted this new hire's LA Applicant Quick Invite" at bounding box center [604, 493] width 357 height 18
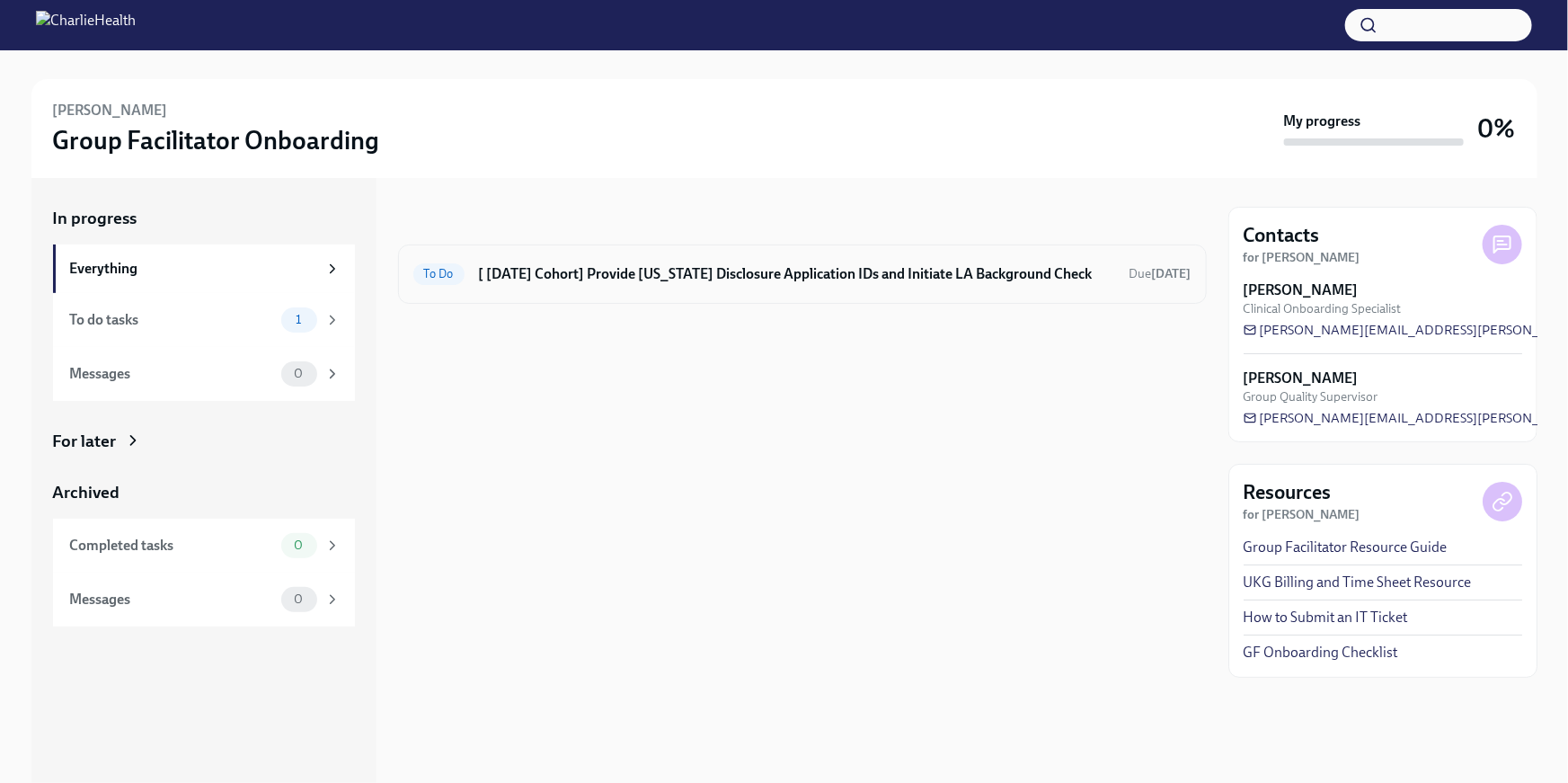
click at [617, 271] on h6 "[ [DATE] Cohort] Provide [US_STATE] Disclosure Application IDs and Initiate LA …" at bounding box center [796, 273] width 636 height 20
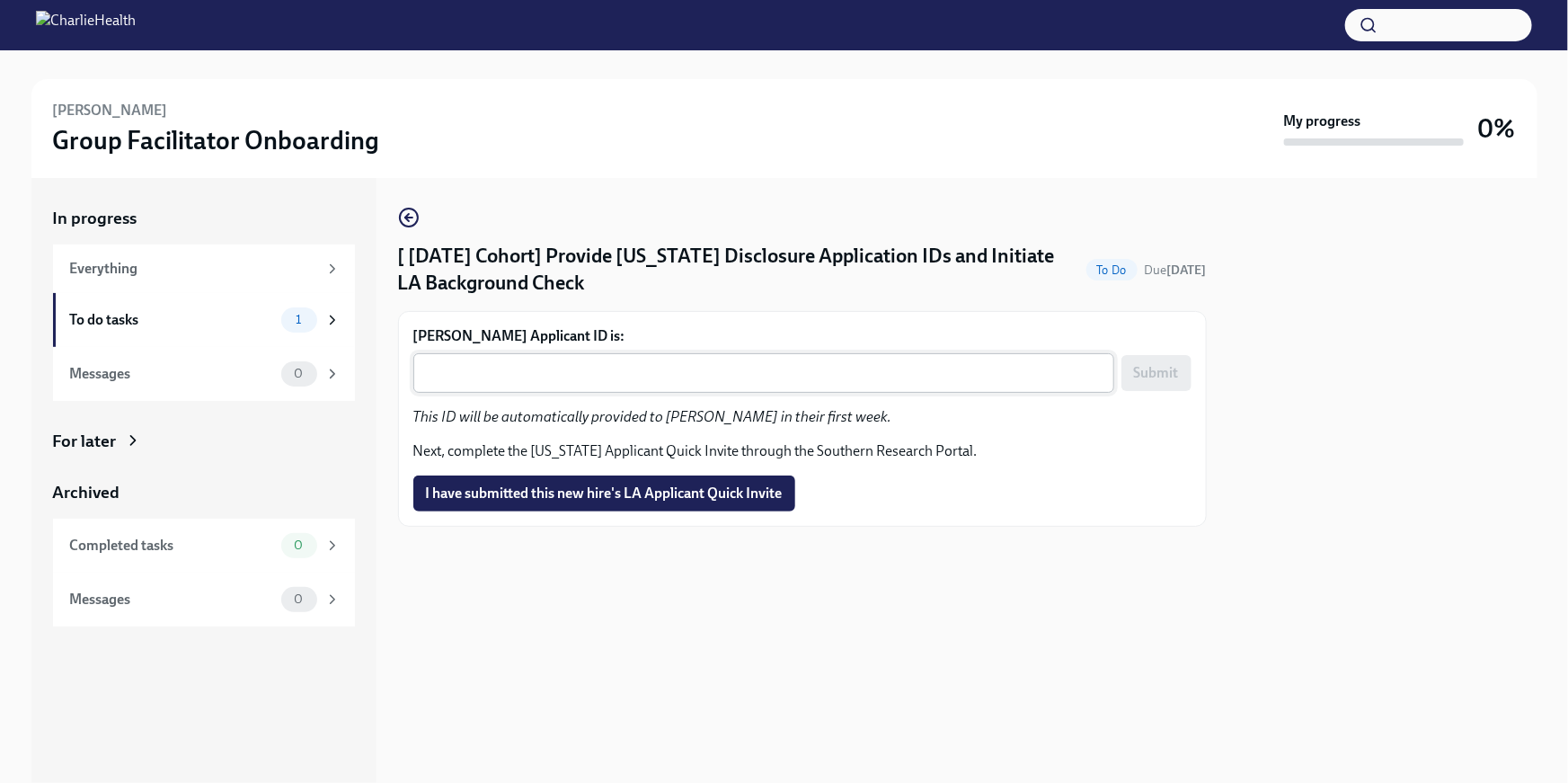
drag, startPoint x: 555, startPoint y: 394, endPoint x: 544, endPoint y: 378, distance: 19.4
click at [555, 394] on div "Kristina Florent's Applicant ID is: x ​ Submit This ID will be automatically pr…" at bounding box center [802, 419] width 778 height 185
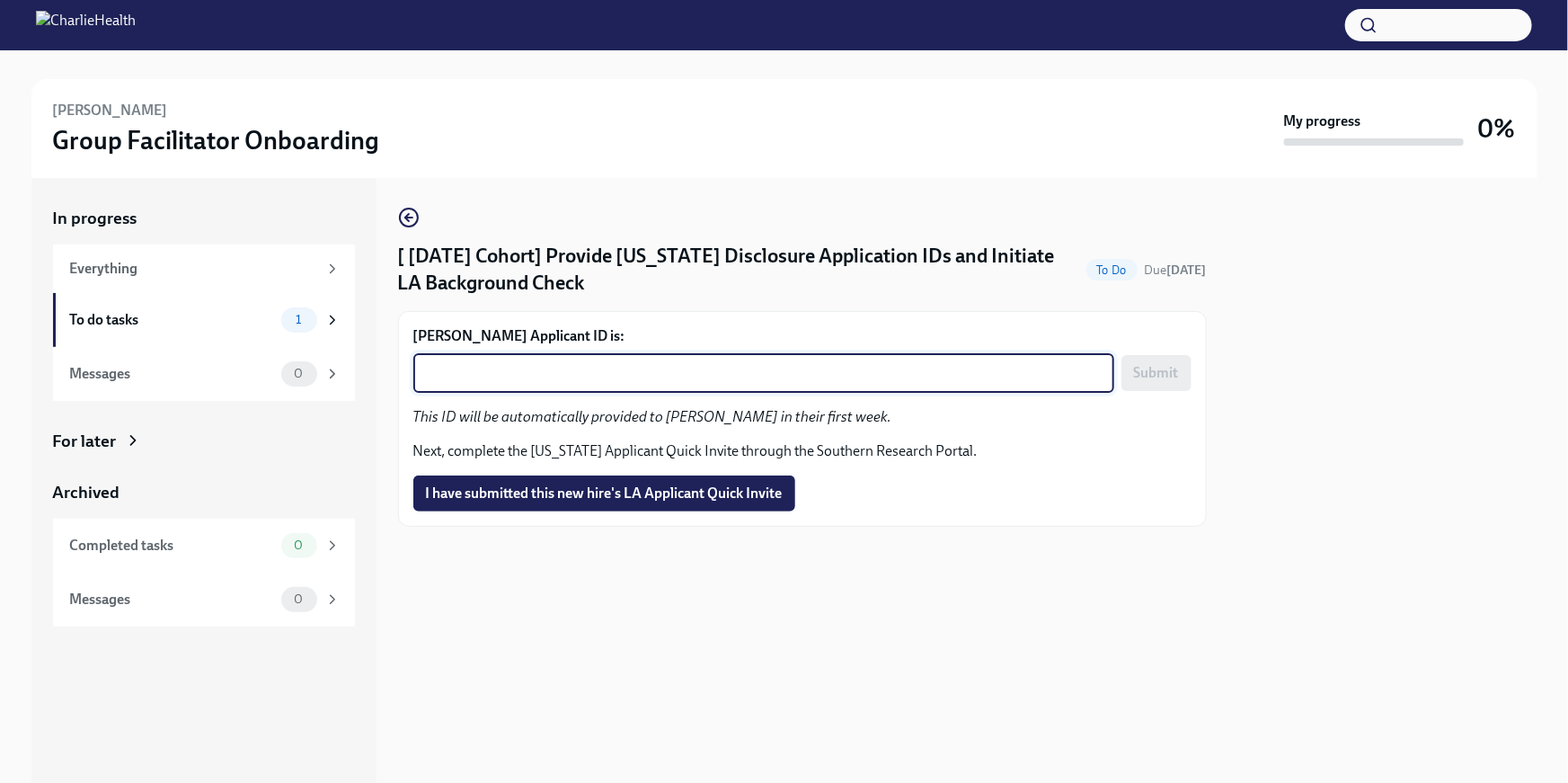
click at [544, 377] on textarea "Kristina Florent's Applicant ID is:" at bounding box center [763, 373] width 679 height 22
paste textarea "1250131"
type textarea "1250131"
click at [1161, 361] on button "Submit" at bounding box center [1157, 373] width 70 height 36
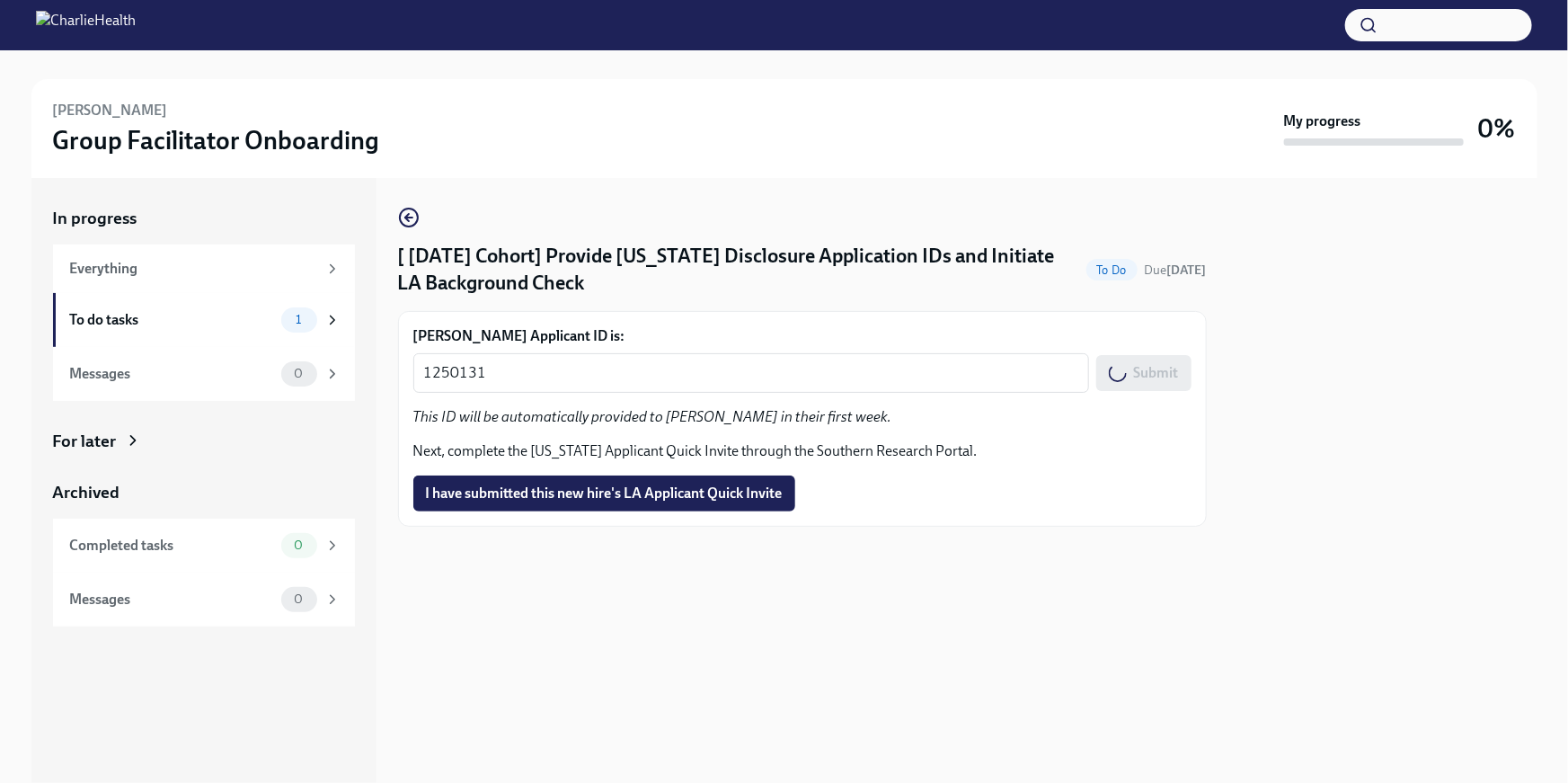
click at [705, 490] on span "I have submitted this new hire's LA Applicant Quick Invite" at bounding box center [604, 493] width 357 height 18
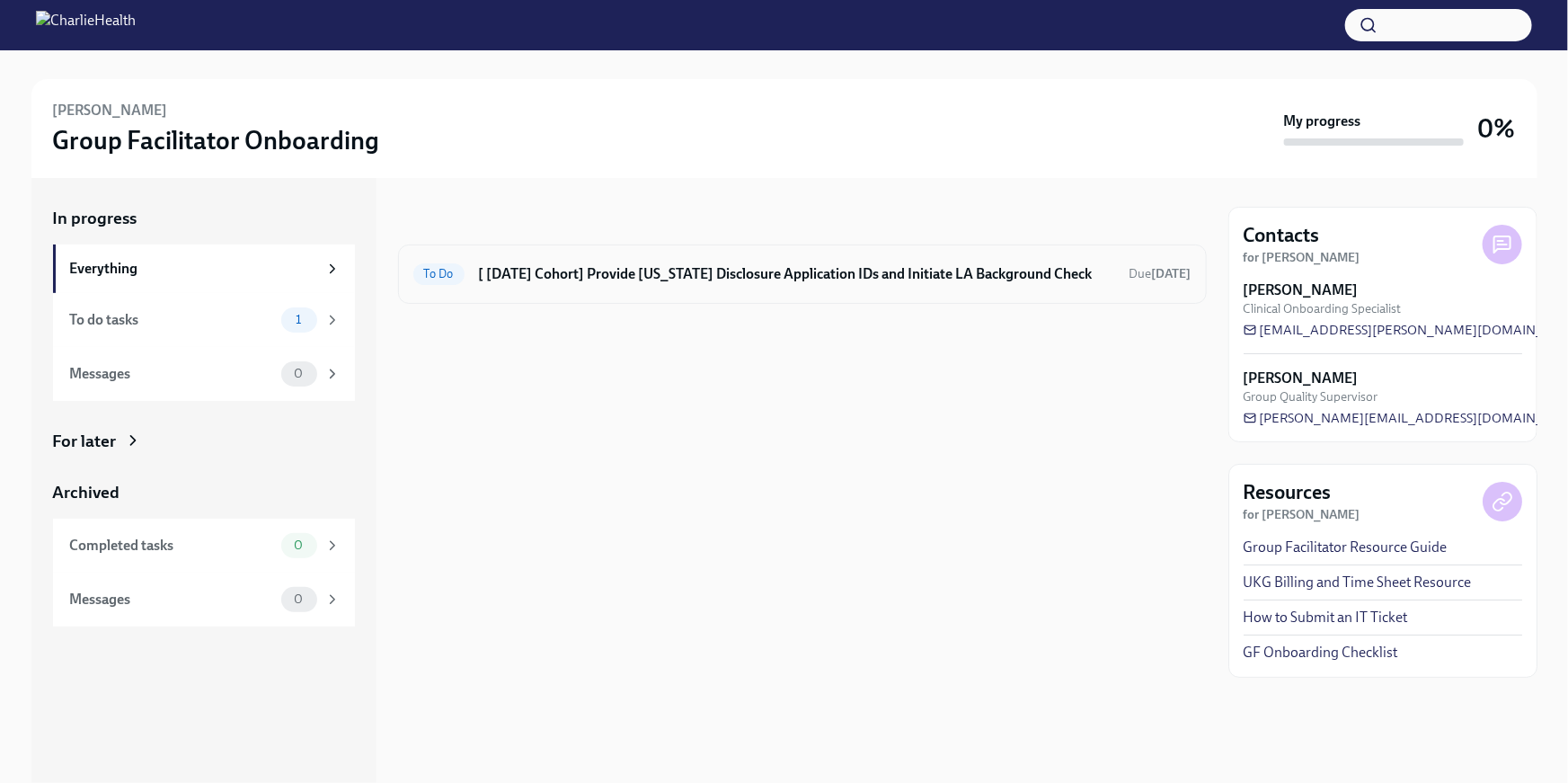
click at [631, 282] on h6 "[ [DATE] Cohort] Provide [US_STATE] Disclosure Application IDs and Initiate LA …" at bounding box center [796, 273] width 636 height 20
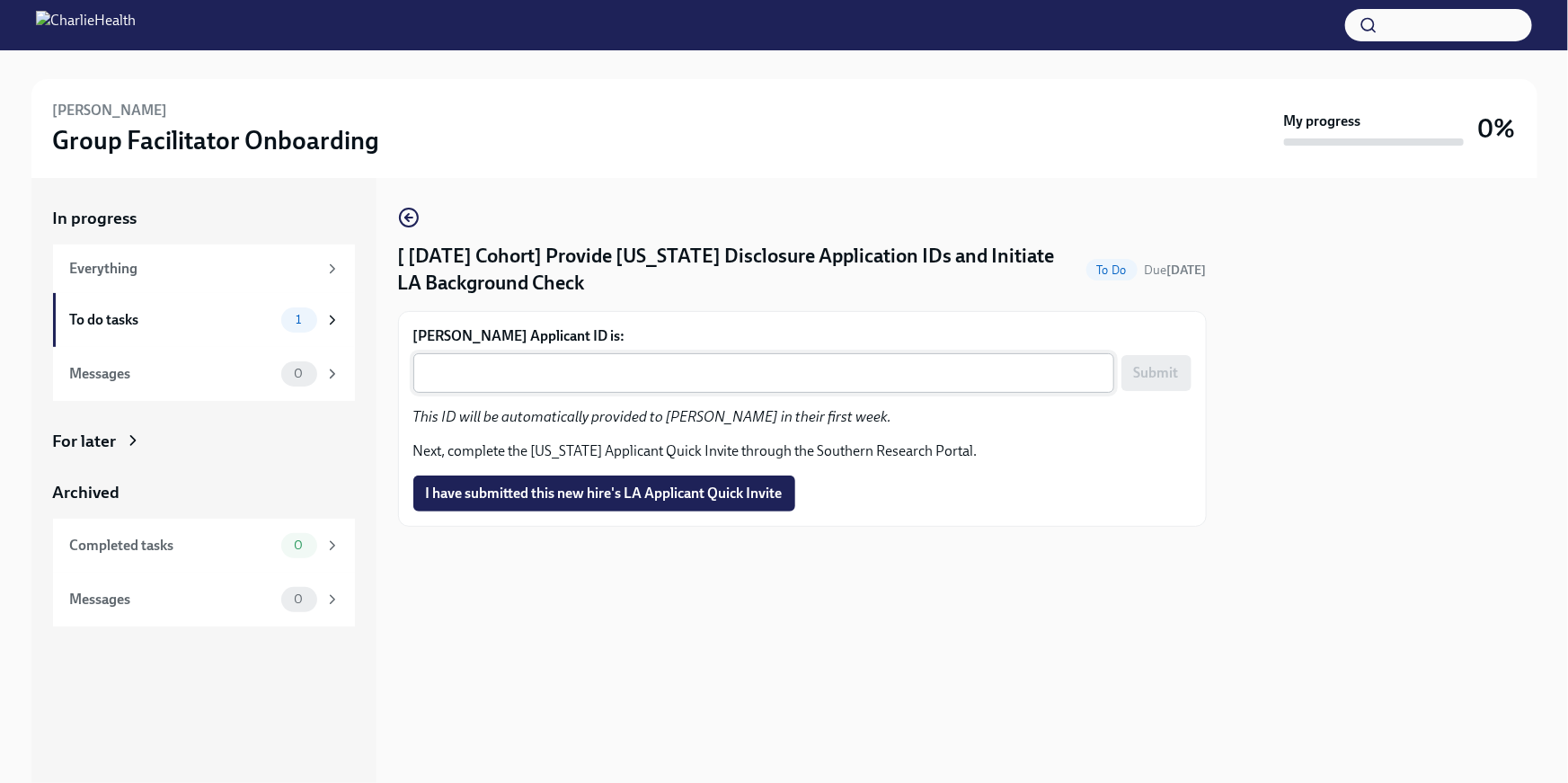
click at [585, 363] on textarea "[PERSON_NAME] Applicant ID is:" at bounding box center [763, 373] width 679 height 22
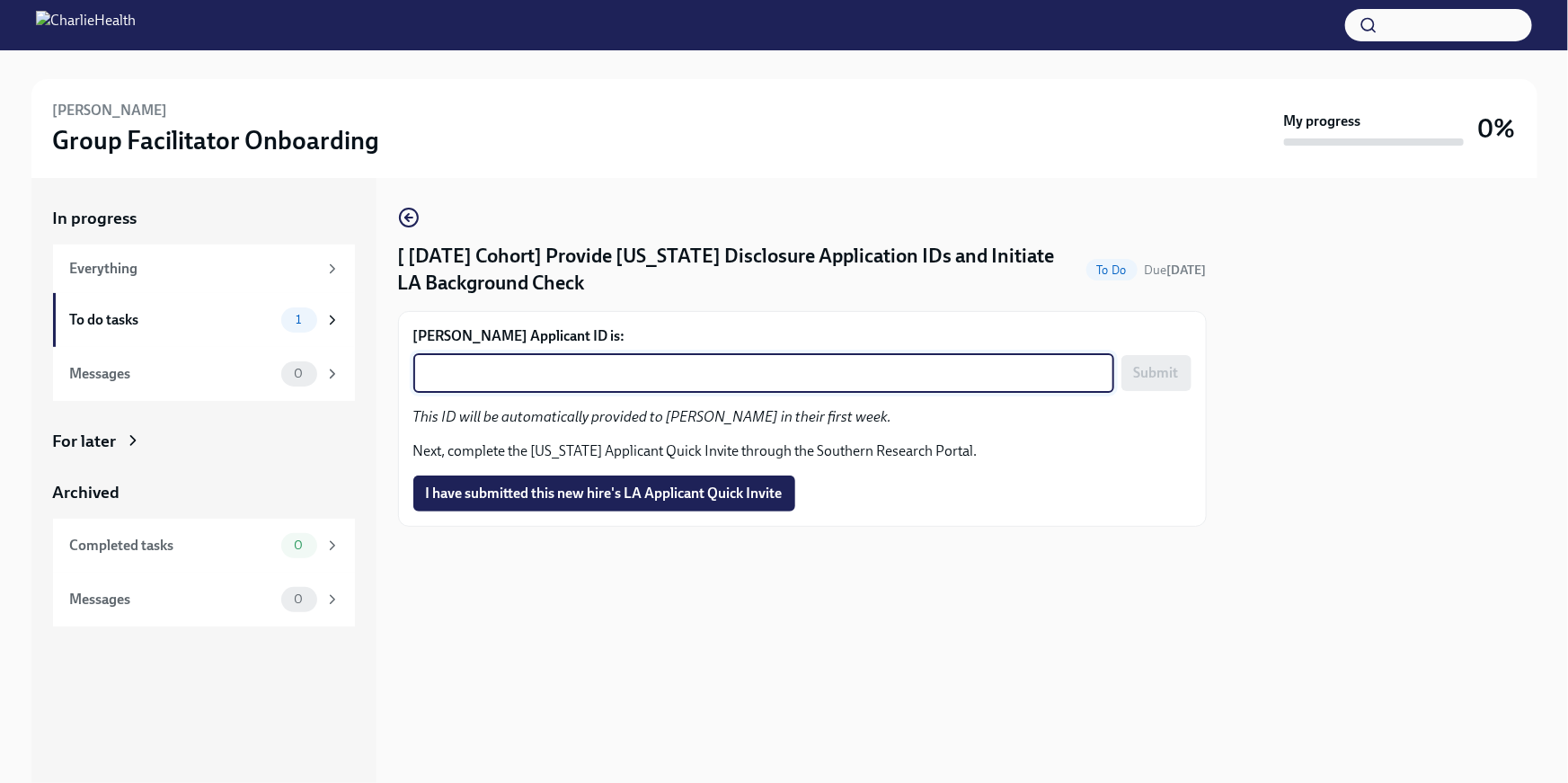
paste textarea "1250138"
type textarea "1250138"
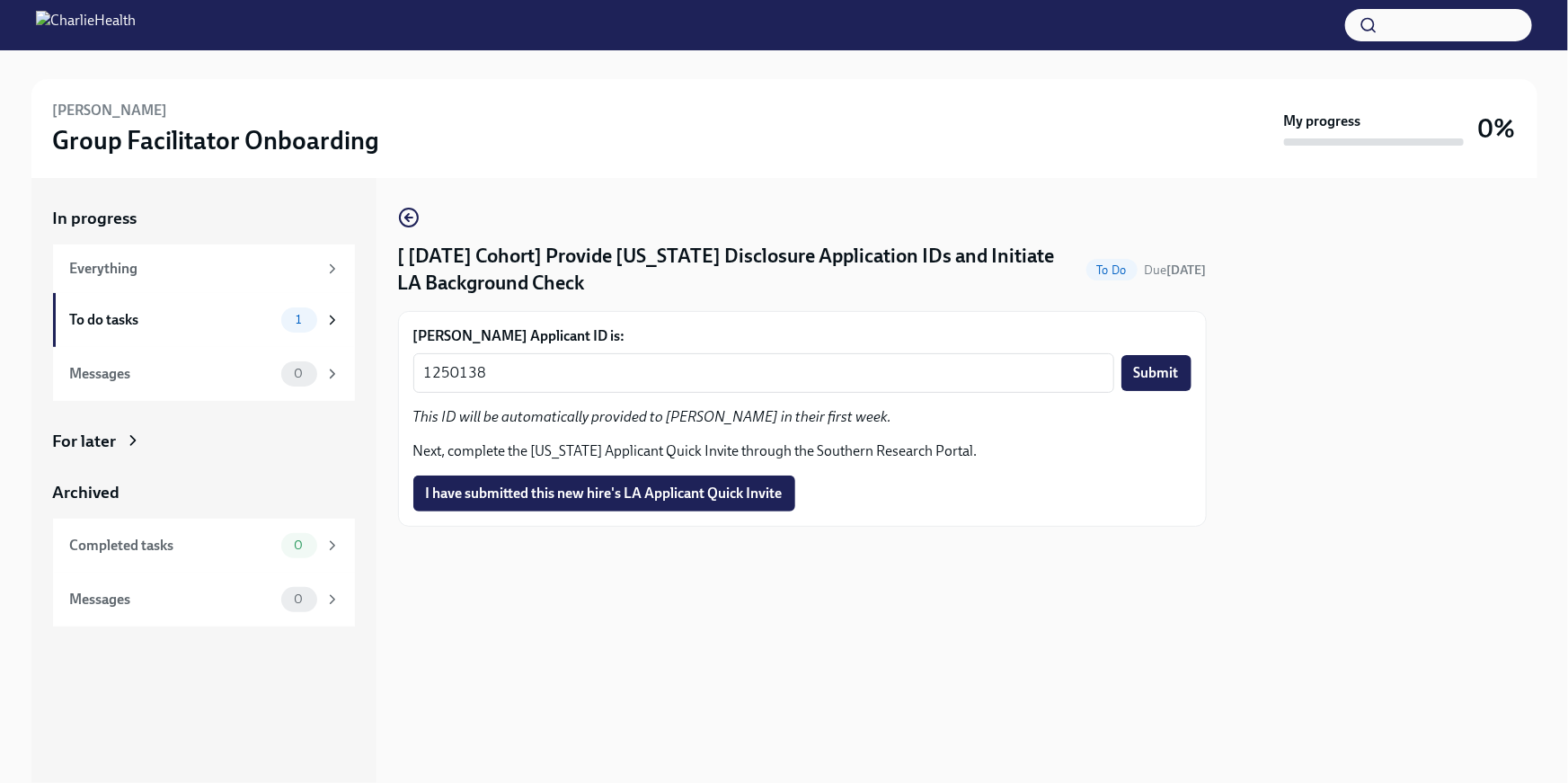
drag, startPoint x: 1166, startPoint y: 378, endPoint x: 1153, endPoint y: 388, distance: 16.4
click at [1166, 378] on span "Submit" at bounding box center [1157, 373] width 45 height 18
click at [688, 492] on span "I have submitted this new hire's LA Applicant Quick Invite" at bounding box center [604, 493] width 357 height 18
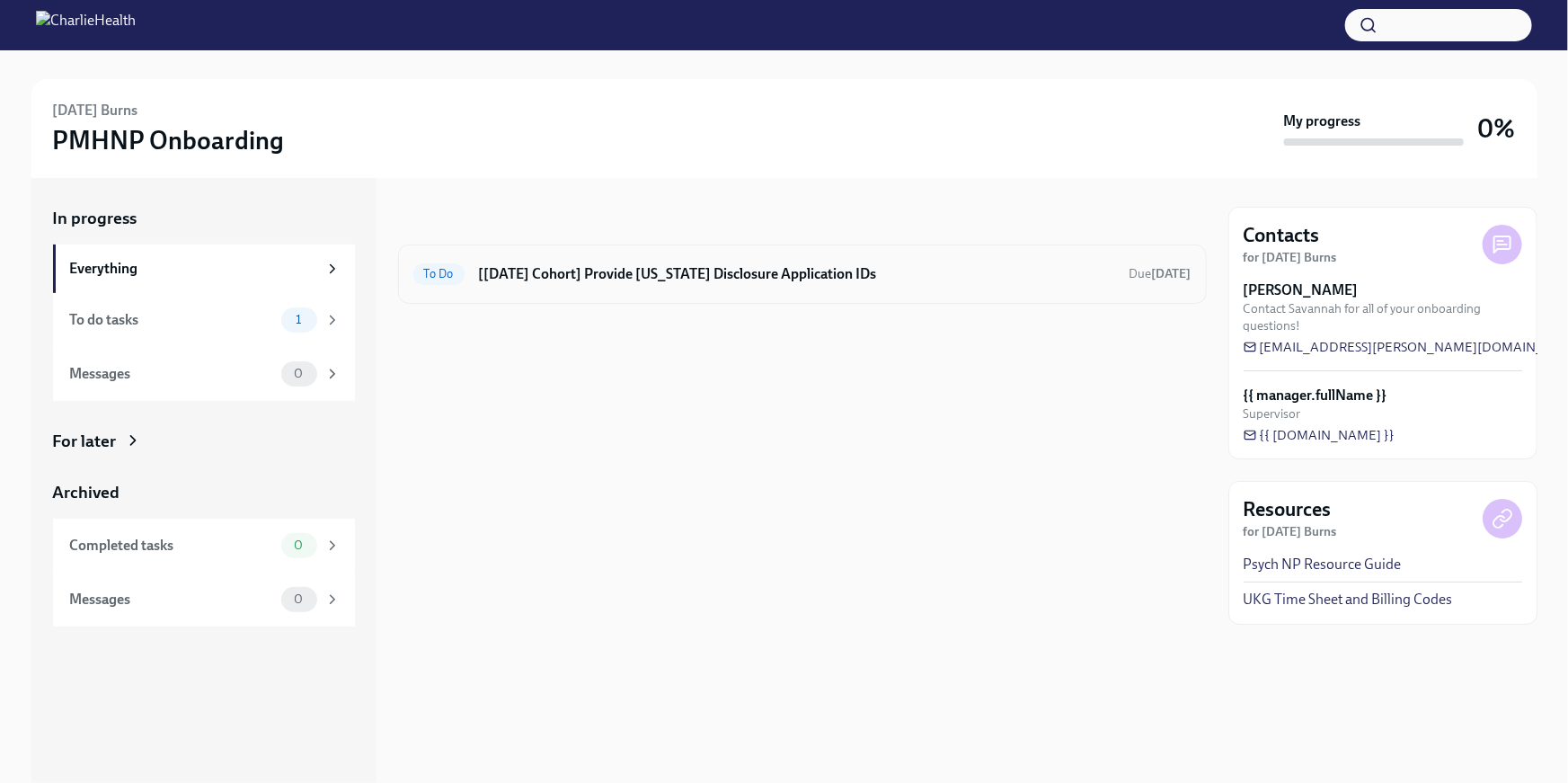
click at [947, 277] on h6 "[[DATE] Cohort] Provide [US_STATE] Disclosure Application IDs" at bounding box center [796, 273] width 636 height 20
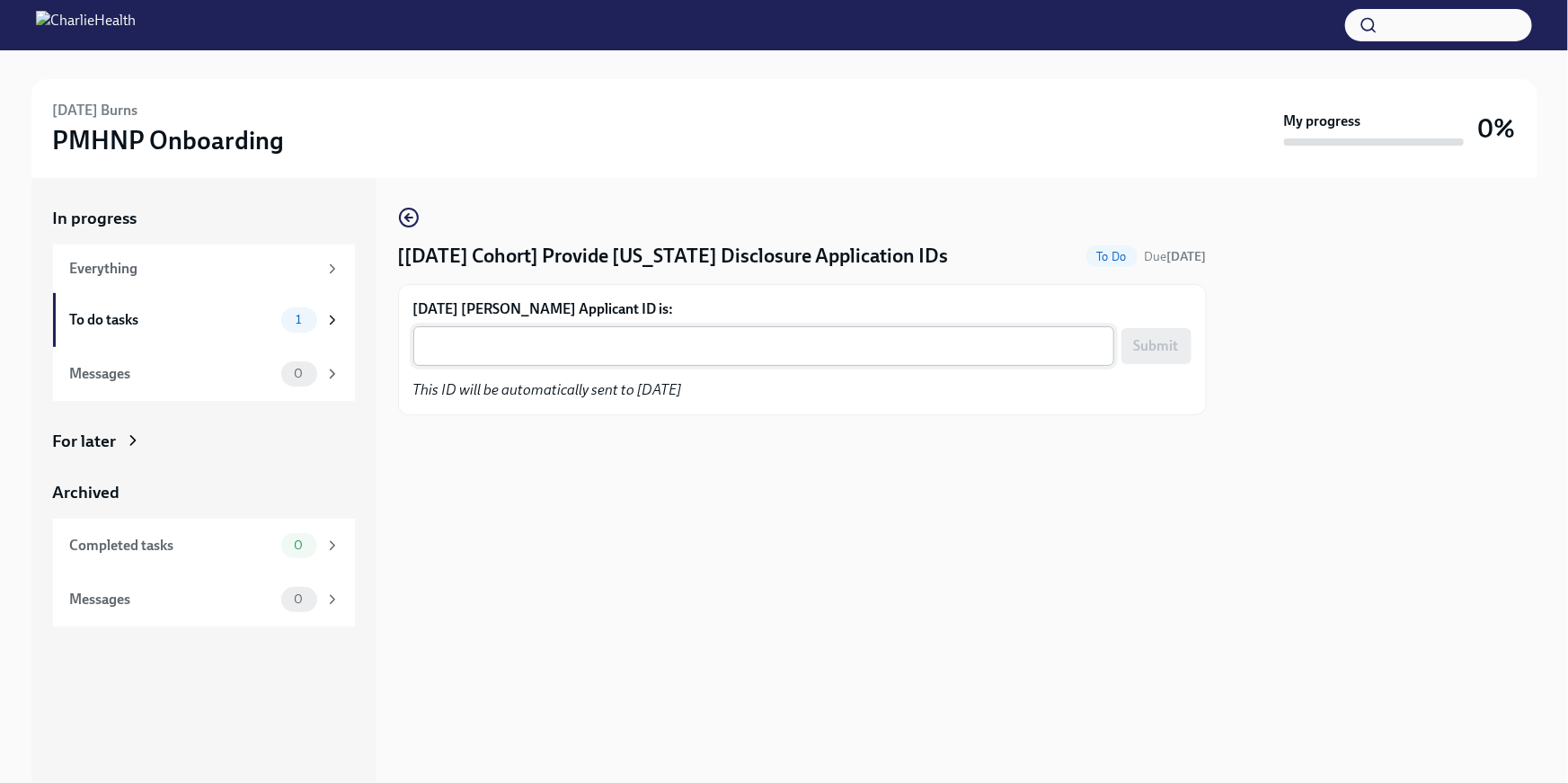
click at [677, 348] on textarea "[DATE] [PERSON_NAME] Applicant ID is:" at bounding box center [763, 346] width 679 height 22
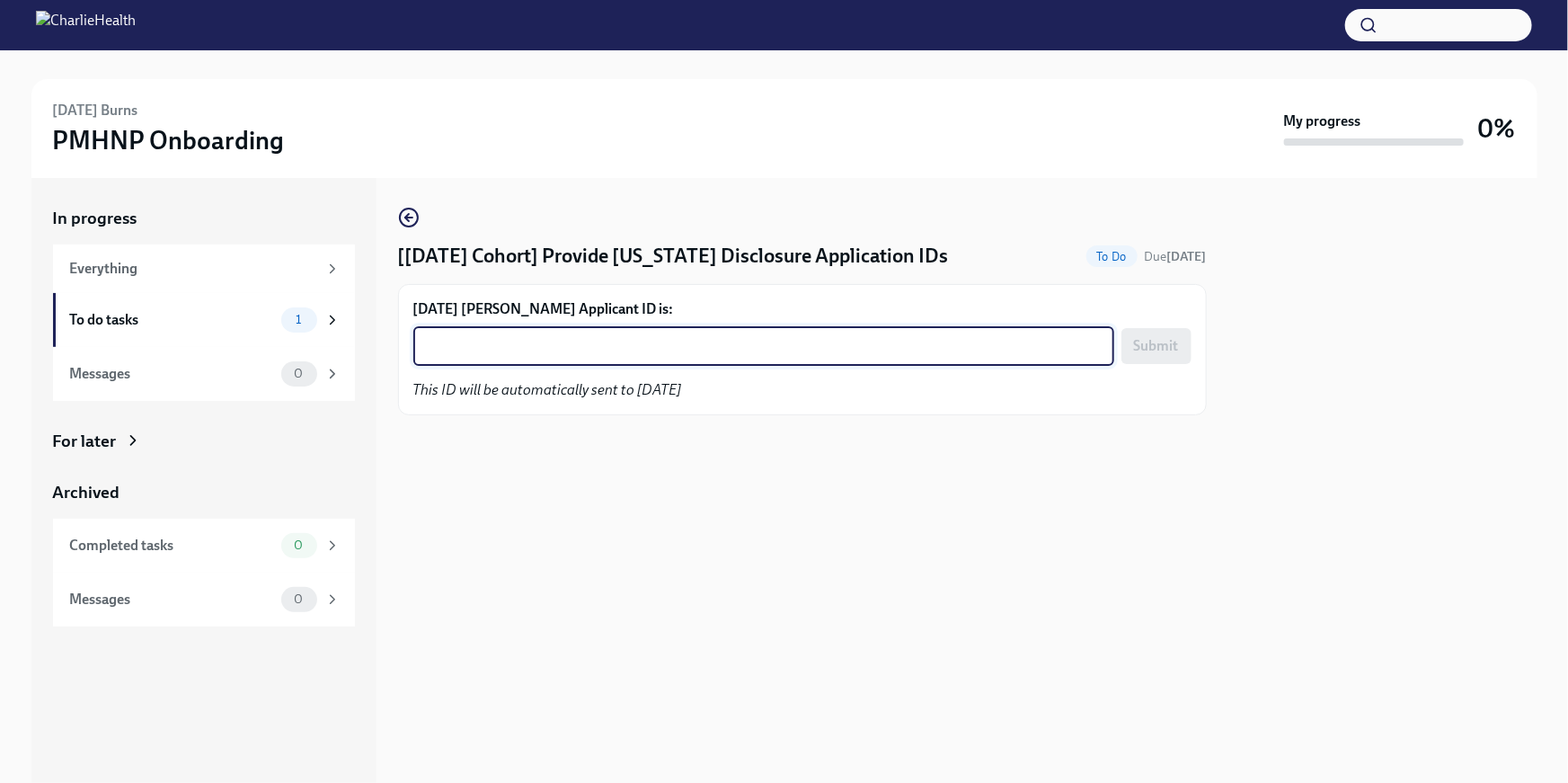
paste textarea "1250146"
type textarea "1250146"
click at [1156, 351] on span "Submit" at bounding box center [1157, 346] width 45 height 18
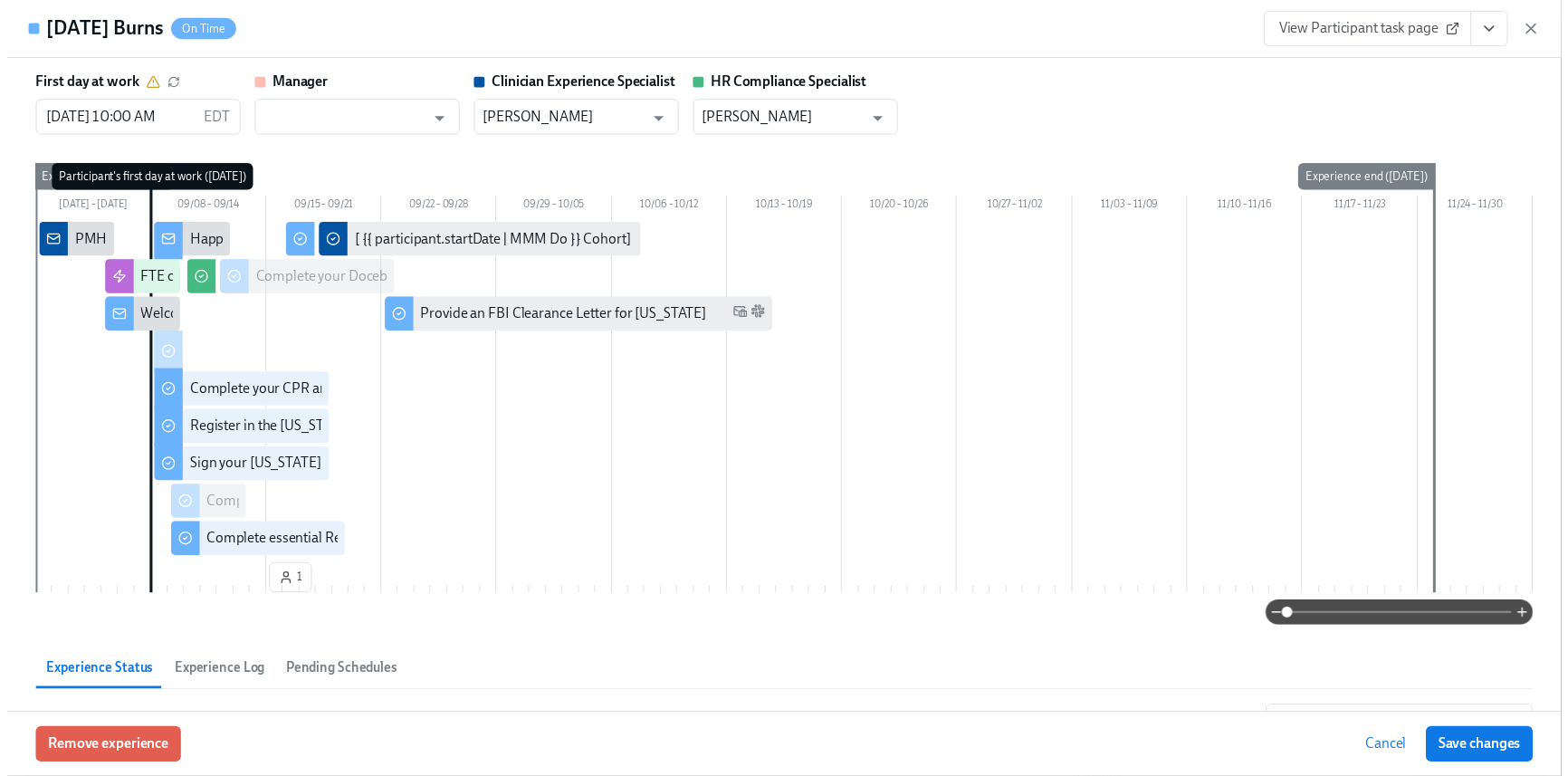
scroll to position [1492, 0]
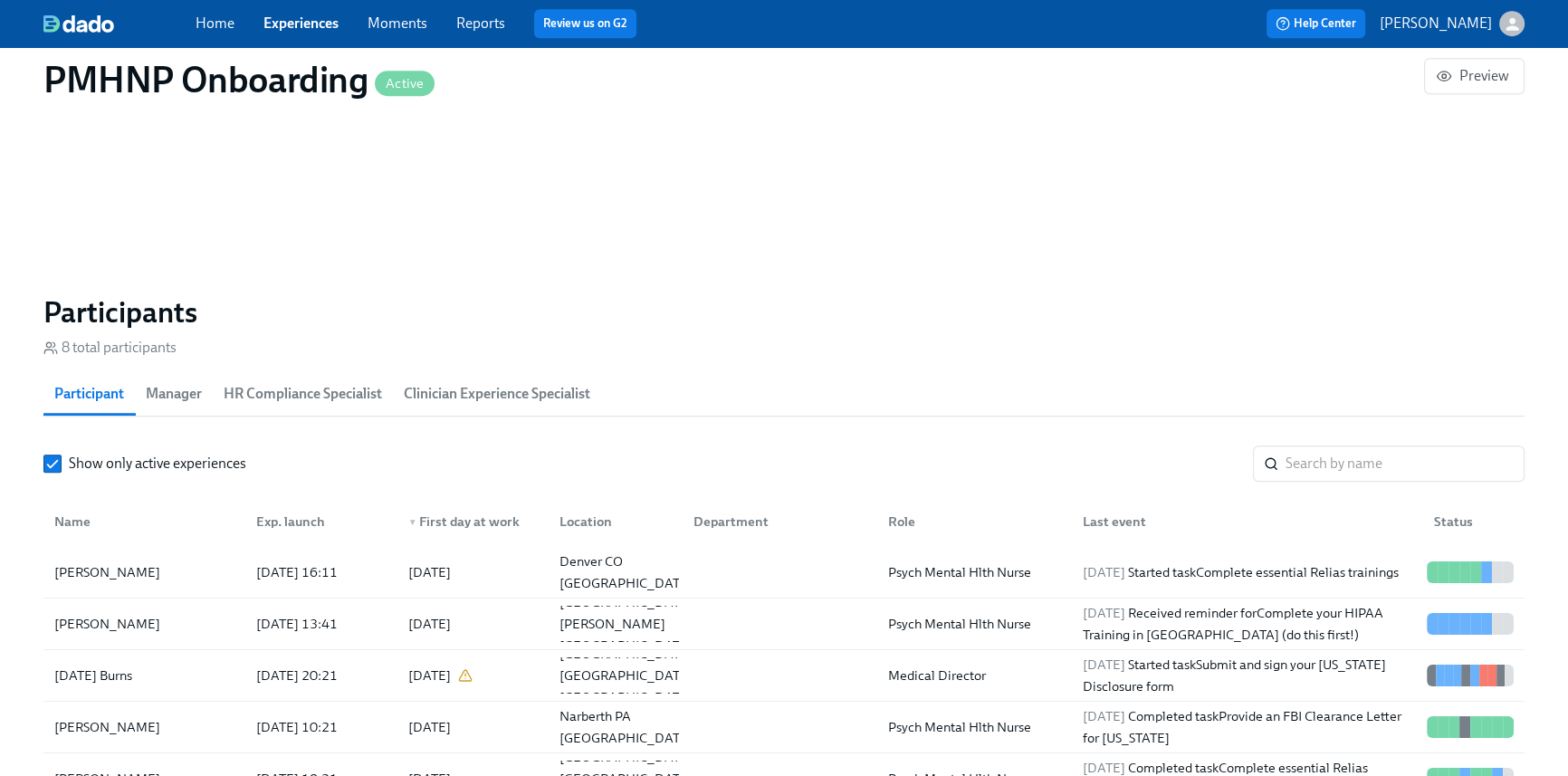
scroll to position [0, 8504]
click at [206, 16] on link "Home" at bounding box center [214, 23] width 39 height 17
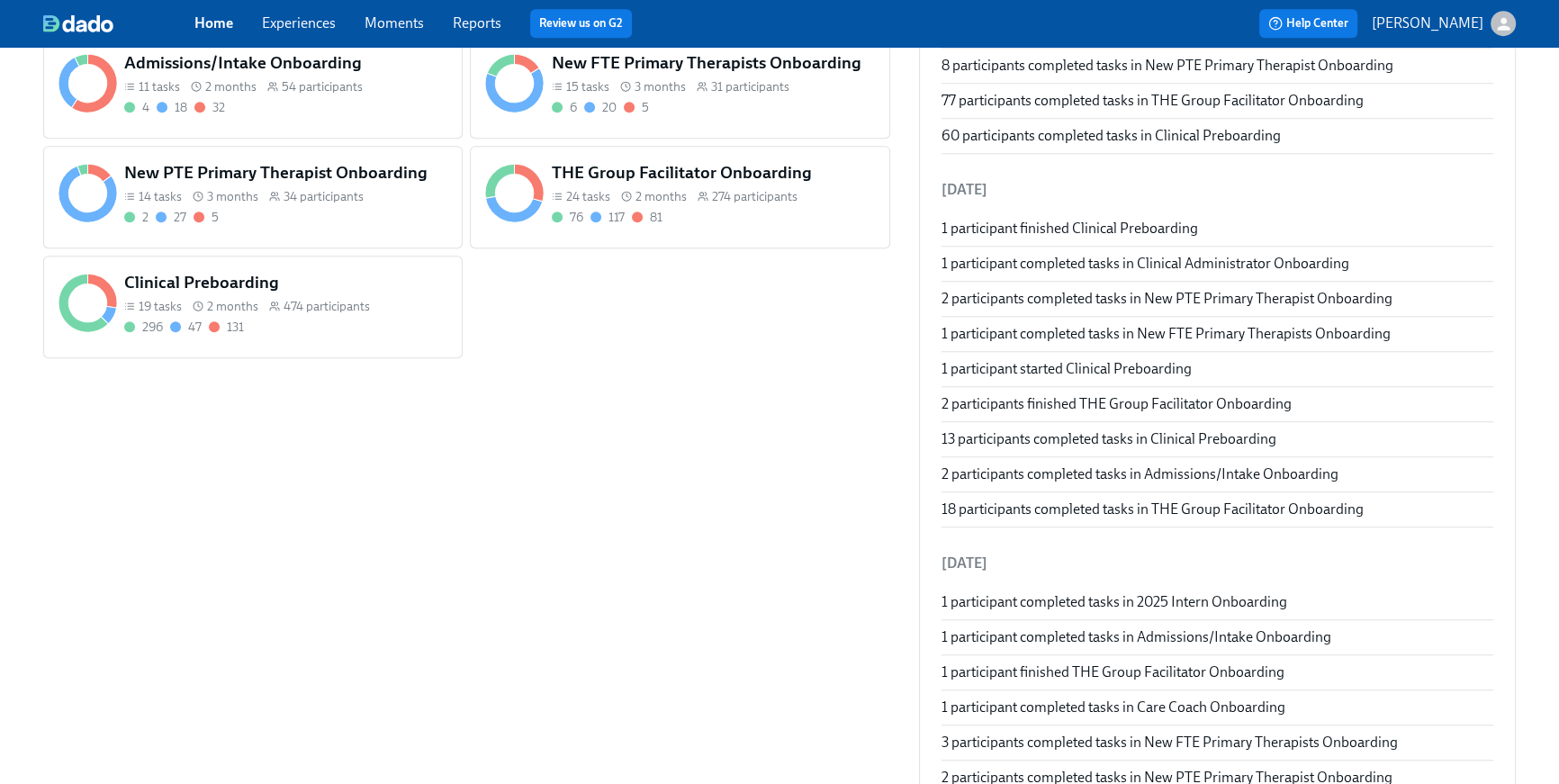
scroll to position [1187, 0]
click at [724, 229] on div "THE Group Facilitator Onboarding 24 tasks 2 months 274 participants 76 117 81" at bounding box center [713, 194] width 330 height 72
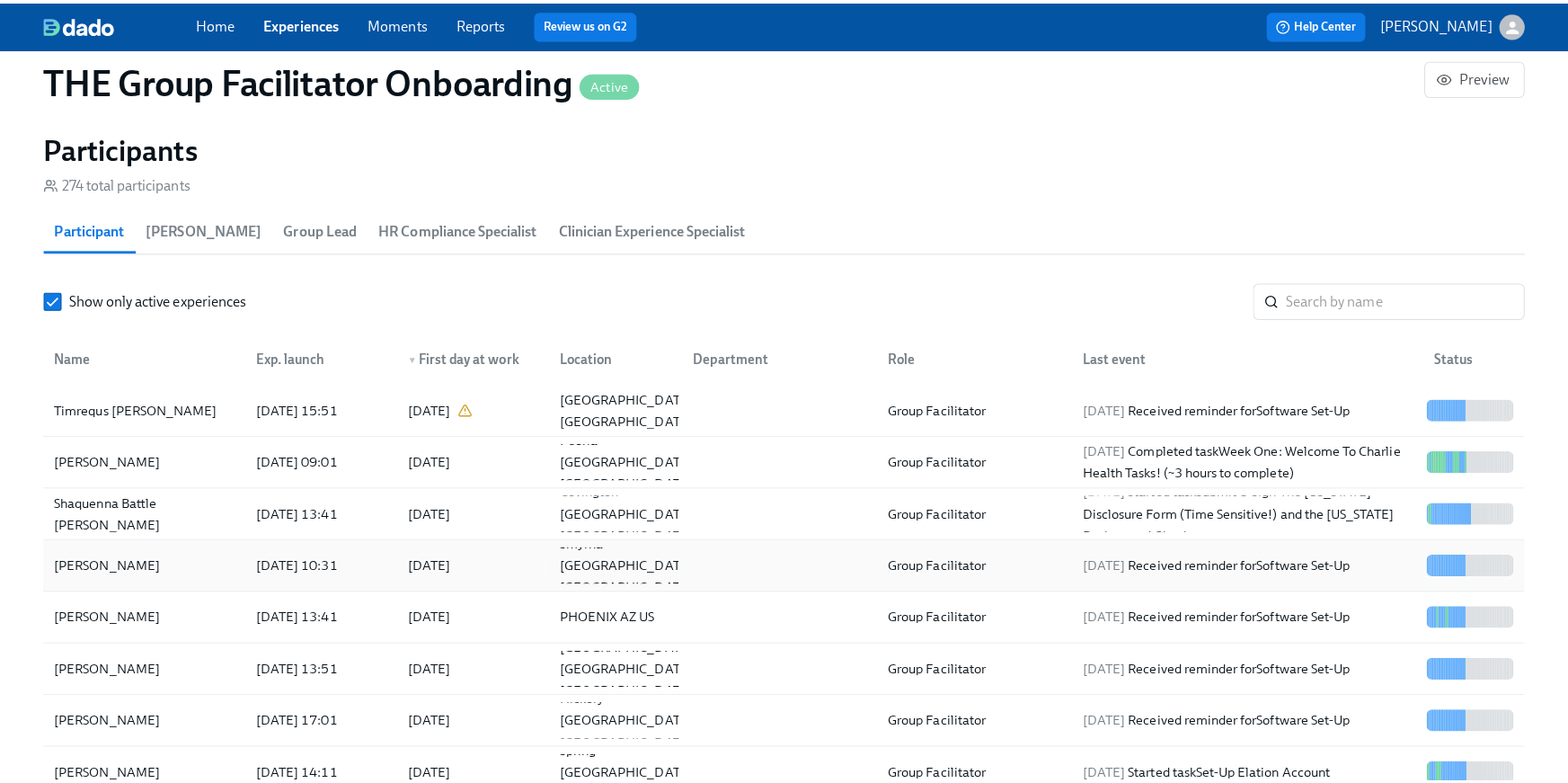
scroll to position [1537, 0]
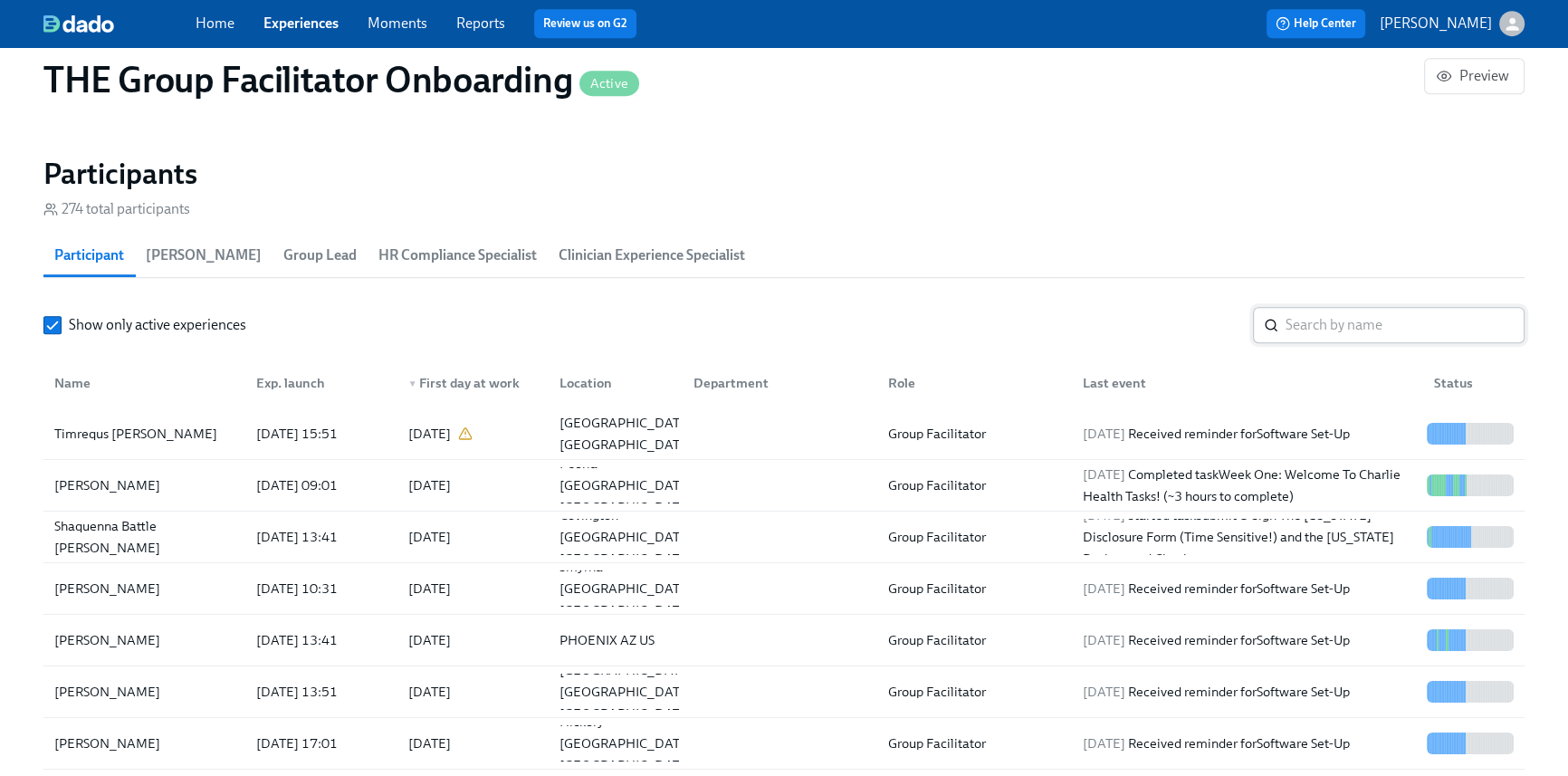
click at [1311, 329] on input "search" at bounding box center [1405, 325] width 239 height 36
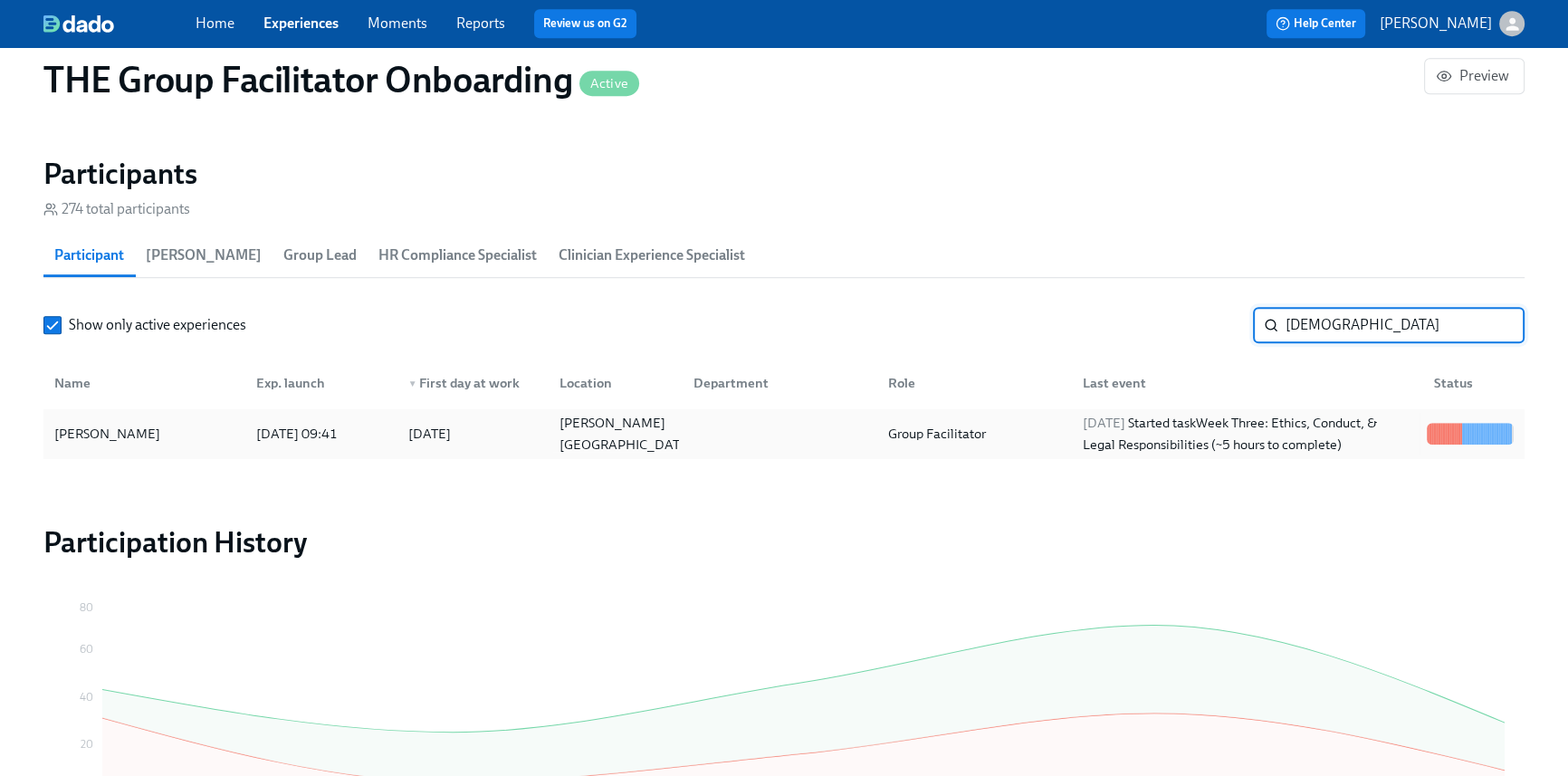
click at [1126, 428] on span "2025/09/16" at bounding box center [1104, 422] width 42 height 16
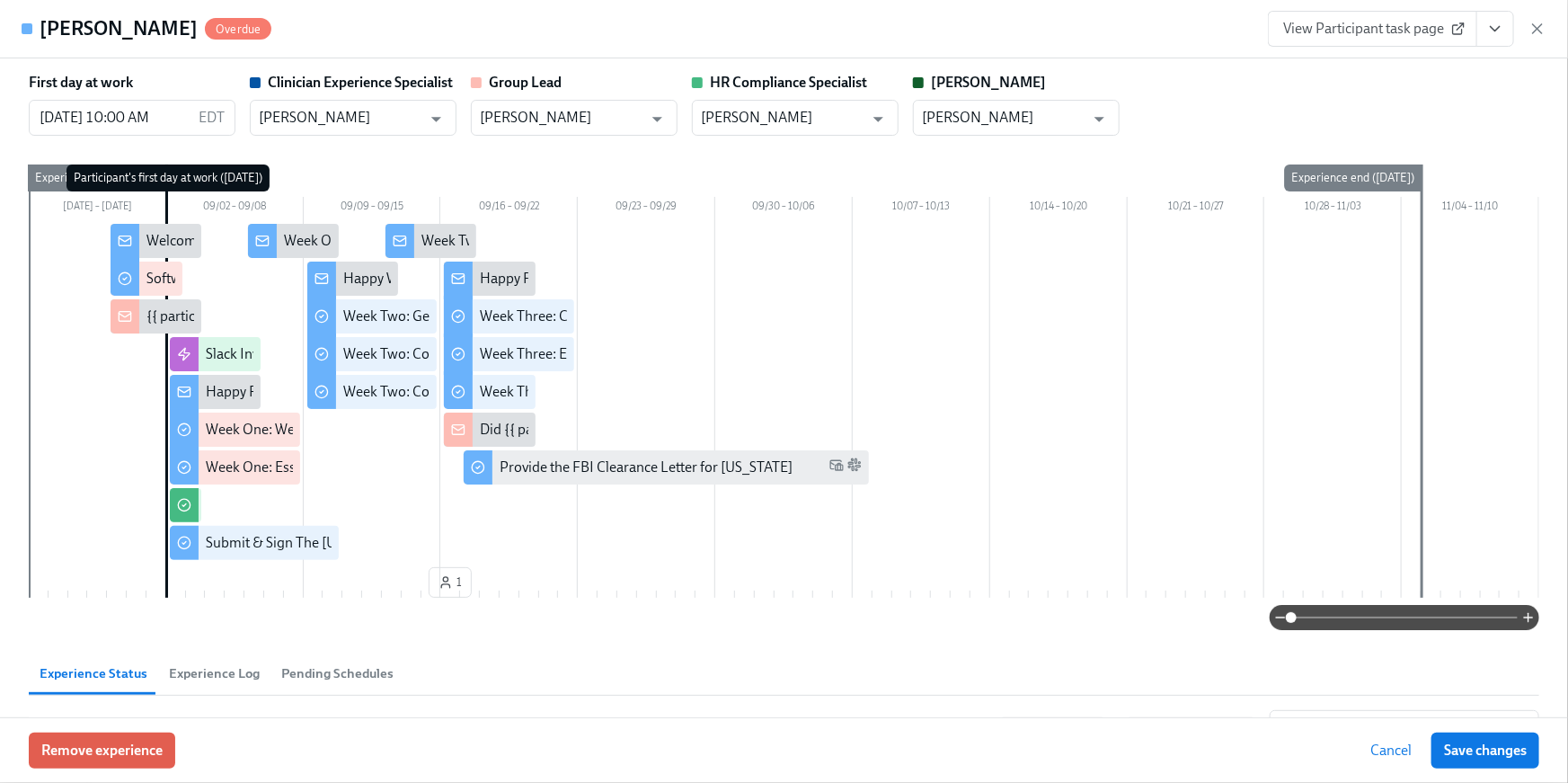
click at [1497, 36] on icon "View task page" at bounding box center [1495, 28] width 18 height 18
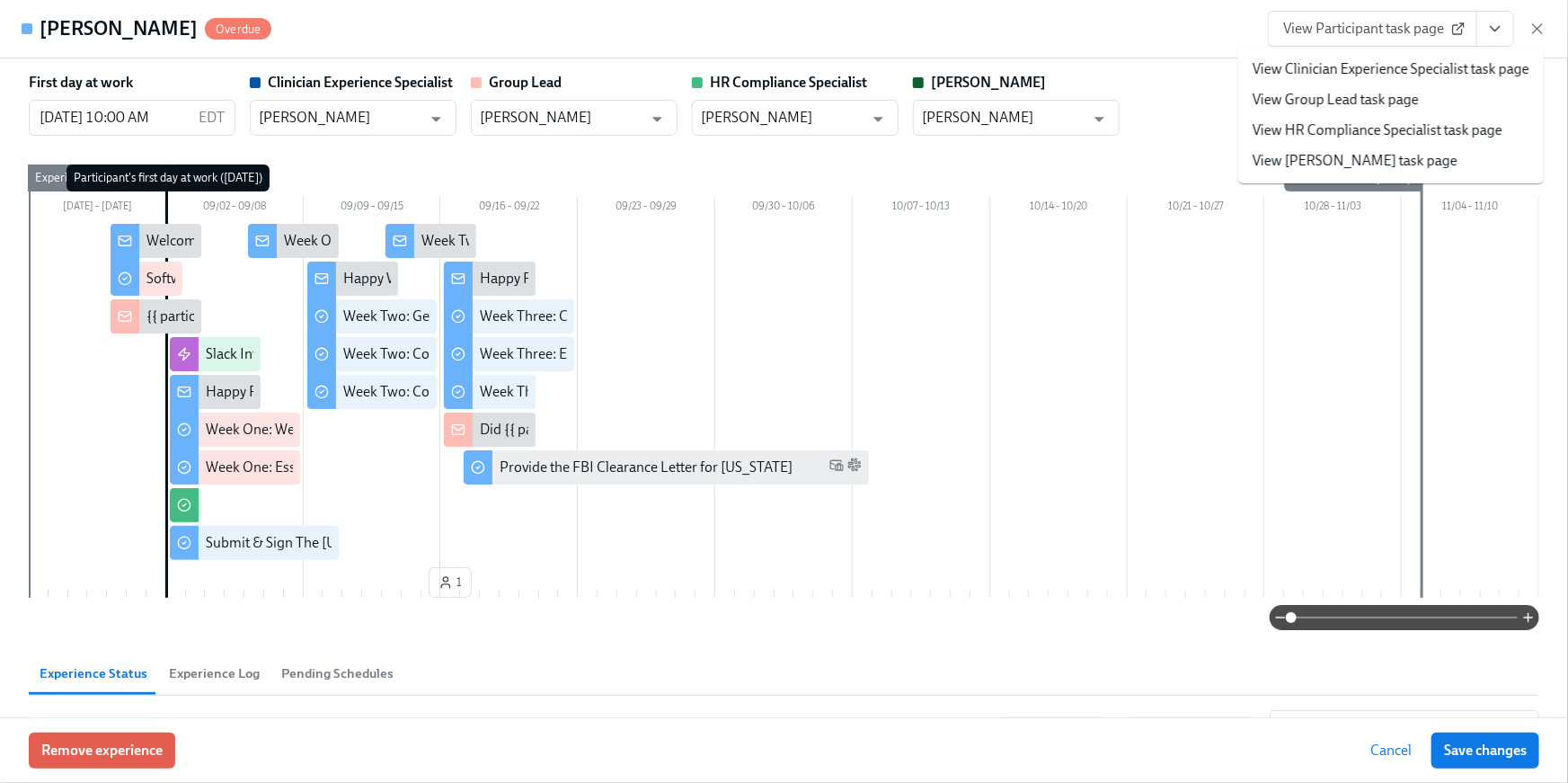
click at [1462, 107] on li "View Group Lead task page" at bounding box center [1391, 99] width 305 height 31
click at [1456, 128] on link "View HR Compliance Specialist task page" at bounding box center [1378, 130] width 250 height 20
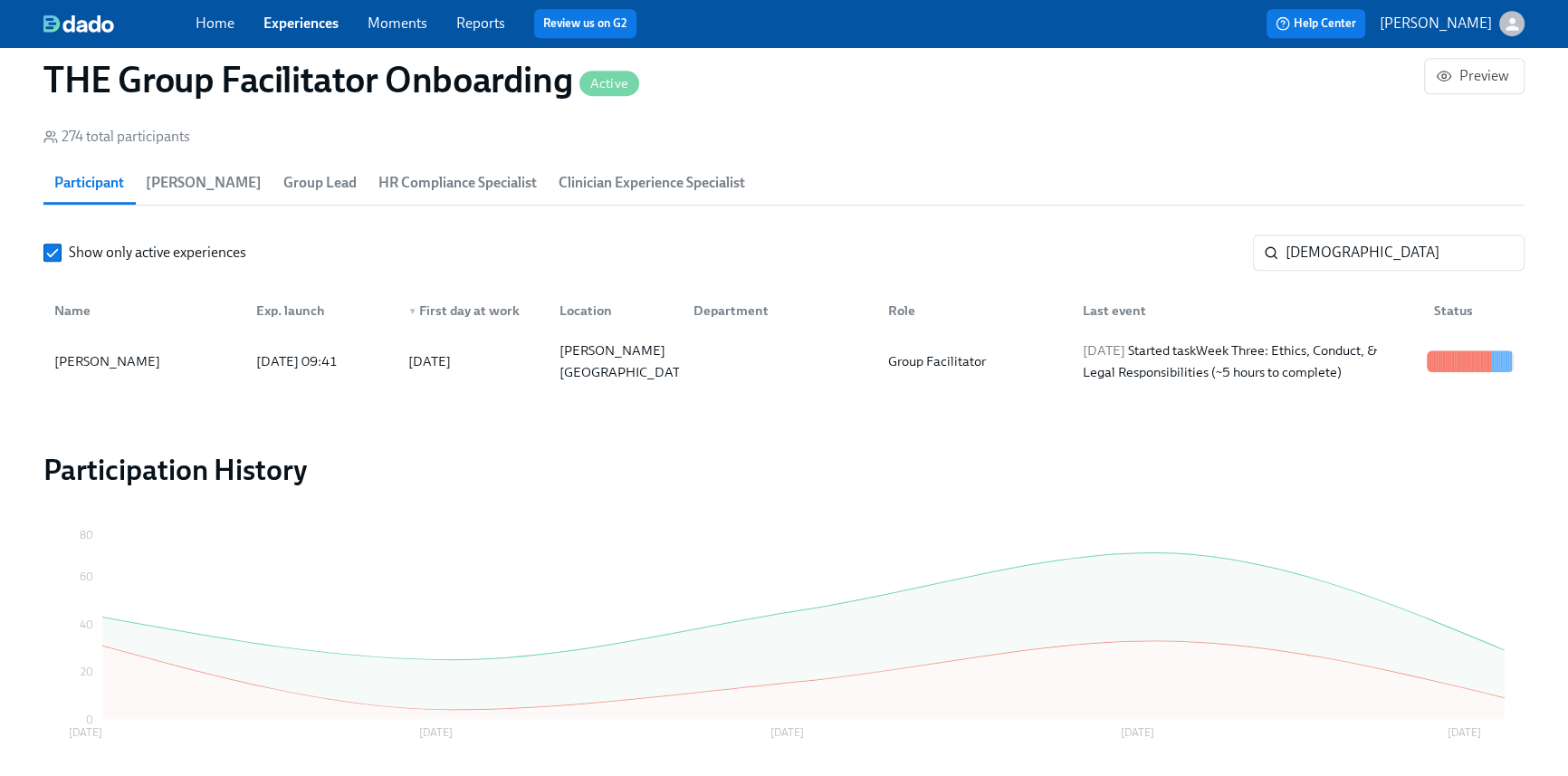
scroll to position [0, 25682]
click at [1243, 223] on section "Participants 274 total participants Participant Paige Eber Group Lead HR Compli…" at bounding box center [784, 238] width 1481 height 311
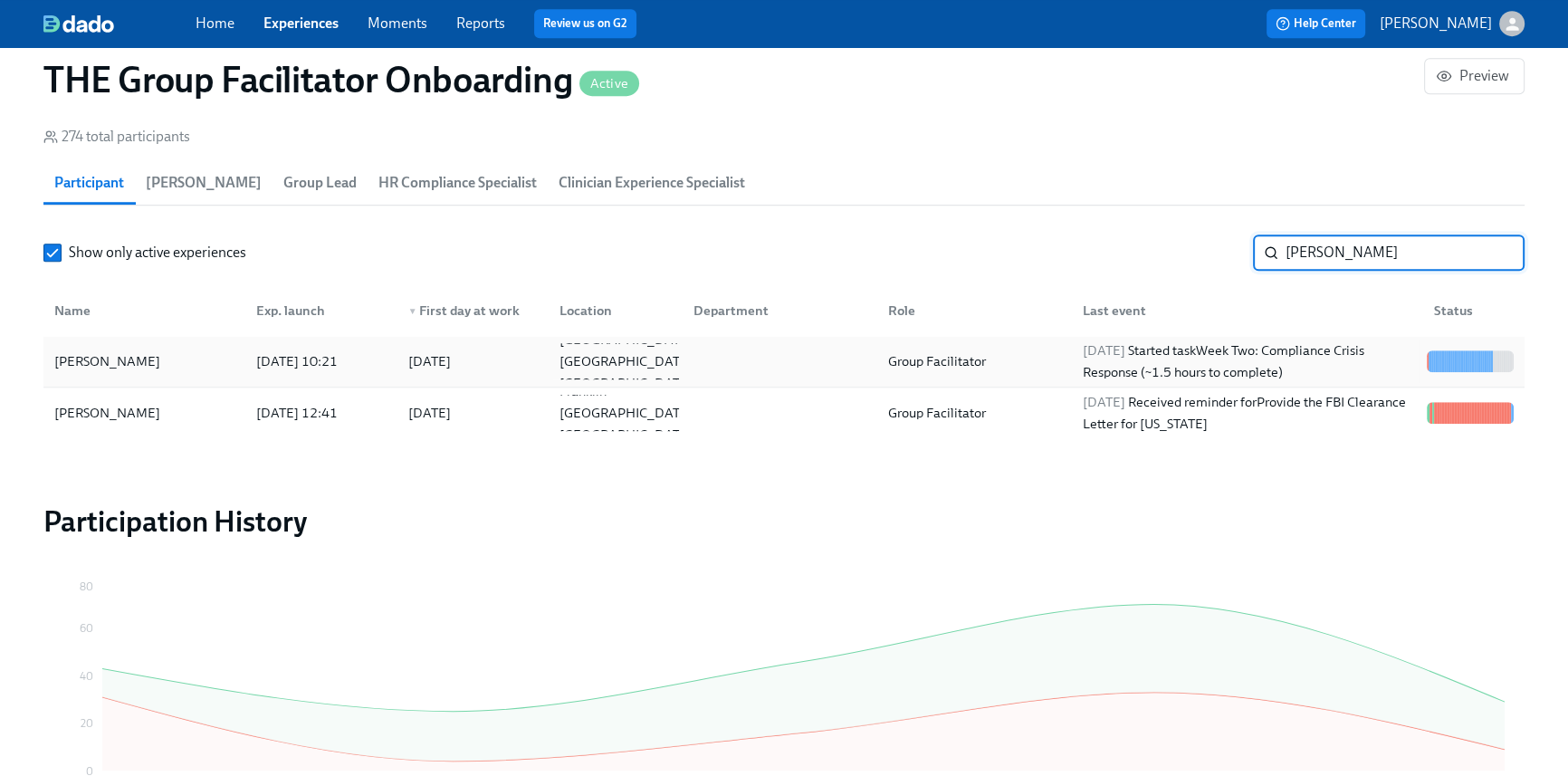
type input "Thomas"
click at [1176, 358] on div "2025/09/15 Started task Week Two: Compliance Crisis Response (~1.5 hours to com…" at bounding box center [1247, 362] width 344 height 43
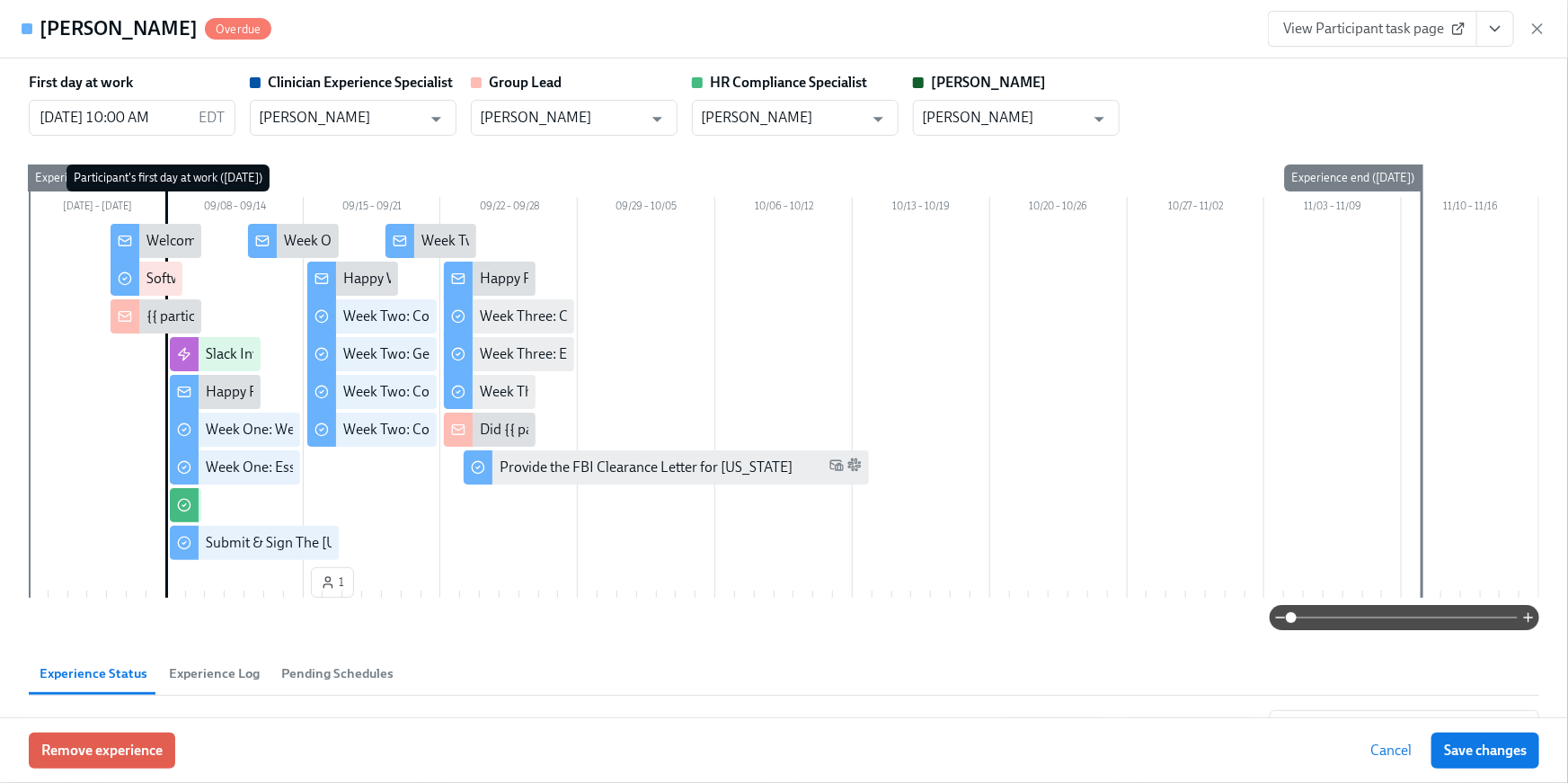
click at [1511, 28] on button "View task page" at bounding box center [1496, 29] width 37 height 36
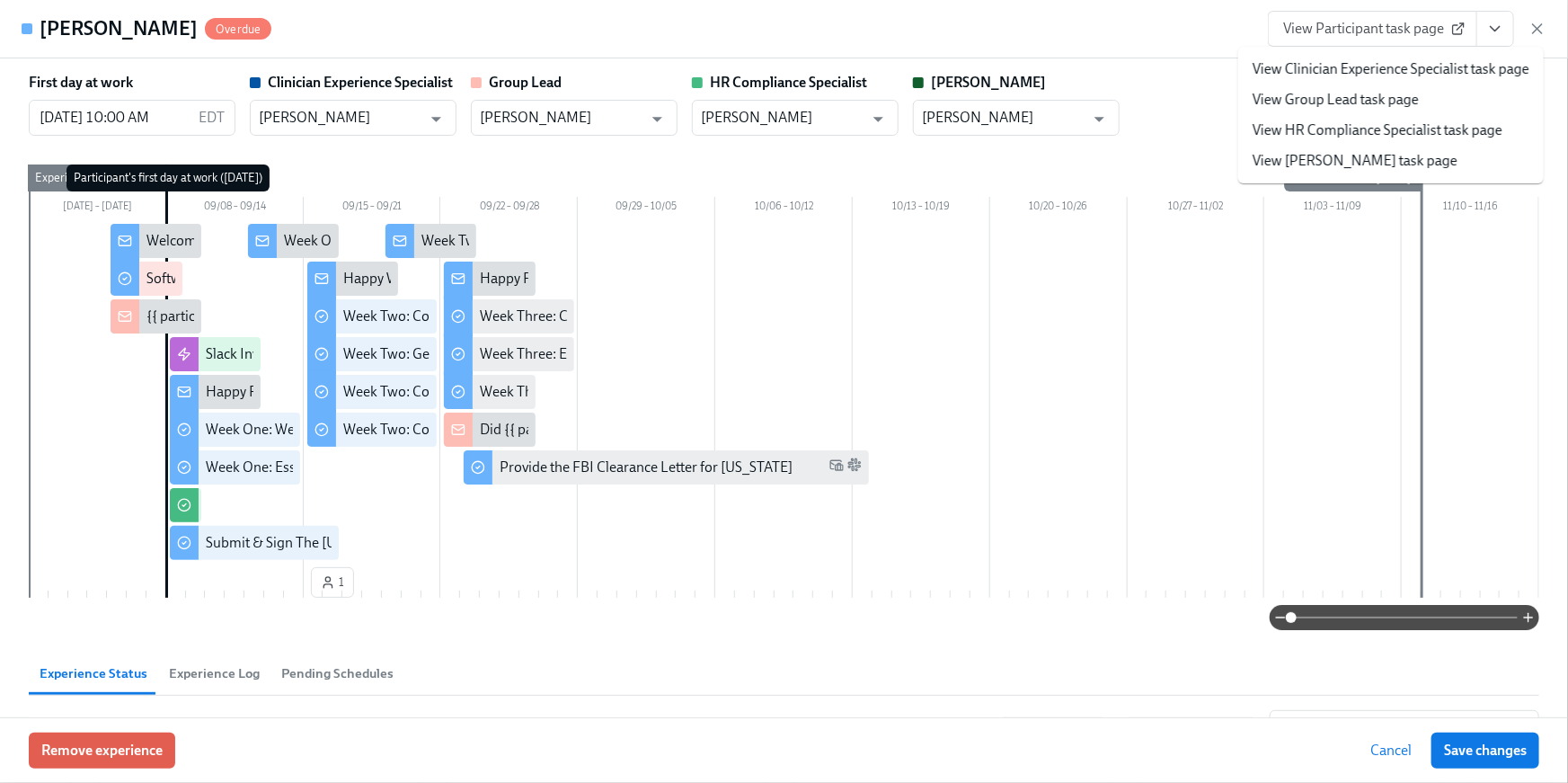
click at [1334, 129] on link "View HR Compliance Specialist task page" at bounding box center [1378, 130] width 250 height 20
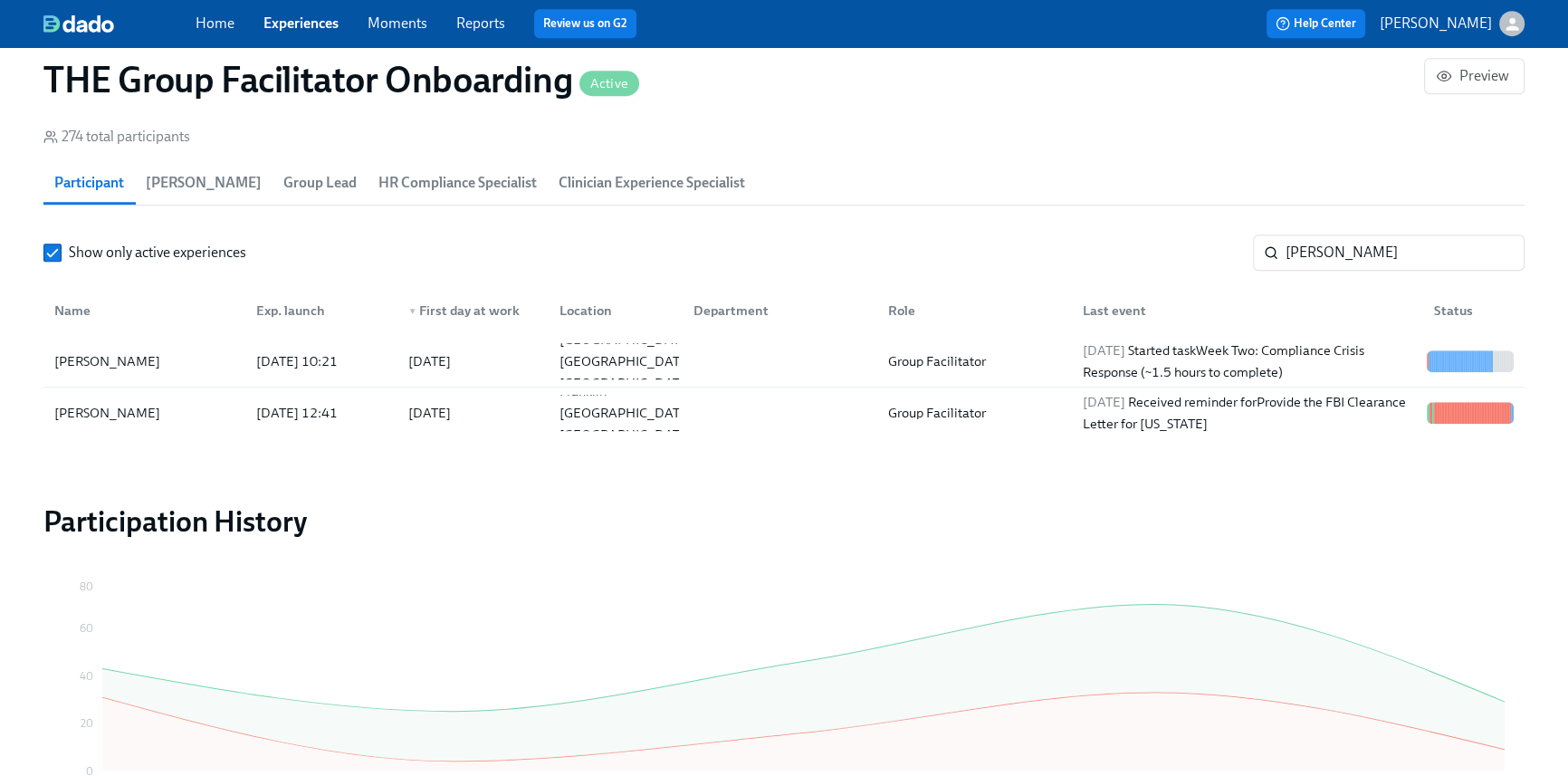
scroll to position [0, 25682]
click at [202, 24] on link "Home" at bounding box center [214, 23] width 39 height 17
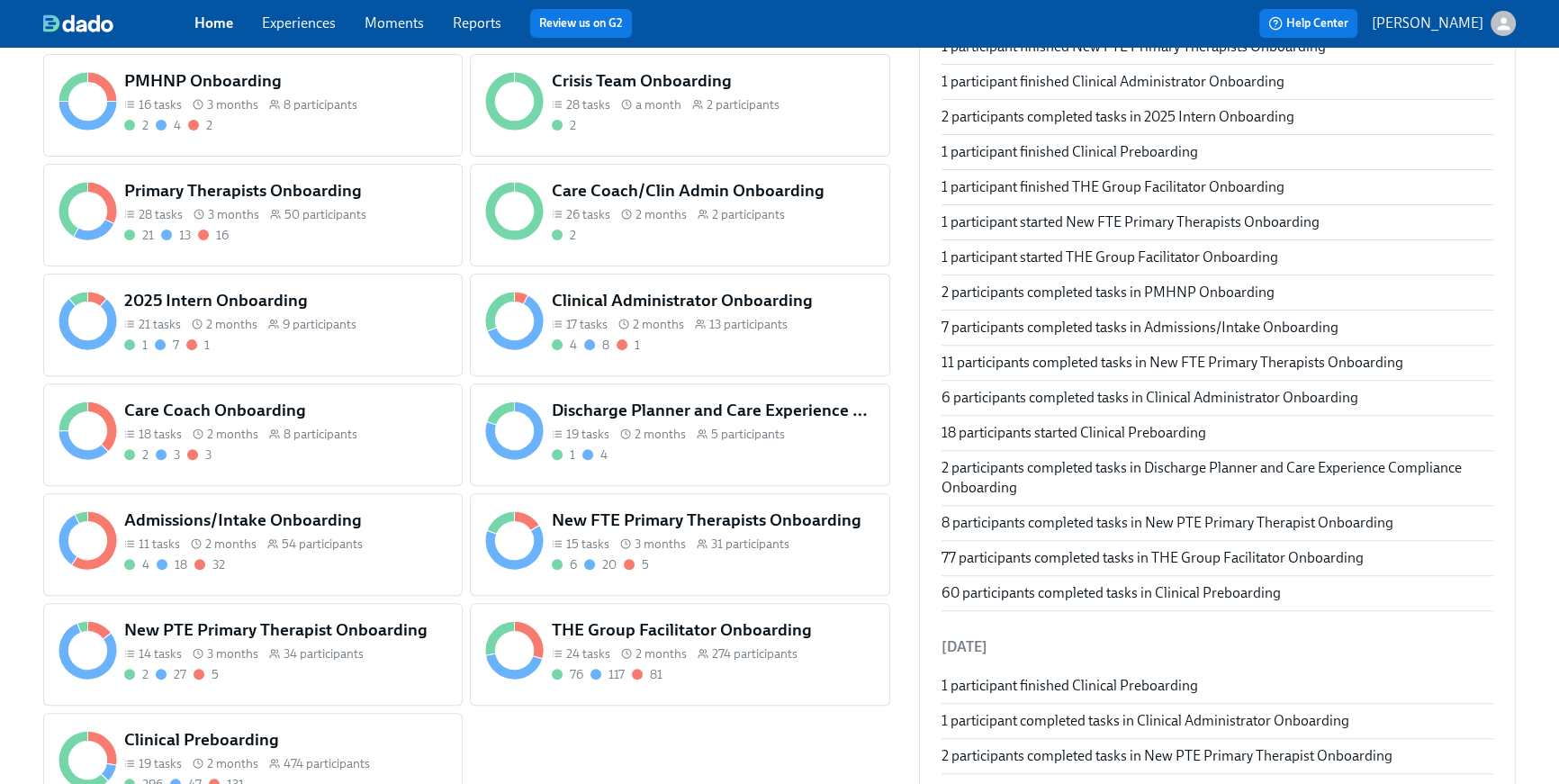
scroll to position [733, 0]
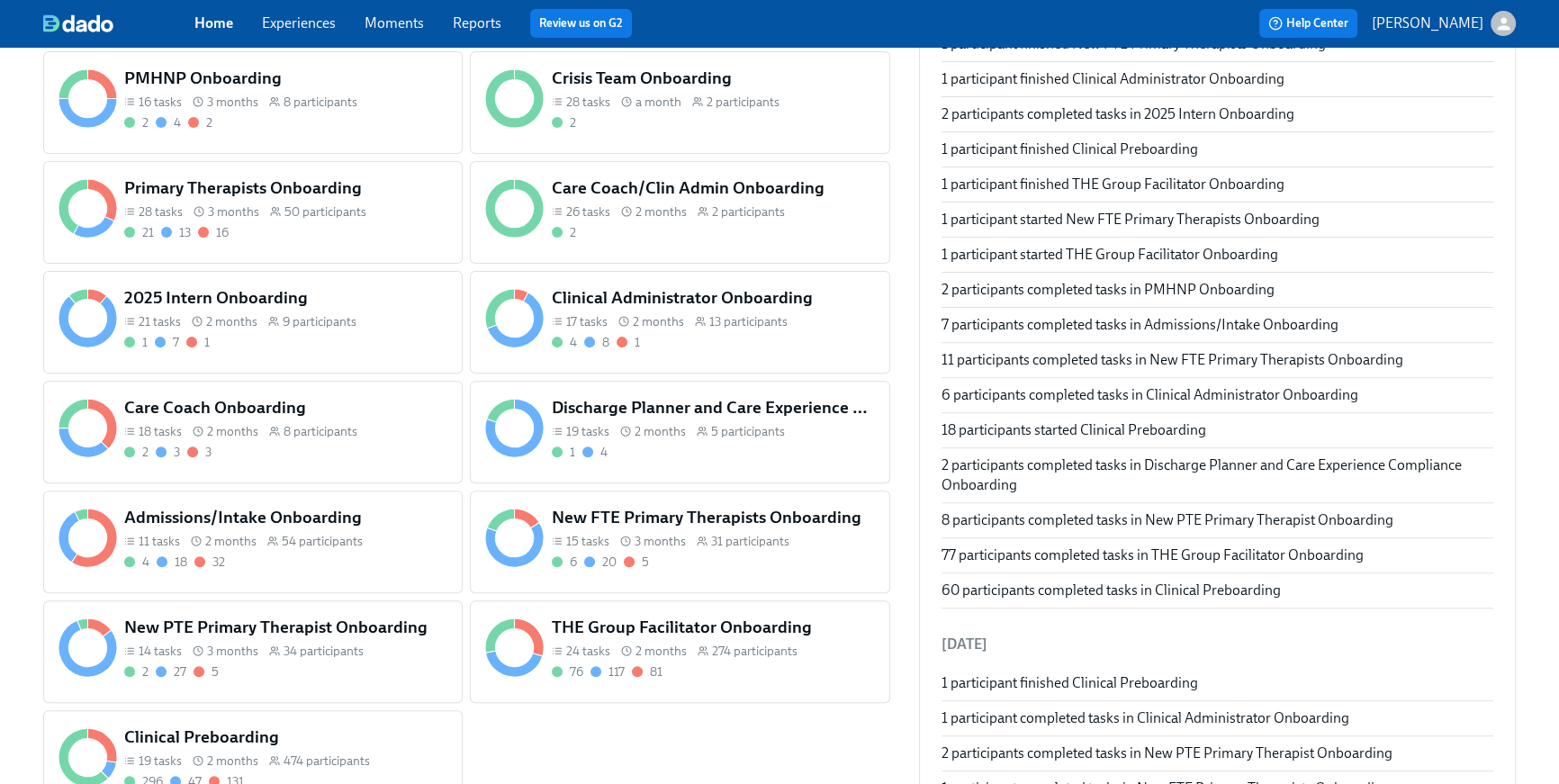
click at [370, 557] on div "4 18 32" at bounding box center [285, 562] width 323 height 17
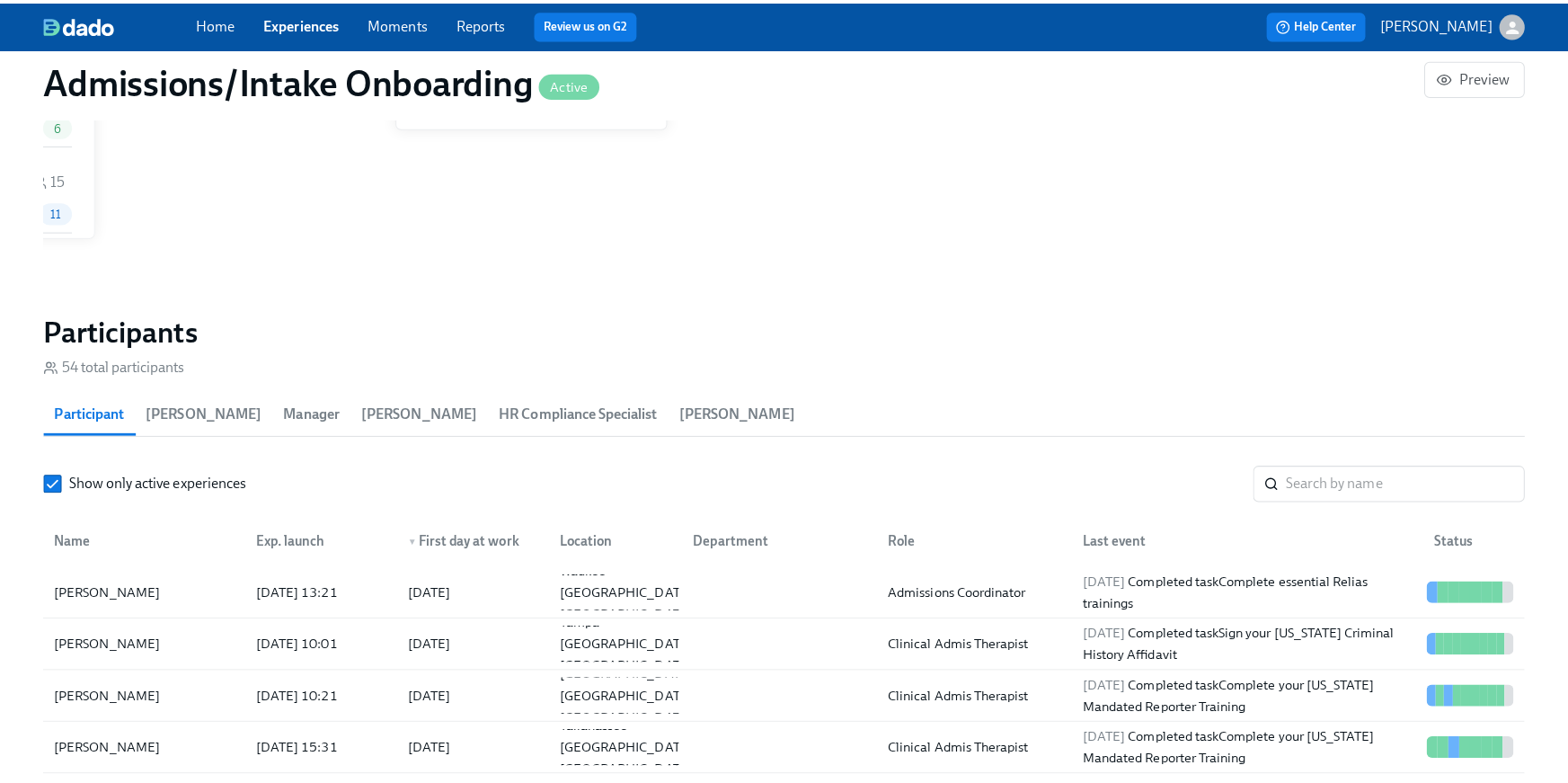
scroll to position [1340, 0]
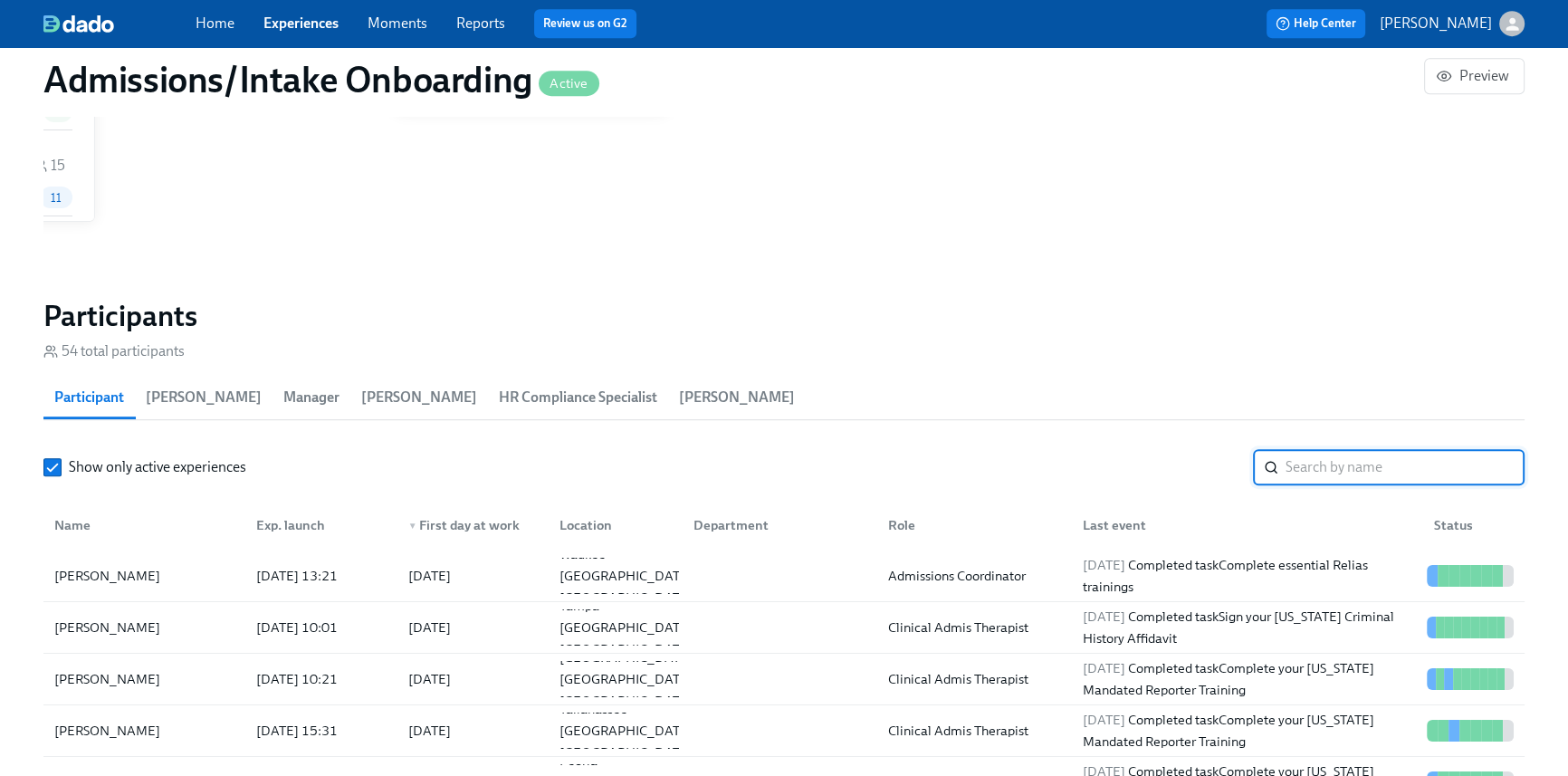
click at [1366, 467] on input "search" at bounding box center [1405, 467] width 239 height 36
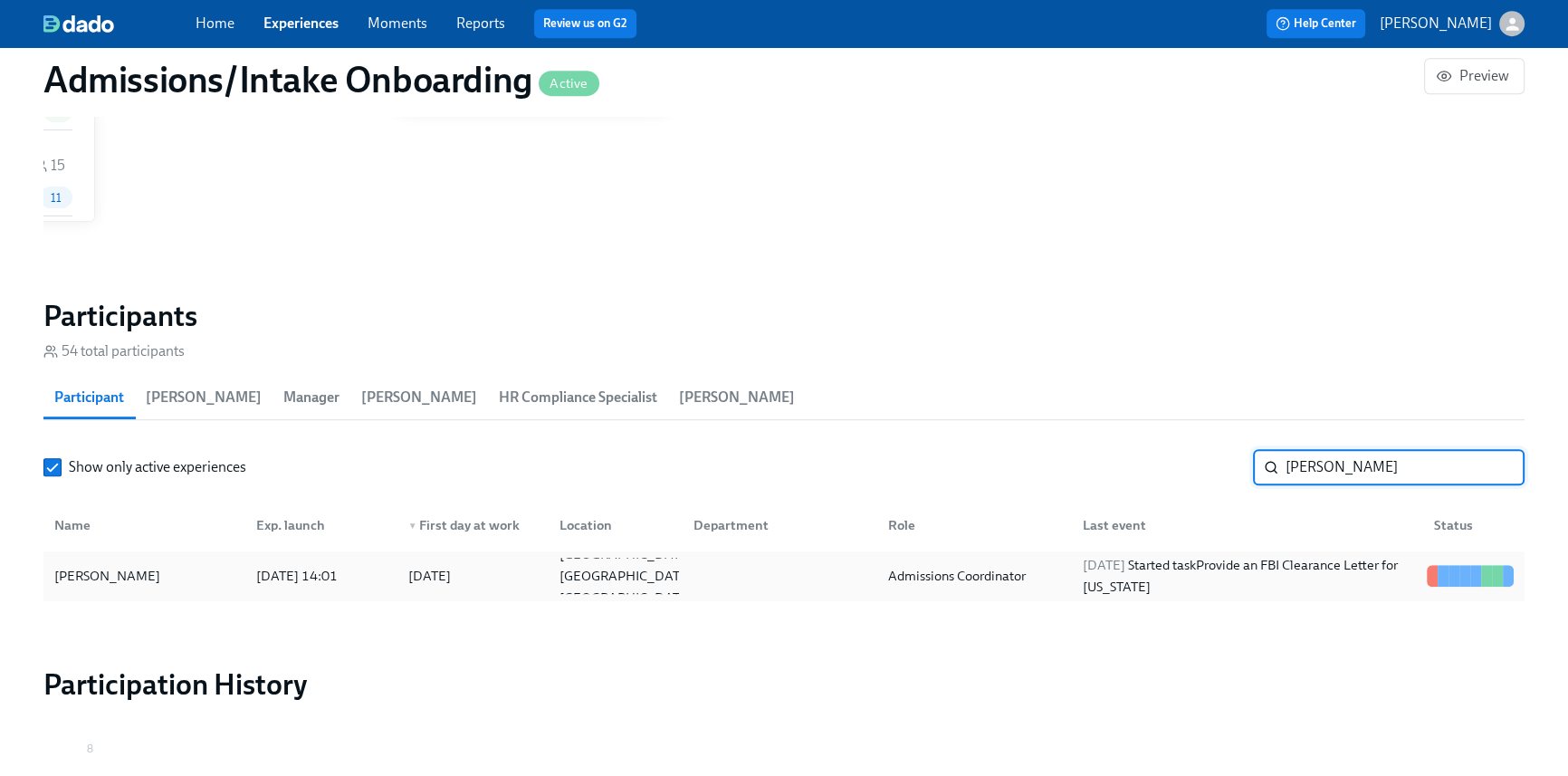
type input "Owen"
click at [1301, 581] on div "2025/09/16 Started task Provide an FBI Clearance Letter for Pennsylvania" at bounding box center [1247, 576] width 344 height 43
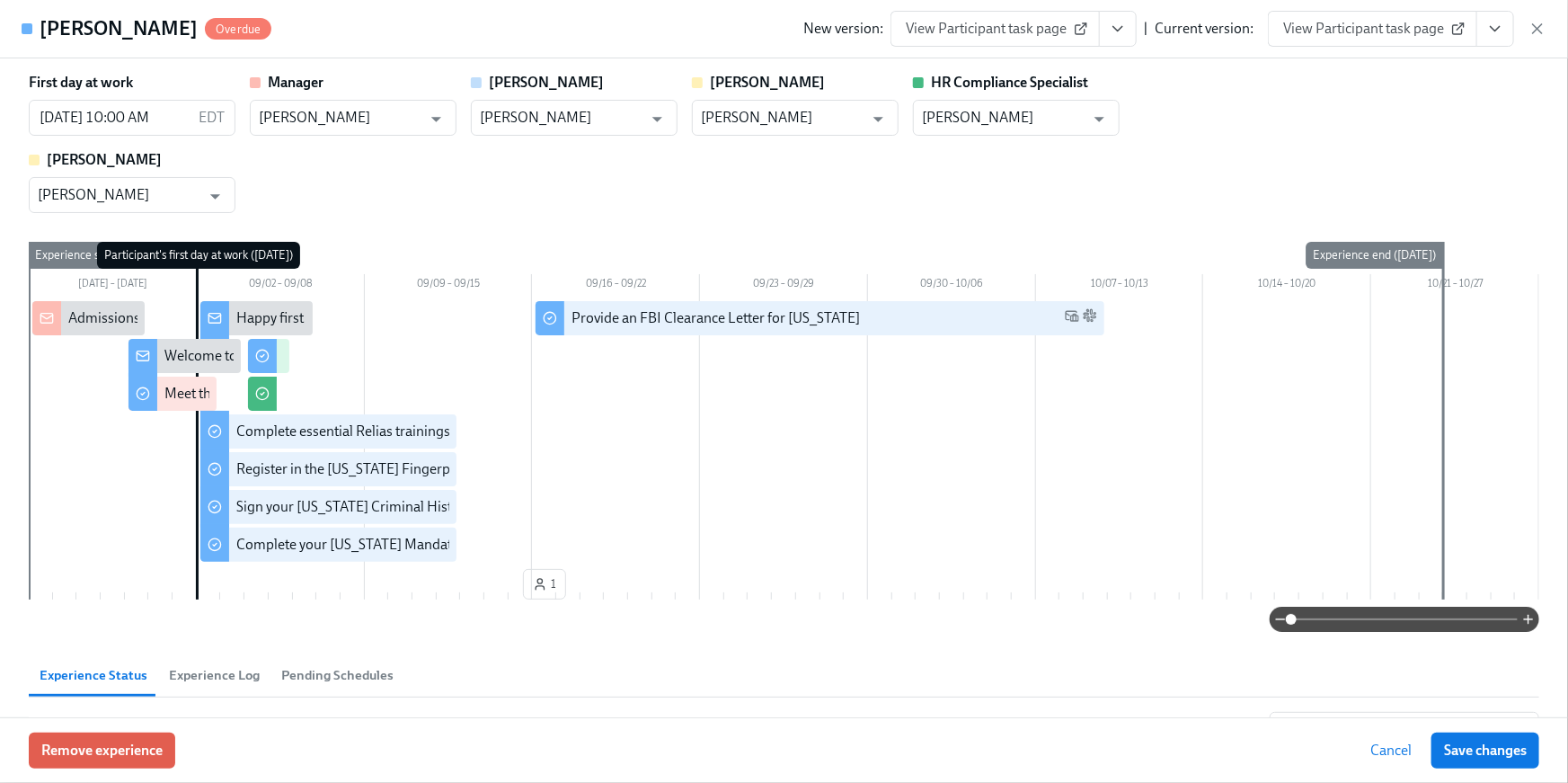
scroll to position [3, 0]
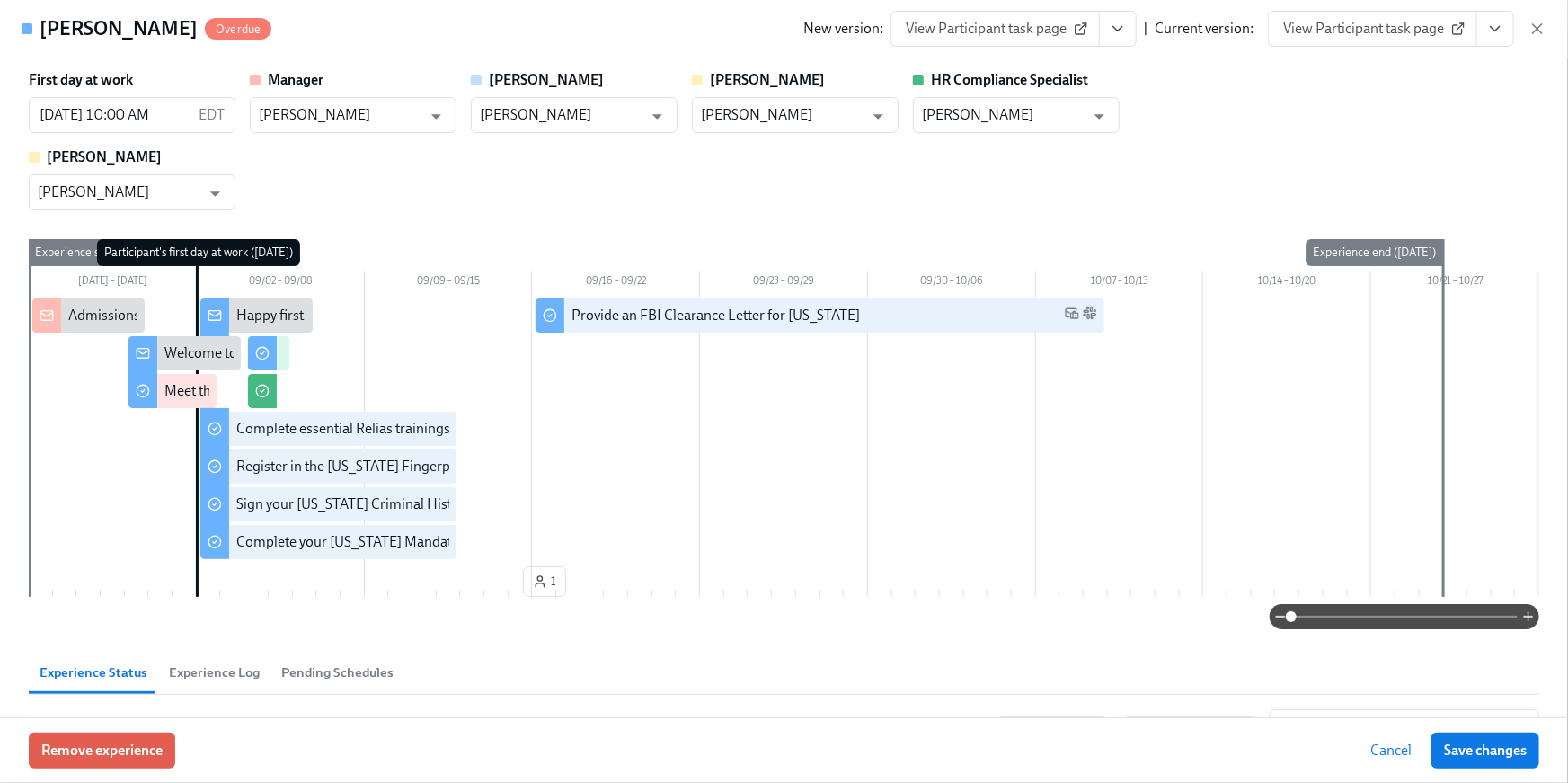
click at [1517, 37] on div "New version: View Participant task page | Current version: View Participant tas…" at bounding box center [1176, 29] width 744 height 36
click at [1509, 35] on button "View task page" at bounding box center [1496, 29] width 37 height 36
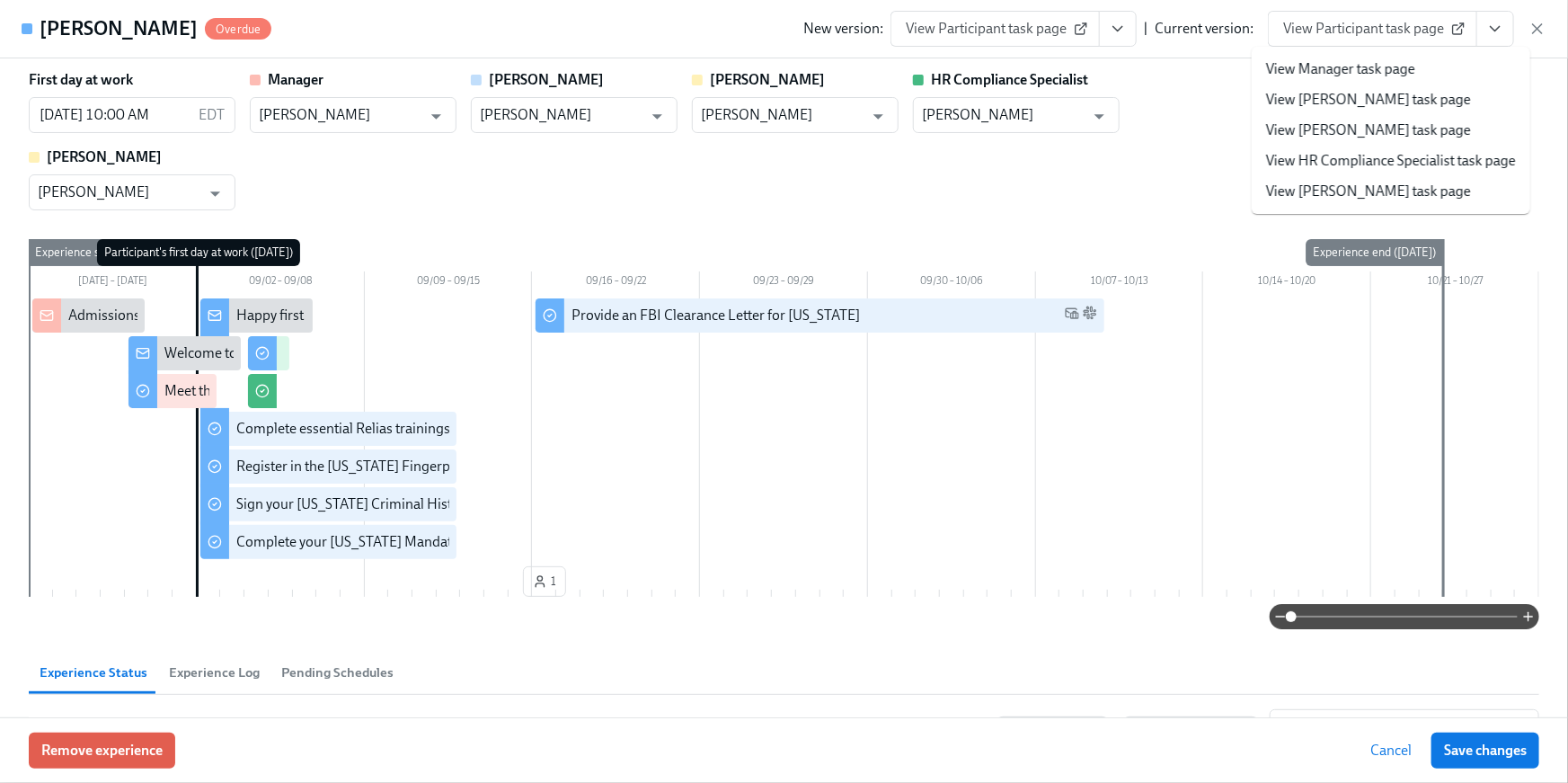
click at [1408, 160] on link "View HR Compliance Specialist task page" at bounding box center [1391, 160] width 250 height 20
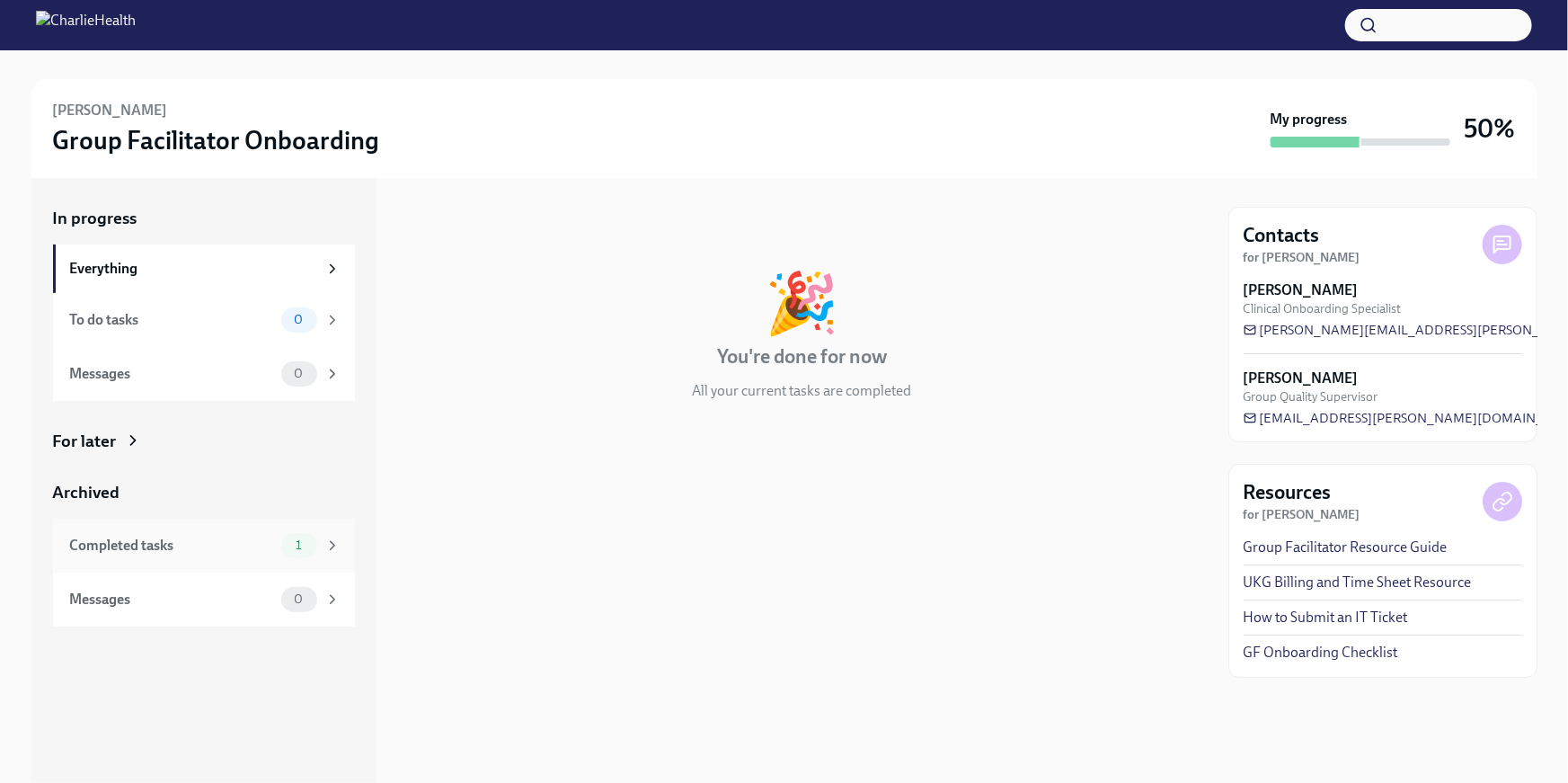
click at [252, 539] on div "Completed tasks" at bounding box center [172, 545] width 204 height 20
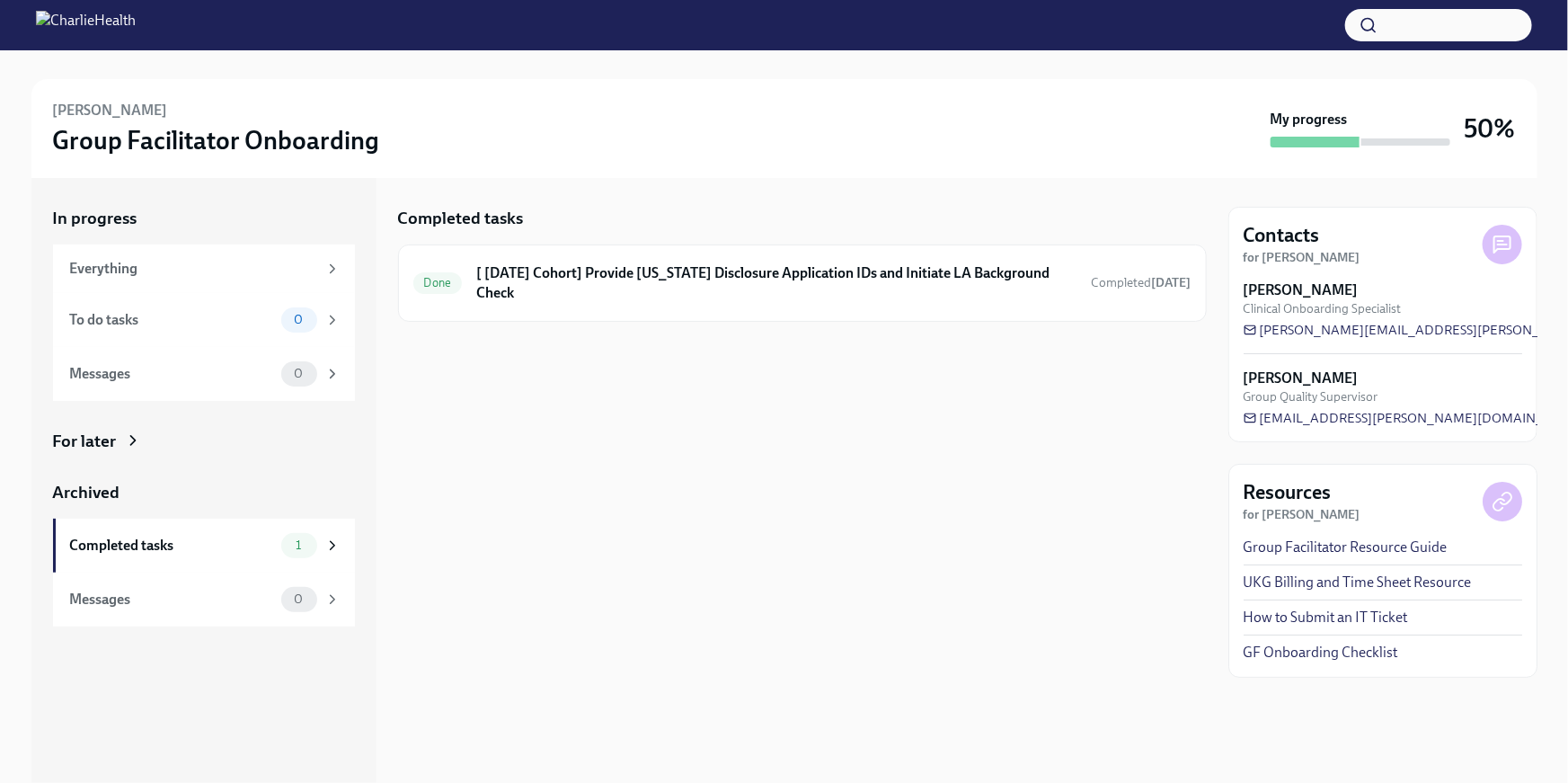
click at [649, 222] on div "Completed tasks" at bounding box center [803, 218] width 809 height 23
click at [638, 281] on h6 "[ [DATE] Cohort] Provide [US_STATE] Disclosure Application IDs and Initiate LA …" at bounding box center [777, 283] width 600 height 39
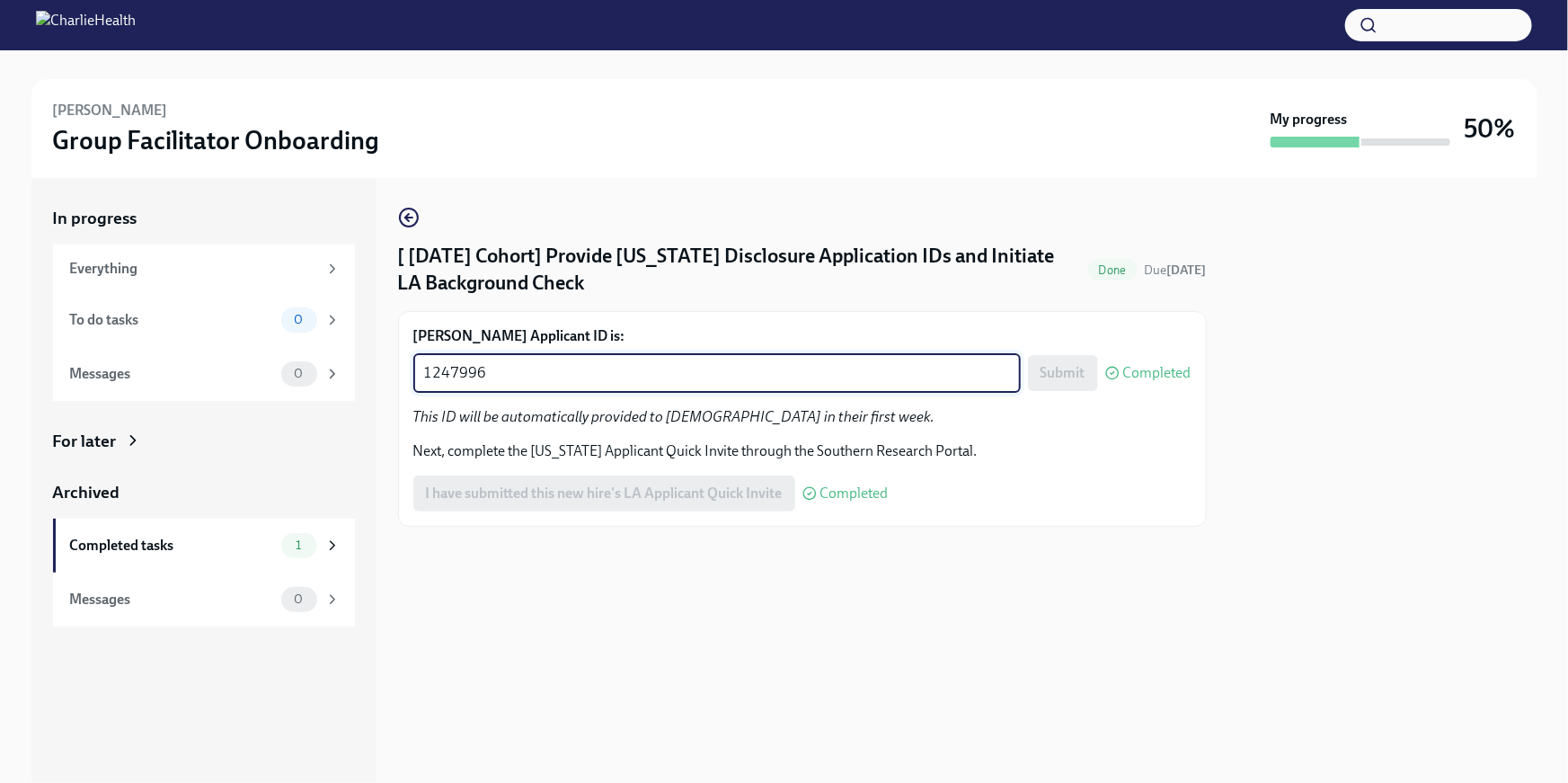
drag, startPoint x: 498, startPoint y: 379, endPoint x: 395, endPoint y: 362, distance: 104.4
click at [395, 362] on div "In progress Everything To do tasks 0 Messages 0 For later Archived Completed ta…" at bounding box center [785, 480] width 1506 height 605
paste textarea "50151"
type textarea "1250151"
click at [1046, 387] on button "Submit" at bounding box center [1063, 373] width 70 height 36
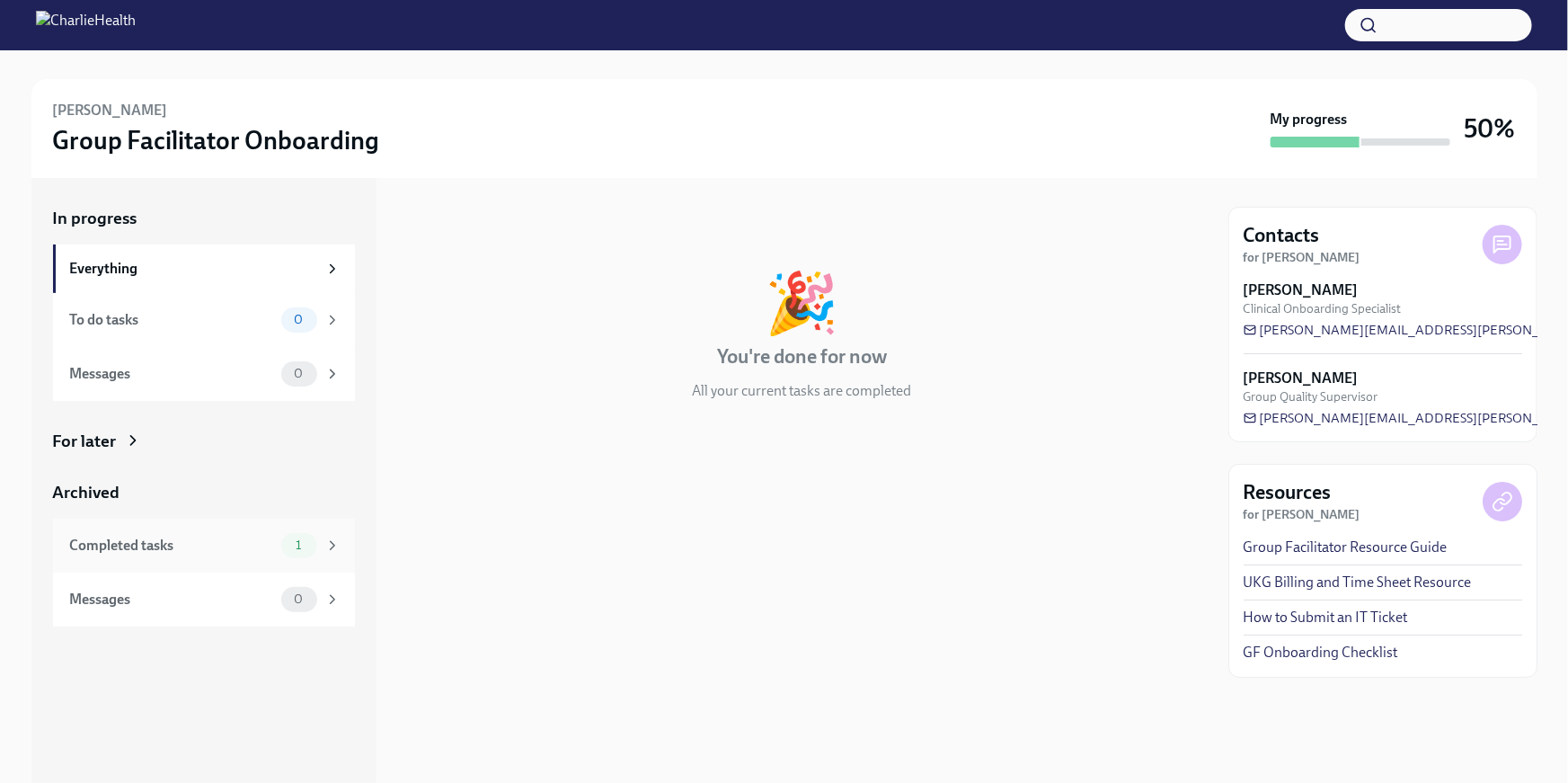
click at [111, 543] on div "Completed tasks" at bounding box center [172, 545] width 204 height 20
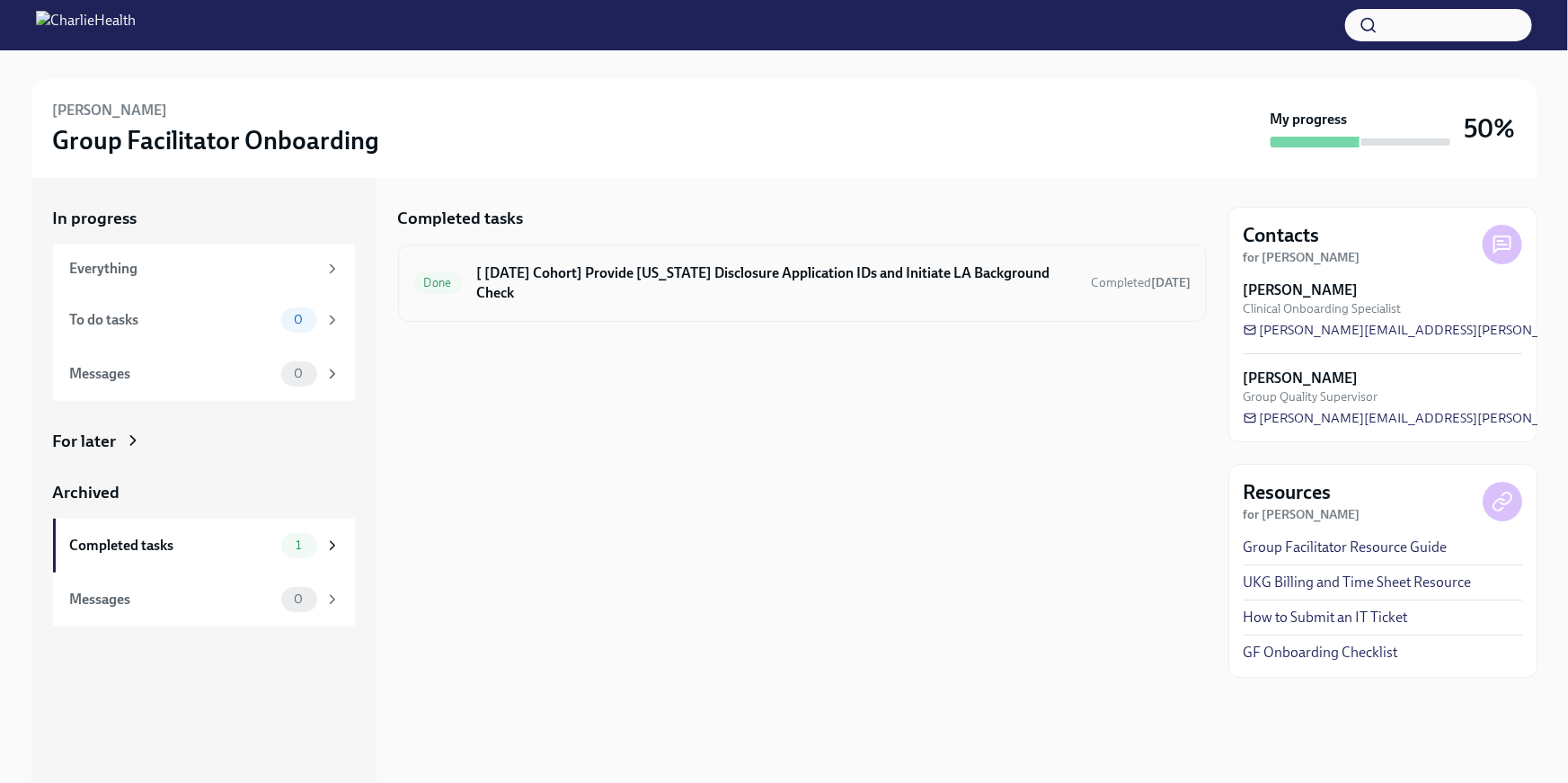
click at [577, 276] on h6 "[ Sep 8th Cohort] Provide Utah Disclosure Application IDs and Initiate LA Backg…" at bounding box center [777, 283] width 600 height 39
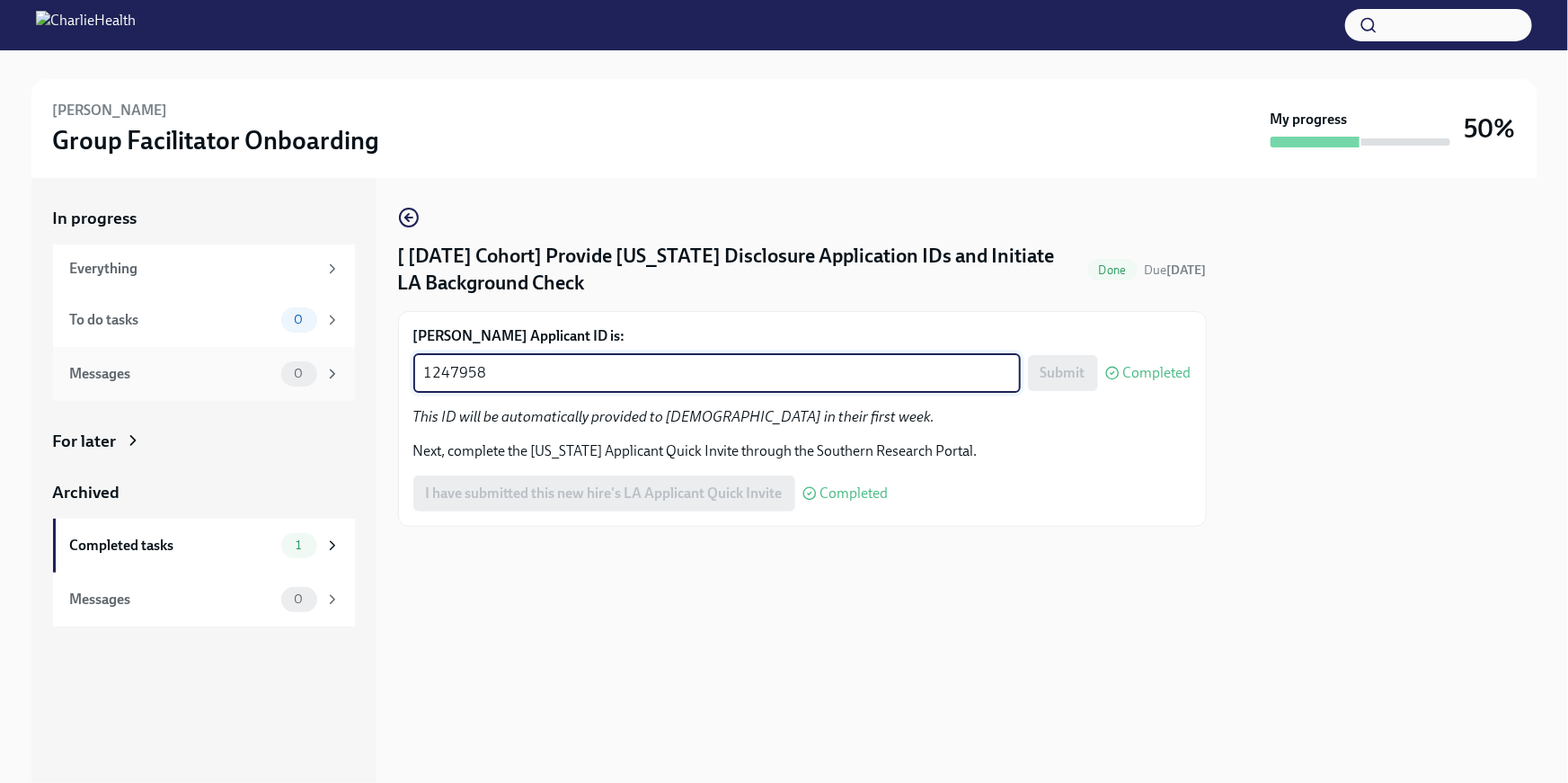
drag, startPoint x: 559, startPoint y: 375, endPoint x: 348, endPoint y: 365, distance: 211.2
click at [348, 365] on div "In progress Everything To do tasks 0 Messages 0 For later Archived Completed ta…" at bounding box center [785, 480] width 1506 height 605
paste textarea "50156"
type textarea "1250156"
click at [1100, 377] on div "Submit Completed" at bounding box center [1110, 373] width 164 height 36
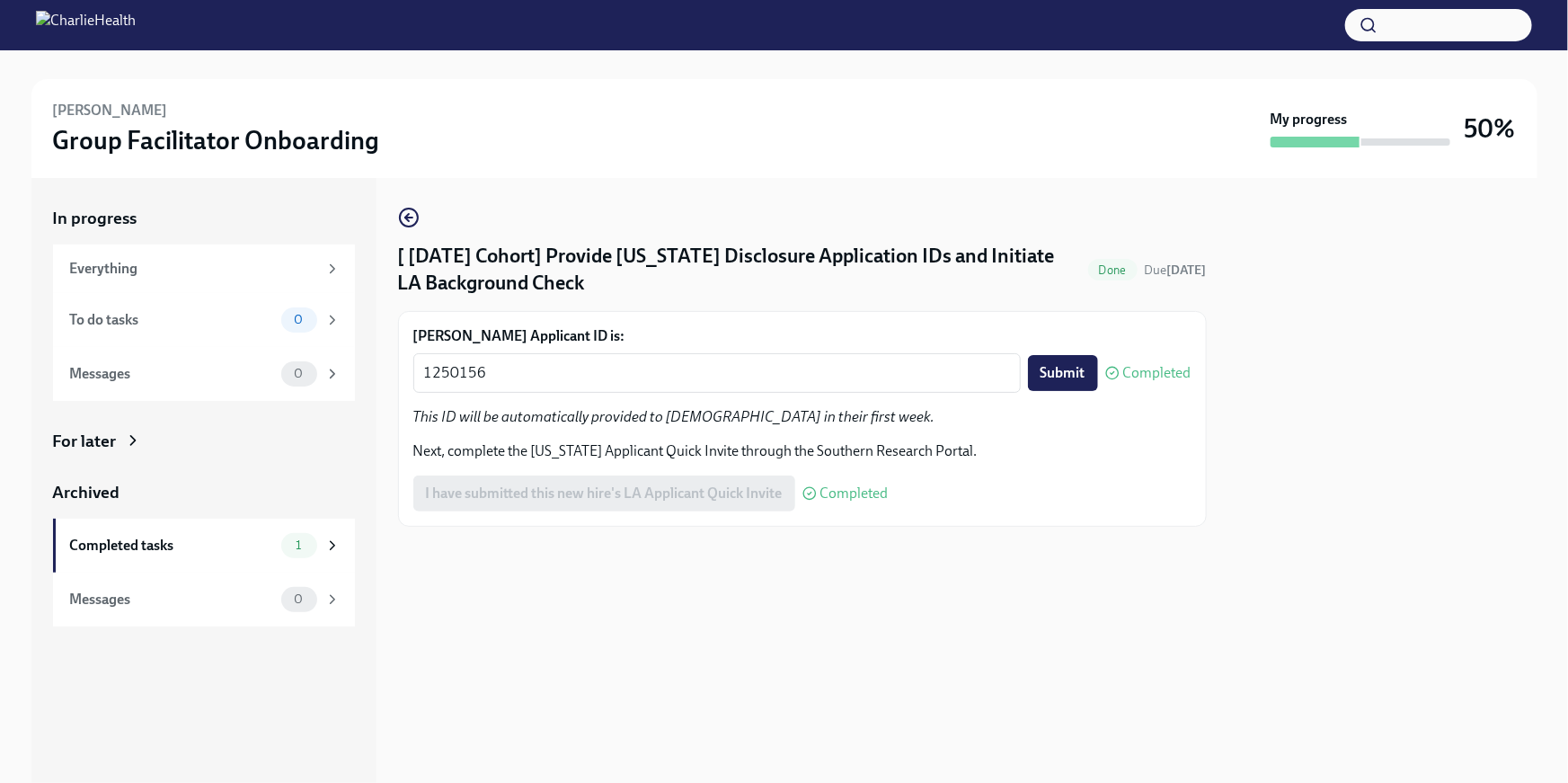
click at [1057, 392] on div "Kaniesha Thomas's Applicant ID is: 1250156 x ​ Submit Completed This ID will be…" at bounding box center [802, 419] width 778 height 185
click at [1058, 389] on button "Submit" at bounding box center [1063, 373] width 70 height 36
